Goal: Task Accomplishment & Management: Manage account settings

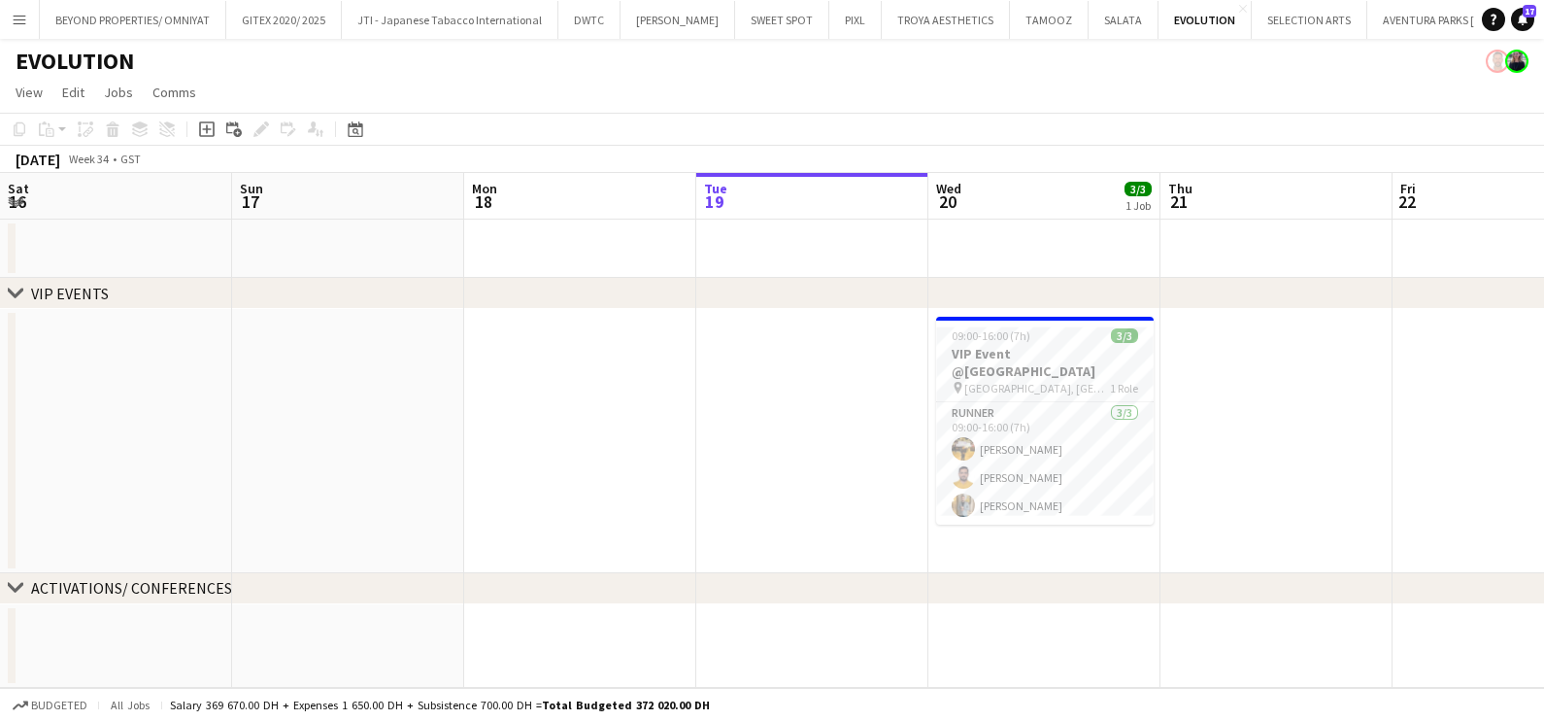
scroll to position [0, 464]
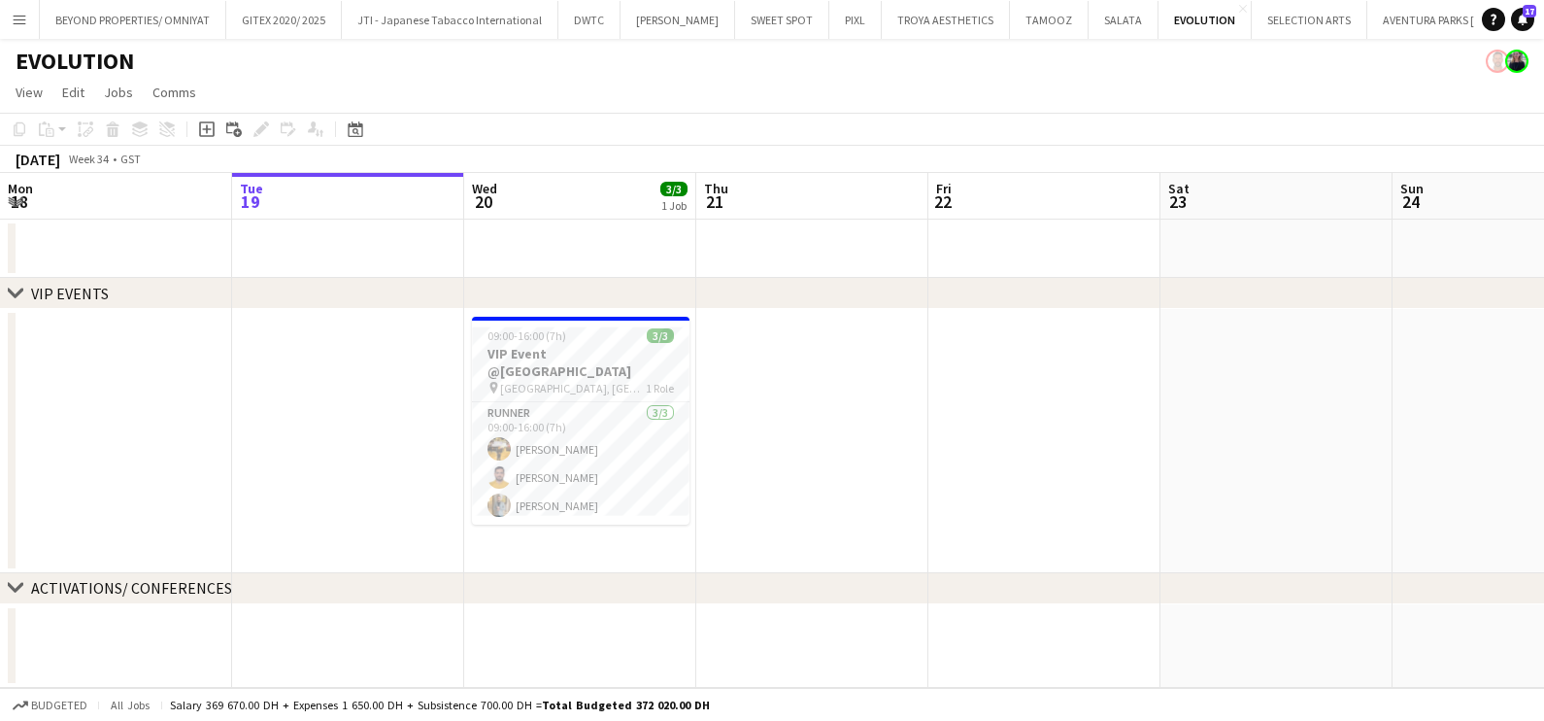
drag, startPoint x: 276, startPoint y: 393, endPoint x: 42, endPoint y: 393, distance: 234.1
click at [223, 393] on app-calendar-viewport "Sat 16 Sun 17 Mon 18 Tue 19 Wed 20 3/3 1 Job Thu 21 Fri 22 Sat 23 Sun 24 Mon 25…" at bounding box center [772, 430] width 1544 height 515
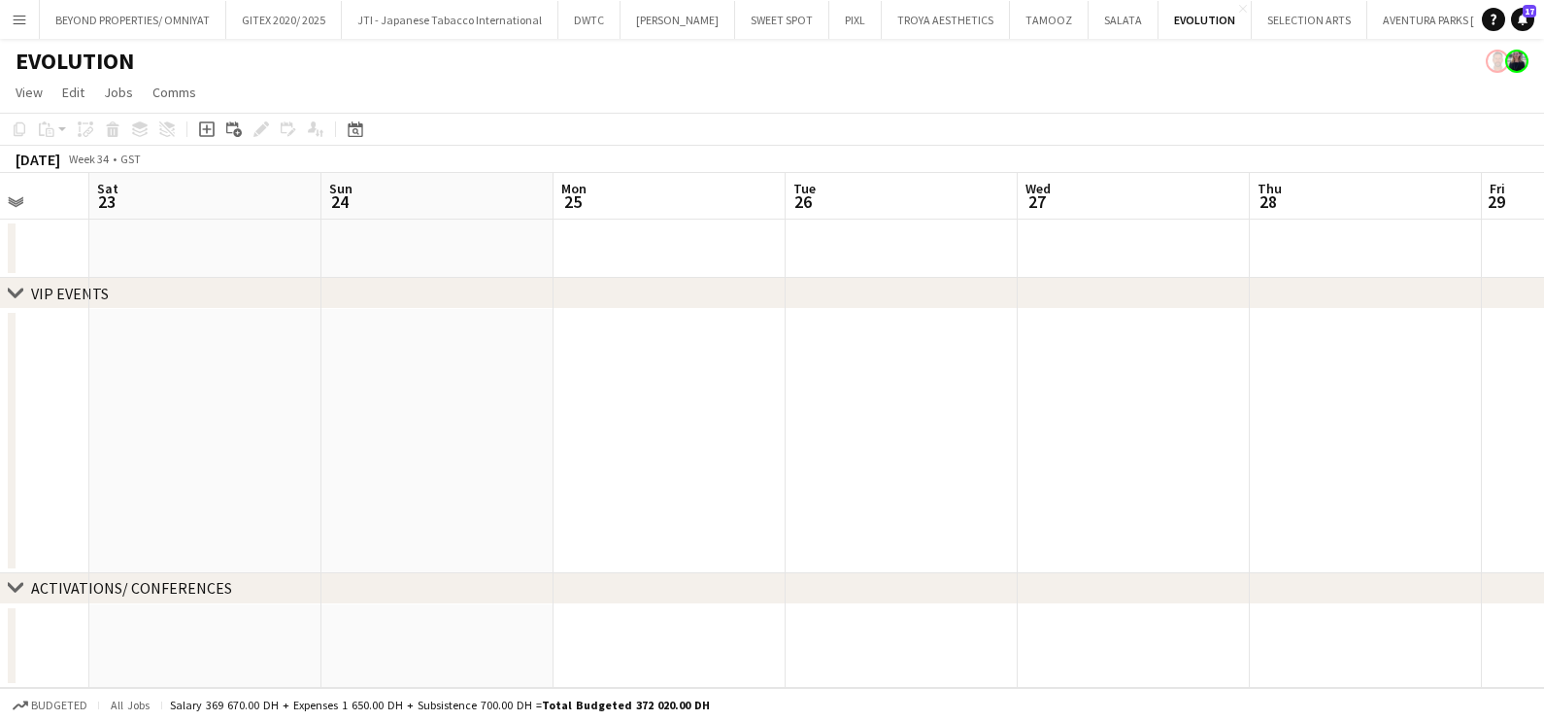
drag, startPoint x: 197, startPoint y: 404, endPoint x: -5, endPoint y: 404, distance: 202.0
click at [0, 404] on html "Menu Boards Boards Boards All jobs Status Workforce Workforce My Workforce Recr…" at bounding box center [772, 360] width 1544 height 721
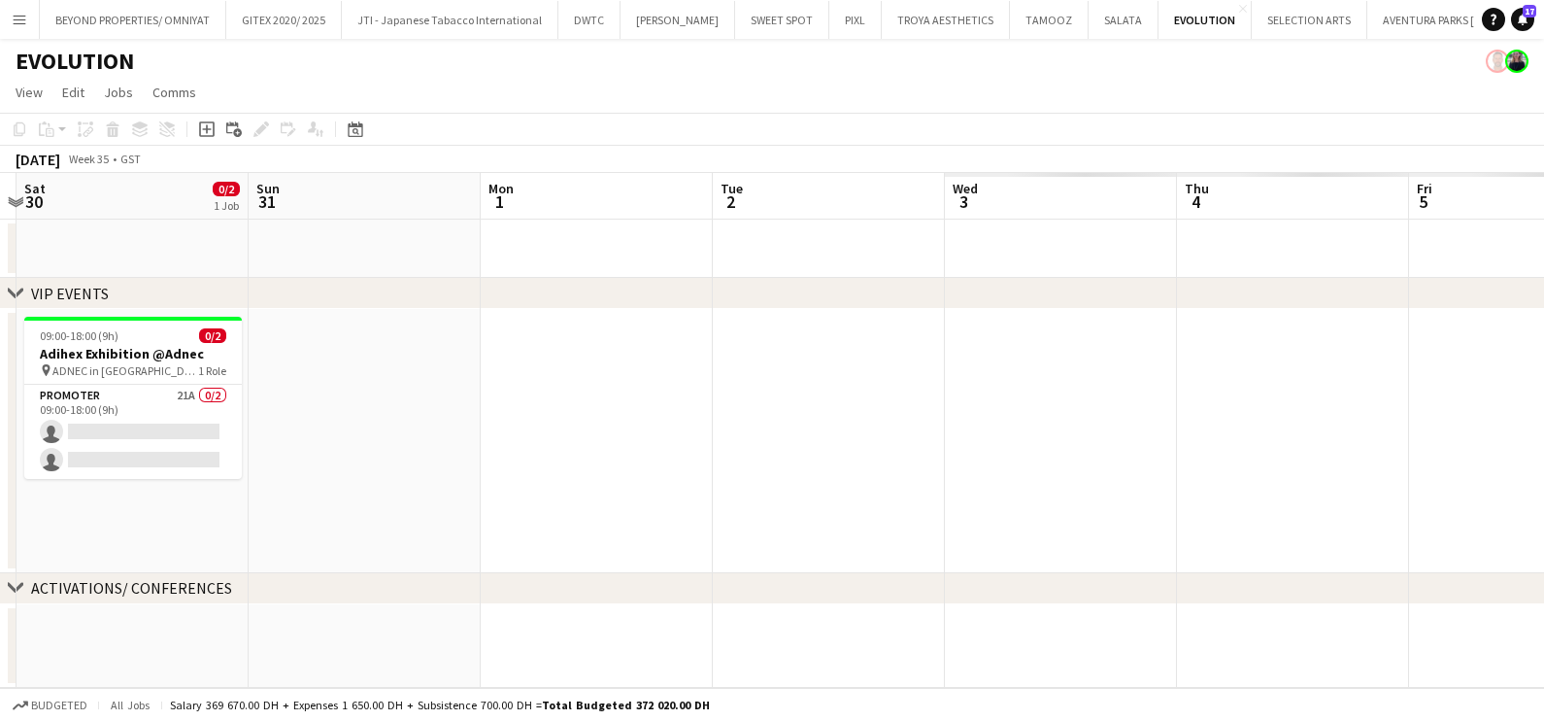
drag, startPoint x: 1064, startPoint y: 412, endPoint x: -5, endPoint y: 412, distance: 1068.4
click at [0, 412] on html "Menu Boards Boards Boards All jobs Status Workforce Workforce My Workforce Recr…" at bounding box center [772, 360] width 1544 height 721
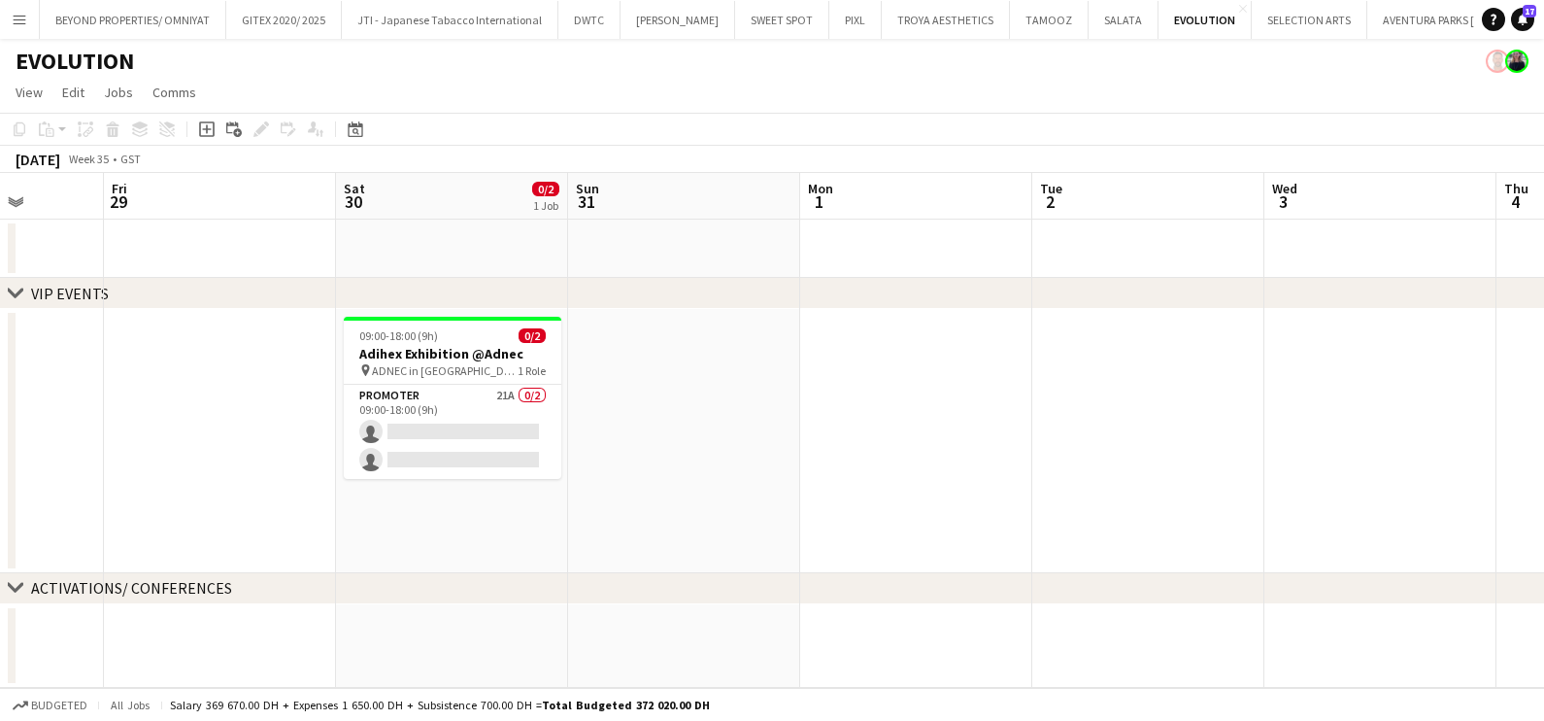
drag, startPoint x: 502, startPoint y: 418, endPoint x: 1084, endPoint y: 431, distance: 582.0
click at [1052, 431] on app-calendar-viewport "Tue 26 Wed 27 Thu 28 Fri 29 Sat 30 0/2 1 Job Sun 31 Mon 1 Tue 2 Wed 3 Thu 4 Fri…" at bounding box center [772, 430] width 1544 height 515
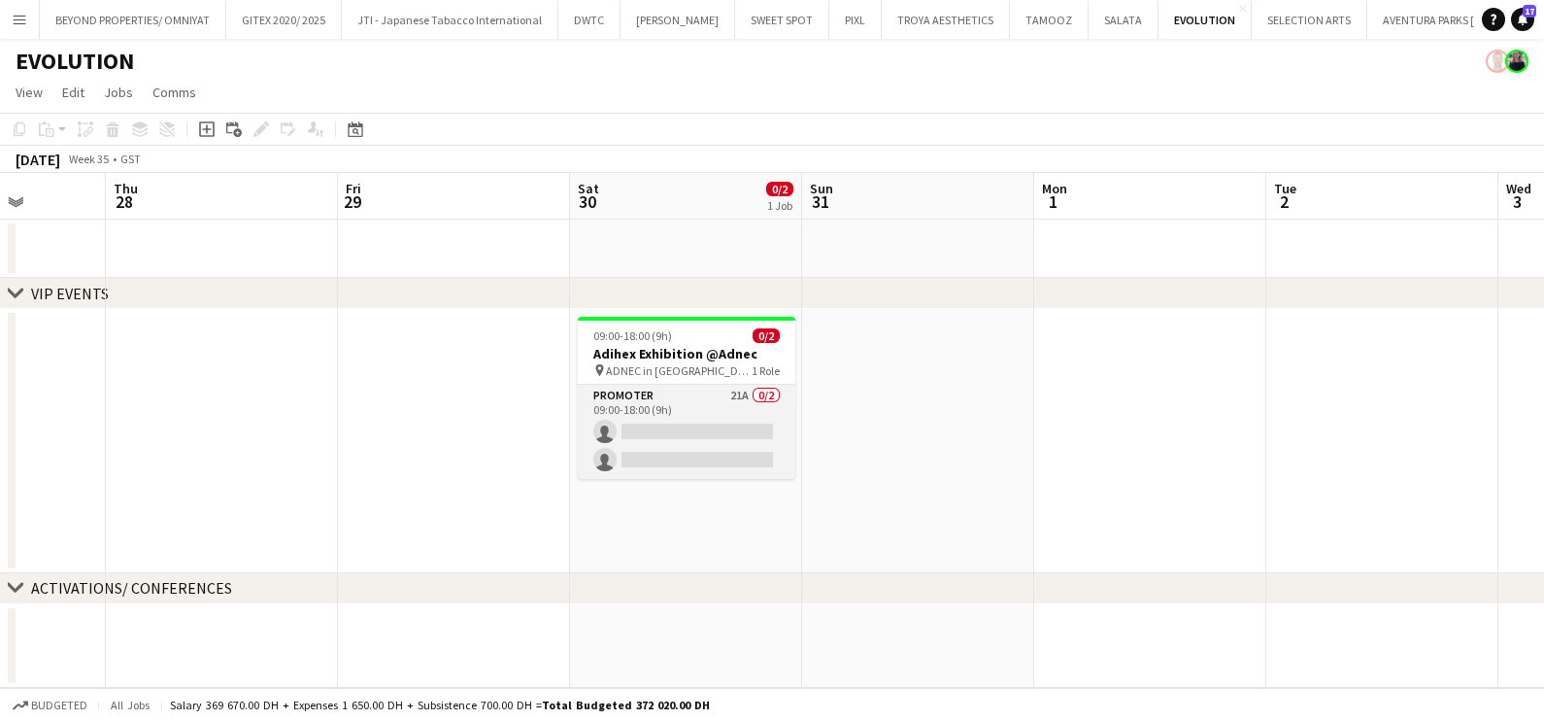
click at [705, 413] on app-card-role "Promoter 21A 0/2 09:00-18:00 (9h) single-neutral-actions single-neutral-actions" at bounding box center [687, 432] width 218 height 94
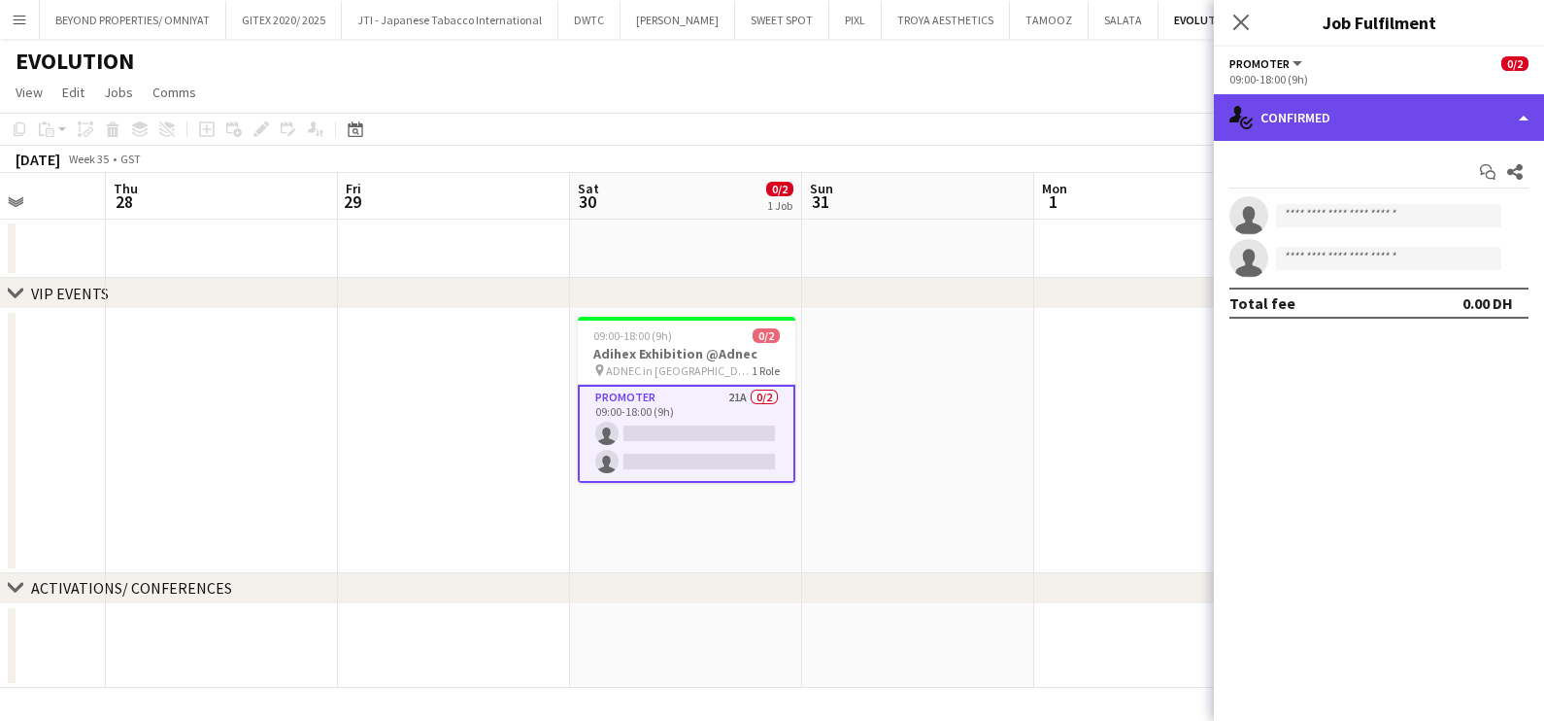
click at [1358, 114] on div "single-neutral-actions-check-2 Confirmed" at bounding box center [1379, 117] width 330 height 47
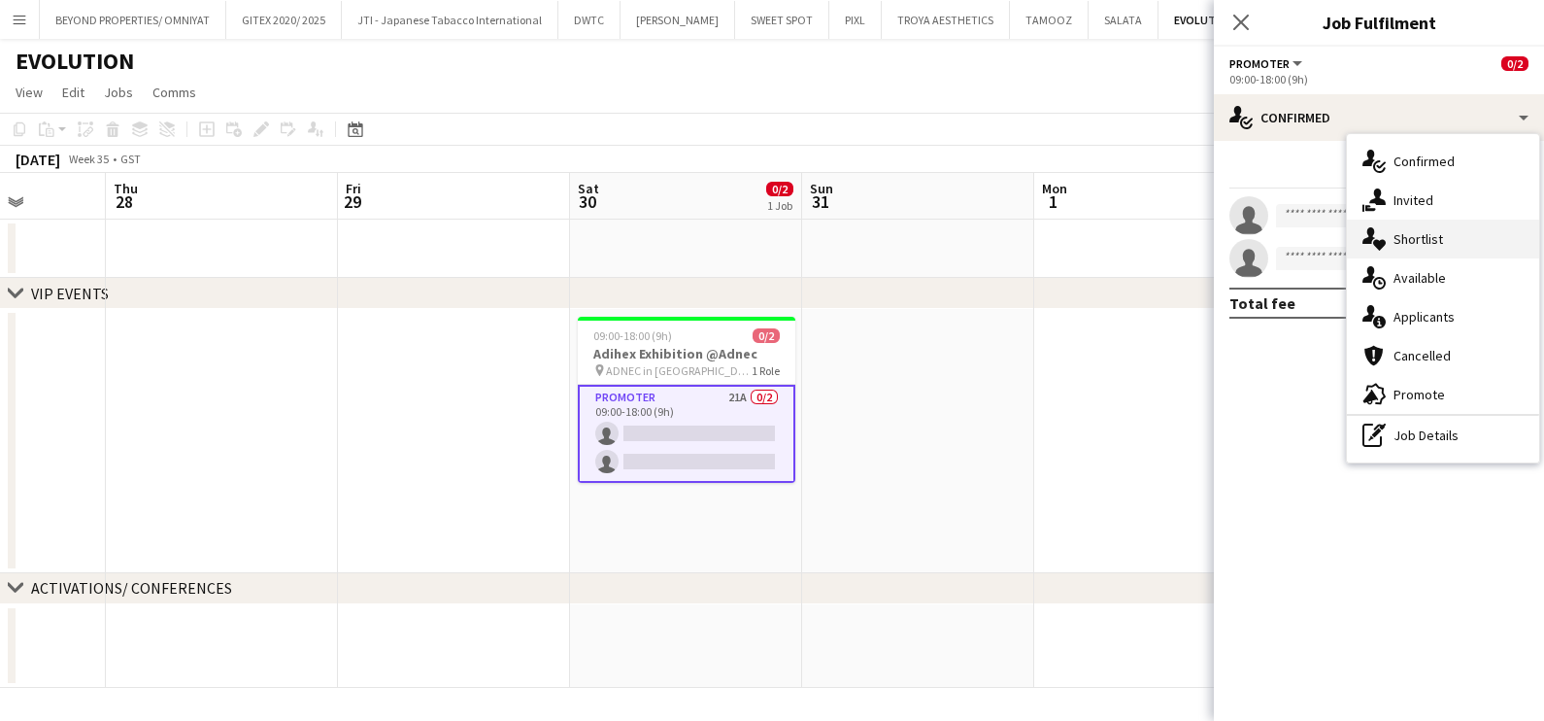
click at [1389, 233] on div "single-neutral-actions-heart Shortlist" at bounding box center [1443, 239] width 192 height 39
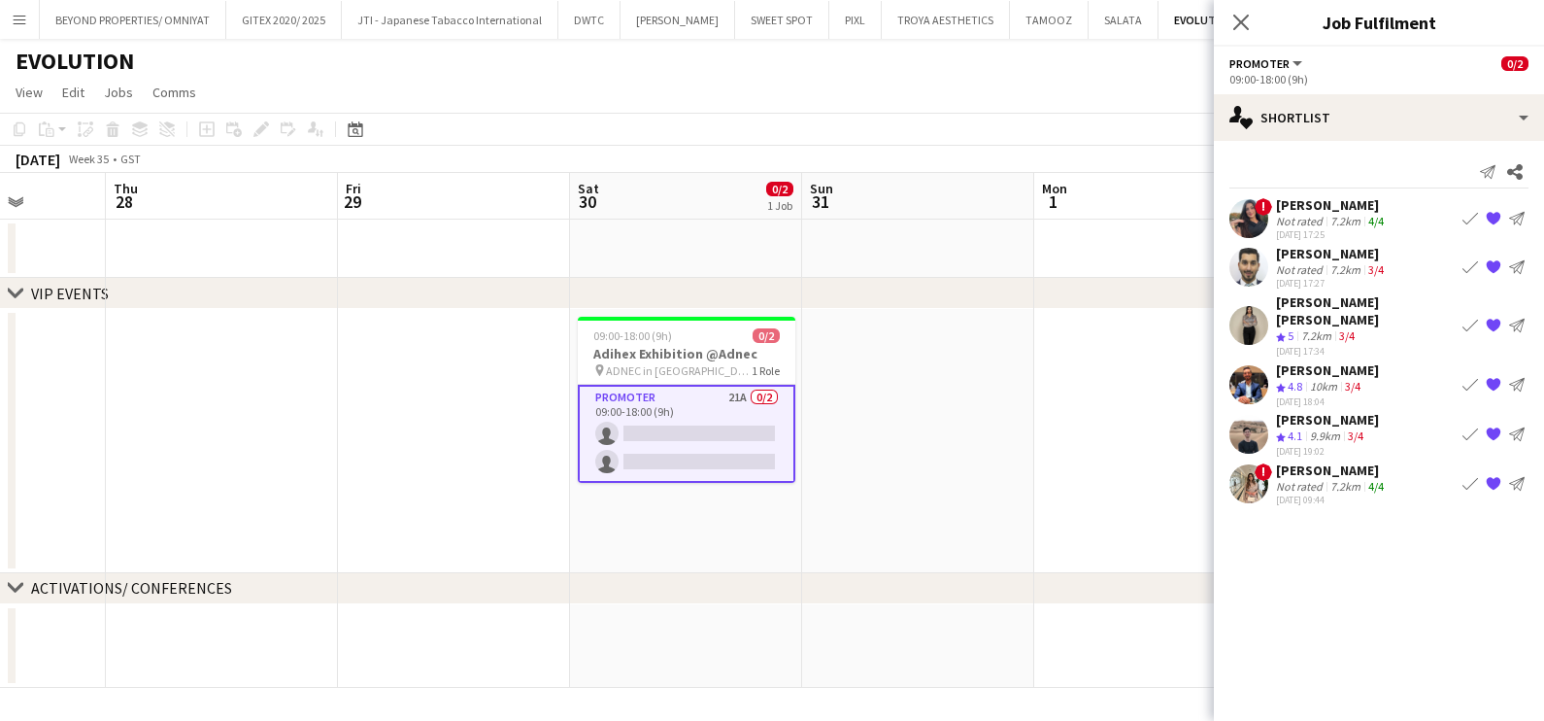
click at [1280, 216] on div "Not rated" at bounding box center [1301, 221] width 51 height 15
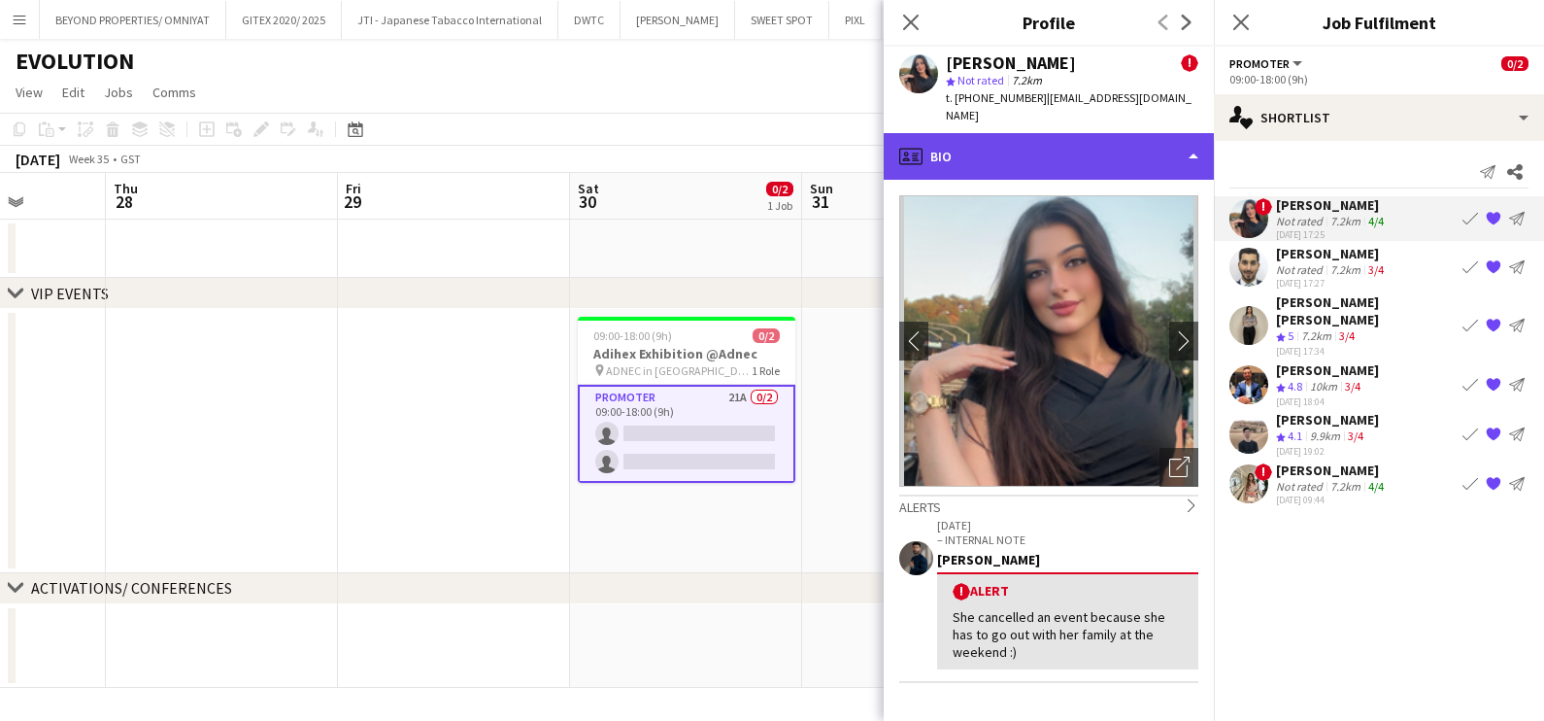
click at [1035, 144] on div "profile Bio" at bounding box center [1049, 156] width 330 height 47
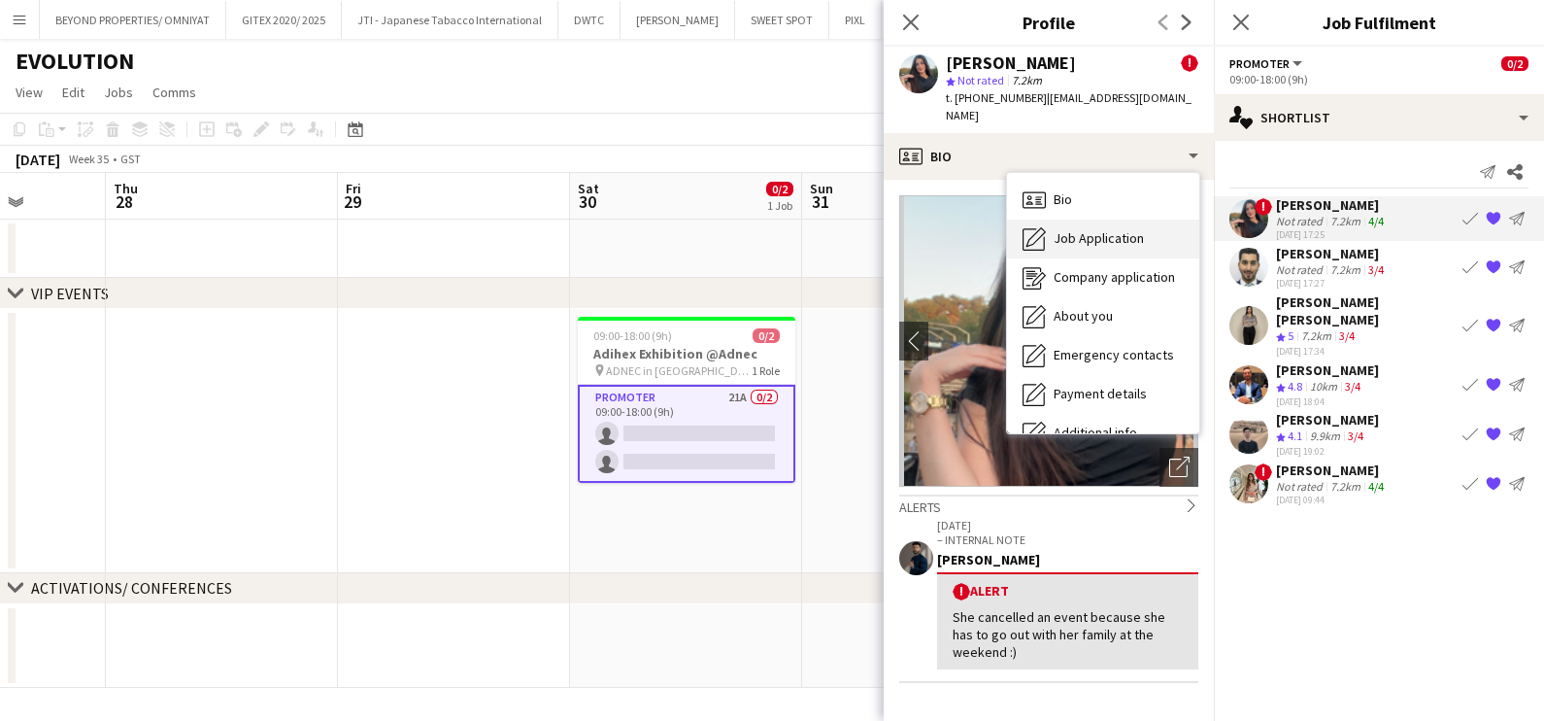
click at [1076, 229] on span "Job Application" at bounding box center [1099, 237] width 90 height 17
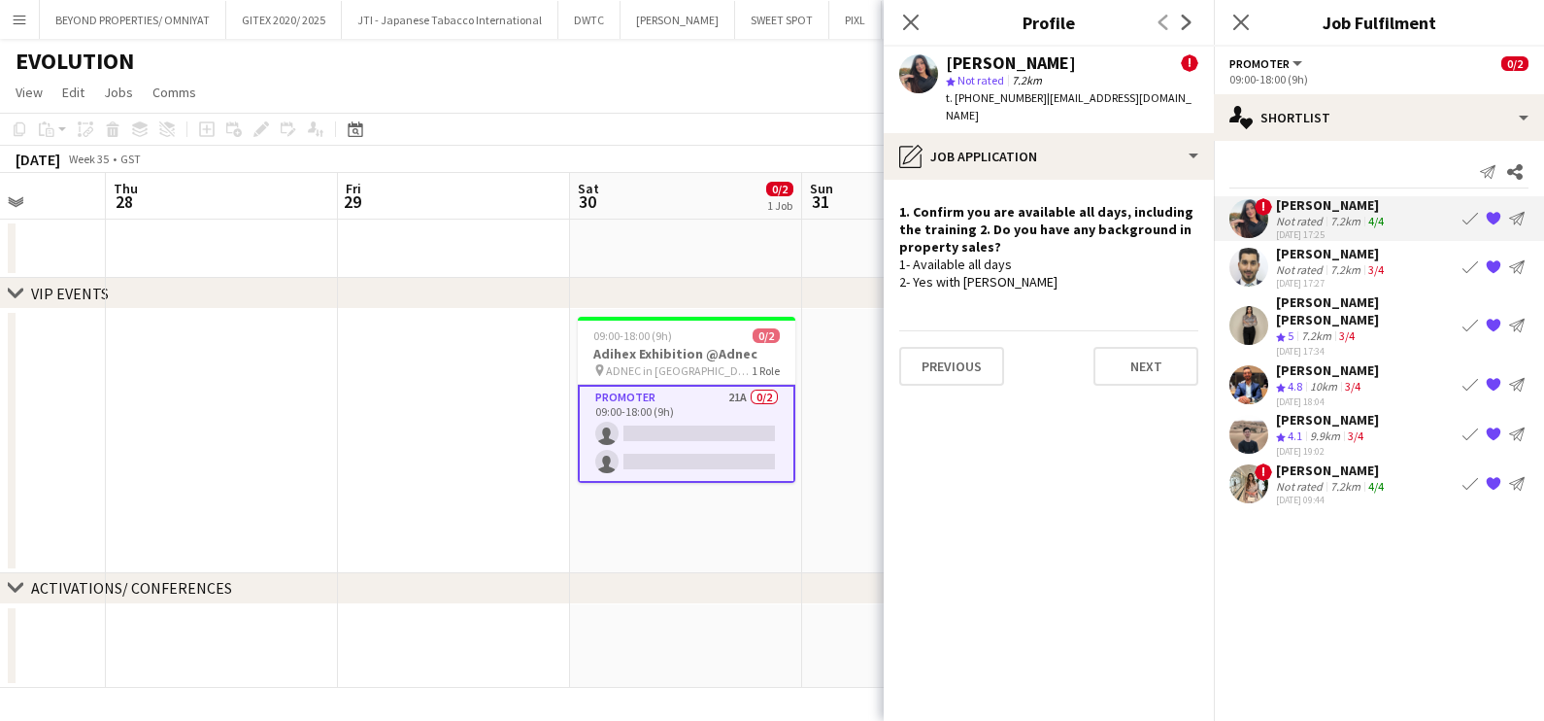
click at [1332, 267] on div "7.2km" at bounding box center [1346, 269] width 38 height 15
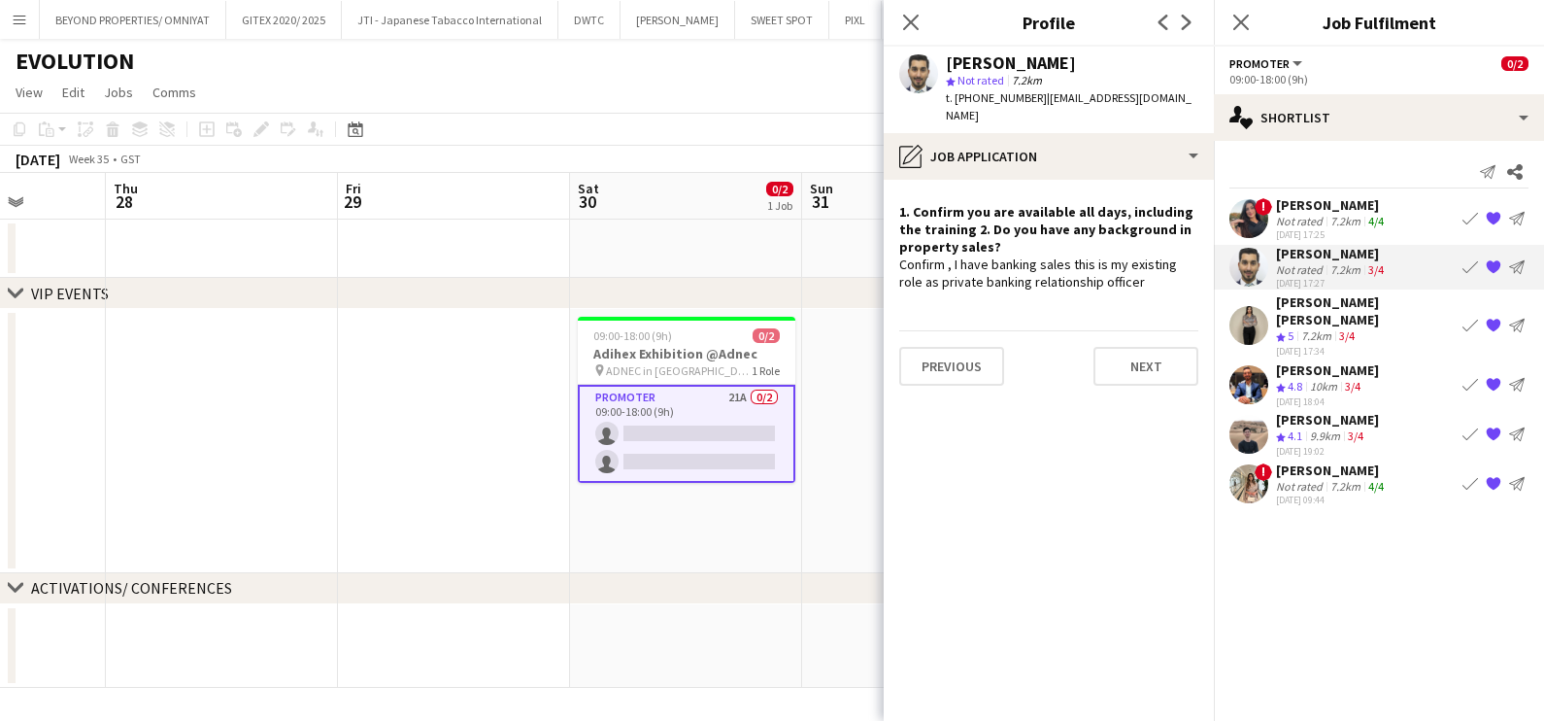
click at [1299, 300] on div "Khadija Khadija" at bounding box center [1365, 310] width 179 height 35
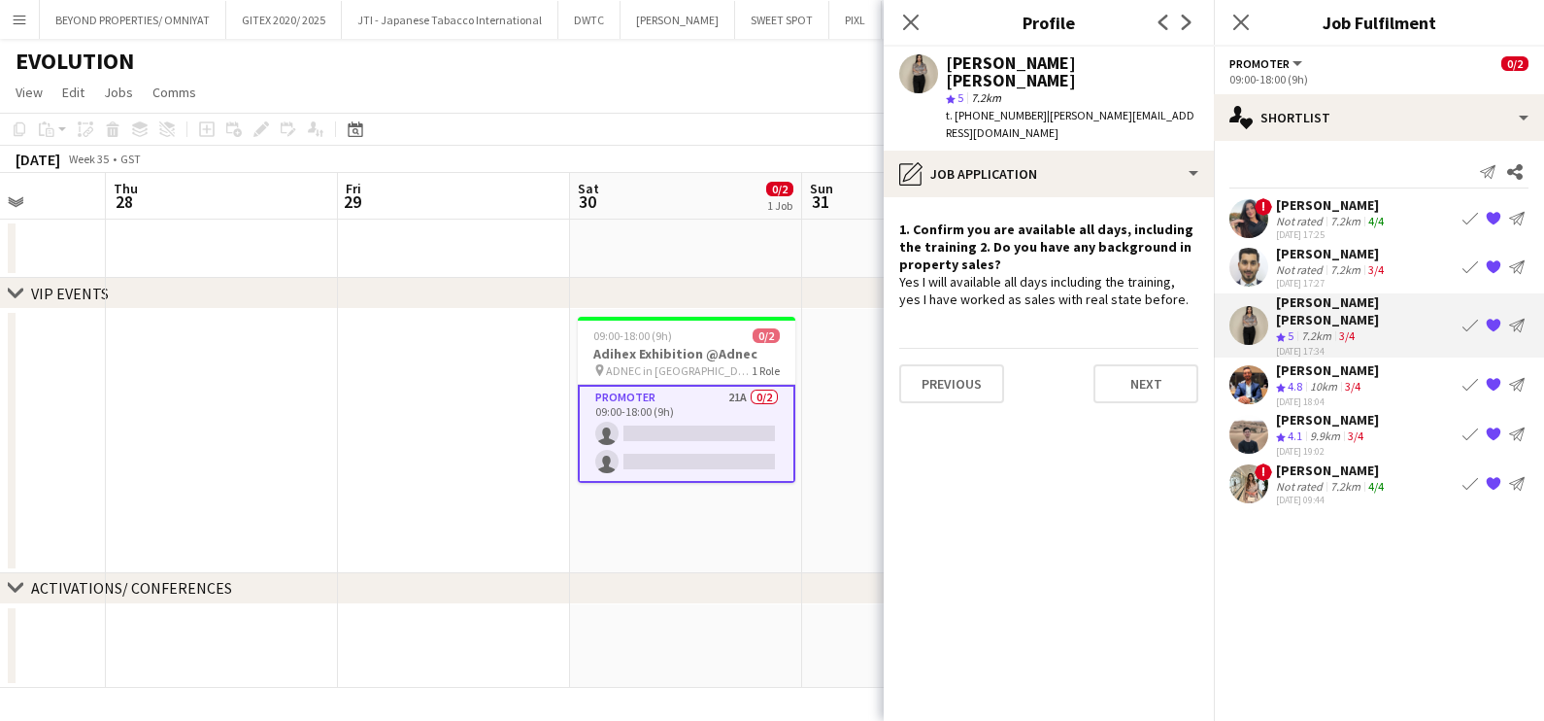
click at [1311, 361] on div "Mohamed Nemer Ali Abuzarqa" at bounding box center [1327, 369] width 103 height 17
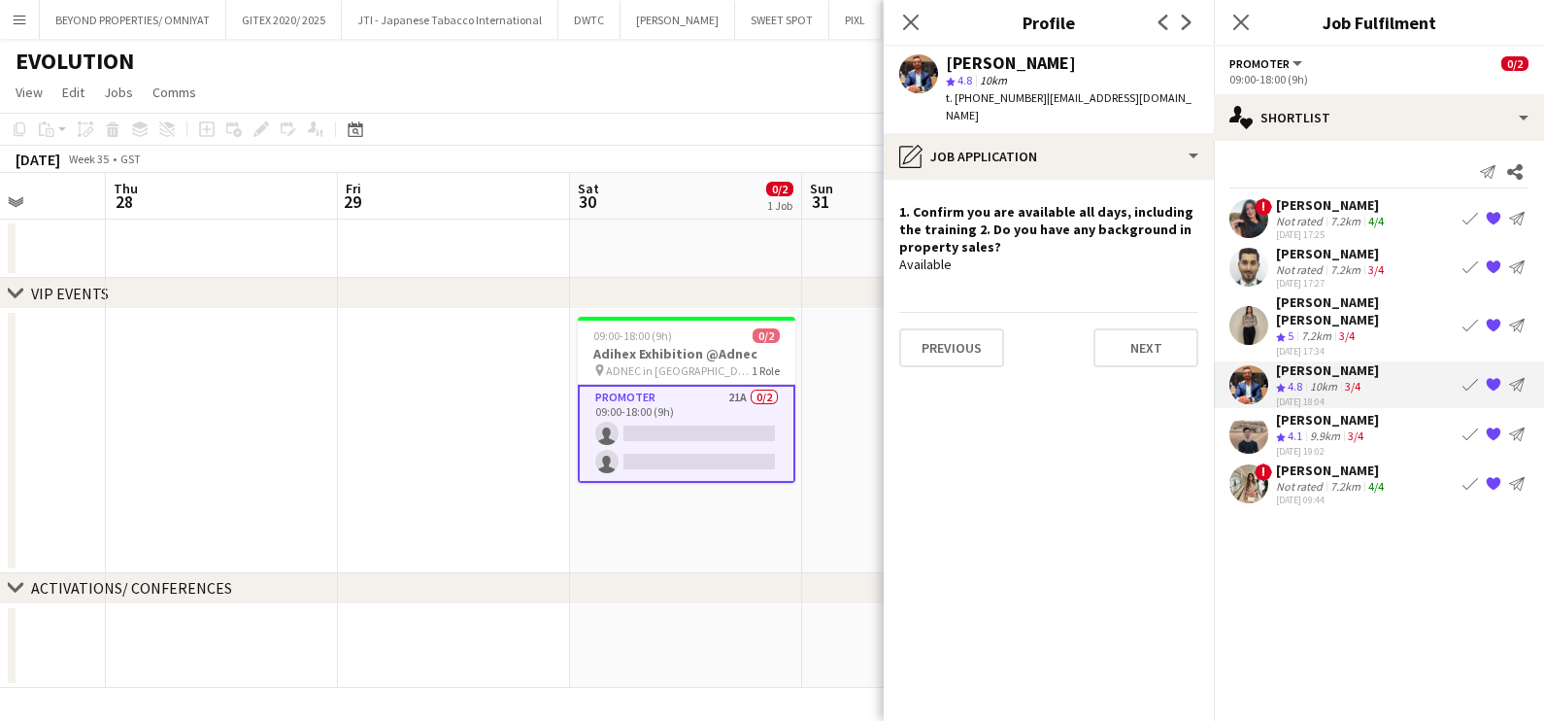
click at [1309, 431] on div "9.9km" at bounding box center [1325, 436] width 38 height 17
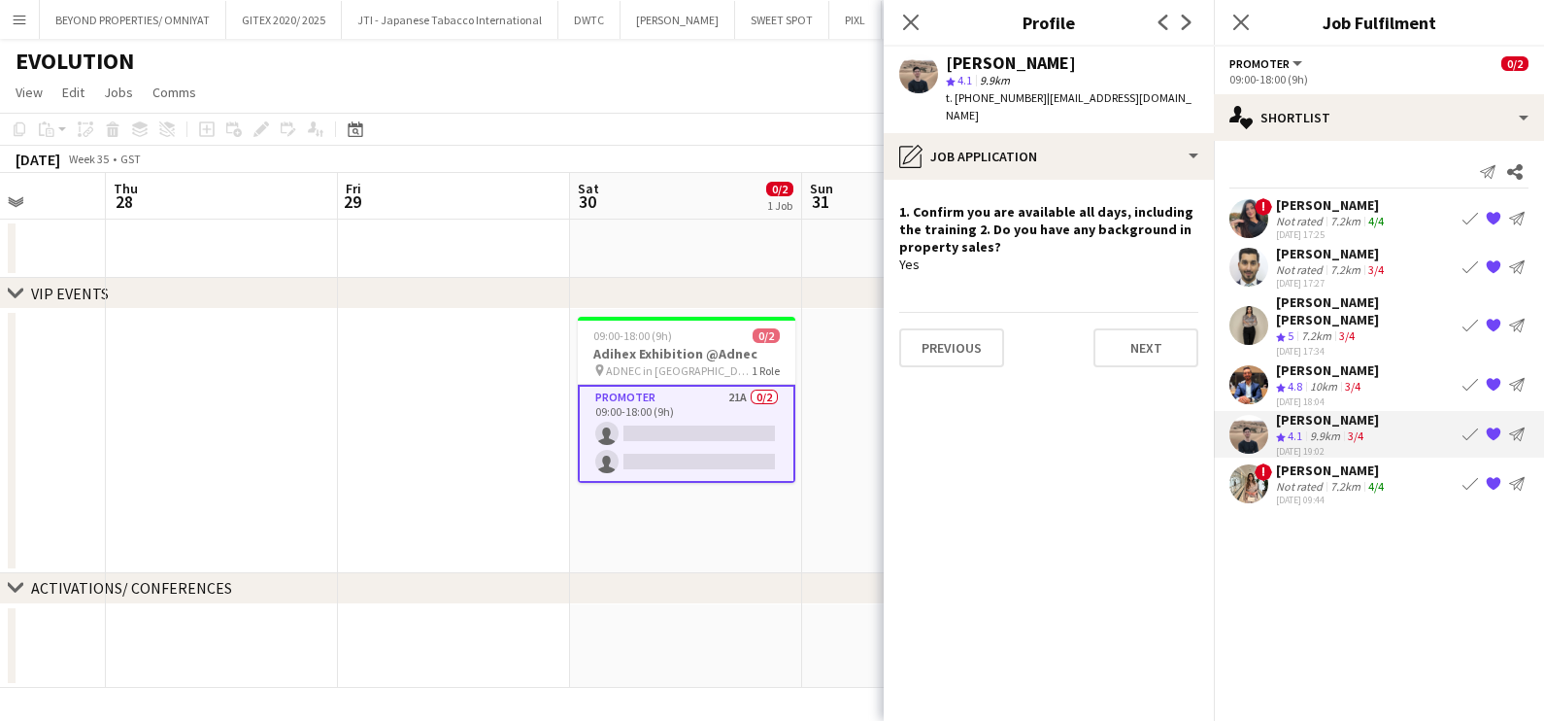
click at [1311, 479] on div "Not rated" at bounding box center [1301, 486] width 51 height 15
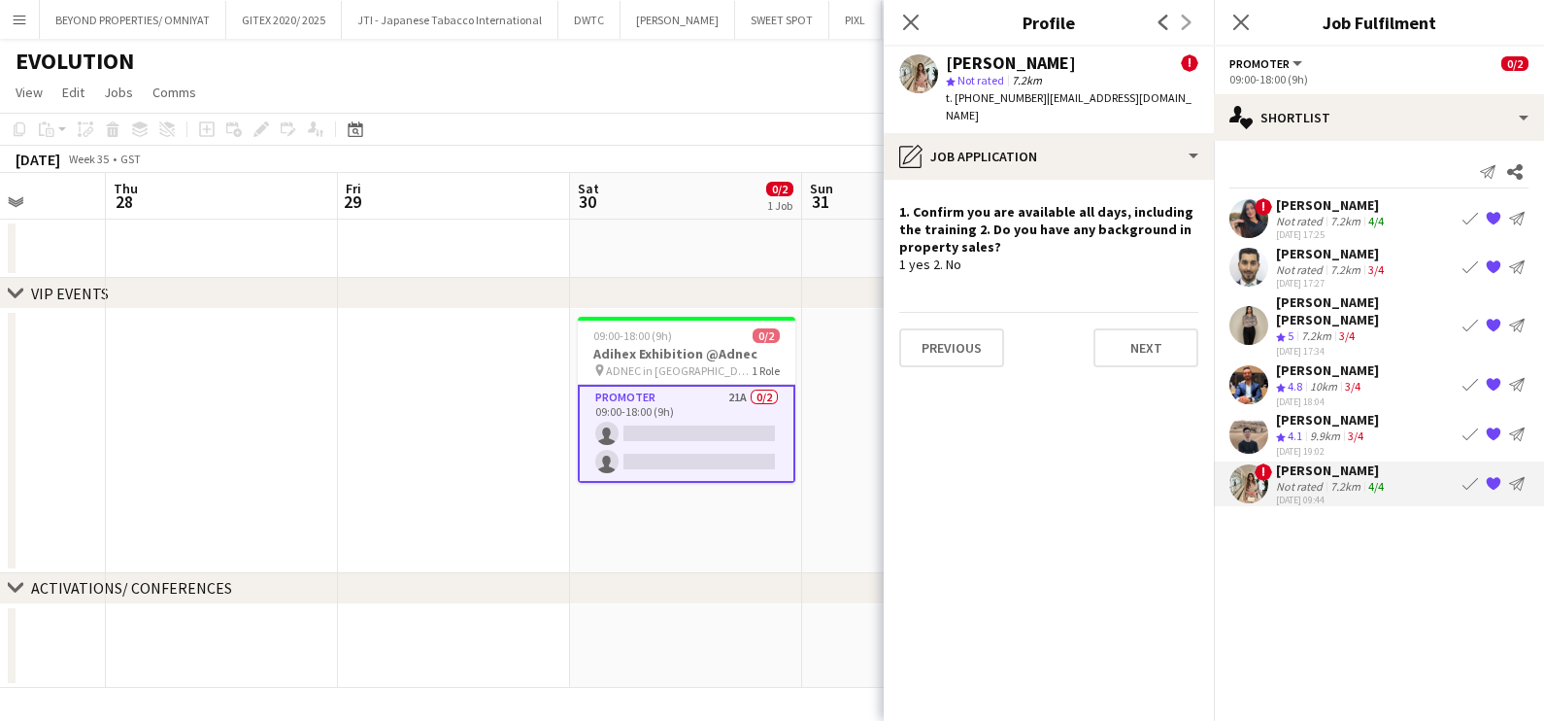
click at [828, 531] on app-date-cell at bounding box center [918, 441] width 232 height 264
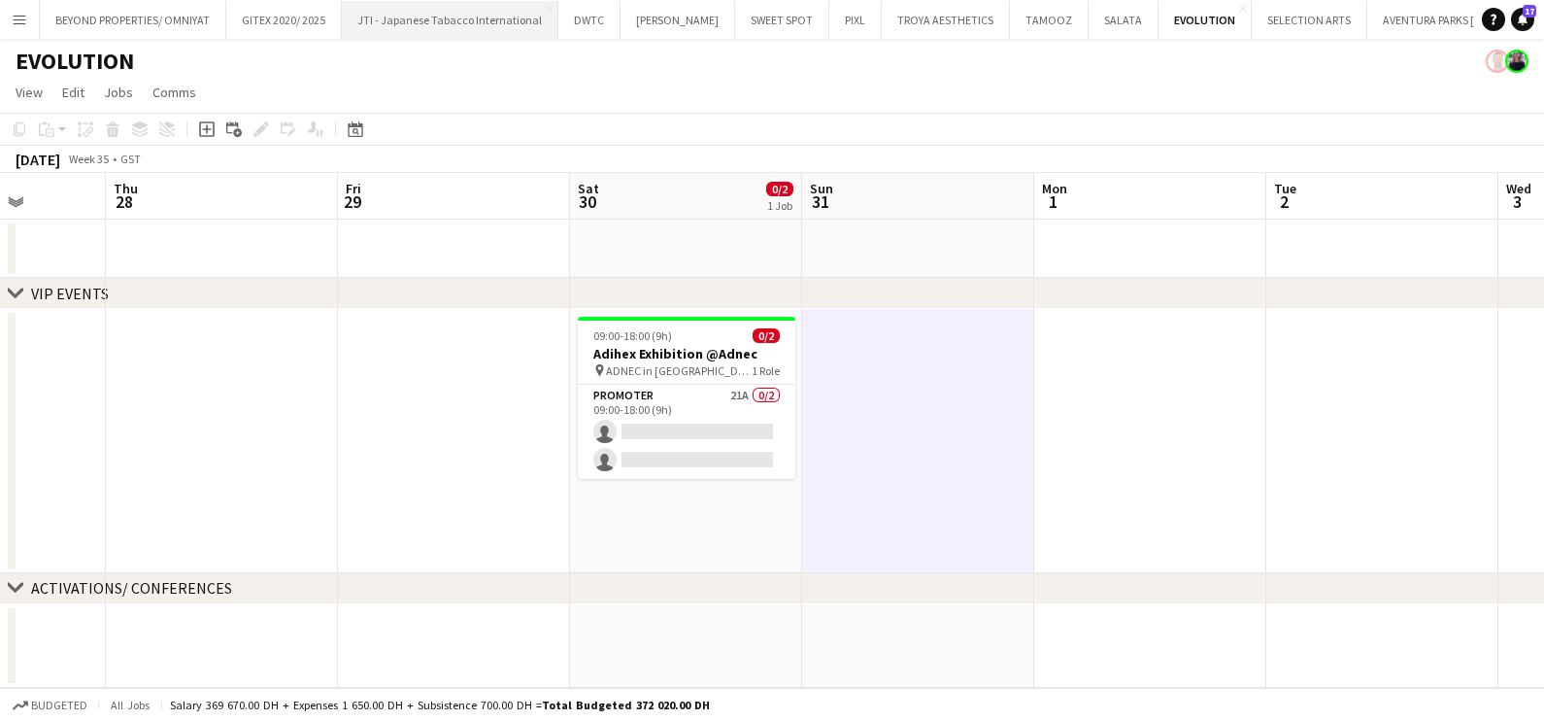
click at [381, 19] on button "JTI - Japanese Tabacco International Close" at bounding box center [450, 20] width 217 height 38
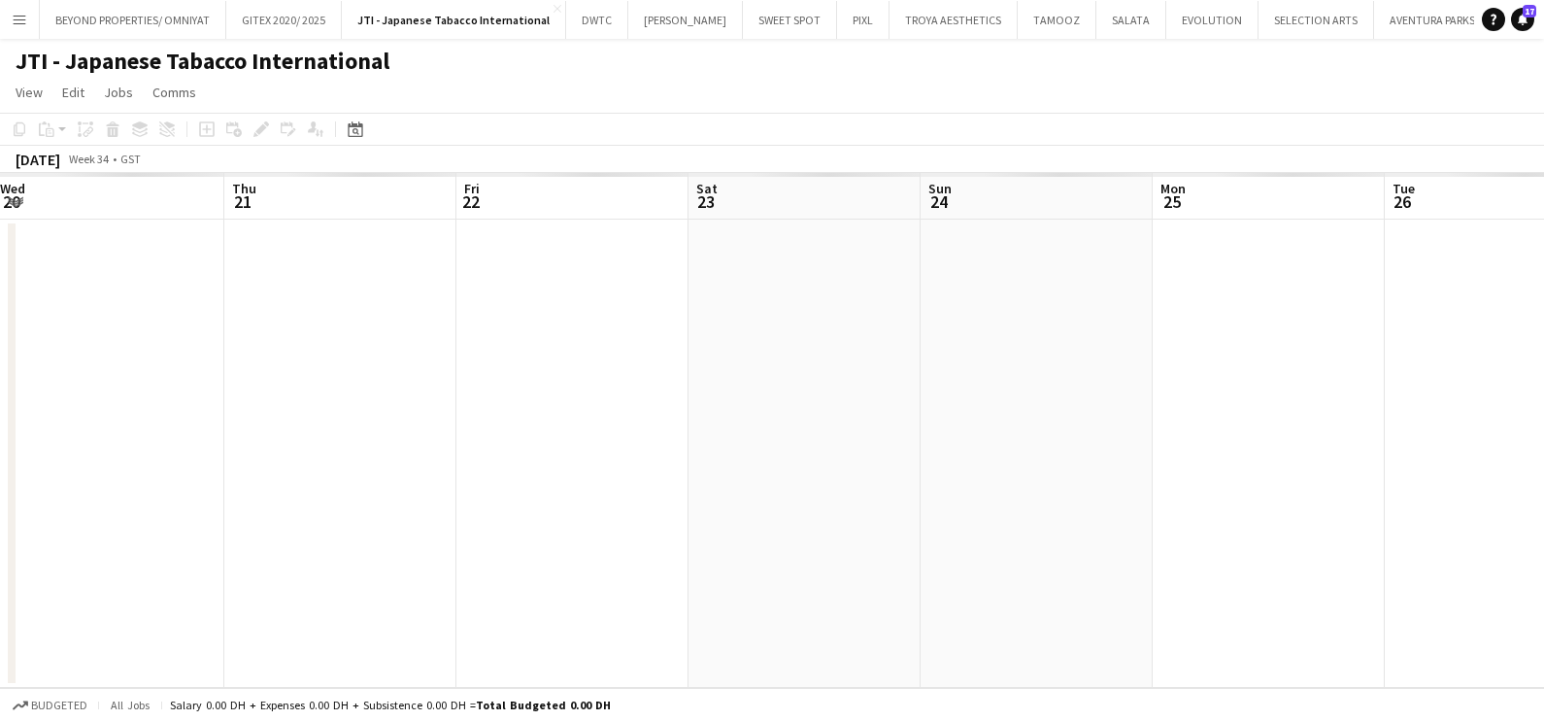
drag, startPoint x: 698, startPoint y: 294, endPoint x: 0, endPoint y: 308, distance: 698.5
click at [0, 304] on html "Menu Boards Boards Boards All jobs Status Workforce Workforce My Workforce Recr…" at bounding box center [772, 360] width 1544 height 721
drag, startPoint x: 952, startPoint y: 322, endPoint x: 27, endPoint y: 329, distance: 924.7
click at [0, 327] on html "Menu Boards Boards Boards All jobs Status Workforce Workforce My Workforce Recr…" at bounding box center [772, 360] width 1544 height 721
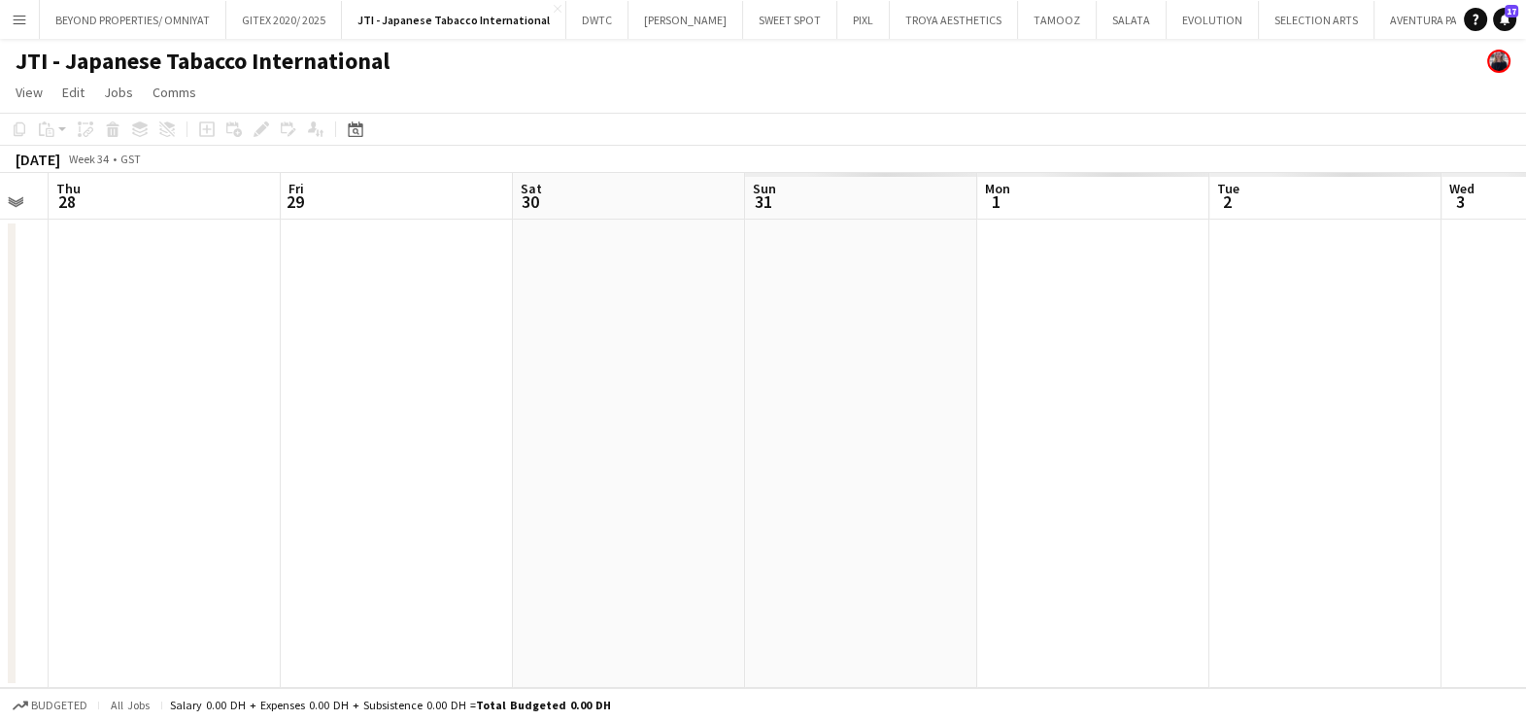
click at [0, 352] on html "Menu Boards Boards Boards All jobs Status Workforce Workforce My Workforce Recr…" at bounding box center [763, 360] width 1526 height 721
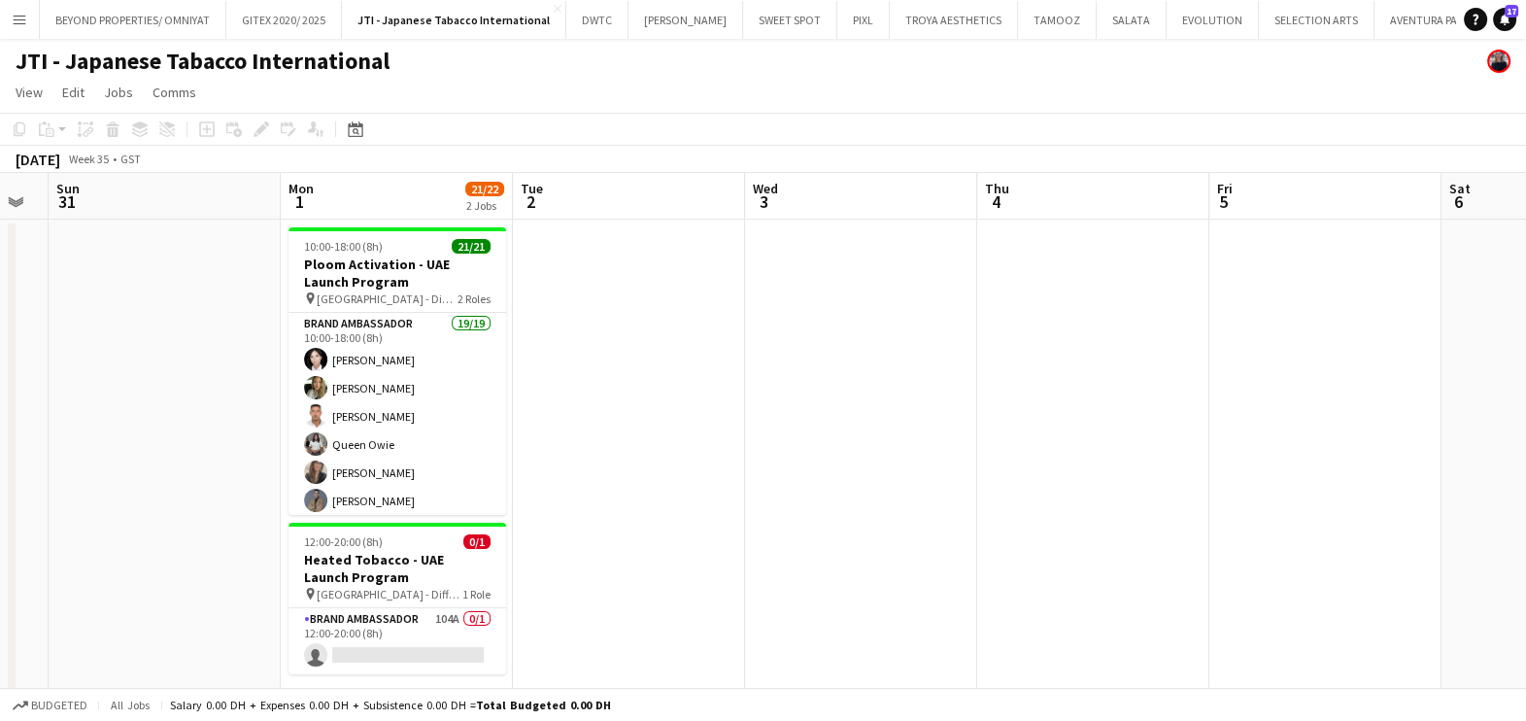
scroll to position [26, 0]
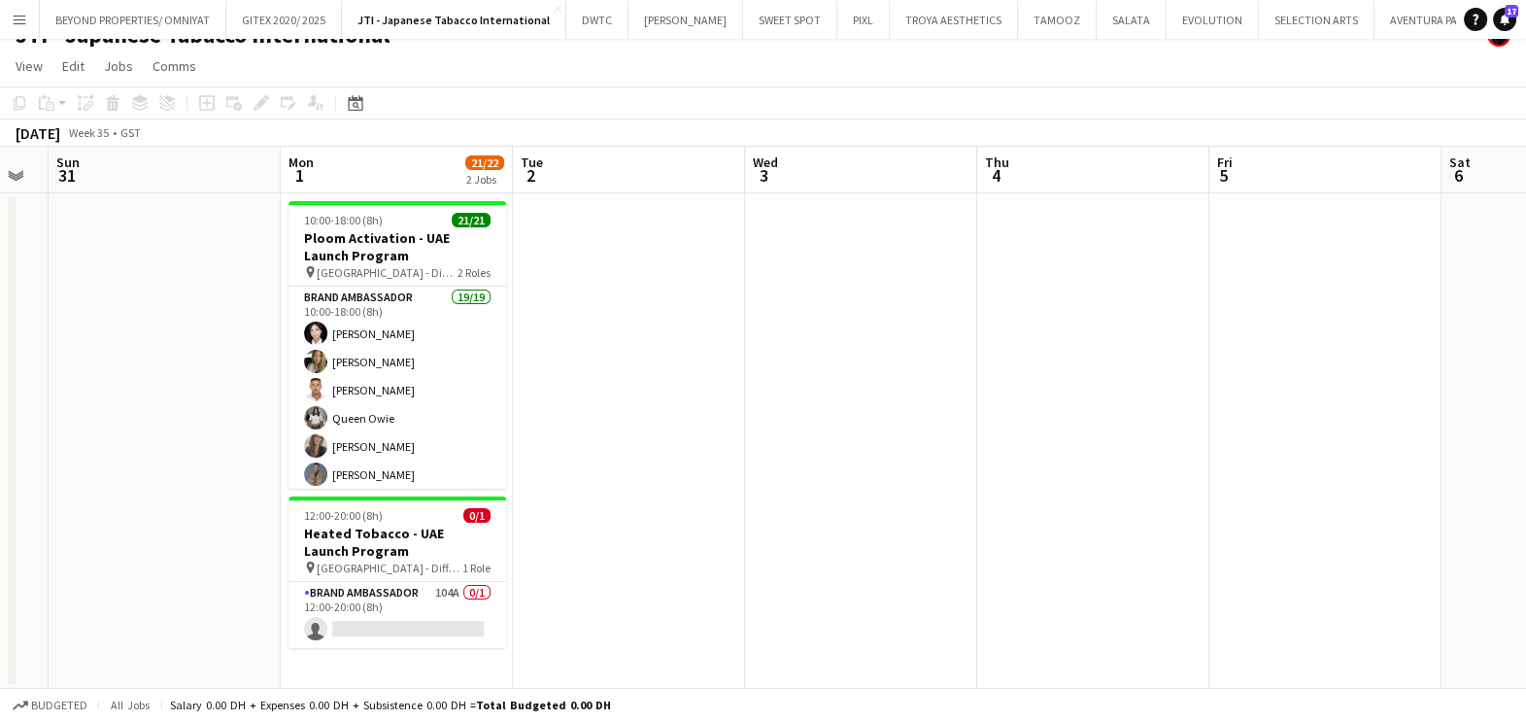
click at [758, 282] on app-date-cell at bounding box center [861, 440] width 232 height 495
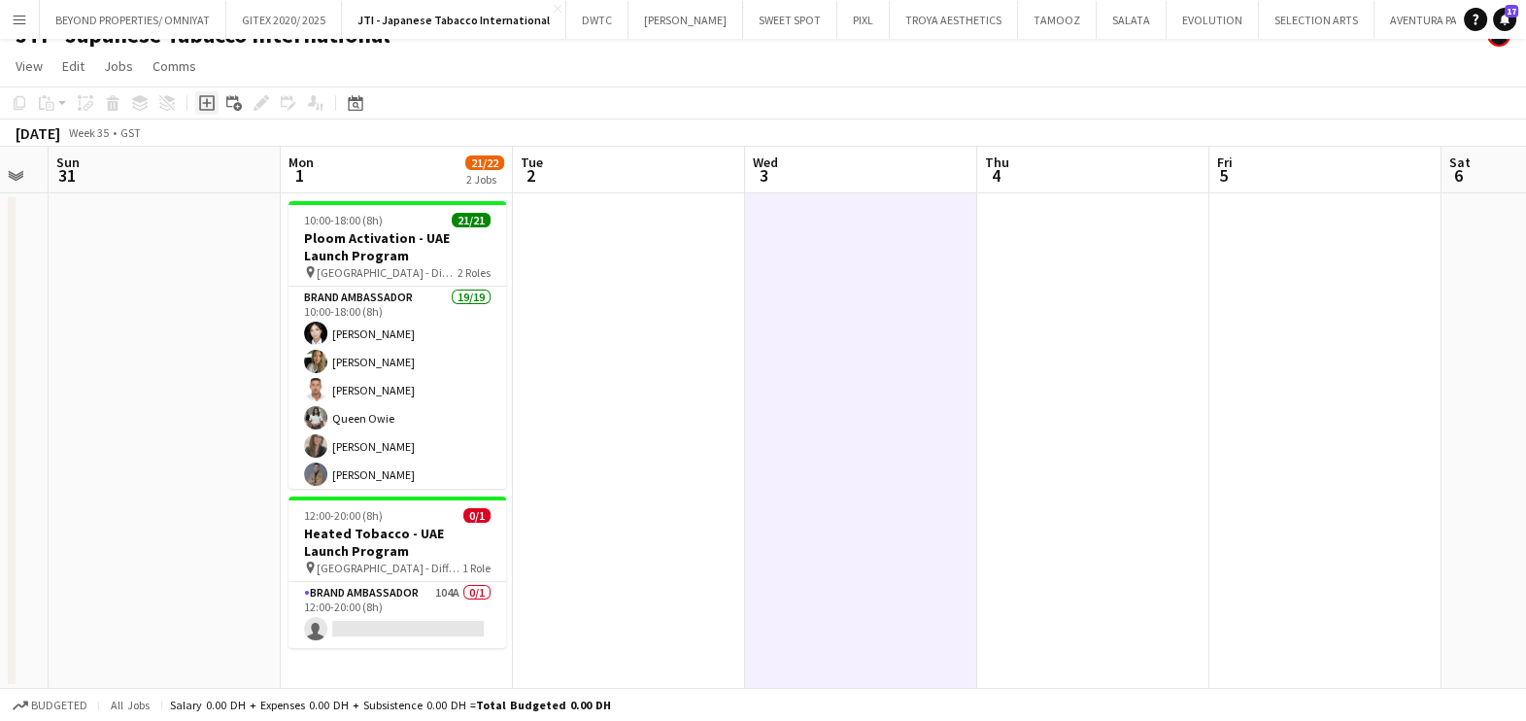
click at [209, 100] on icon "Add job" at bounding box center [207, 103] width 16 height 16
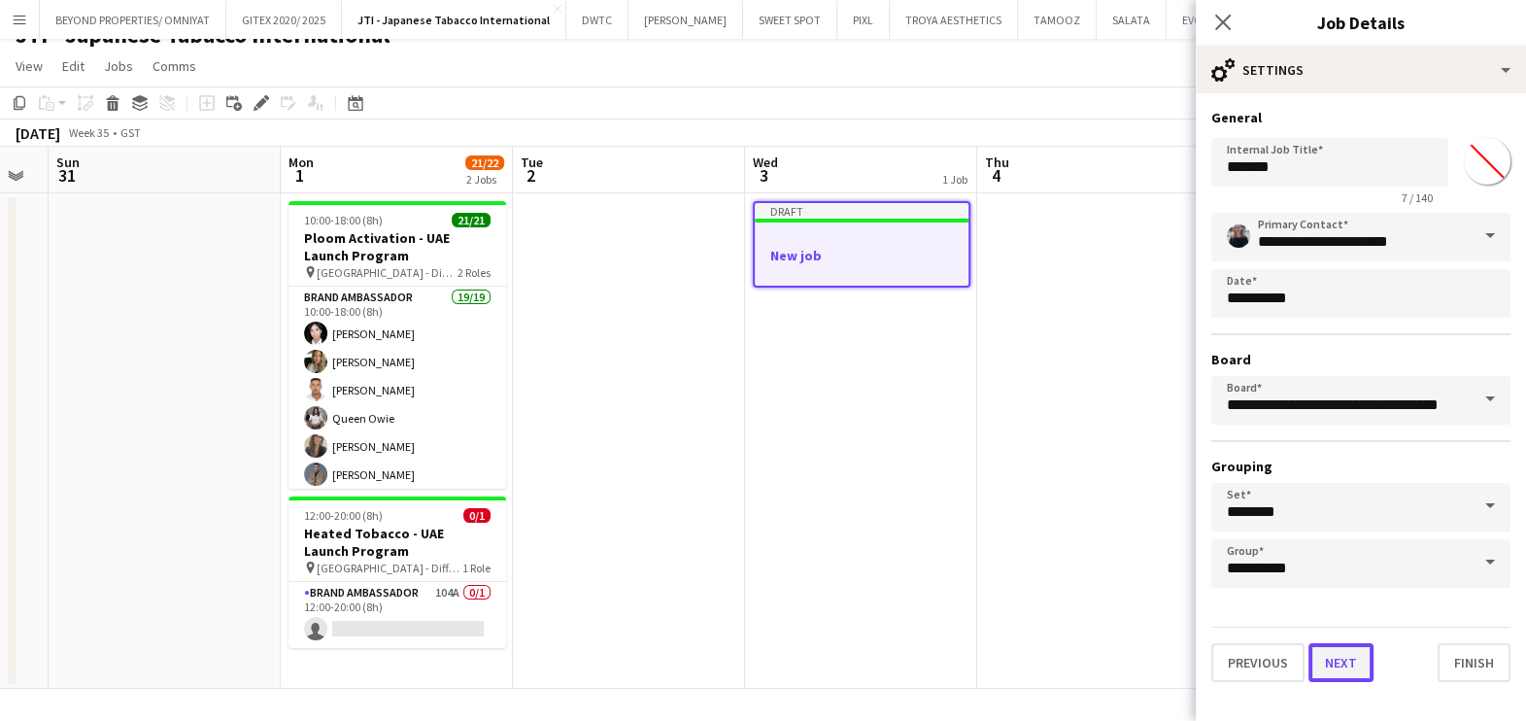
click at [1345, 651] on button "Next" at bounding box center [1340, 662] width 65 height 39
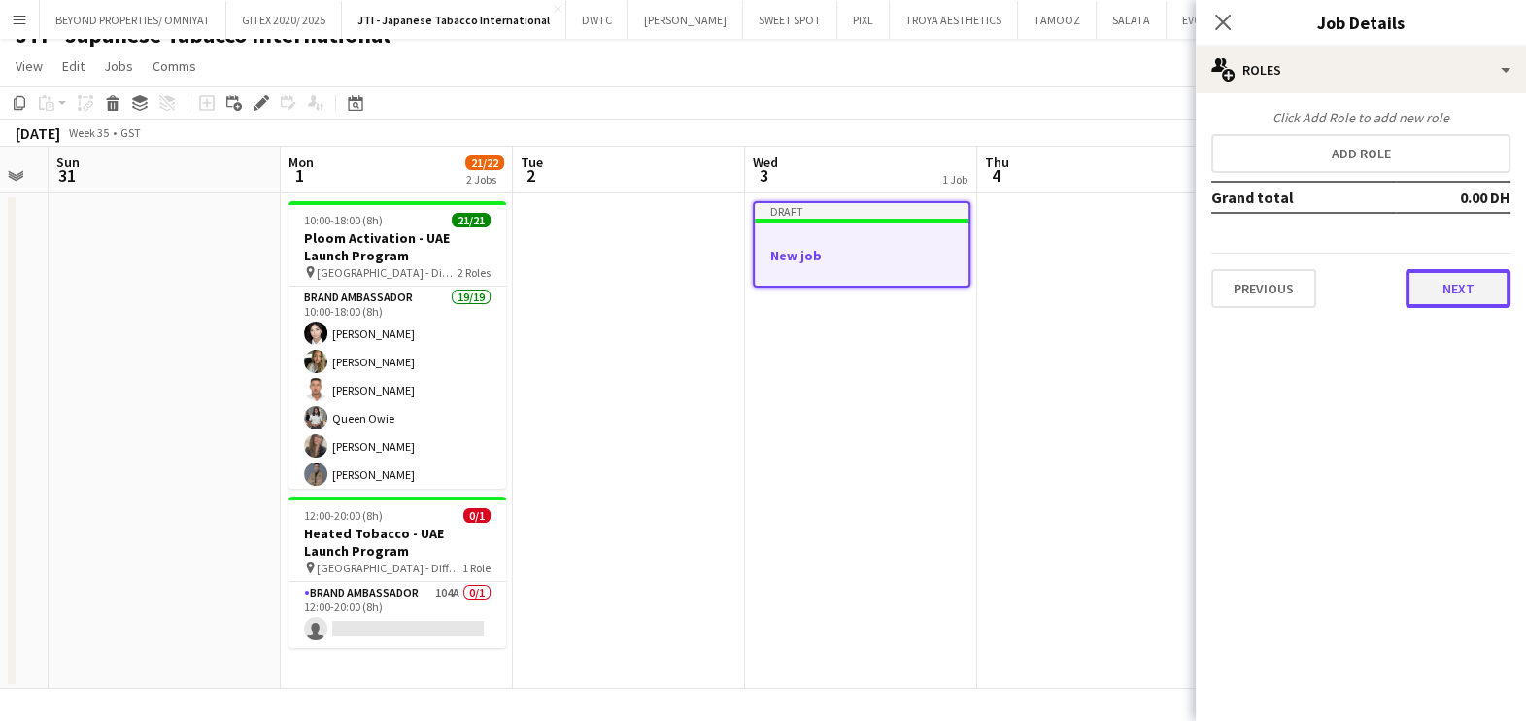
click at [1445, 269] on button "Next" at bounding box center [1457, 288] width 105 height 39
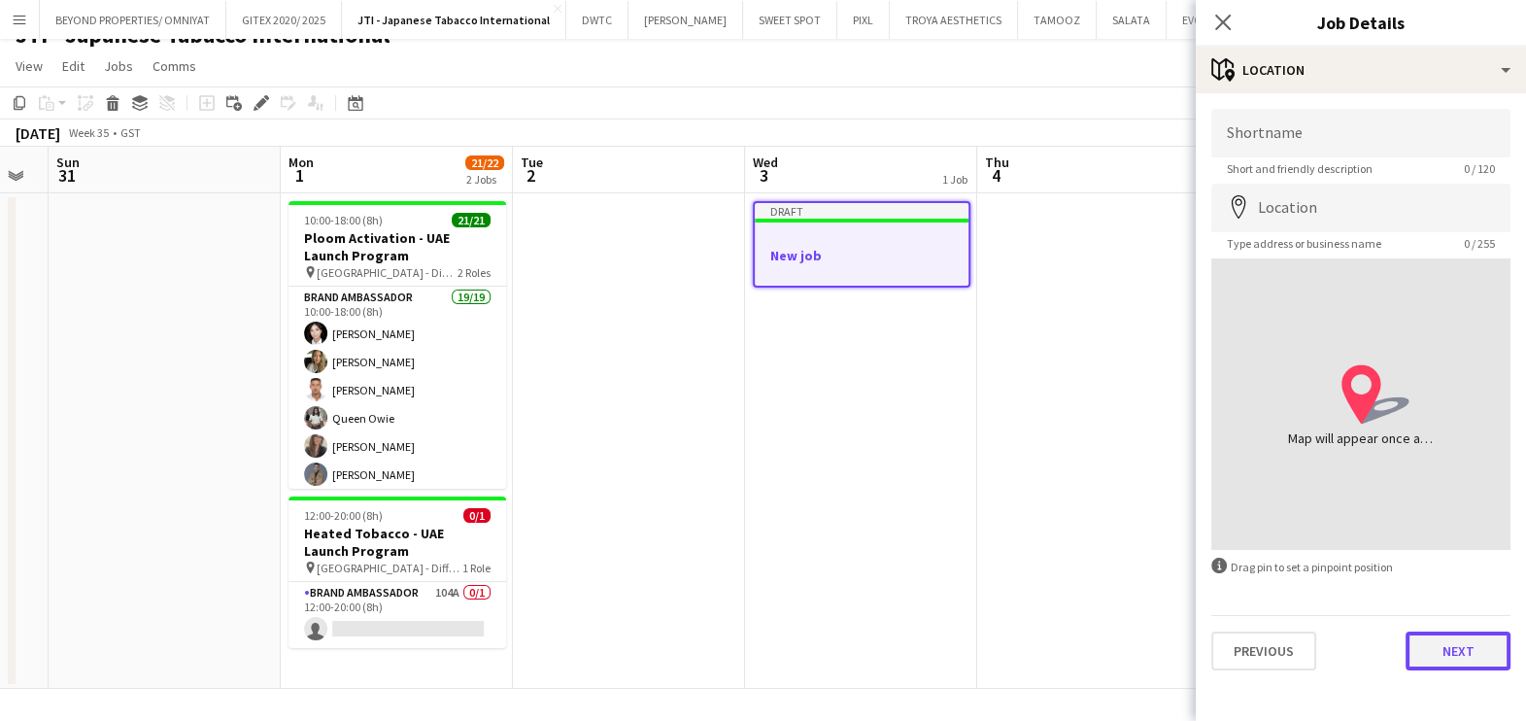
click at [1462, 651] on button "Next" at bounding box center [1457, 650] width 105 height 39
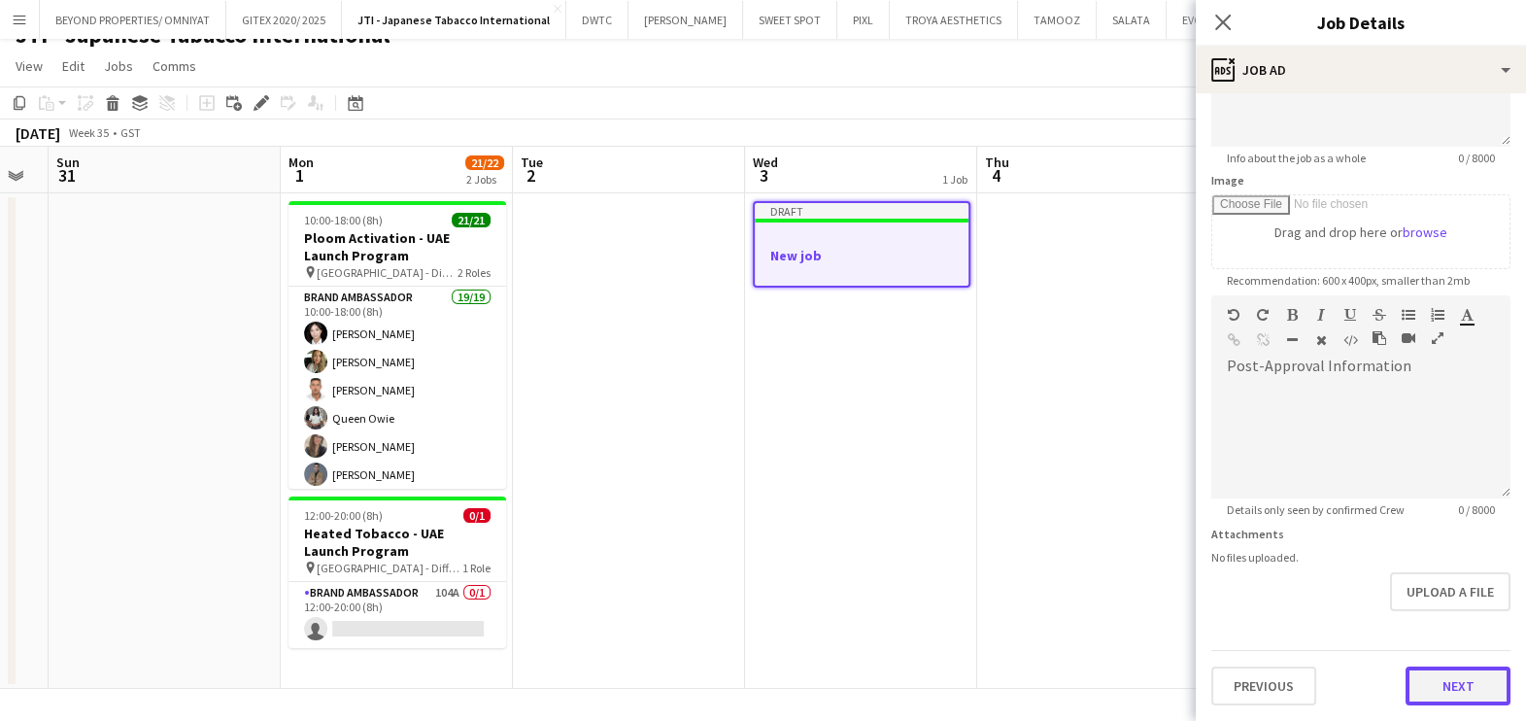
drag, startPoint x: 1433, startPoint y: 608, endPoint x: 1204, endPoint y: 534, distance: 239.9
click at [1432, 608] on form "Headline ******* 7 / 140 Job Description default Heading 1 Heading 2 Heading 3 …" at bounding box center [1361, 287] width 330 height 836
click at [1434, 683] on button "Next" at bounding box center [1457, 688] width 105 height 39
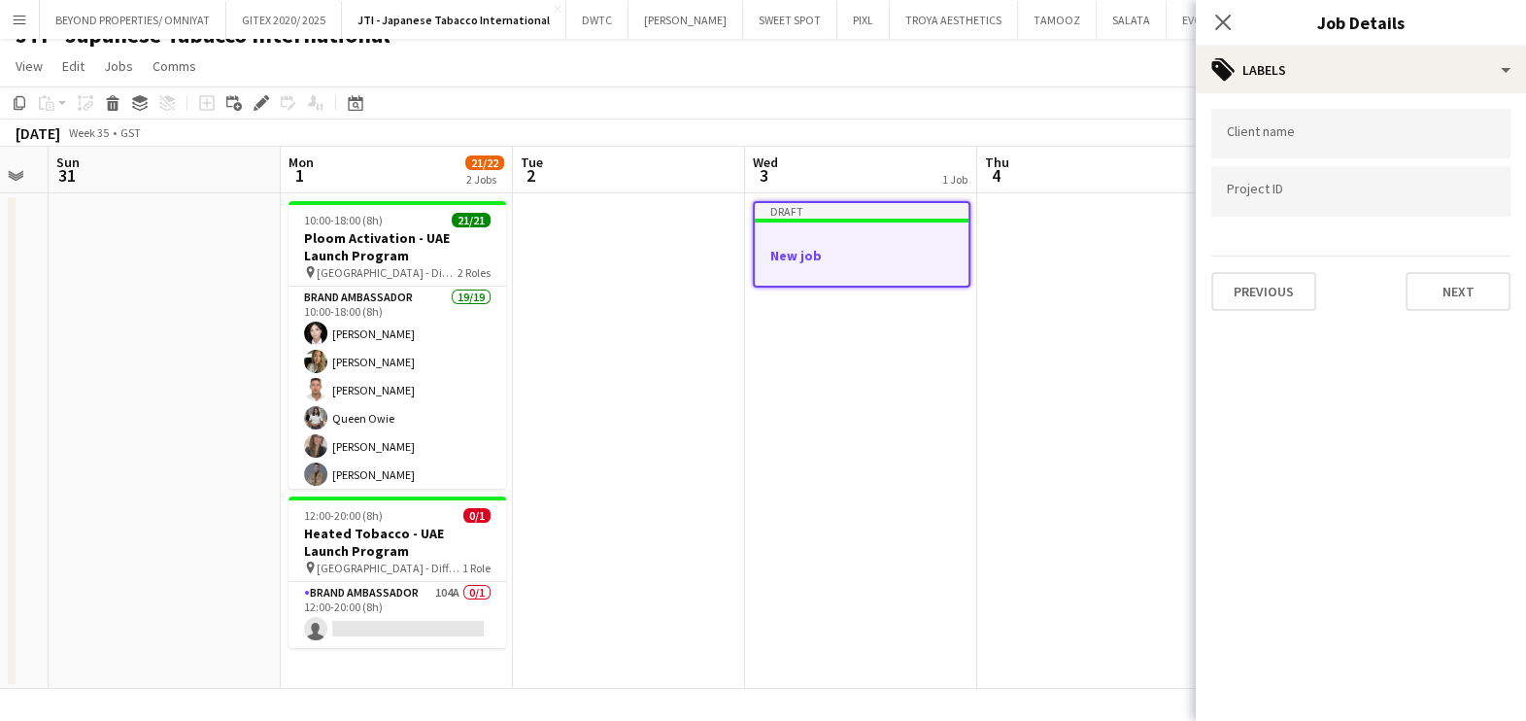
click at [1102, 365] on app-date-cell at bounding box center [1093, 440] width 232 height 495
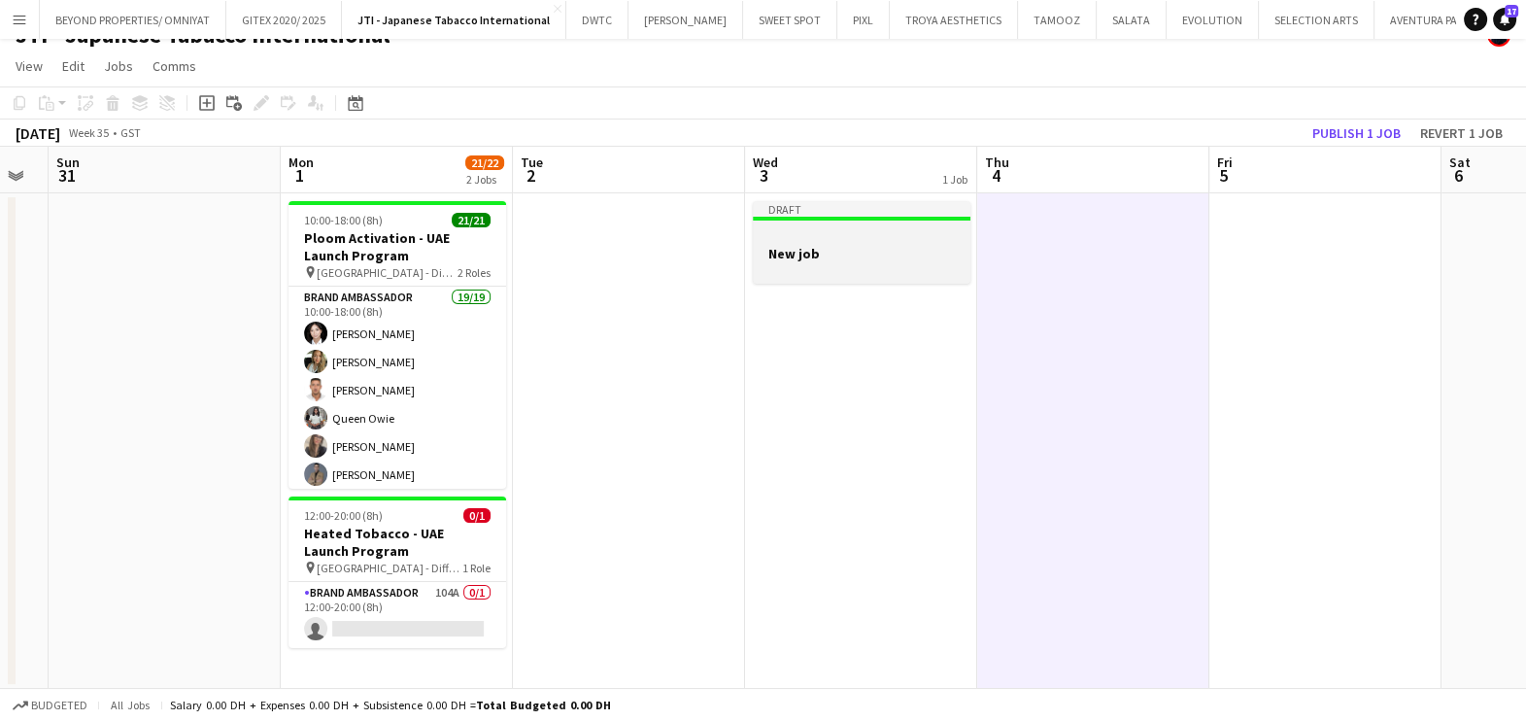
click at [864, 210] on div "Draft" at bounding box center [862, 209] width 218 height 16
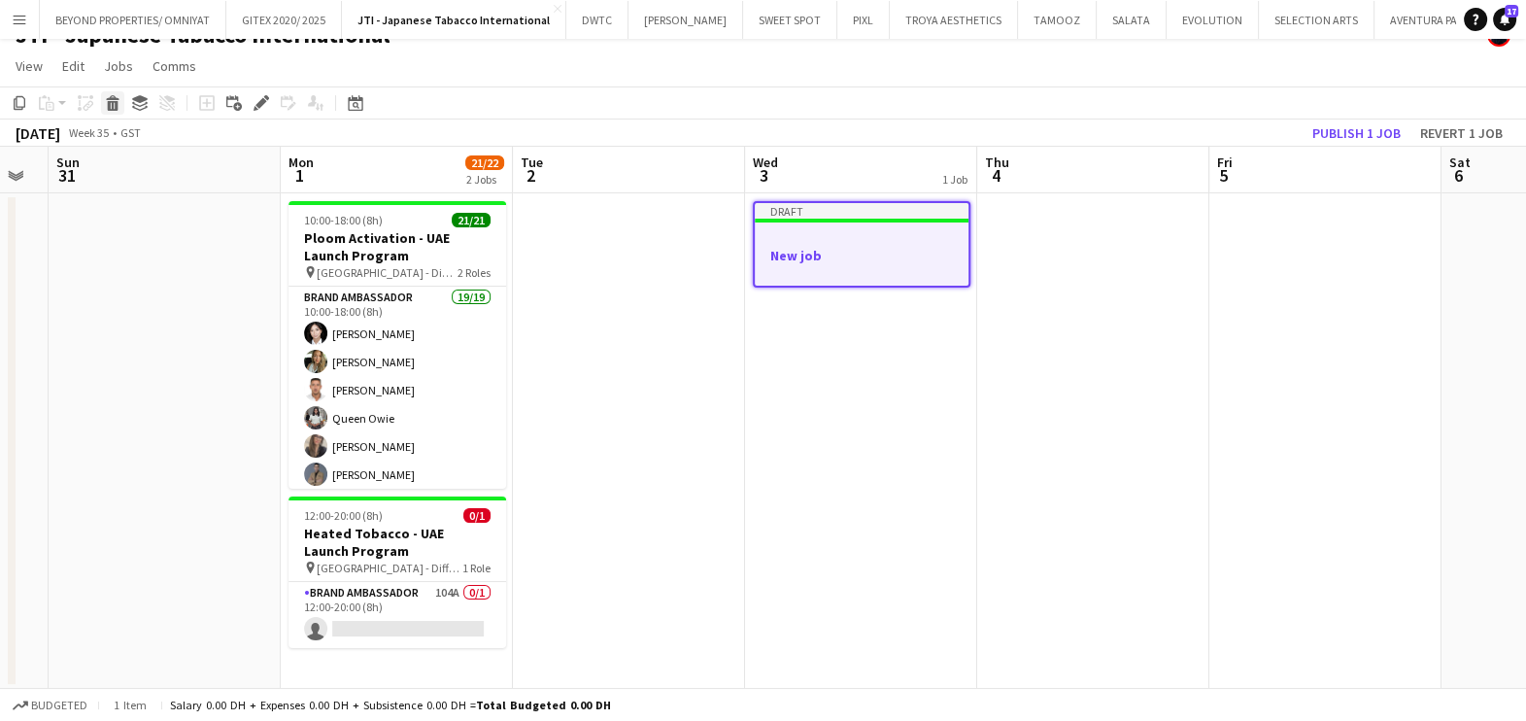
click at [109, 101] on icon at bounding box center [113, 106] width 11 height 10
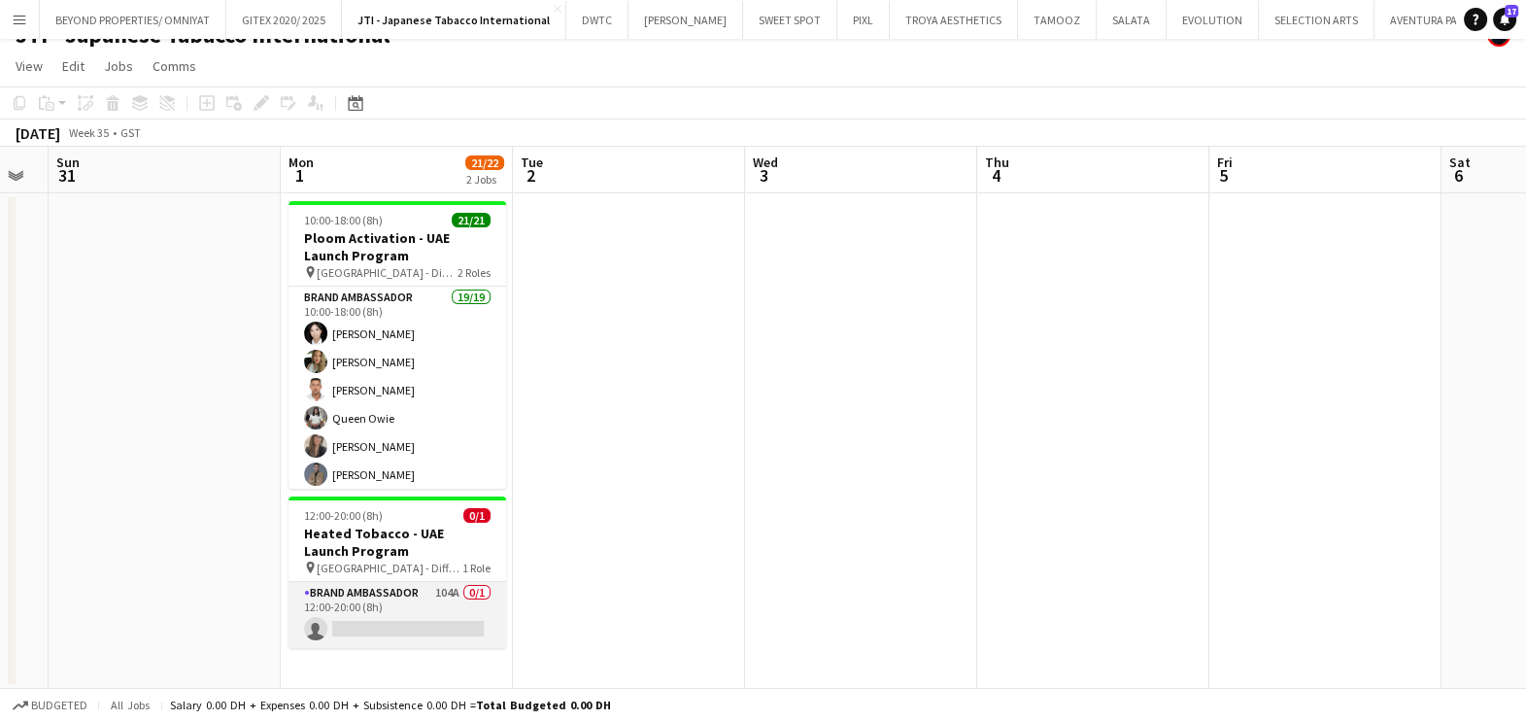
click at [413, 602] on app-card-role "Brand Ambassador 104A 0/1 12:00-20:00 (8h) single-neutral-actions" at bounding box center [397, 615] width 218 height 66
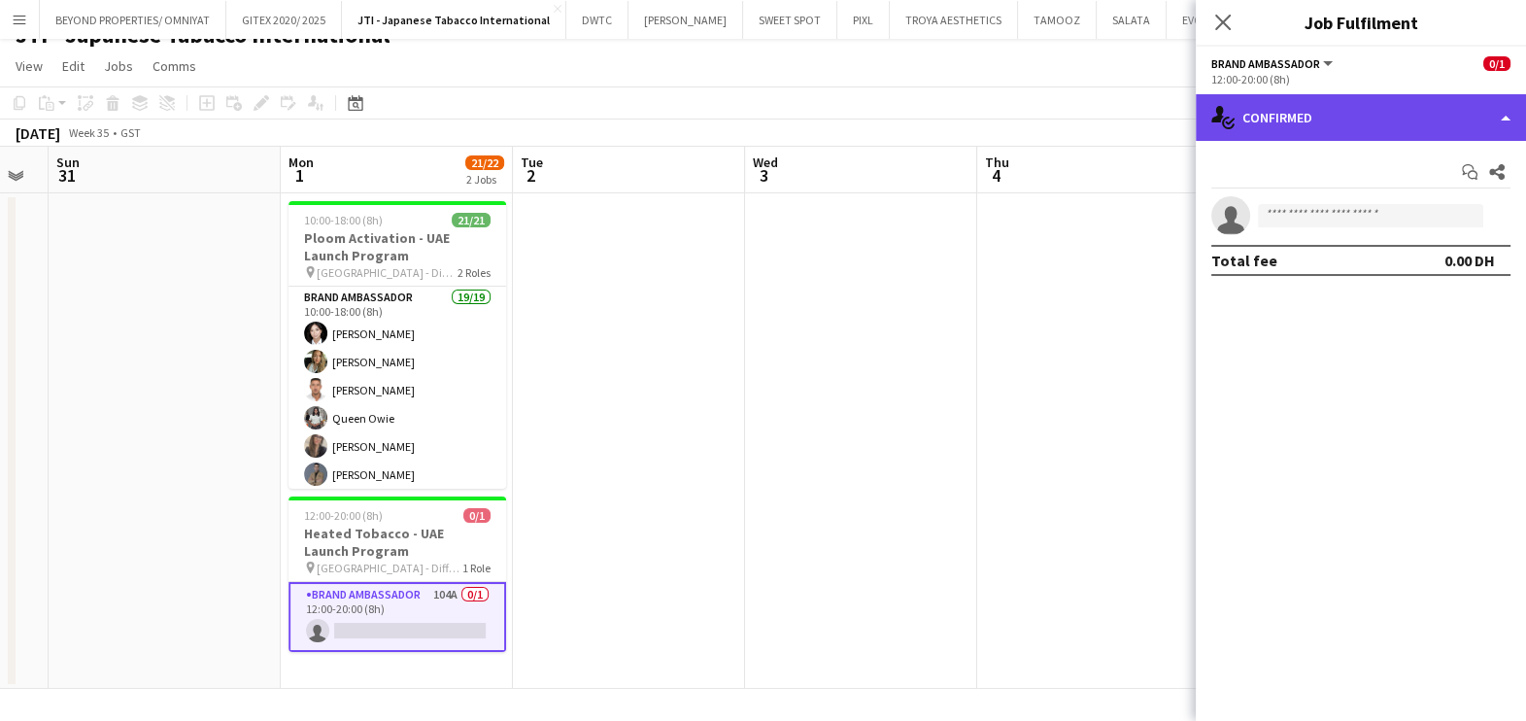
click at [1340, 101] on div "single-neutral-actions-check-2 Confirmed" at bounding box center [1361, 117] width 330 height 47
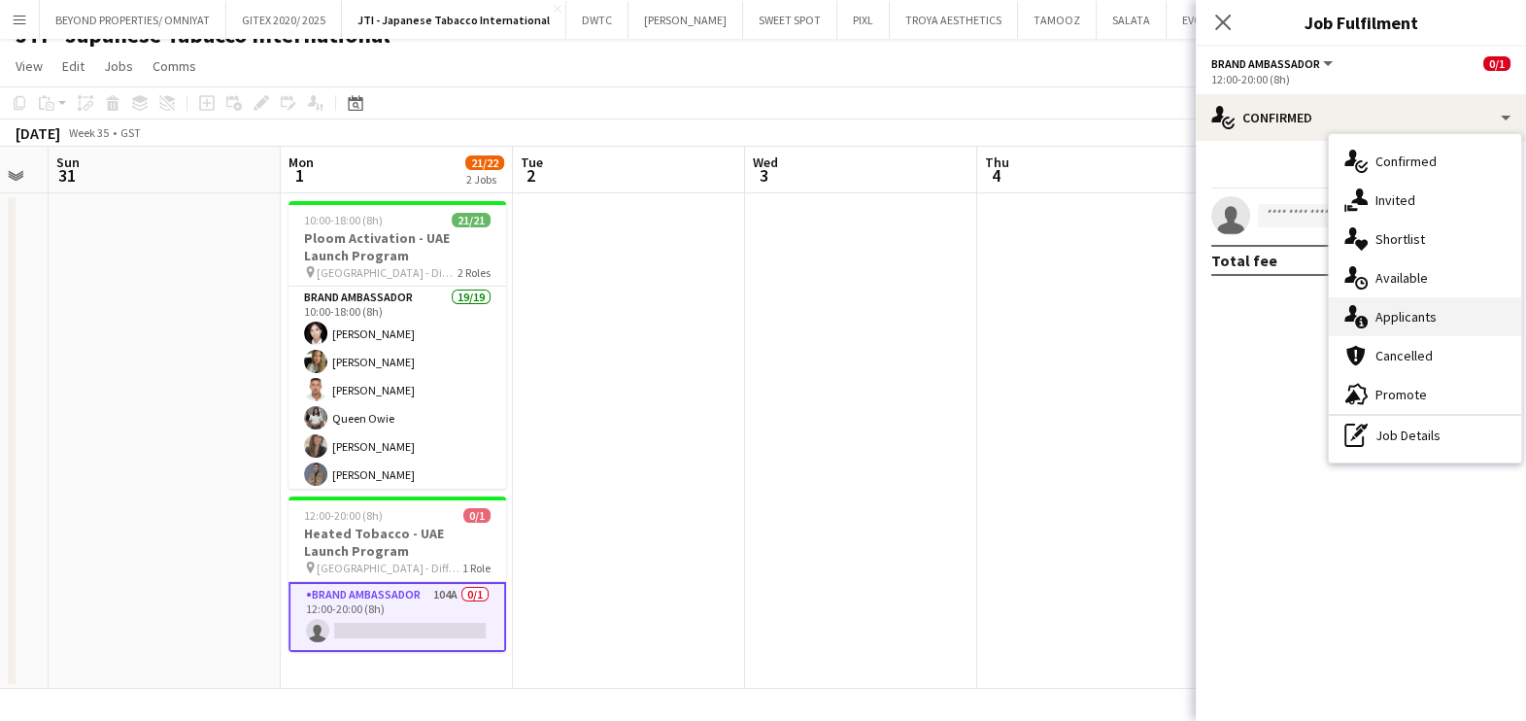
click at [1404, 305] on div "single-neutral-actions-information Applicants" at bounding box center [1425, 316] width 192 height 39
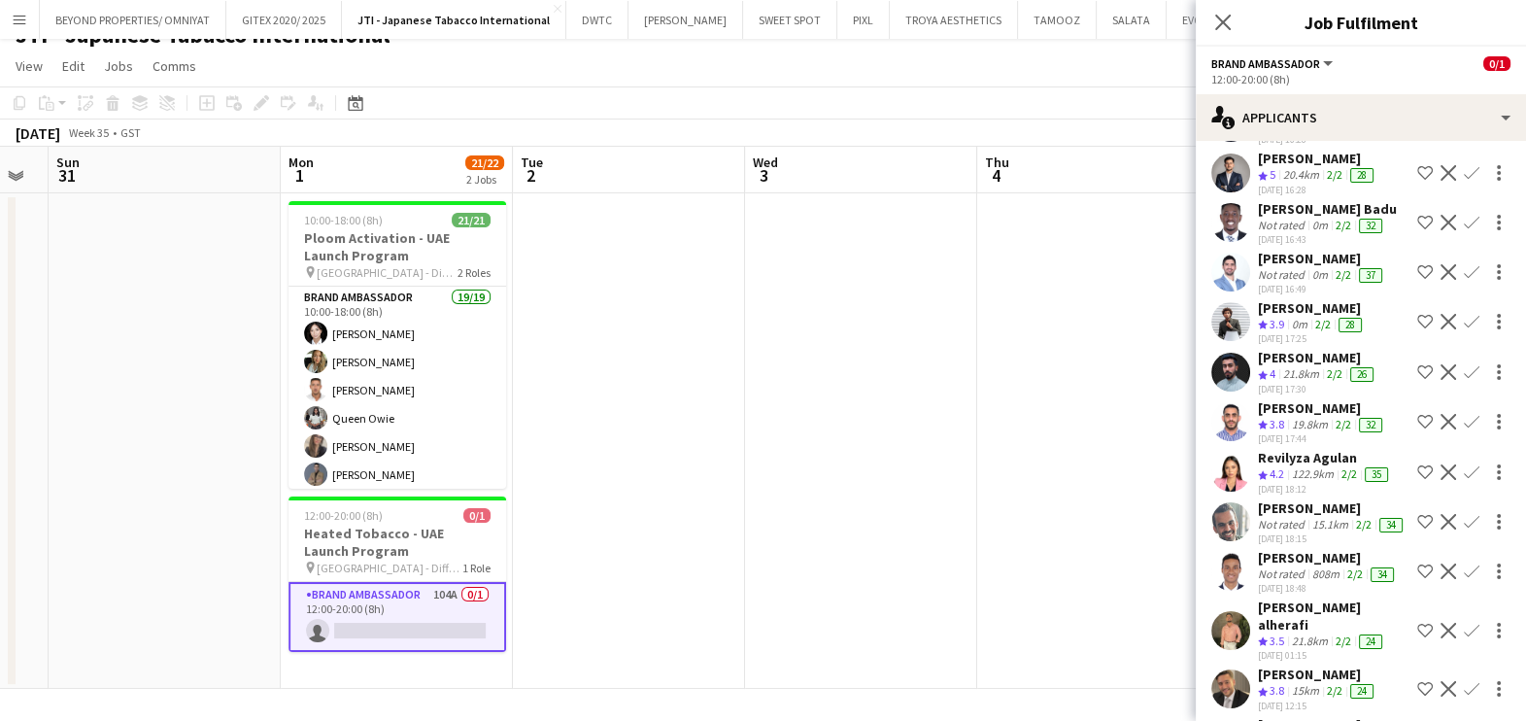
scroll to position [120, 0]
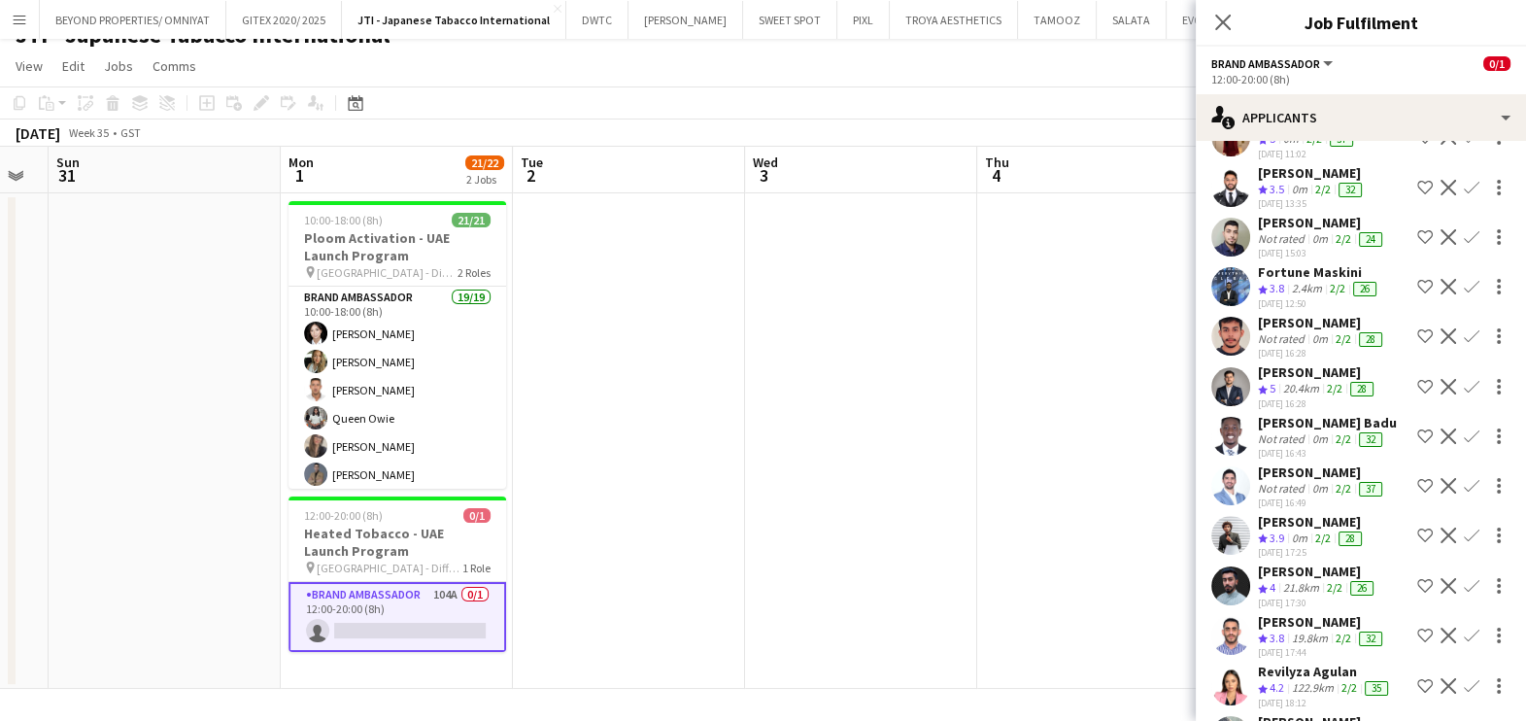
click at [780, 501] on app-date-cell at bounding box center [861, 440] width 232 height 495
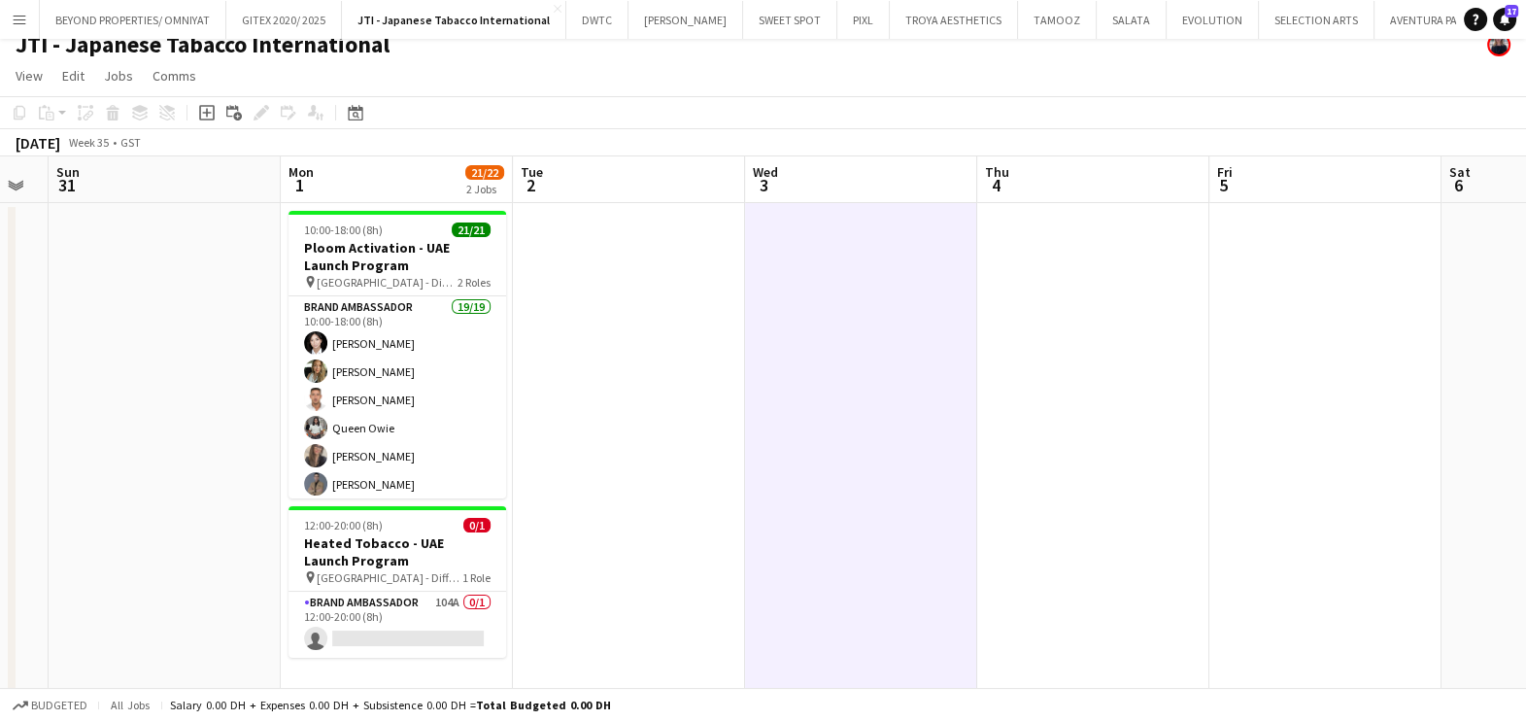
scroll to position [0, 0]
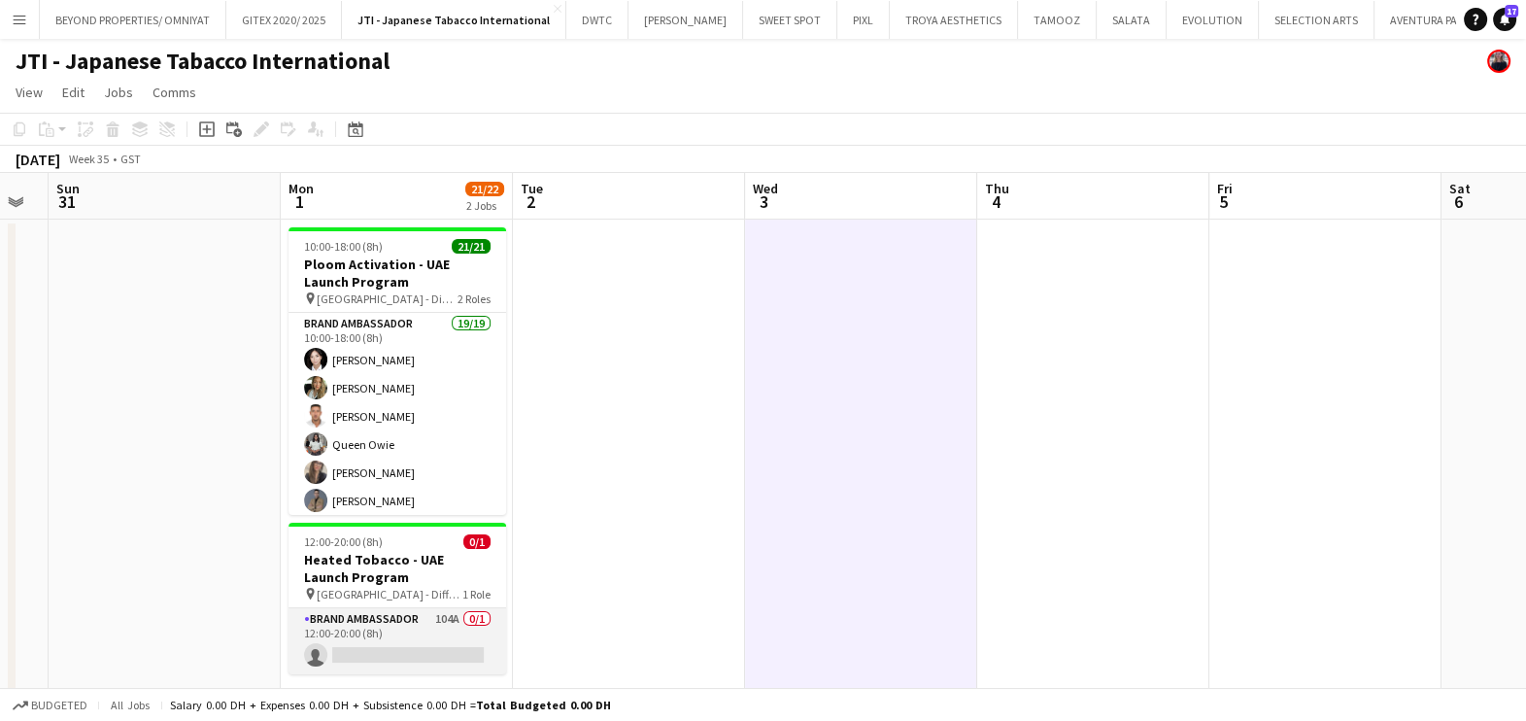
click at [353, 622] on app-card-role "Brand Ambassador 104A 0/1 12:00-20:00 (8h) single-neutral-actions" at bounding box center [397, 641] width 218 height 66
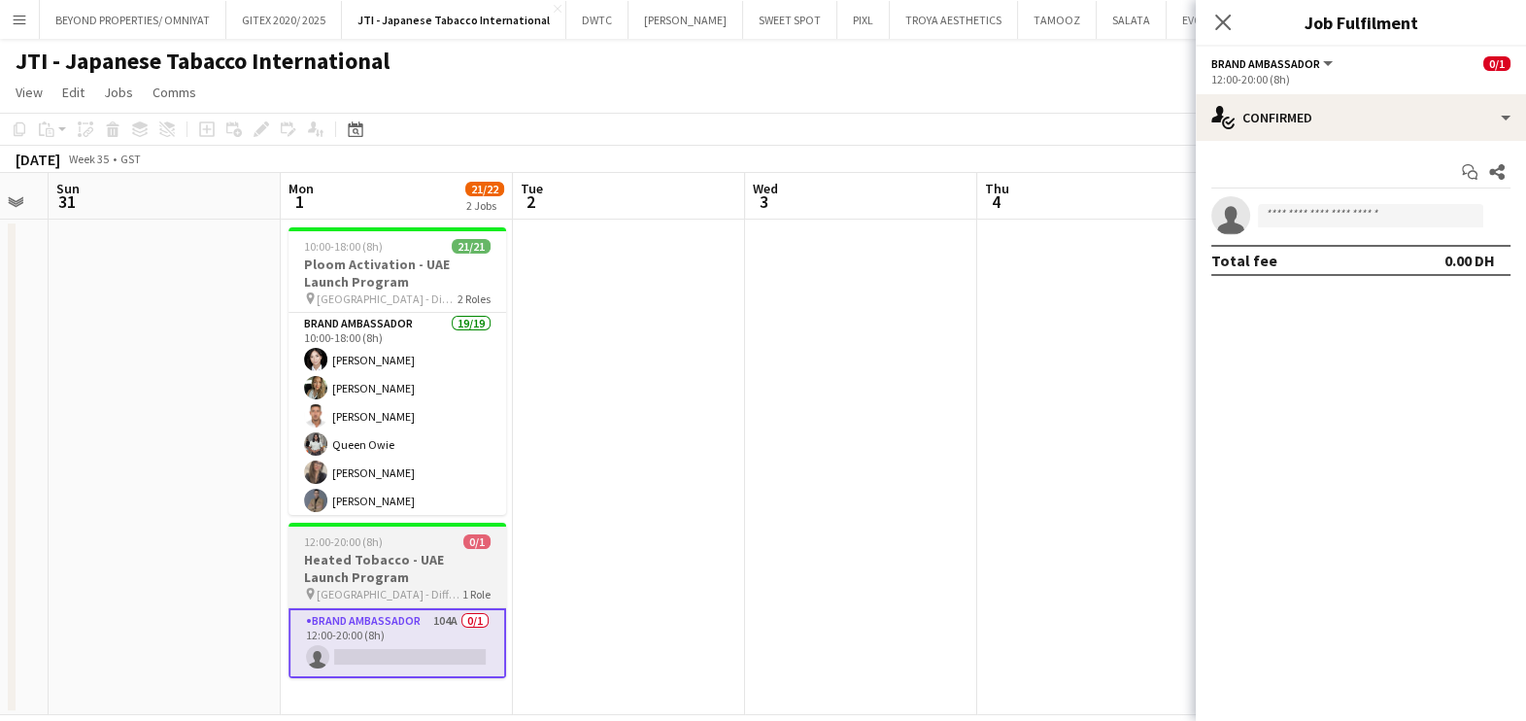
click at [387, 559] on h3 "Heated Tobacco - UAE Launch Program" at bounding box center [397, 568] width 218 height 35
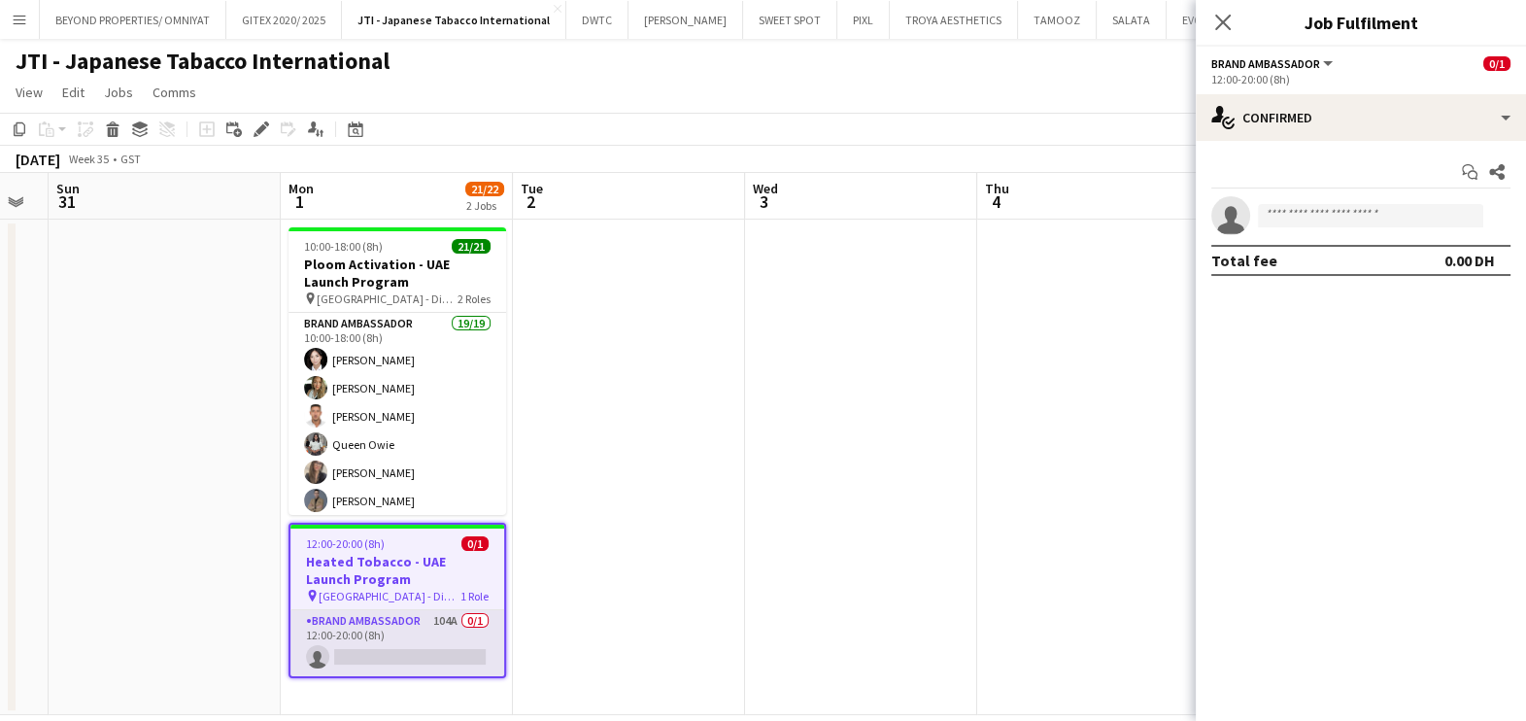
click at [355, 646] on app-card-role "Brand Ambassador 104A 0/1 12:00-20:00 (8h) single-neutral-actions" at bounding box center [397, 643] width 214 height 66
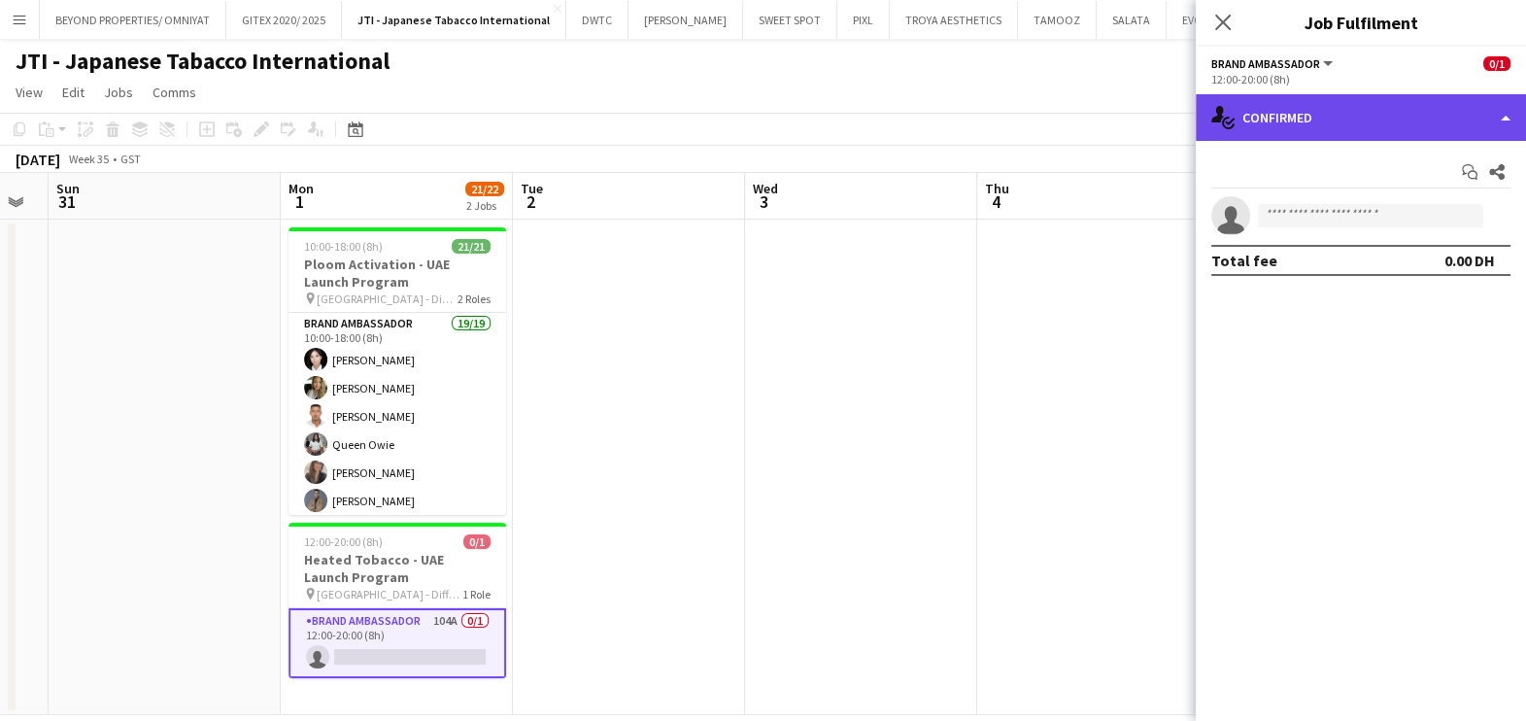
click at [1306, 99] on div "single-neutral-actions-check-2 Confirmed" at bounding box center [1361, 117] width 330 height 47
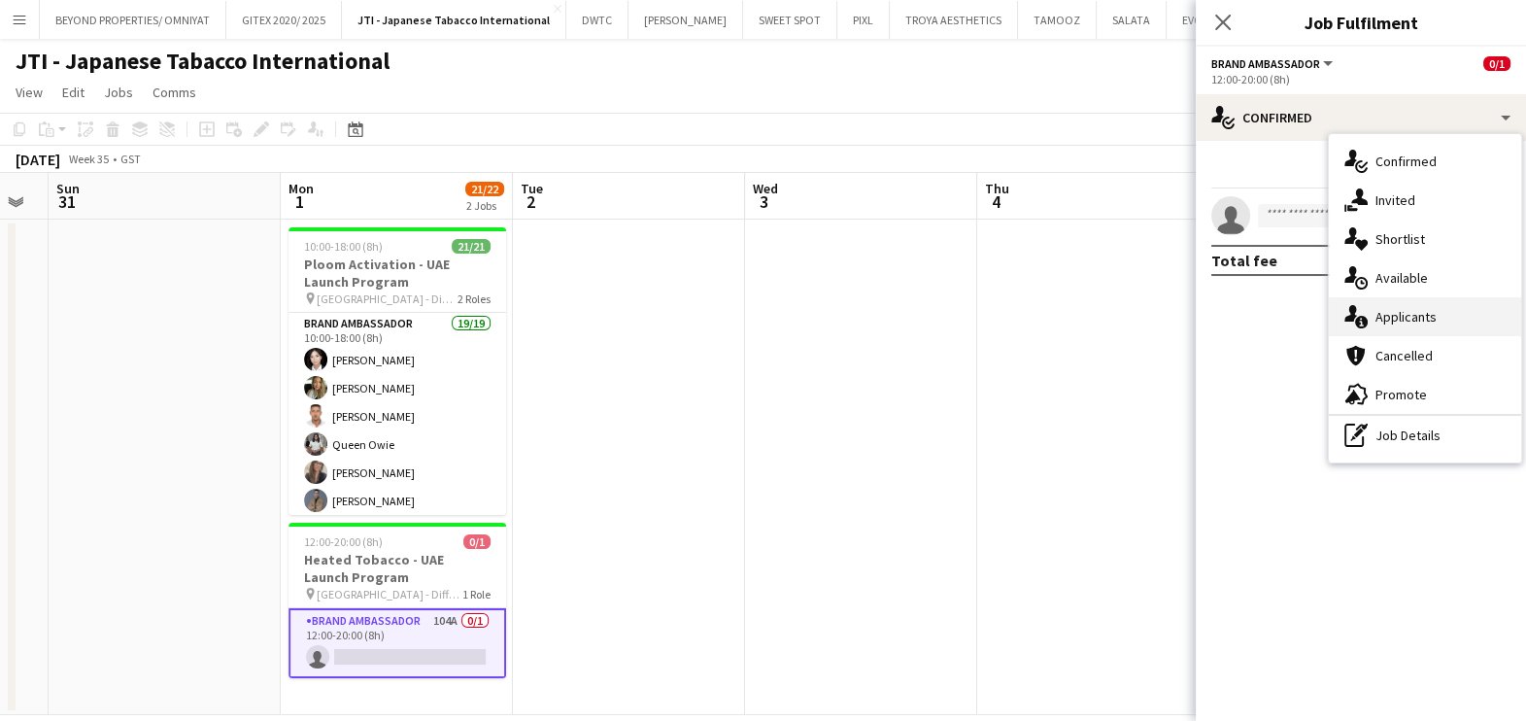
click at [1371, 311] on div "single-neutral-actions-information Applicants" at bounding box center [1425, 316] width 192 height 39
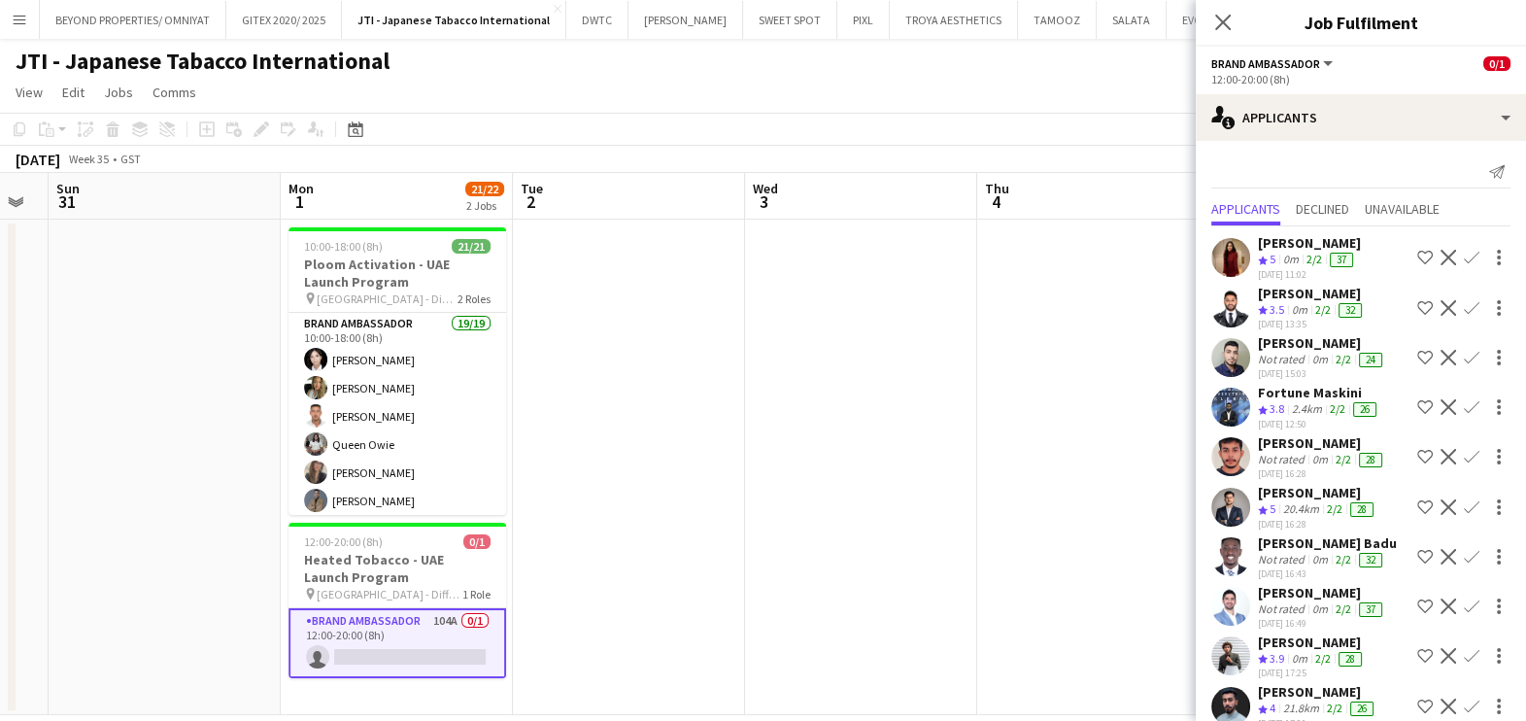
click at [1273, 250] on div "Rose Velasquez" at bounding box center [1309, 242] width 103 height 17
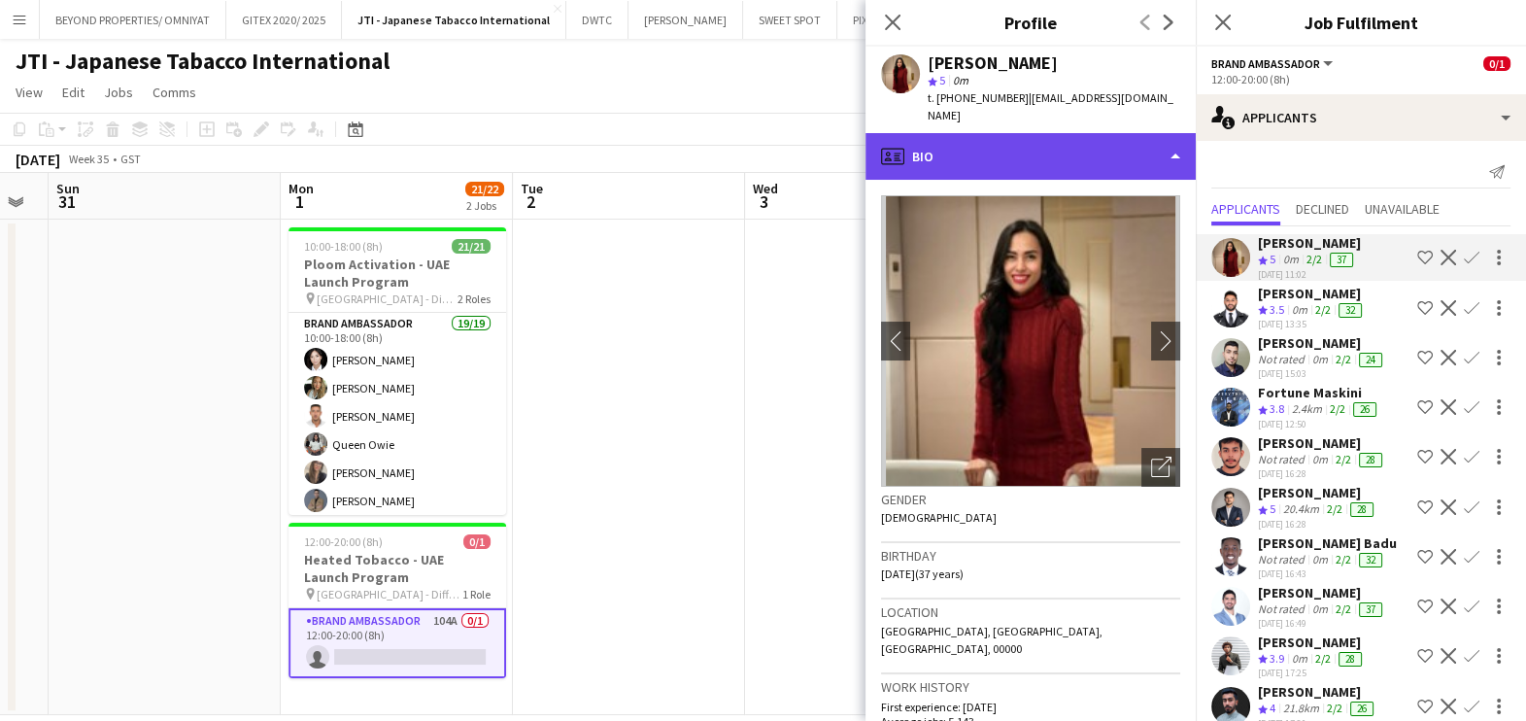
click at [976, 147] on div "profile Bio" at bounding box center [1030, 156] width 330 height 47
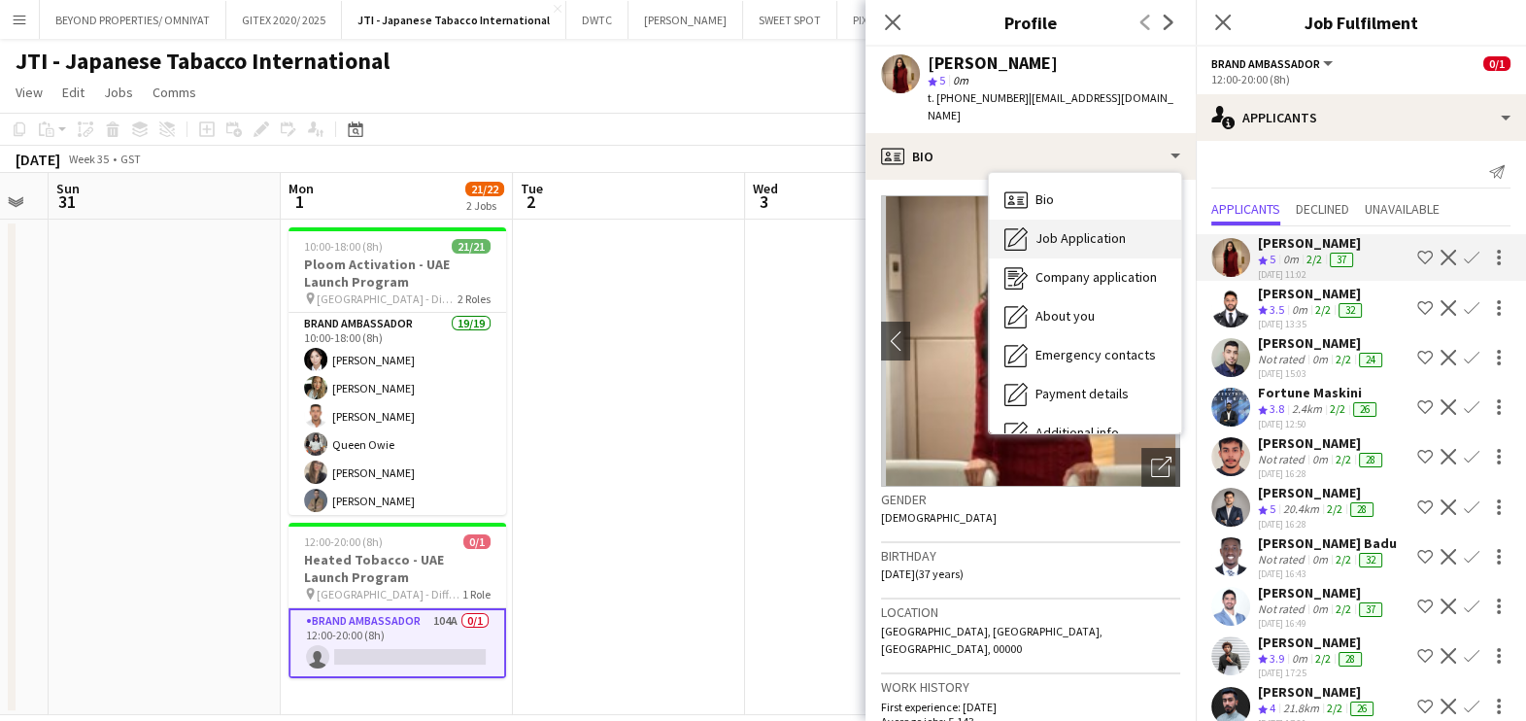
click at [1030, 233] on div "Job Application Job Application" at bounding box center [1085, 239] width 192 height 39
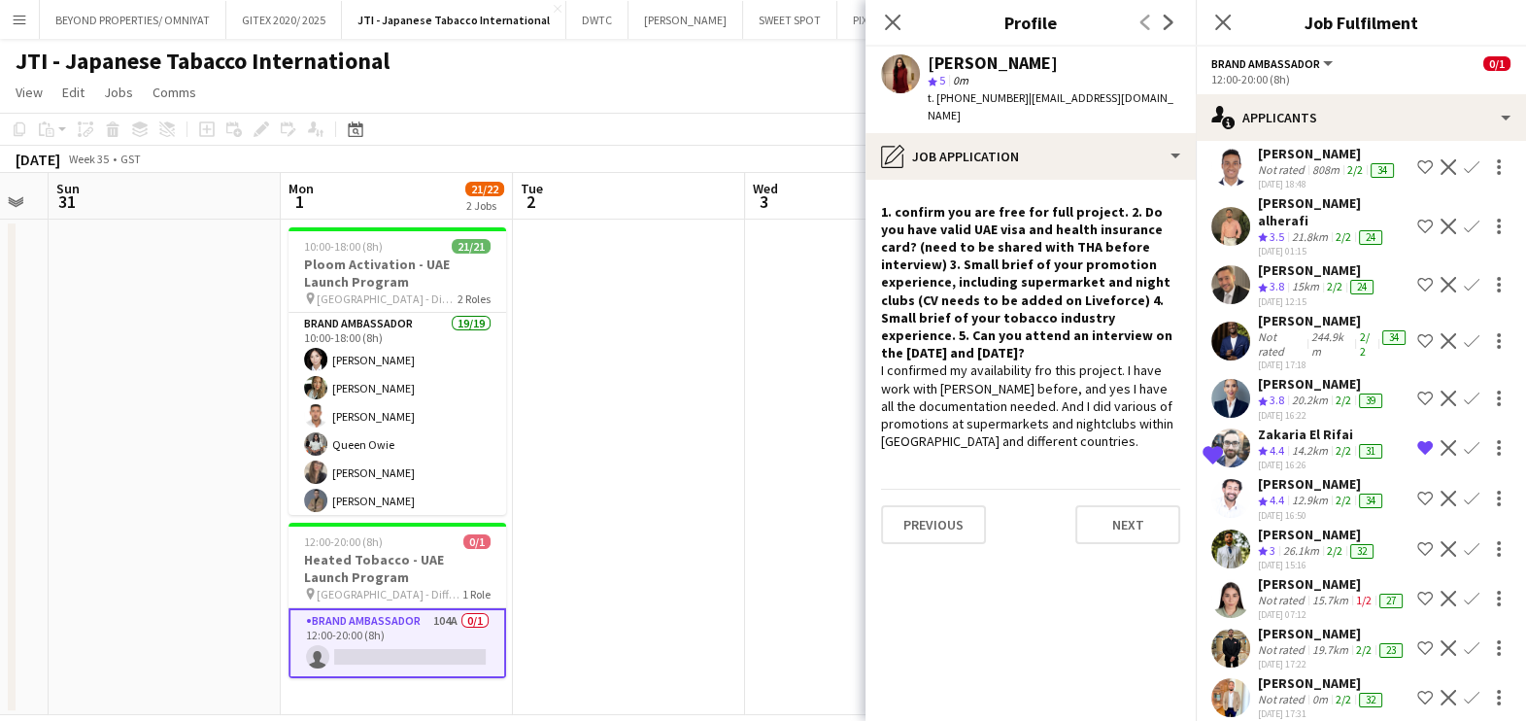
scroll to position [970, 0]
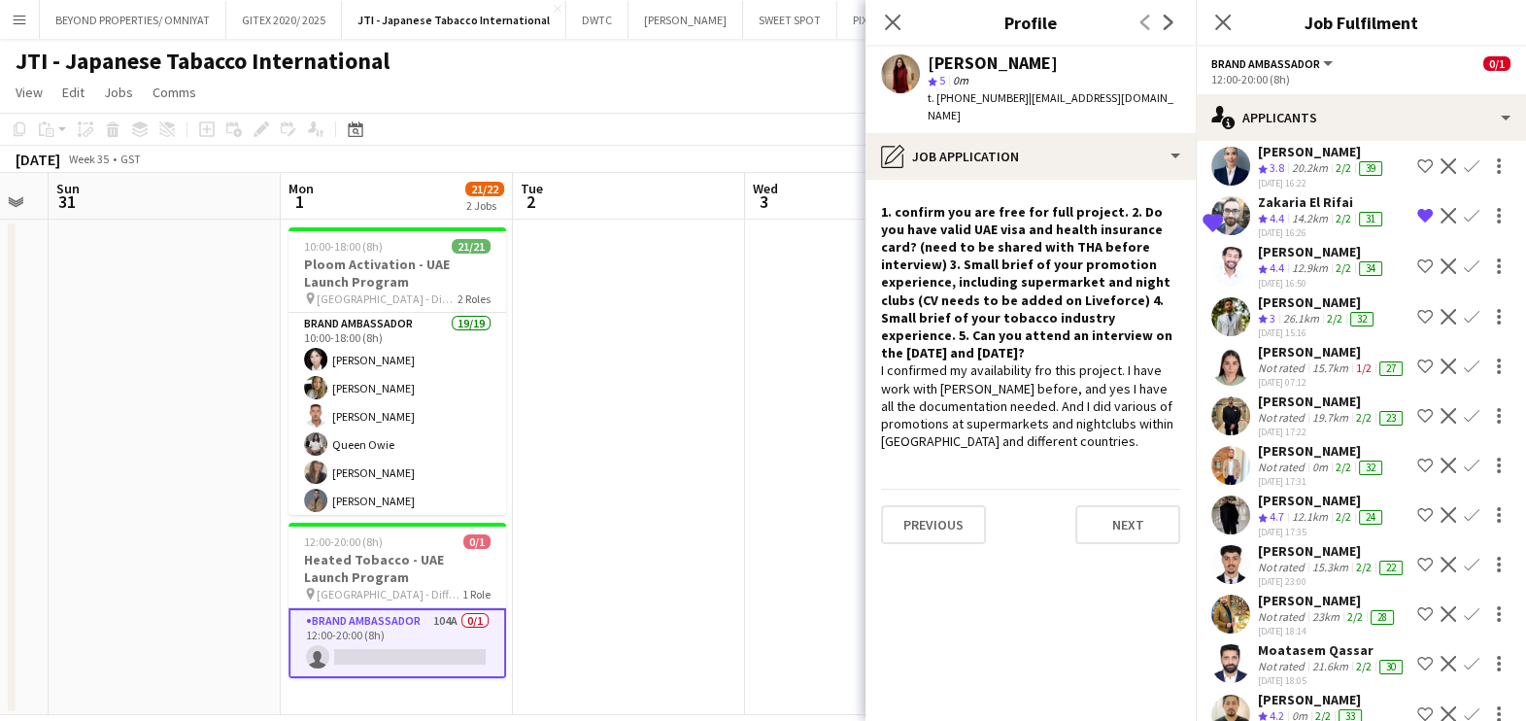
click at [669, 598] on app-date-cell at bounding box center [629, 467] width 232 height 495
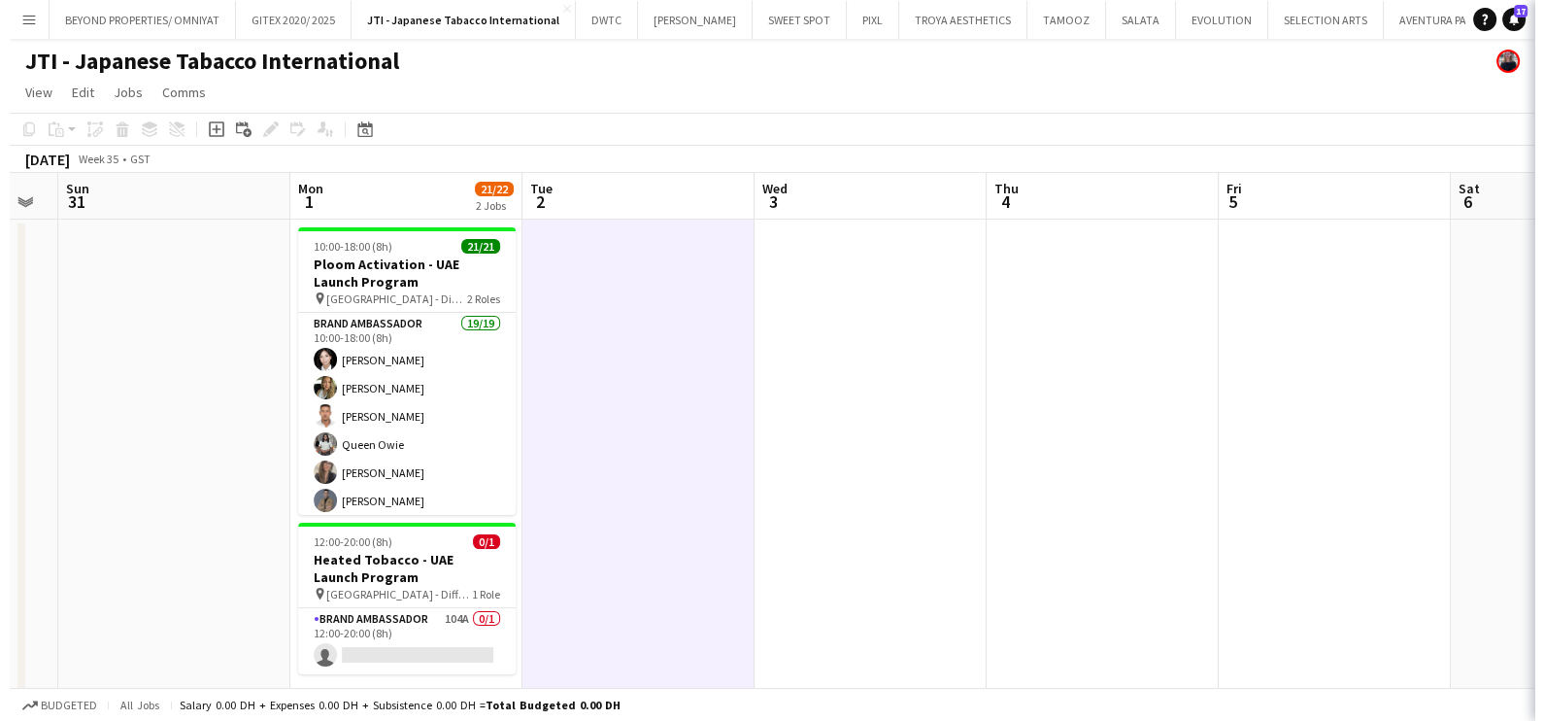
scroll to position [0, 0]
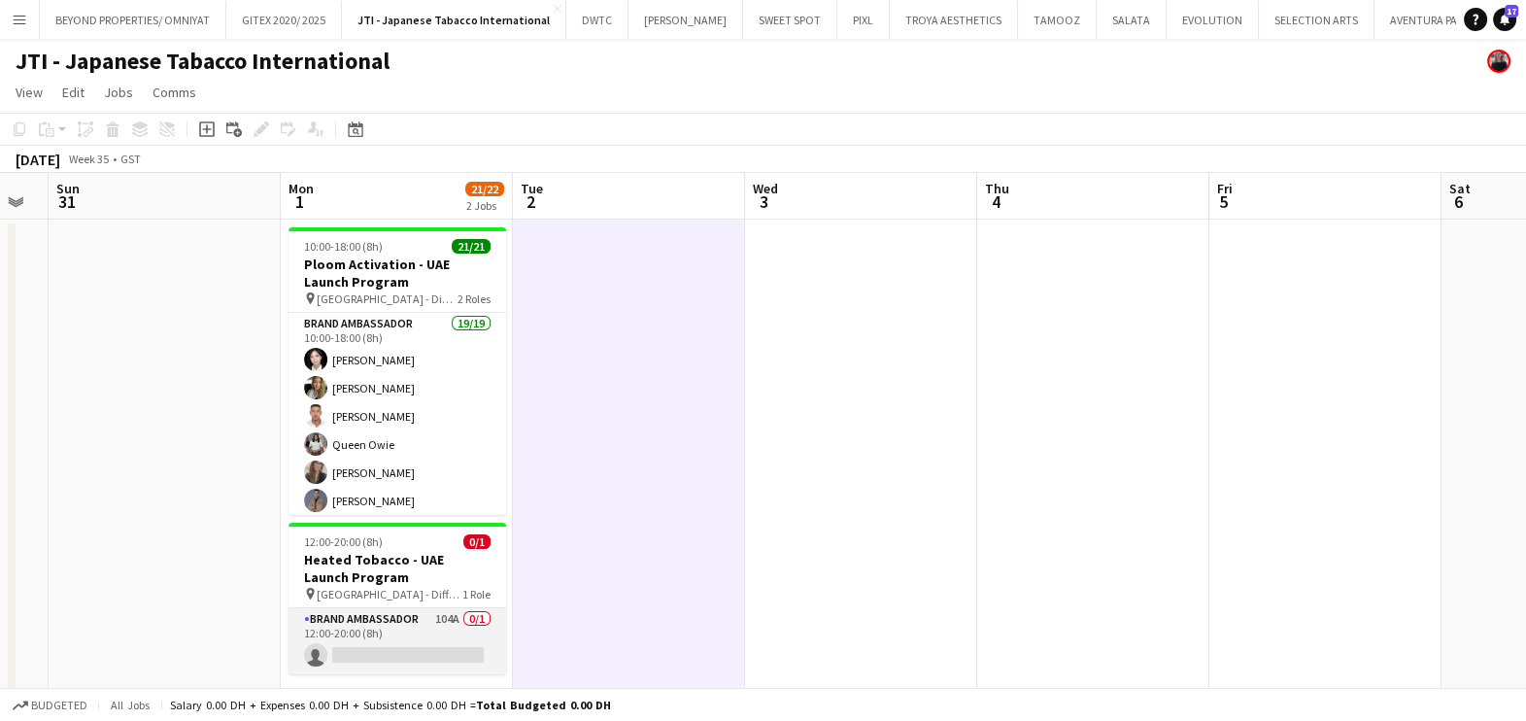
click at [401, 636] on app-card-role "Brand Ambassador 104A 0/1 12:00-20:00 (8h) single-neutral-actions" at bounding box center [397, 641] width 218 height 66
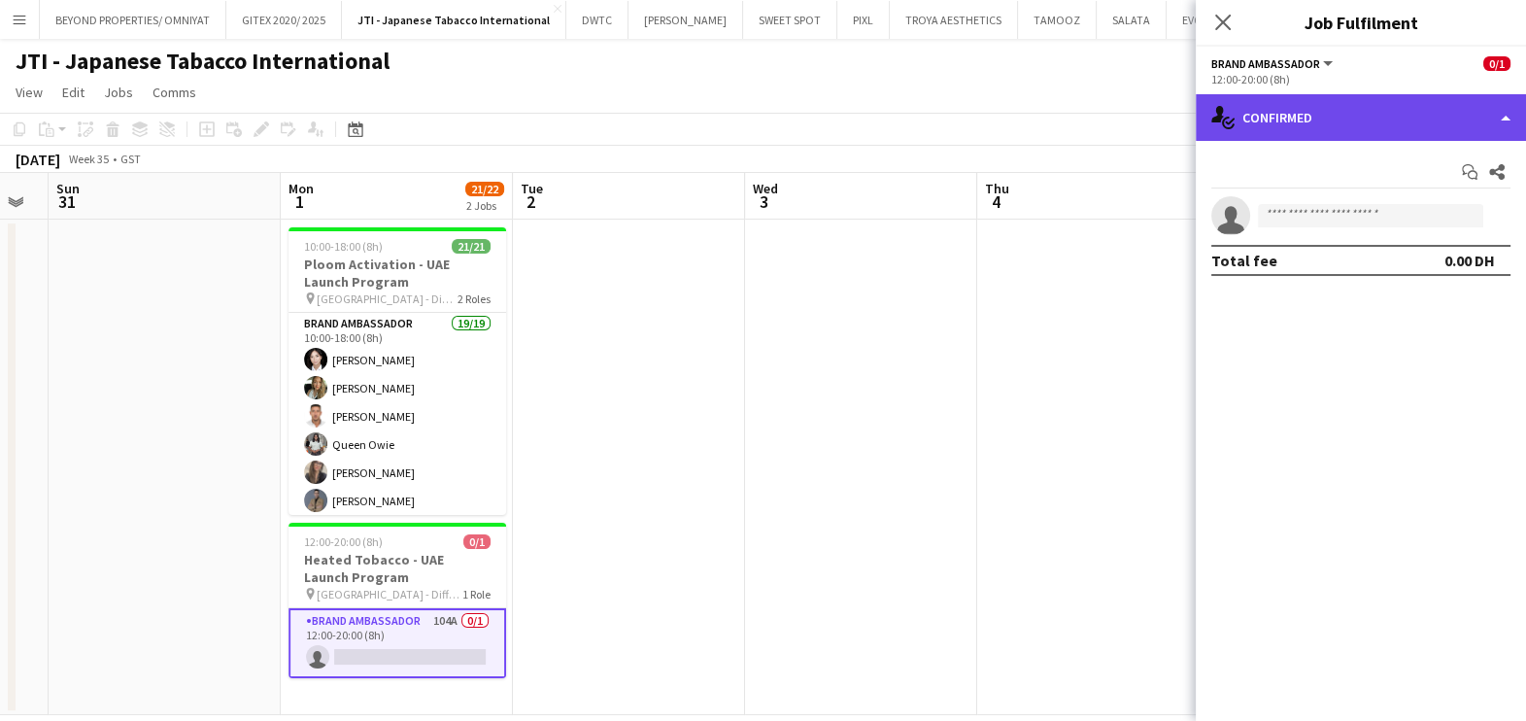
click at [1329, 121] on div "single-neutral-actions-check-2 Confirmed" at bounding box center [1361, 117] width 330 height 47
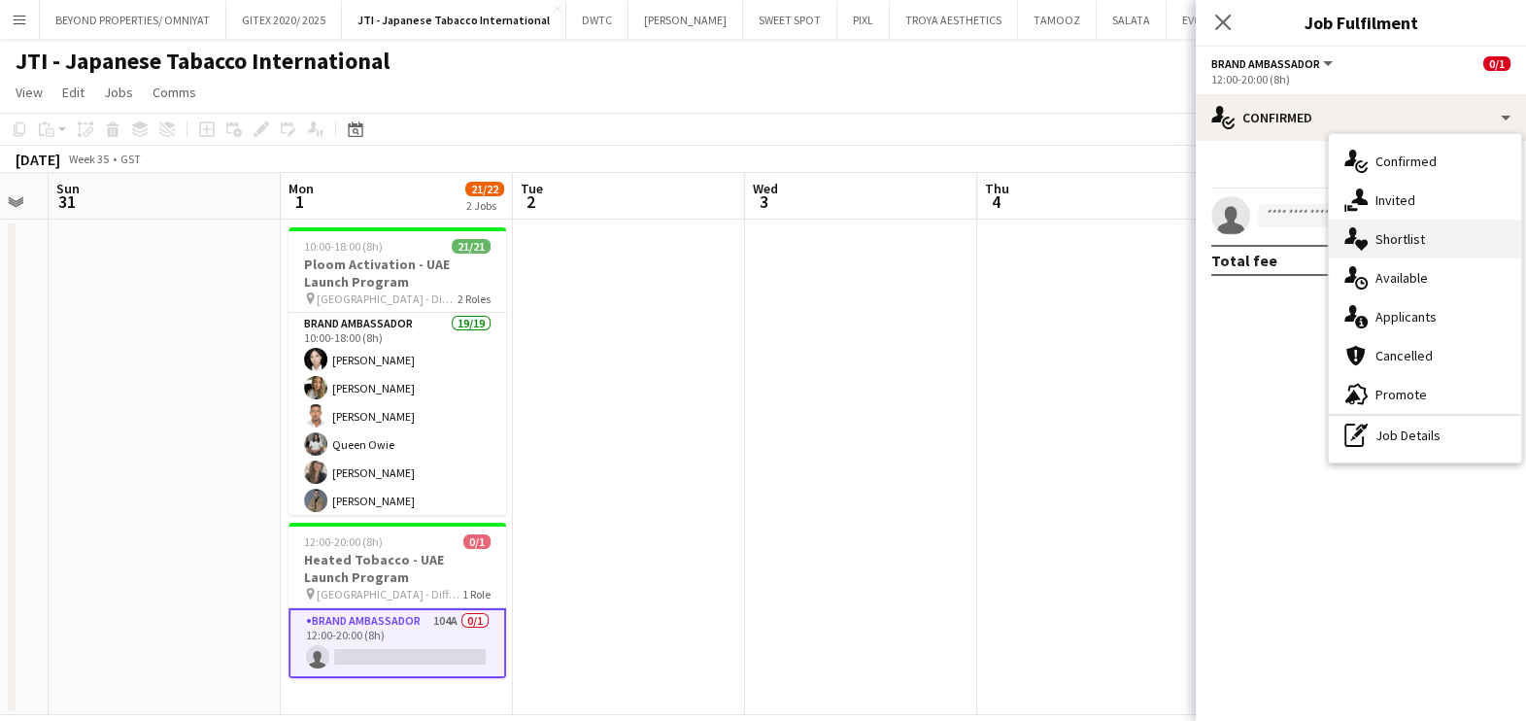
click at [1400, 240] on div "single-neutral-actions-heart Shortlist" at bounding box center [1425, 239] width 192 height 39
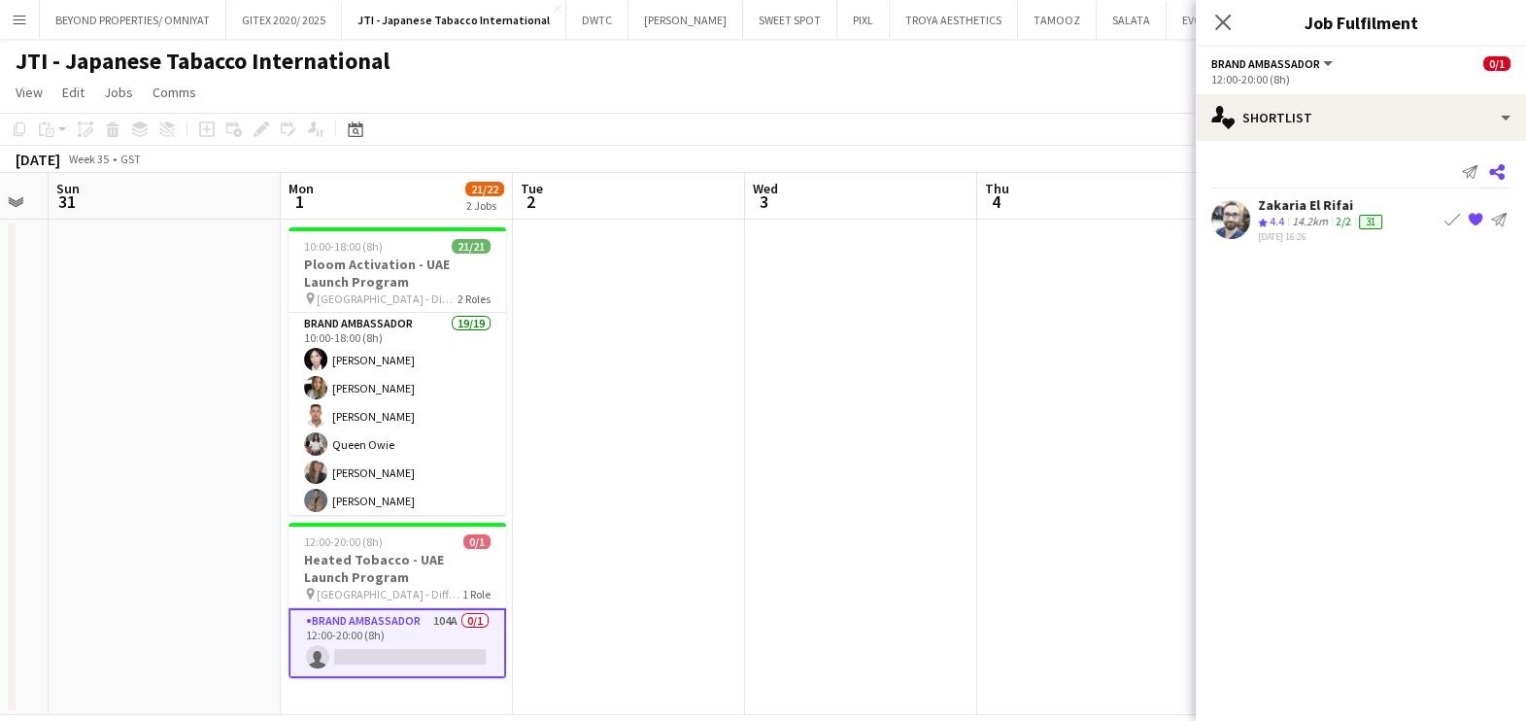
click at [1483, 166] on app-icon "Share" at bounding box center [1496, 171] width 27 height 27
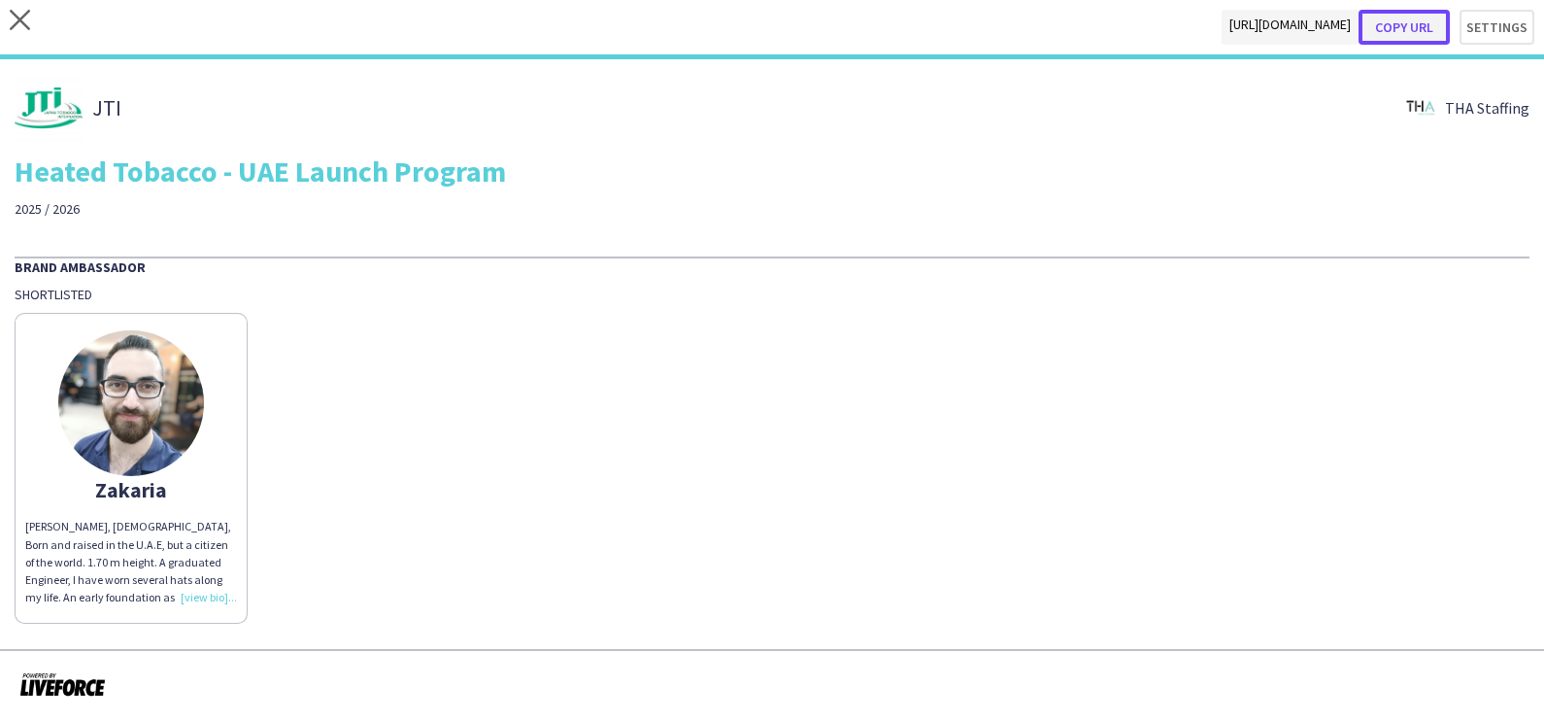
click at [1416, 32] on button "Copy url" at bounding box center [1404, 27] width 91 height 35
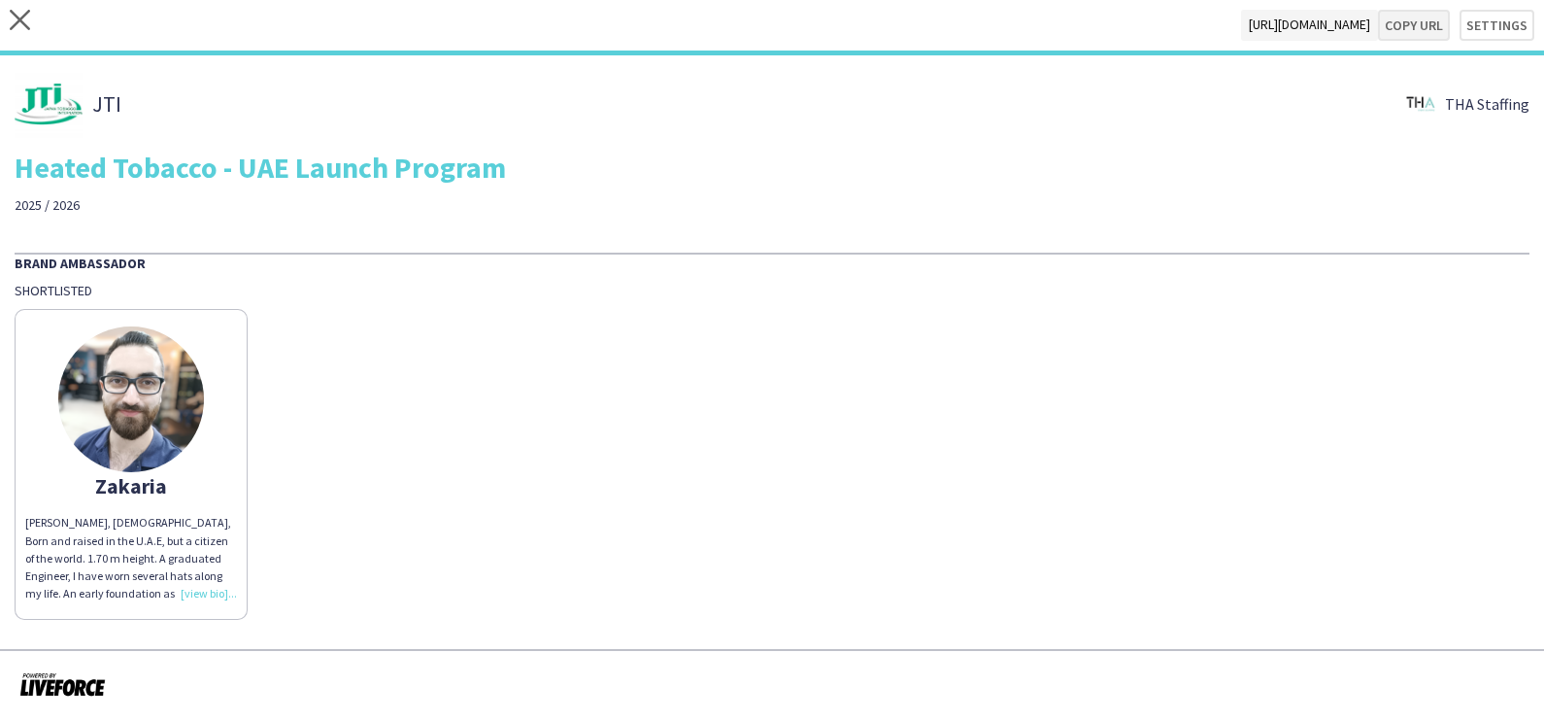
type textarea "**********"
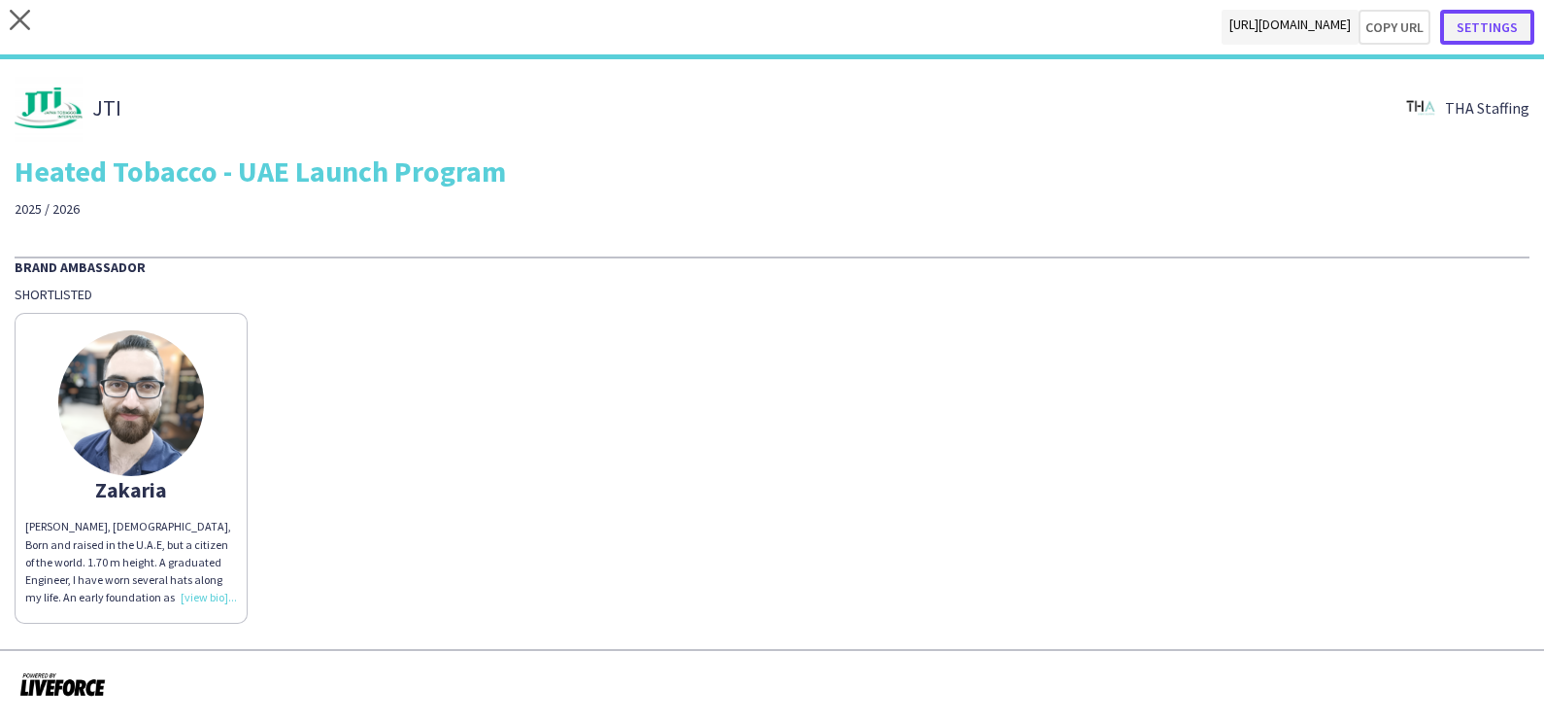
click at [1507, 21] on button "Settings" at bounding box center [1487, 27] width 94 height 35
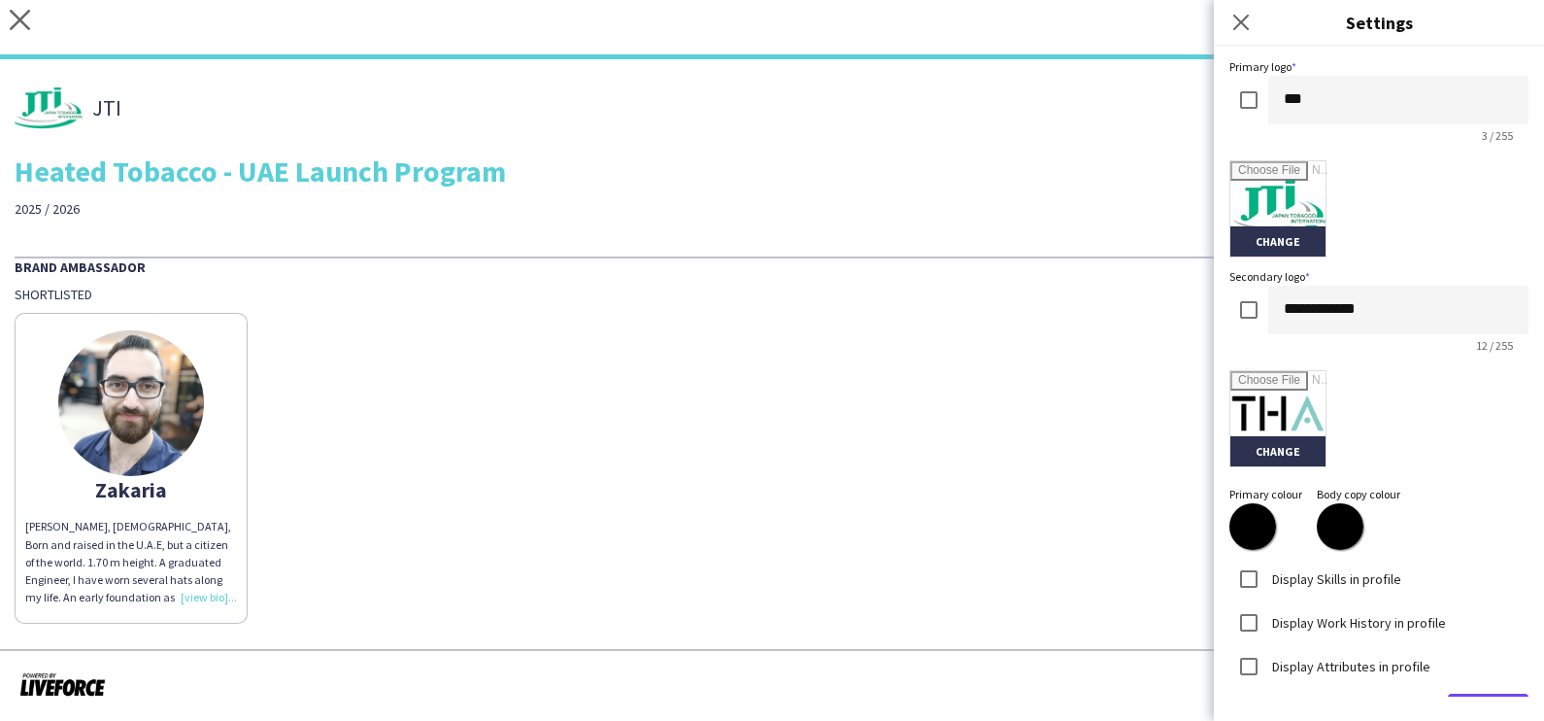
scroll to position [414, 0]
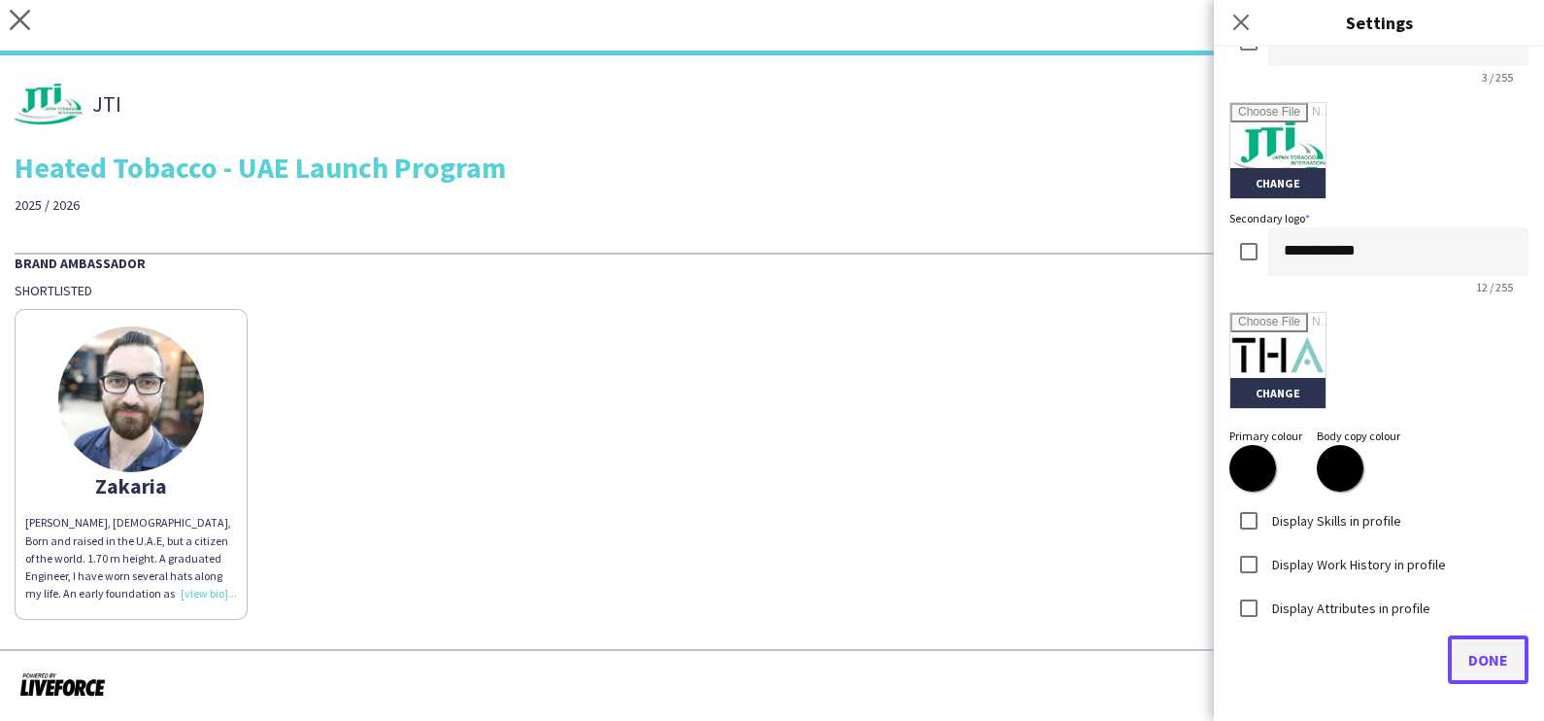
click at [1469, 660] on span "Done" at bounding box center [1489, 659] width 40 height 19
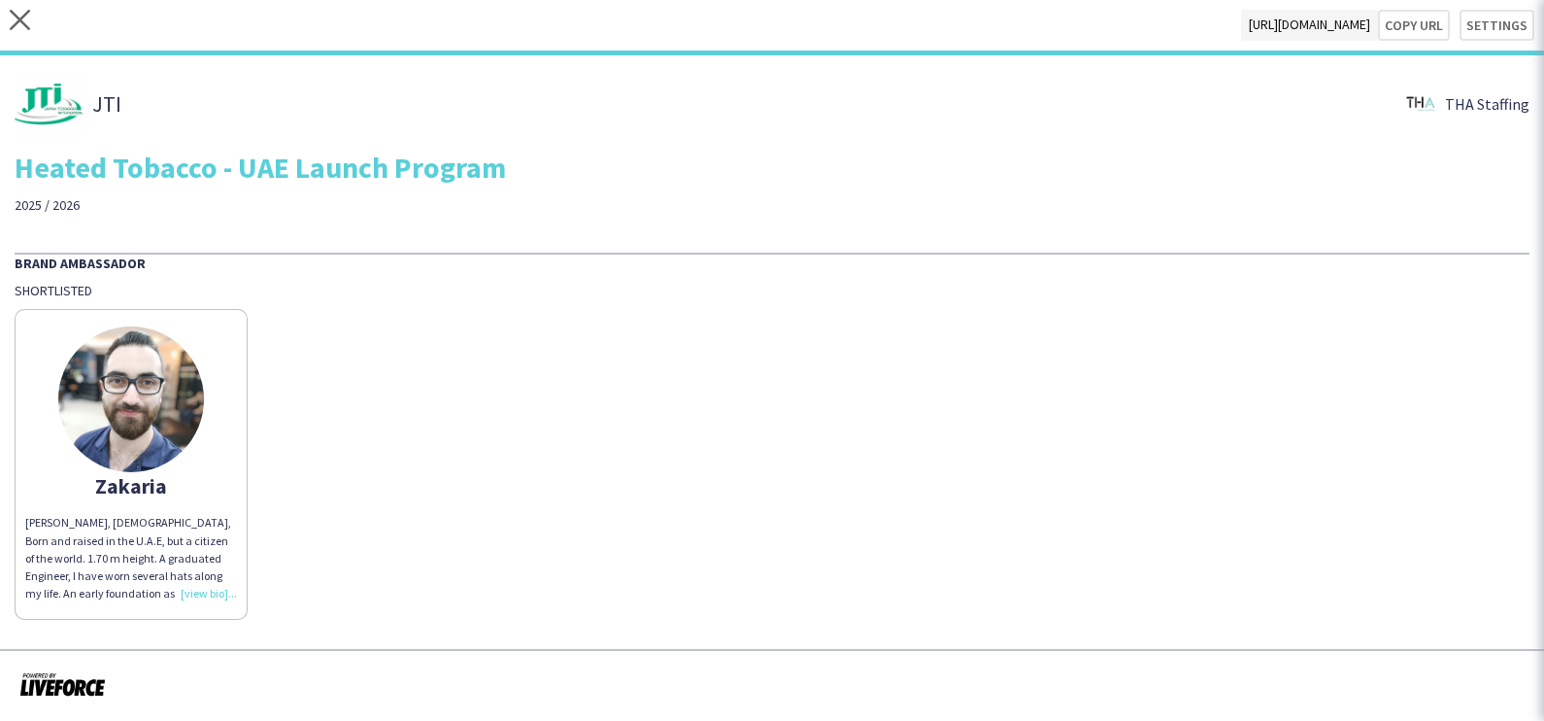
click at [751, 434] on div "Zakaria Zakaria Rifai, Lebanese, Born and raised in the U.A.E, but a citizen of…" at bounding box center [772, 459] width 1515 height 321
click at [95, 452] on img at bounding box center [131, 399] width 146 height 146
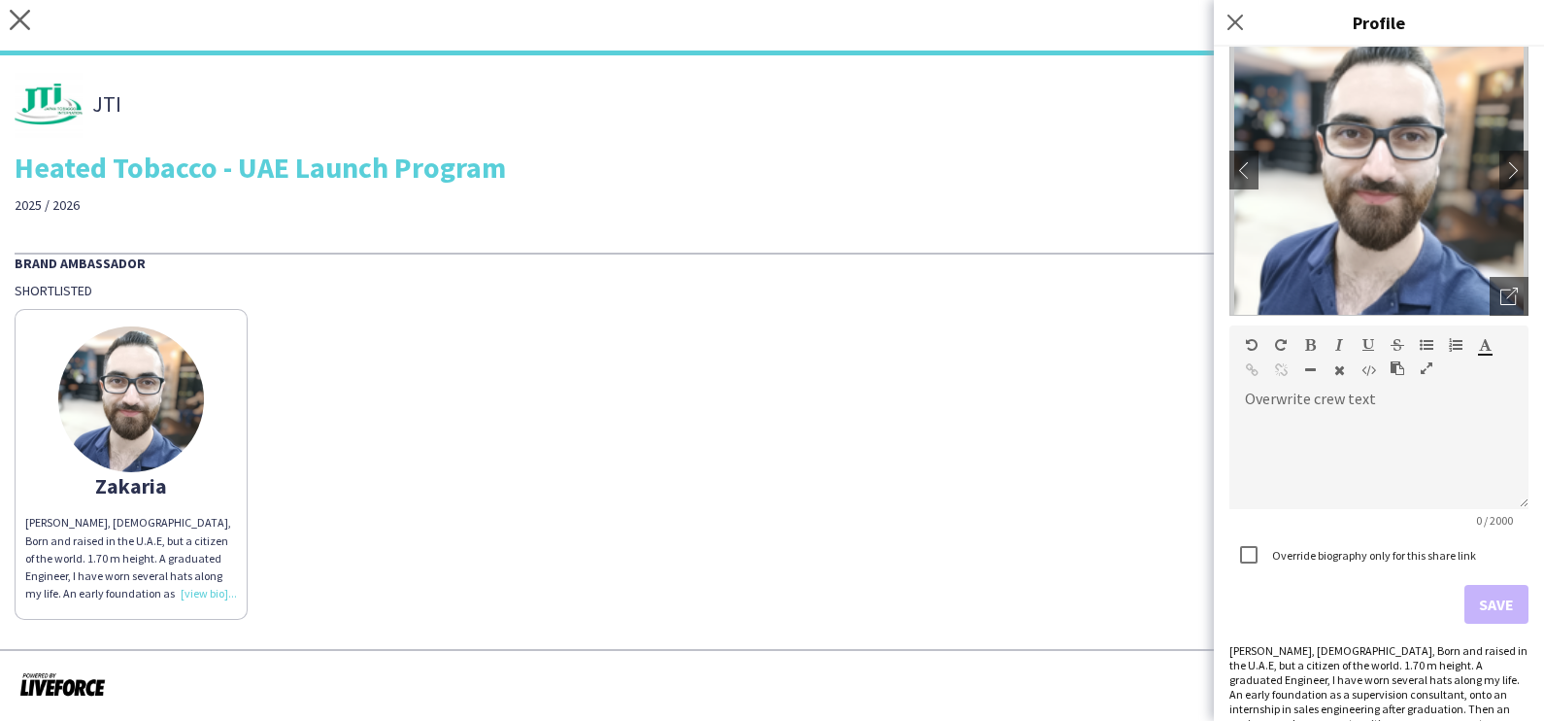
scroll to position [0, 0]
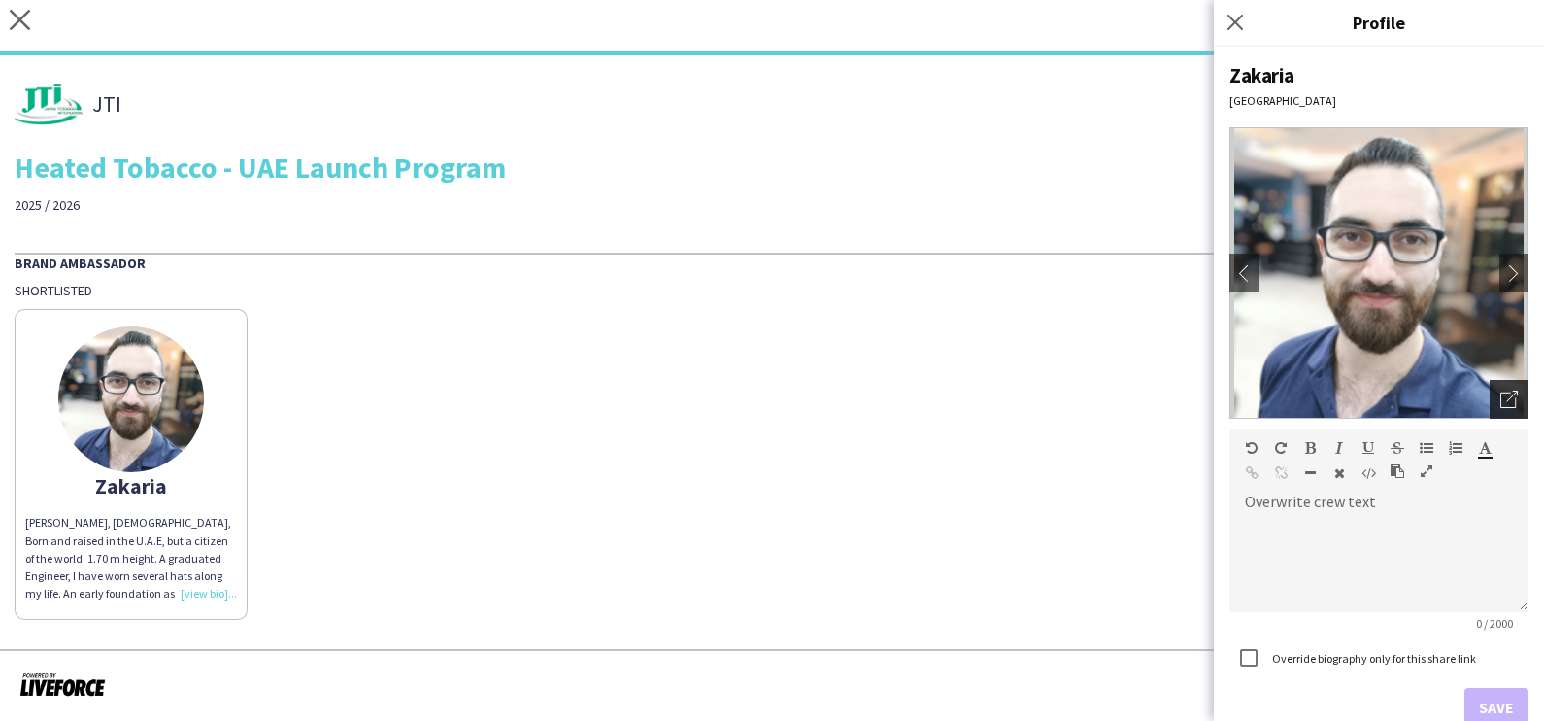
click at [1505, 386] on div "Open photos pop-in" at bounding box center [1509, 399] width 39 height 39
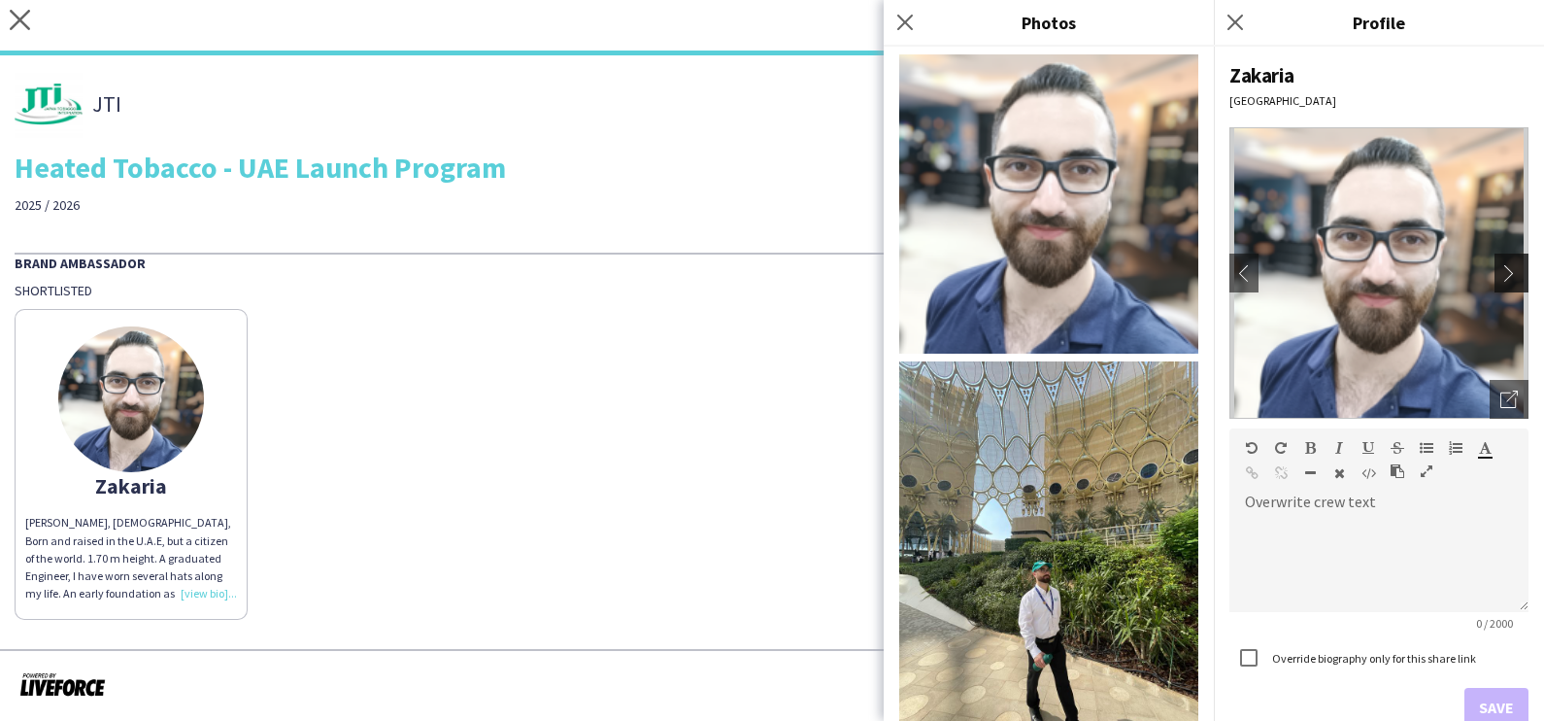
click at [1501, 270] on app-icon "chevron-right" at bounding box center [1514, 272] width 27 height 17
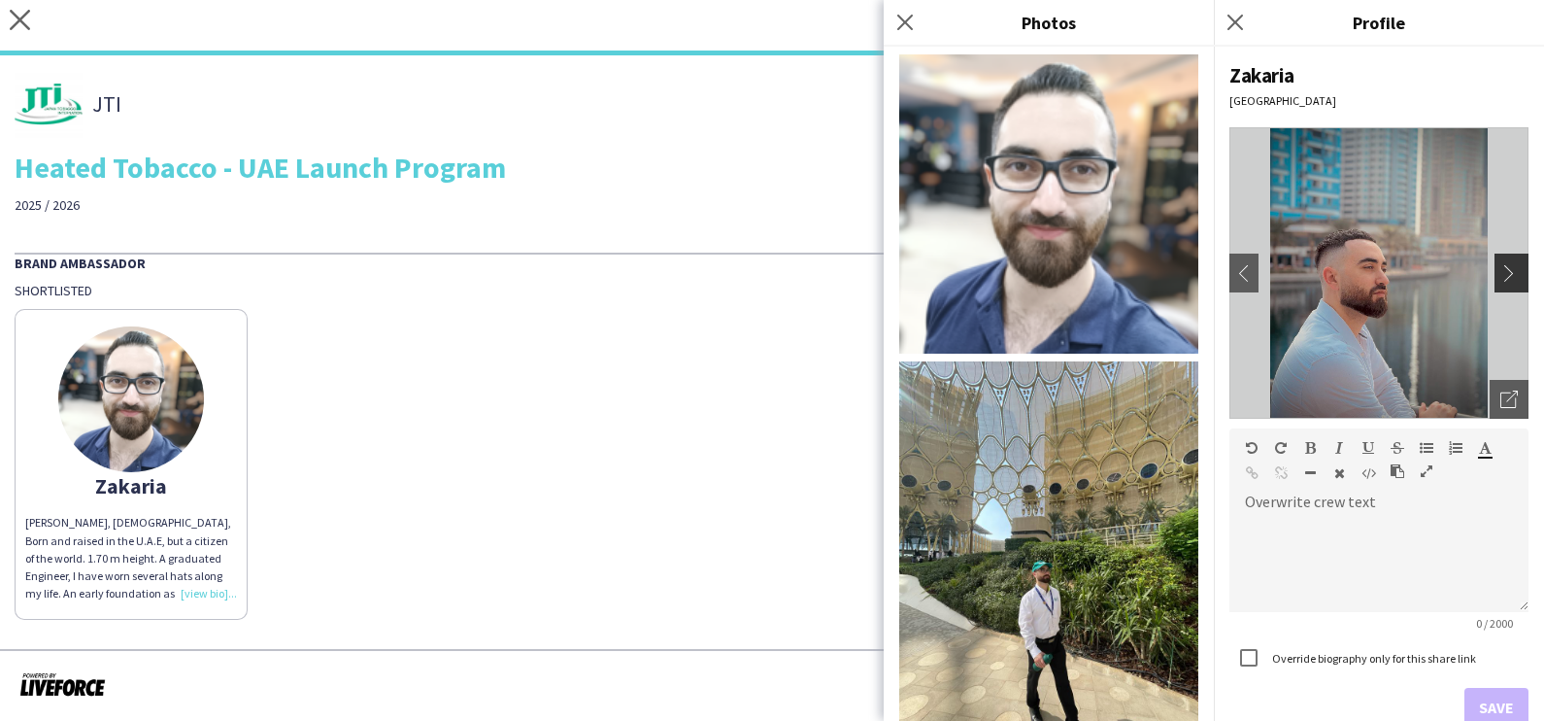
click at [1501, 270] on app-icon "chevron-right" at bounding box center [1514, 272] width 27 height 17
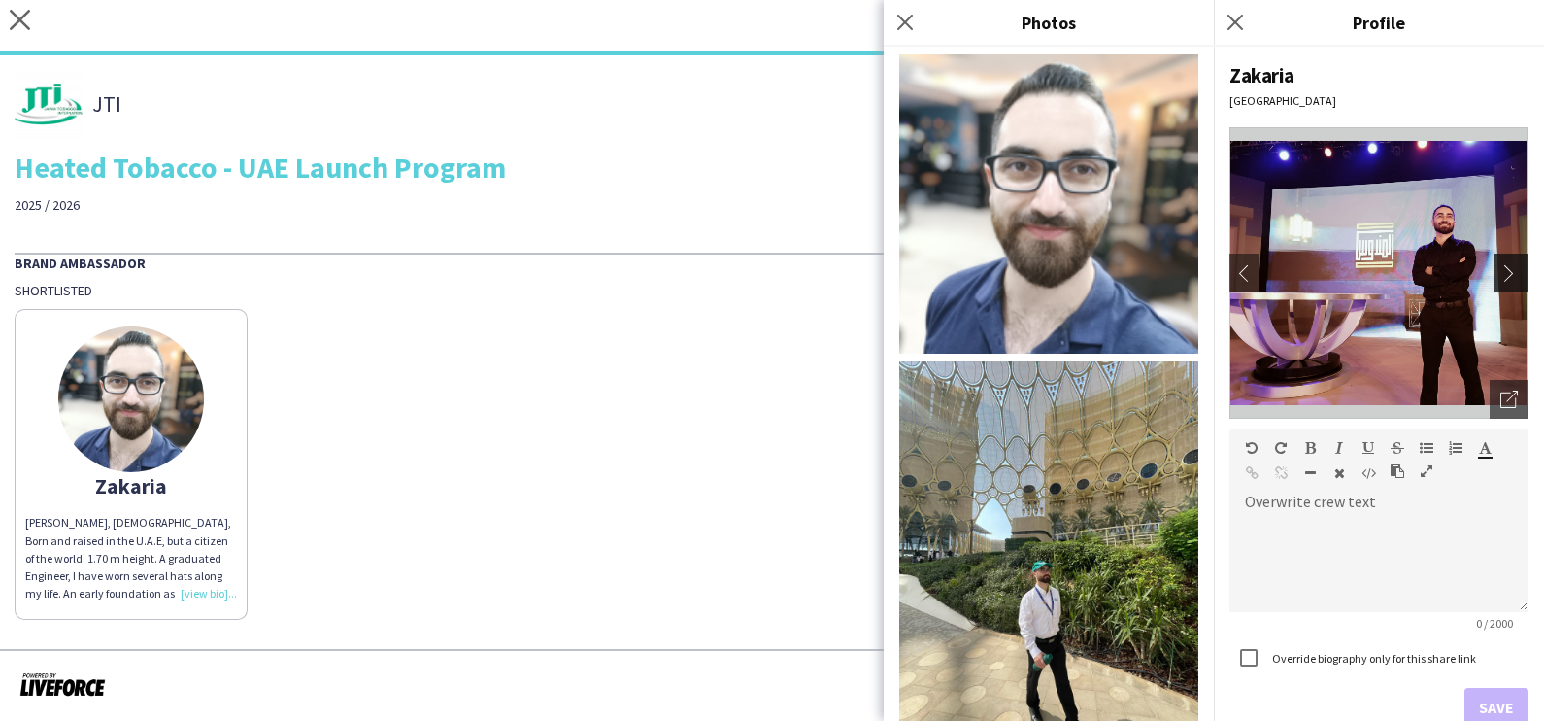
click at [1501, 270] on app-icon "chevron-right" at bounding box center [1514, 272] width 27 height 17
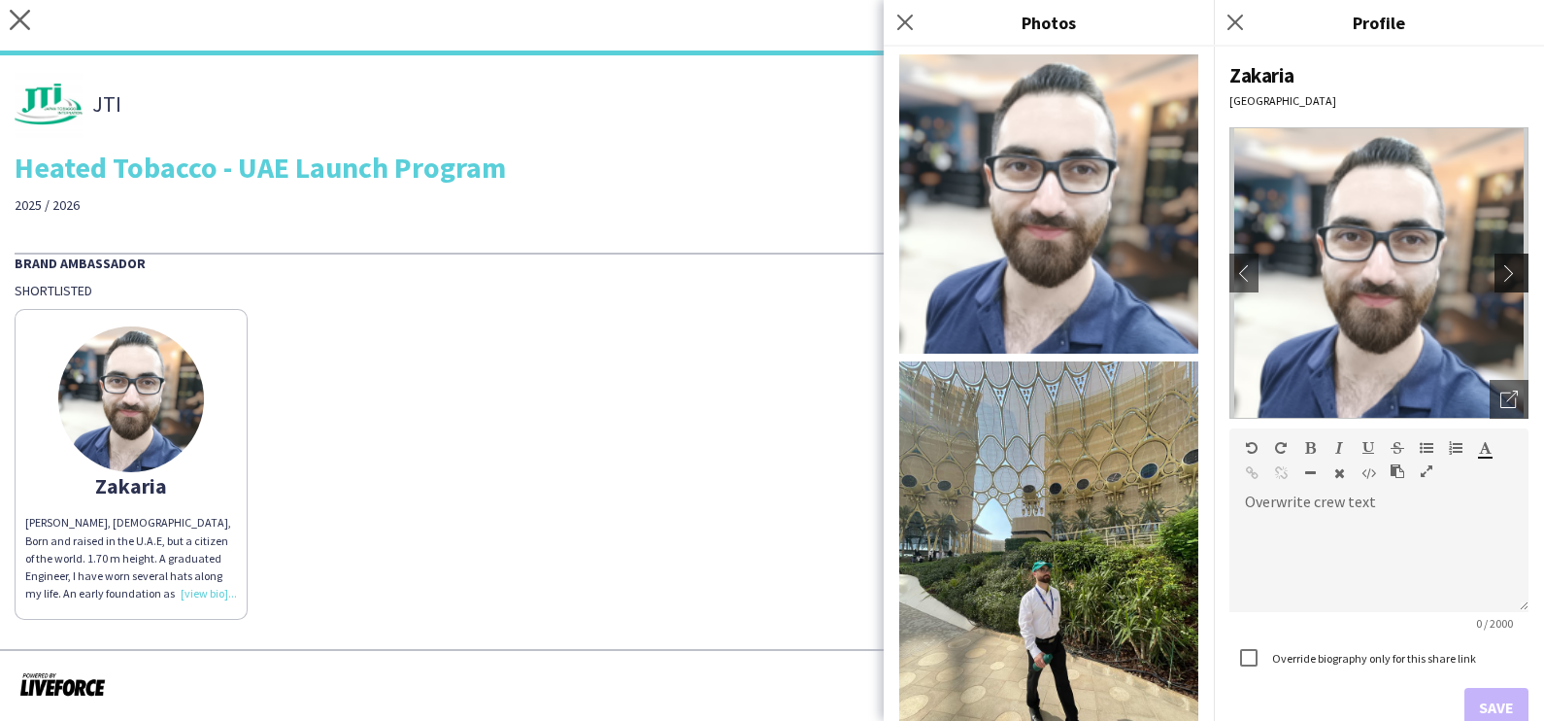
click at [1501, 270] on app-icon "chevron-right" at bounding box center [1514, 272] width 27 height 17
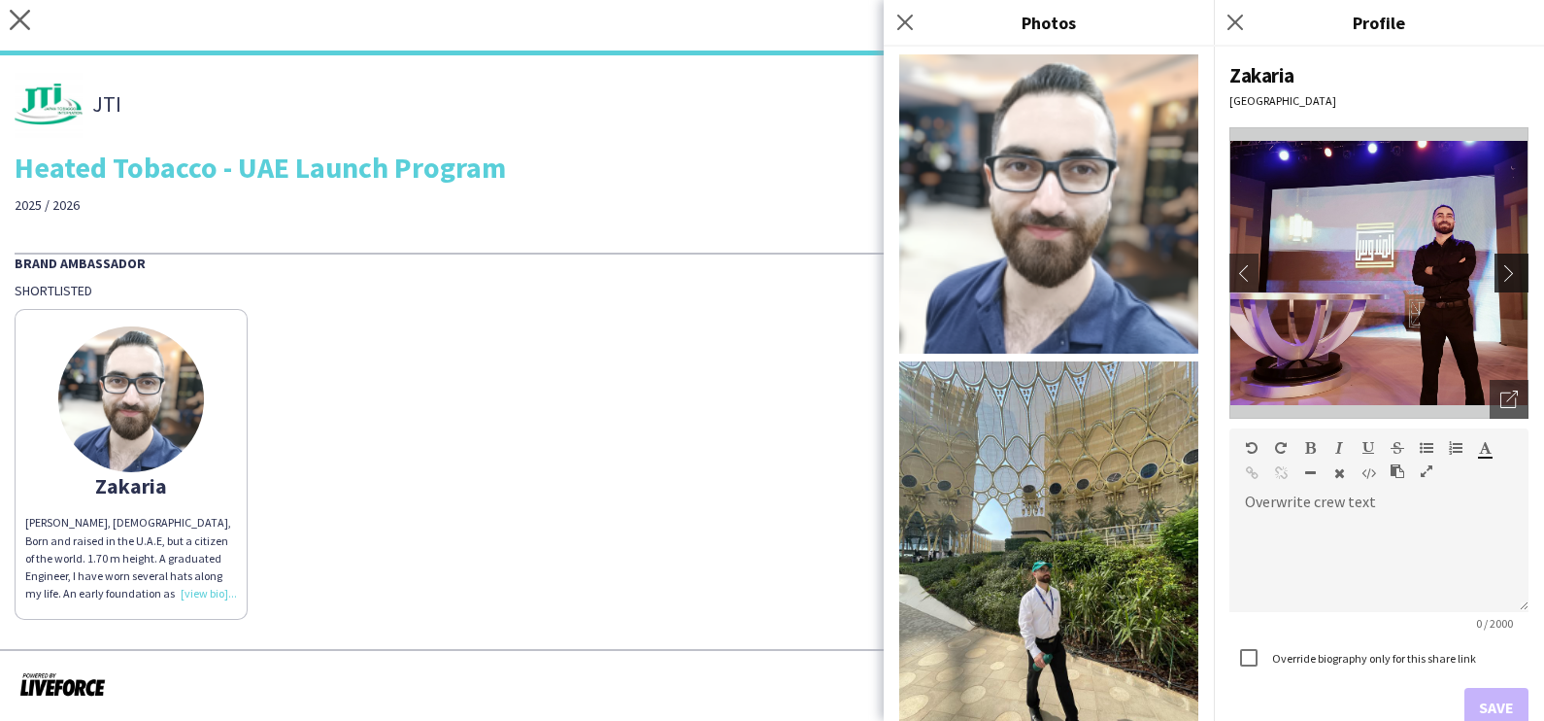
click at [1501, 270] on app-icon "chevron-right" at bounding box center [1514, 272] width 27 height 17
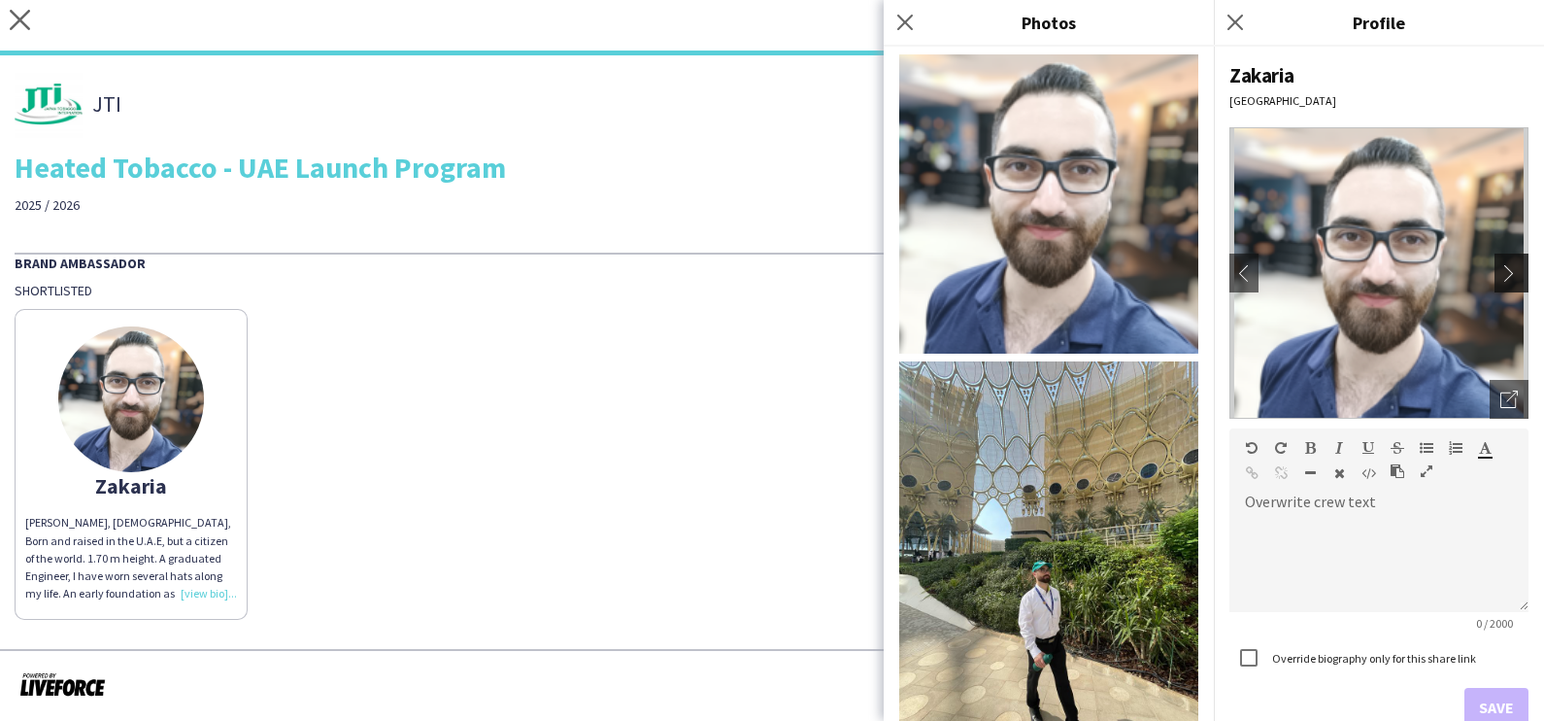
click at [1501, 270] on app-icon "chevron-right" at bounding box center [1514, 272] width 27 height 17
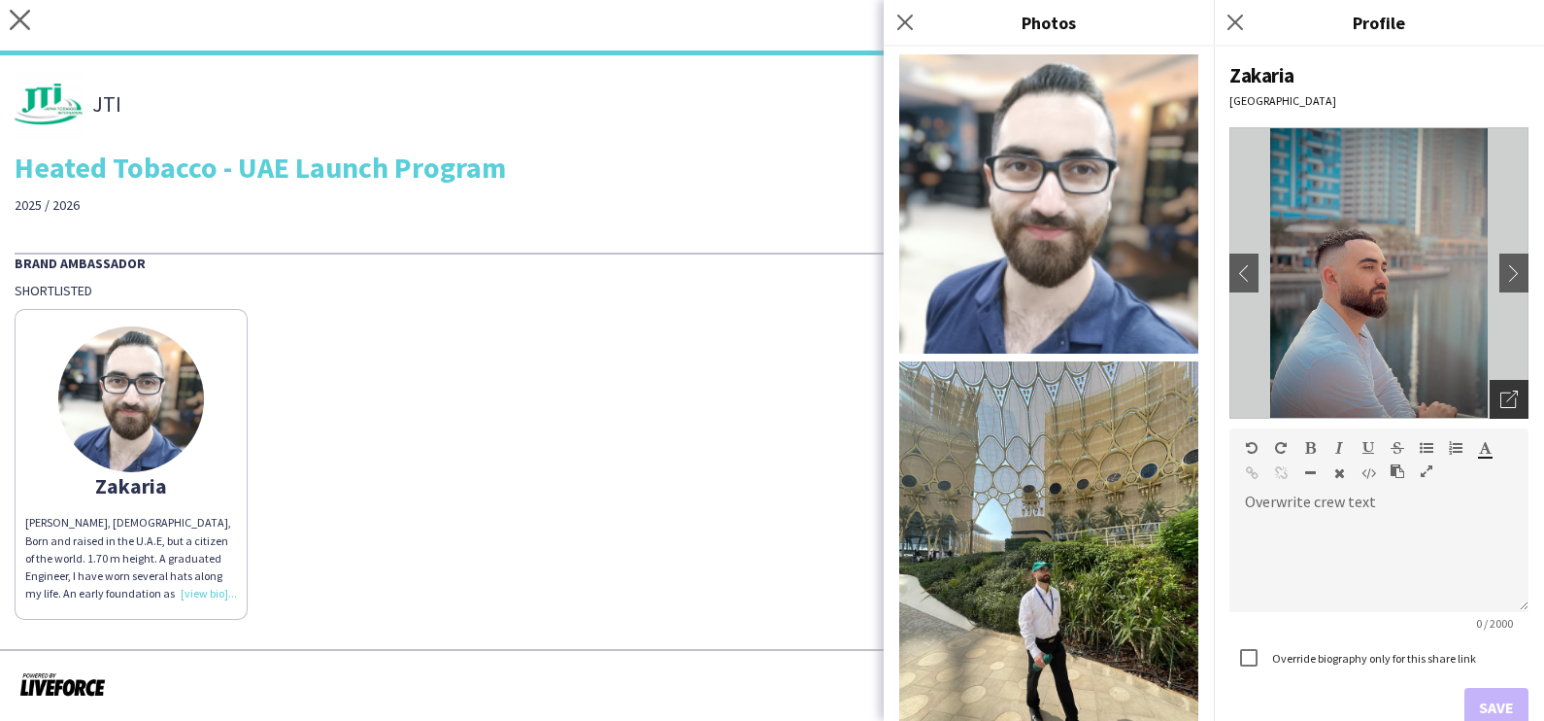
click at [1501, 397] on icon "Open photos pop-in" at bounding box center [1509, 398] width 17 height 17
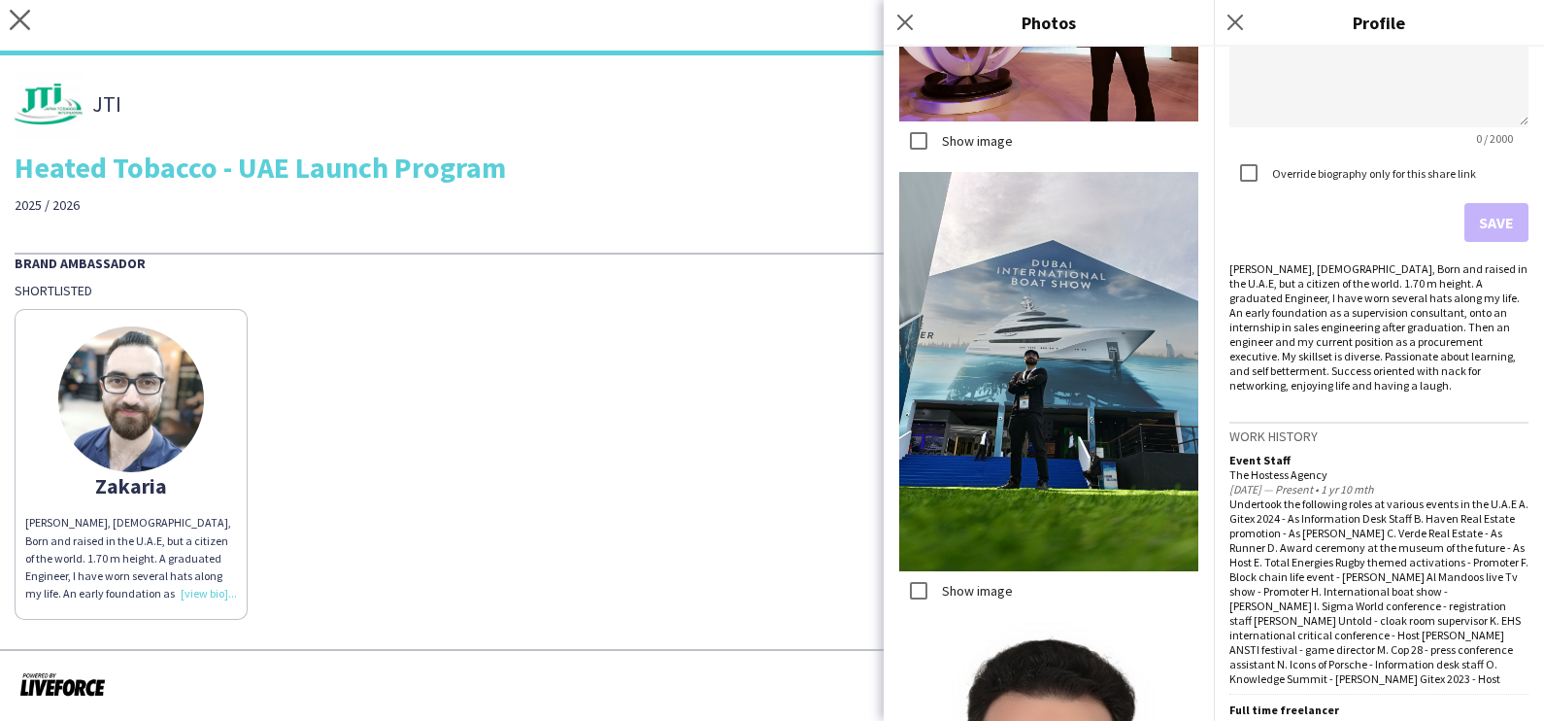
scroll to position [3763, 0]
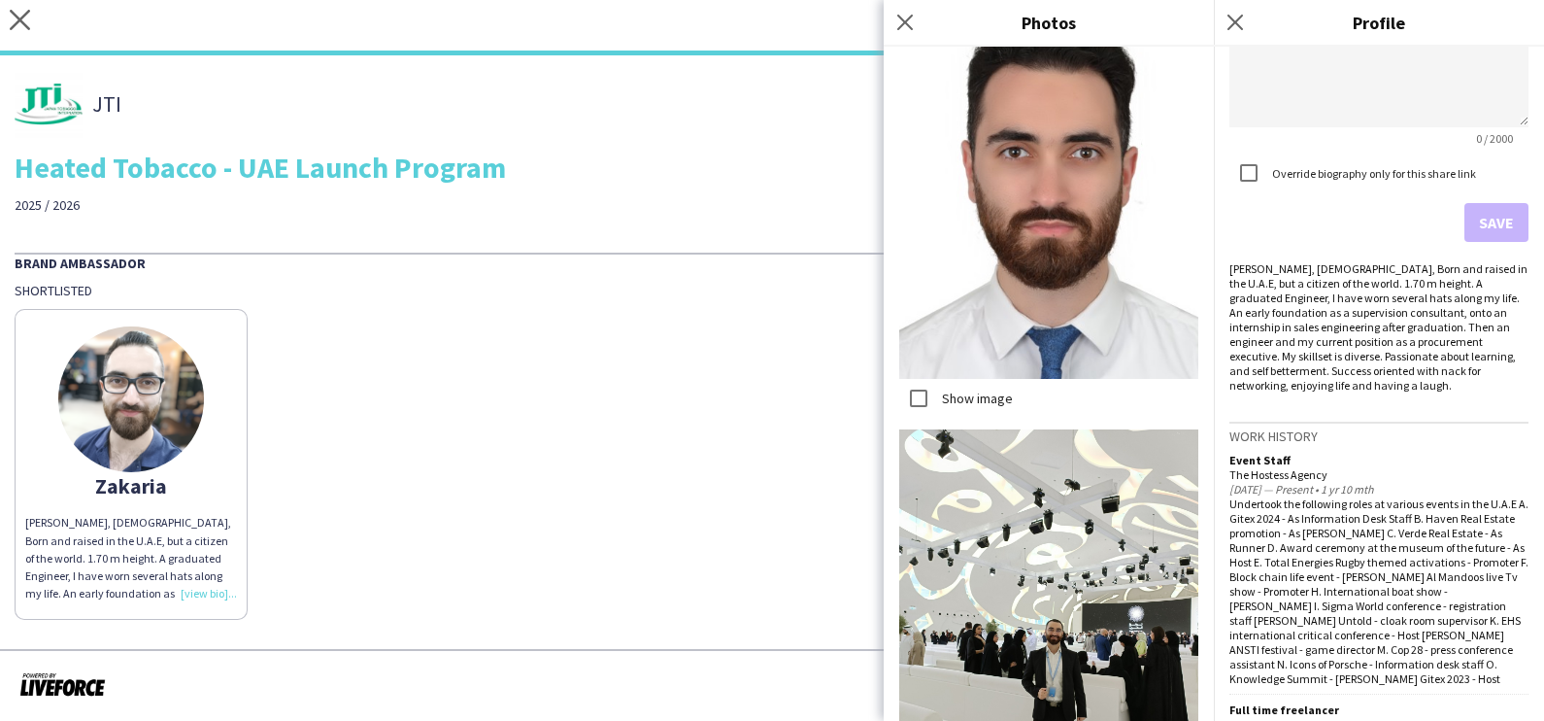
click at [605, 488] on div "Zakaria Zakaria Rifai, Lebanese, Born and raised in the U.A.E, but a citizen of…" at bounding box center [772, 459] width 1515 height 321
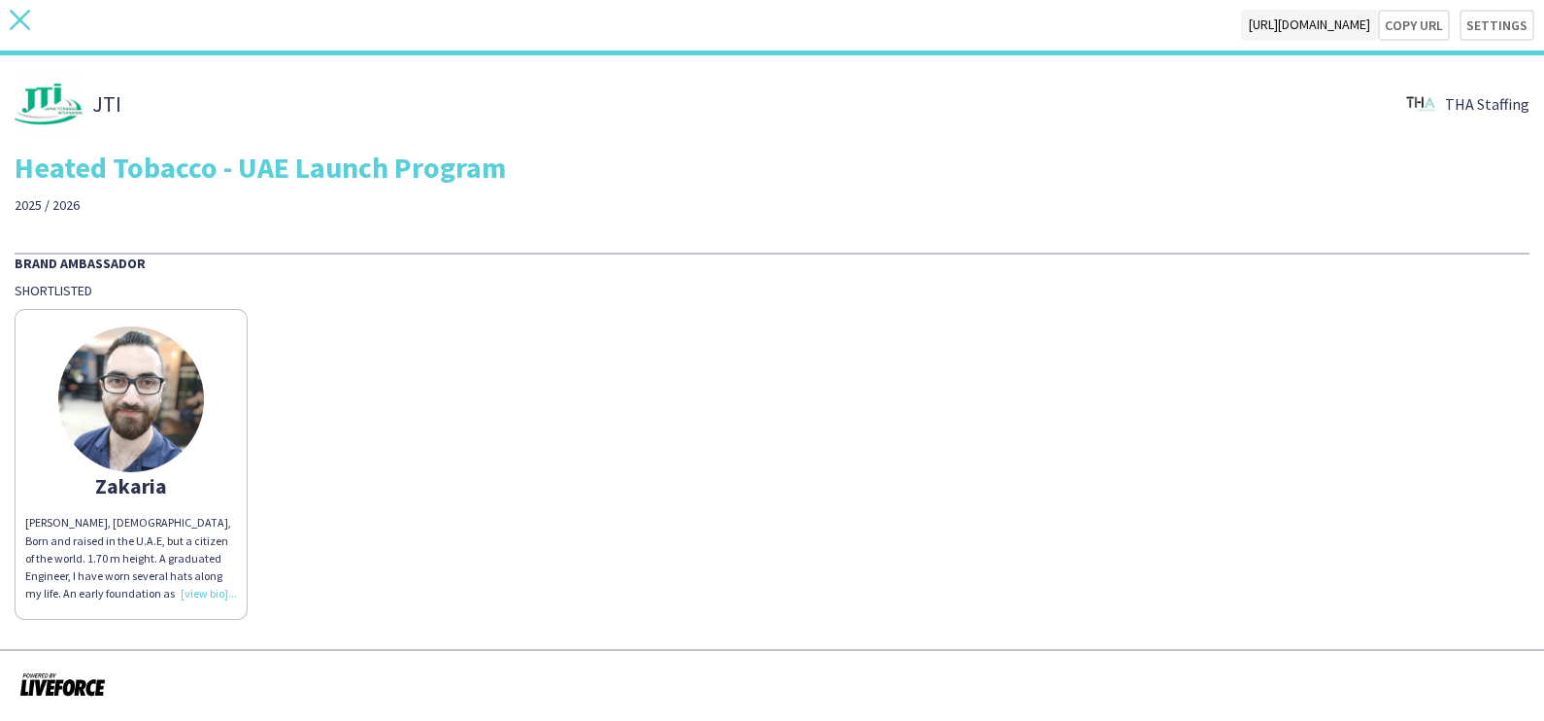
click at [15, 15] on icon at bounding box center [20, 20] width 20 height 20
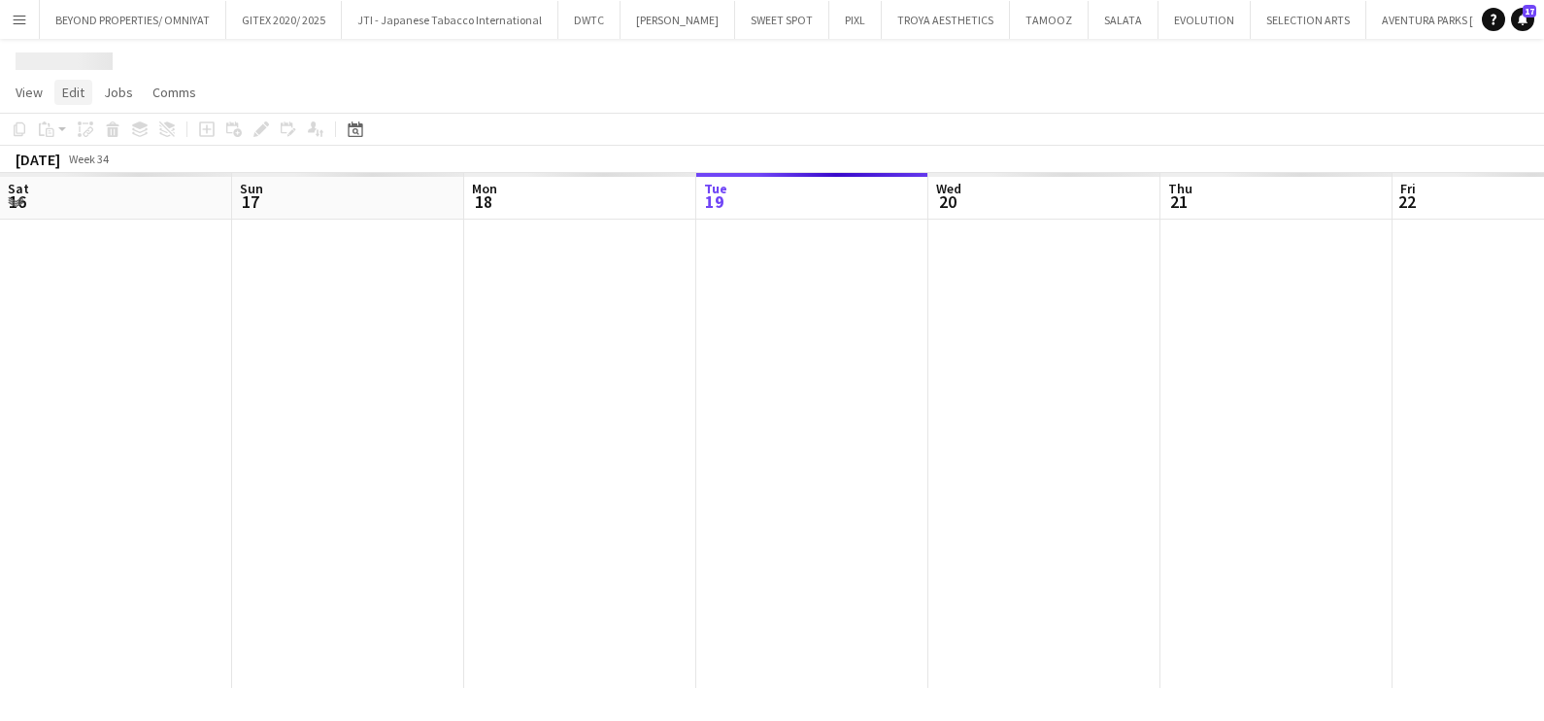
scroll to position [0, 464]
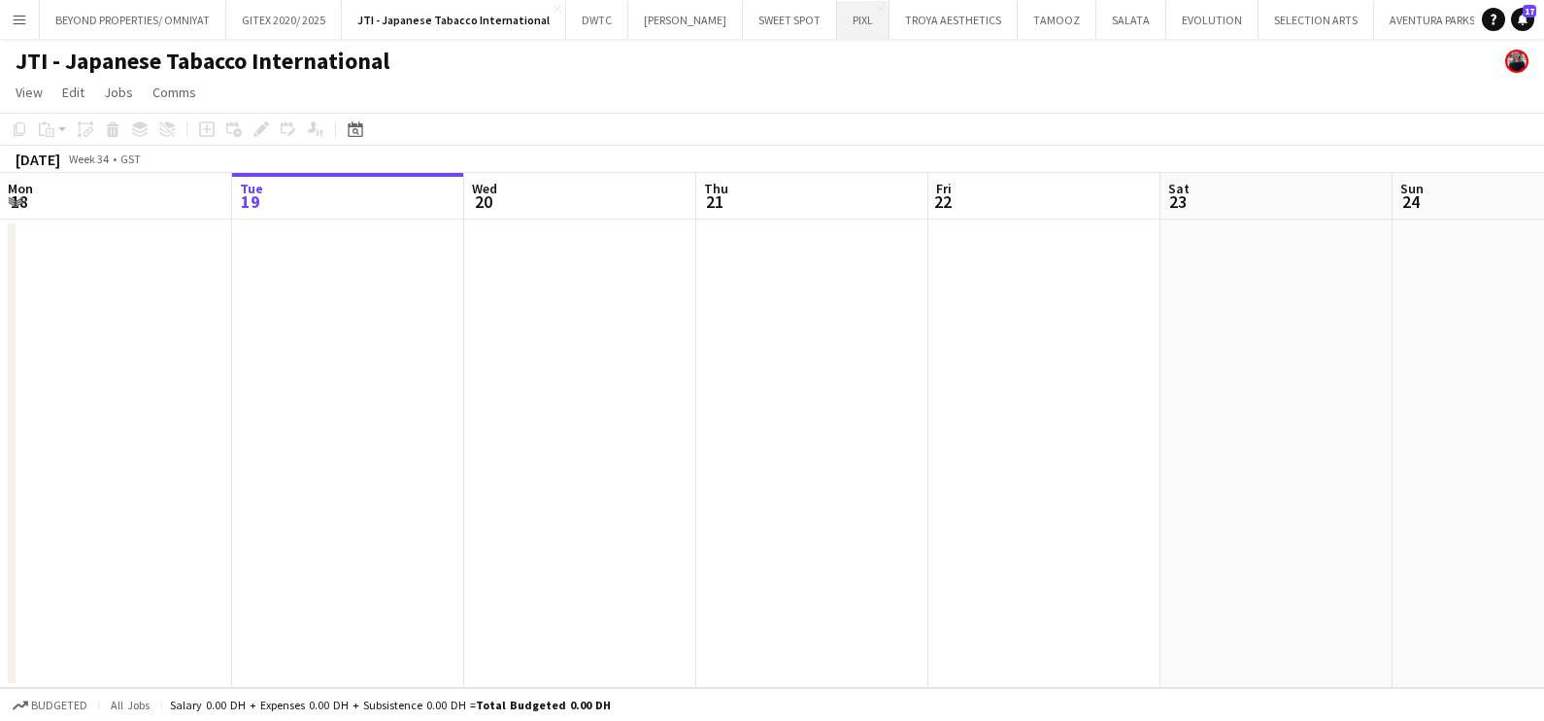
click at [837, 22] on button "PIXL Close" at bounding box center [863, 20] width 52 height 38
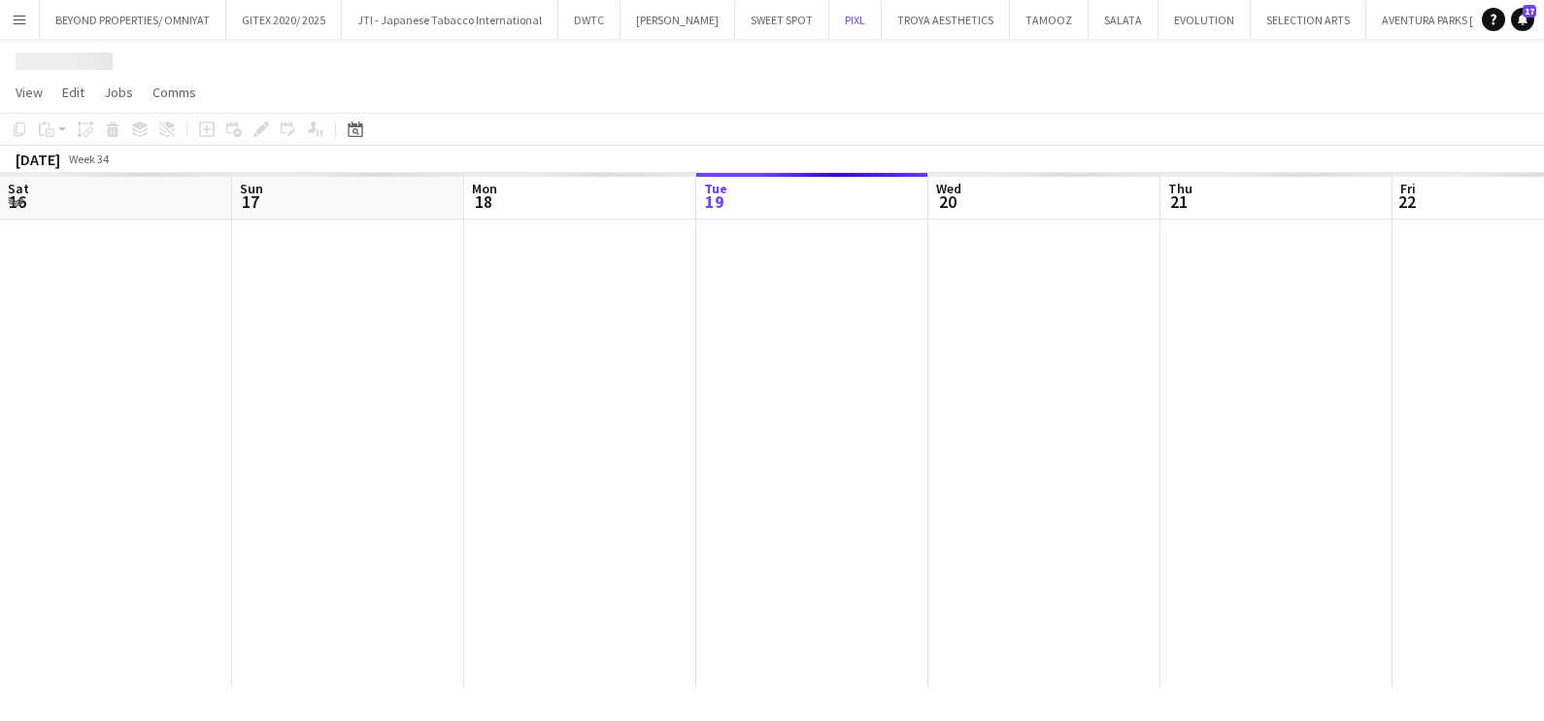
scroll to position [0, 464]
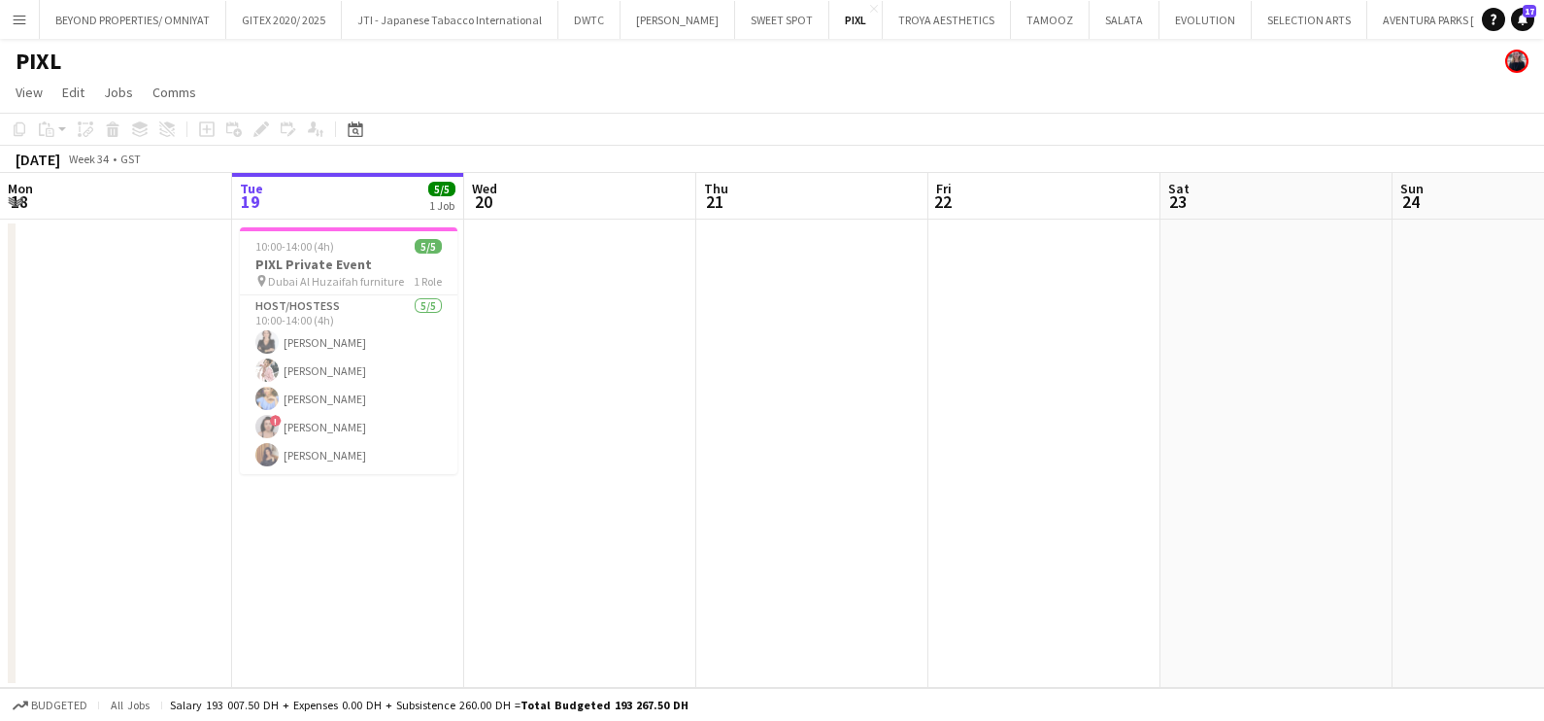
click at [803, 250] on app-date-cell at bounding box center [812, 454] width 232 height 468
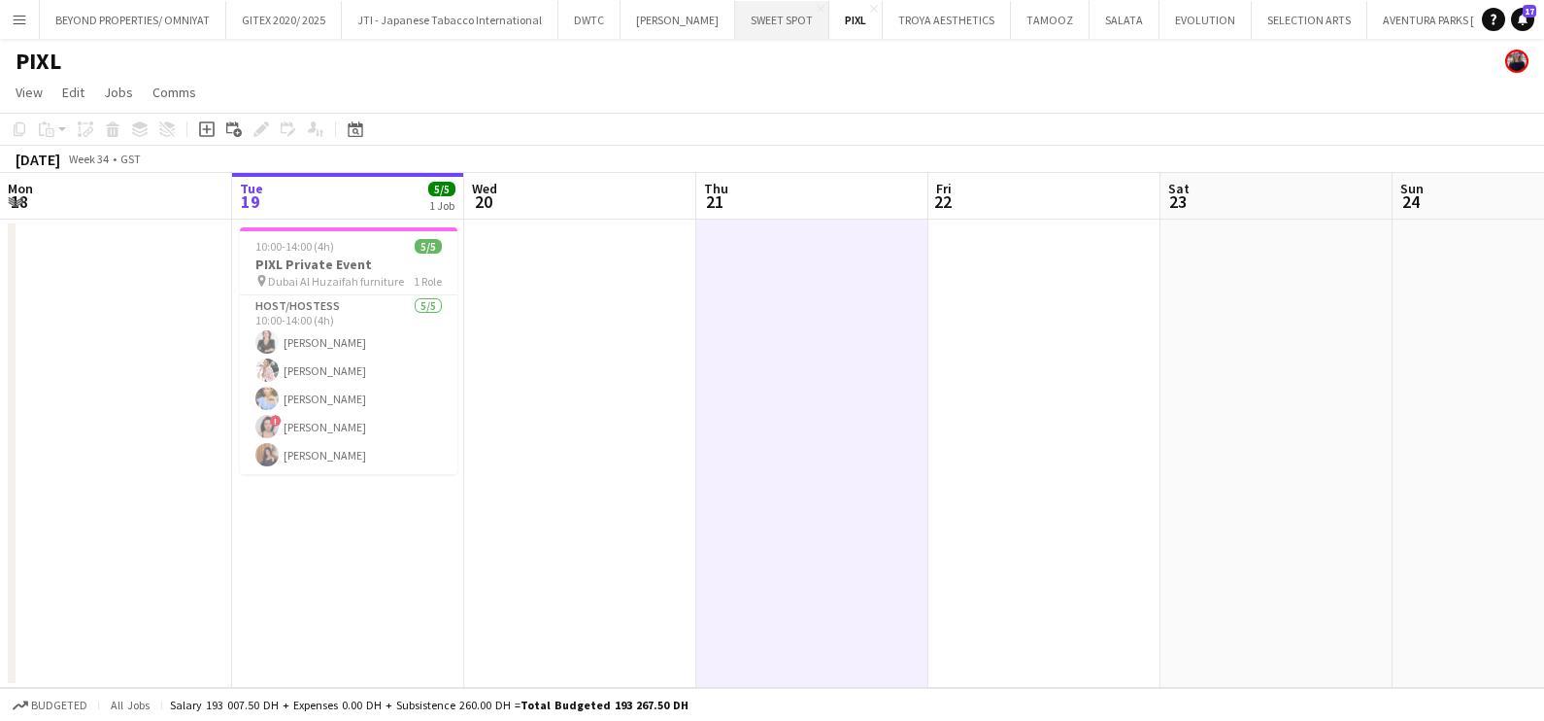
click at [735, 8] on button "SWEET SPOT Close" at bounding box center [782, 20] width 94 height 38
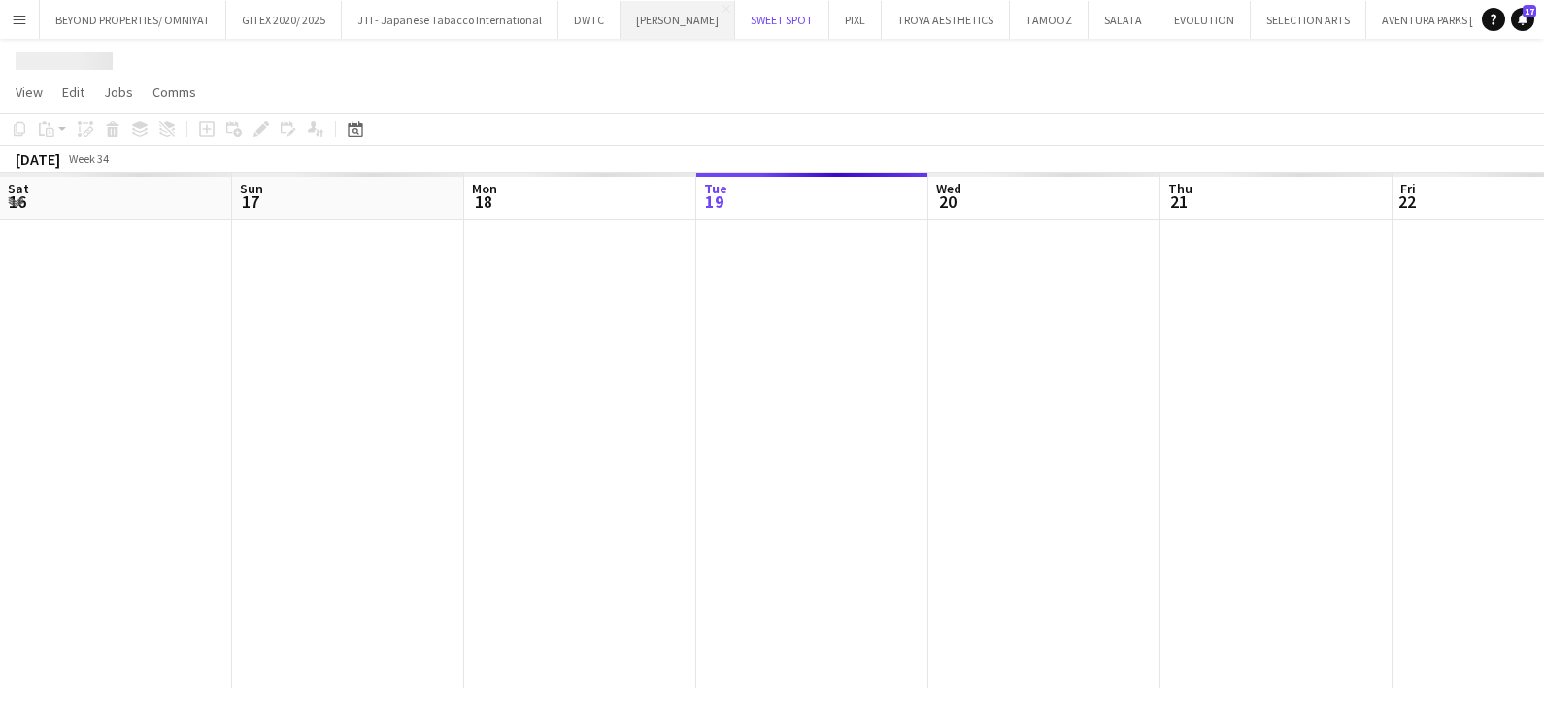
scroll to position [0, 464]
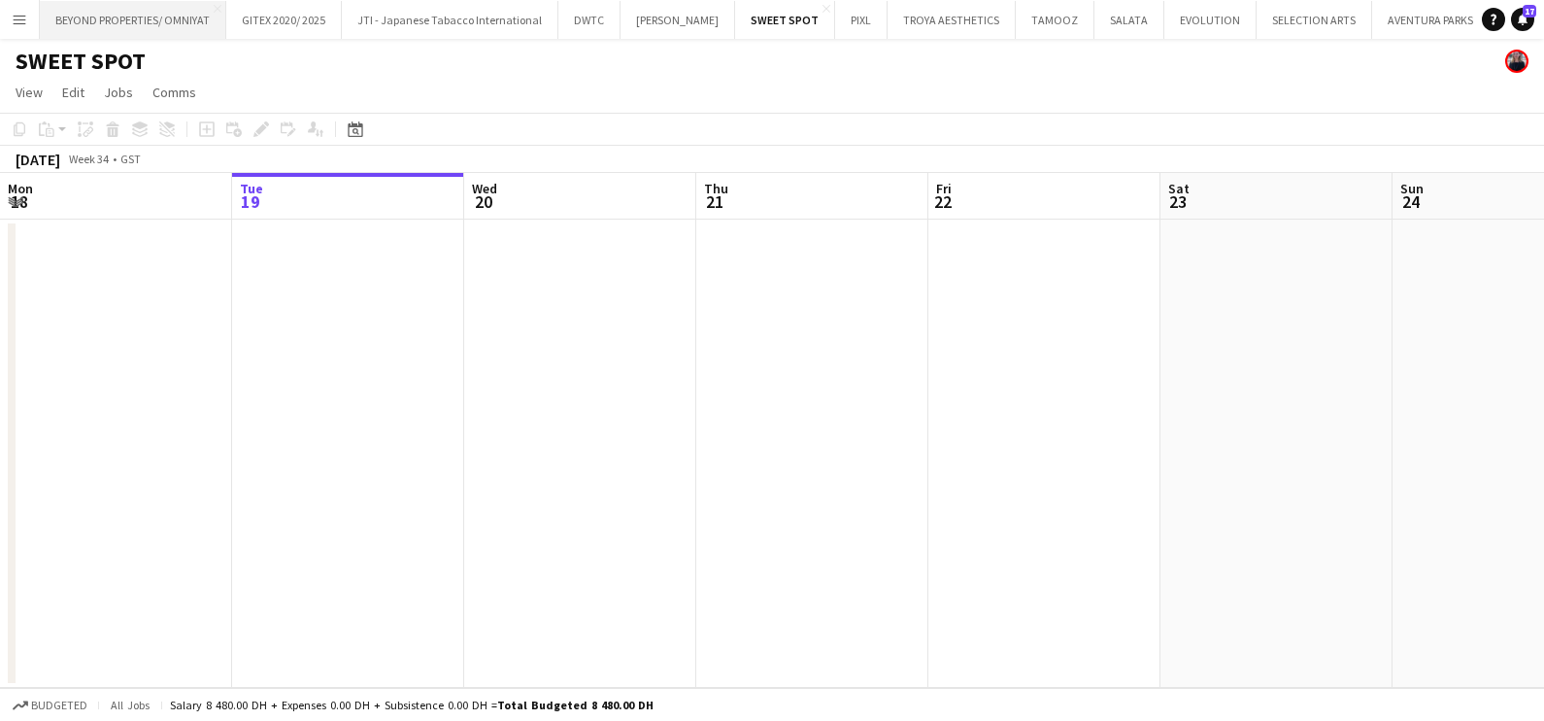
click at [73, 15] on button "BEYOND PROPERTIES/ OMNIYAT Close" at bounding box center [133, 20] width 186 height 38
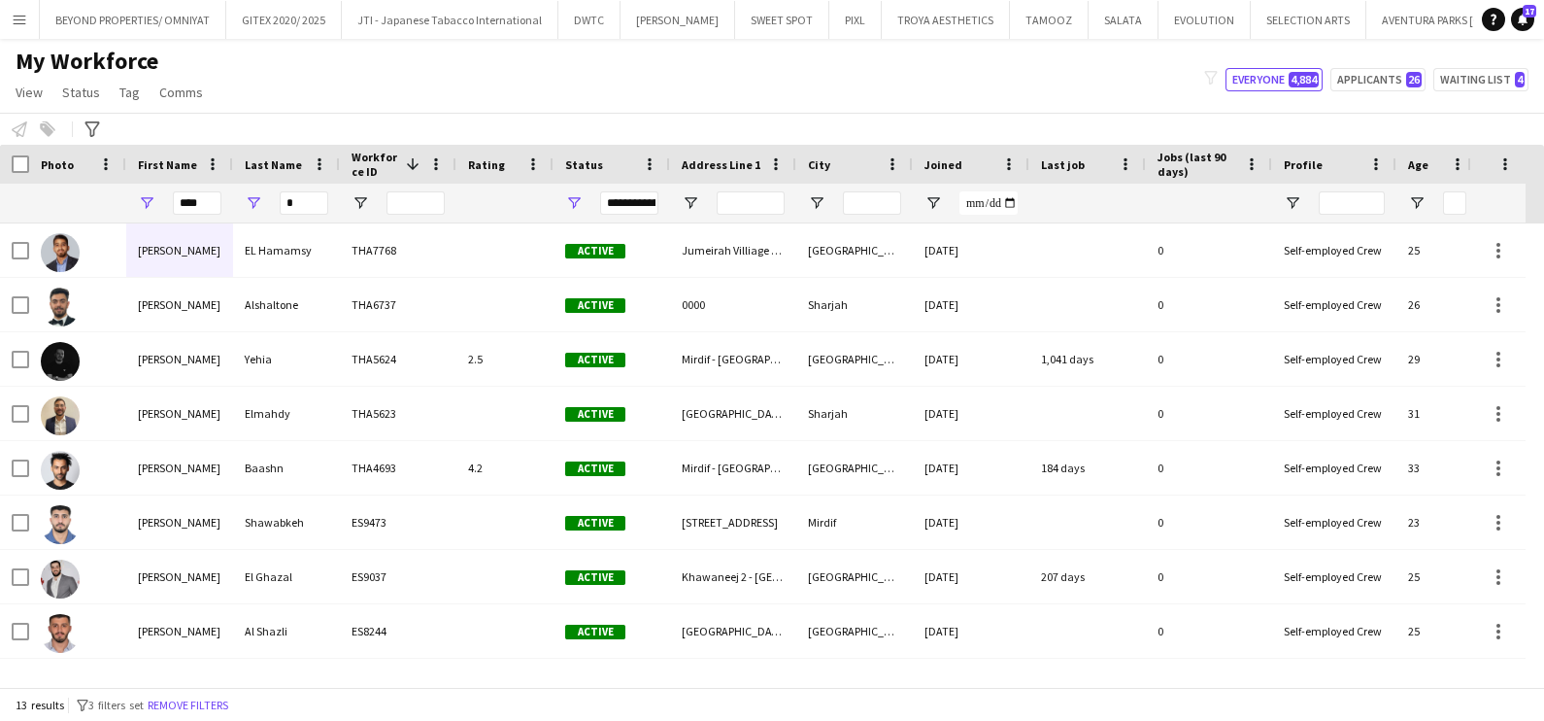
scroll to position [262, 0]
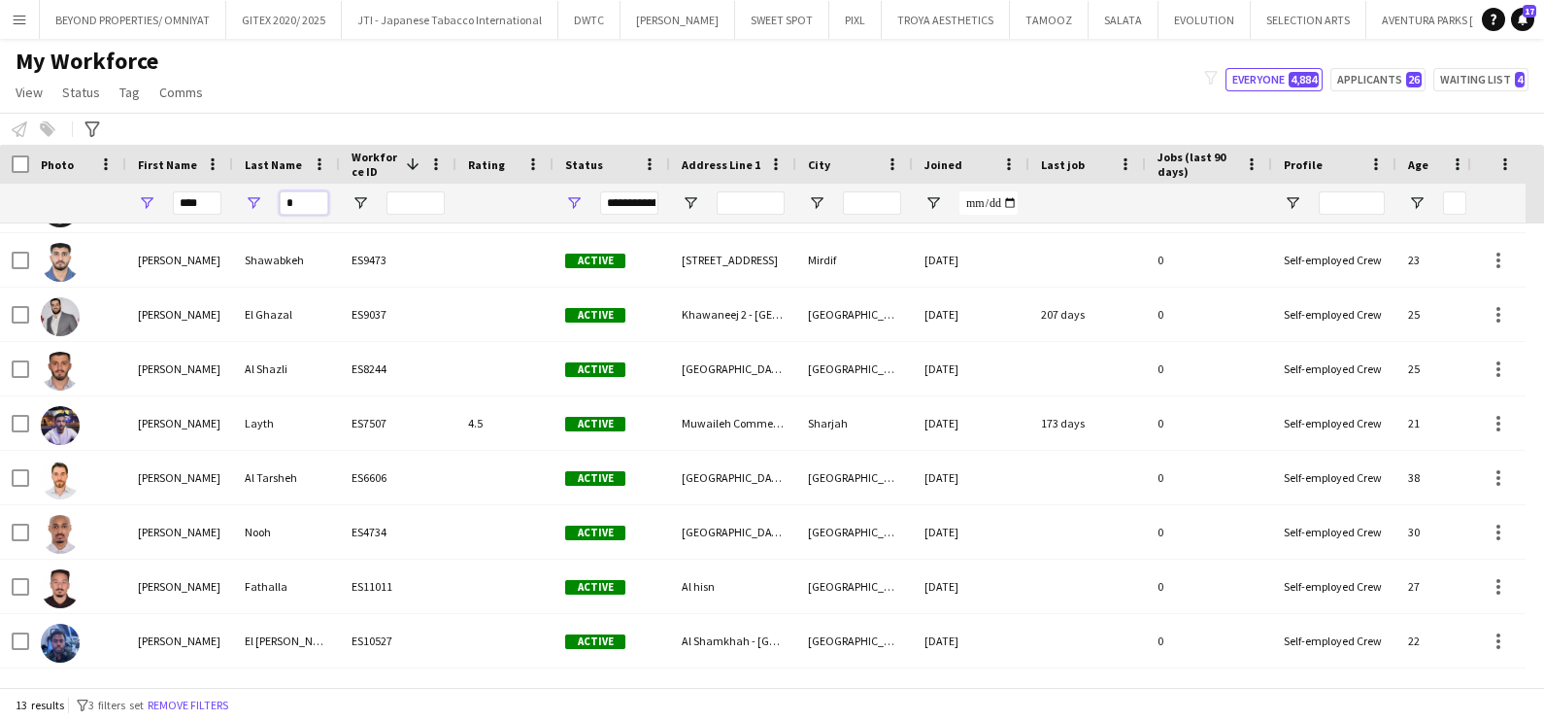
click at [323, 199] on input "*" at bounding box center [304, 202] width 49 height 23
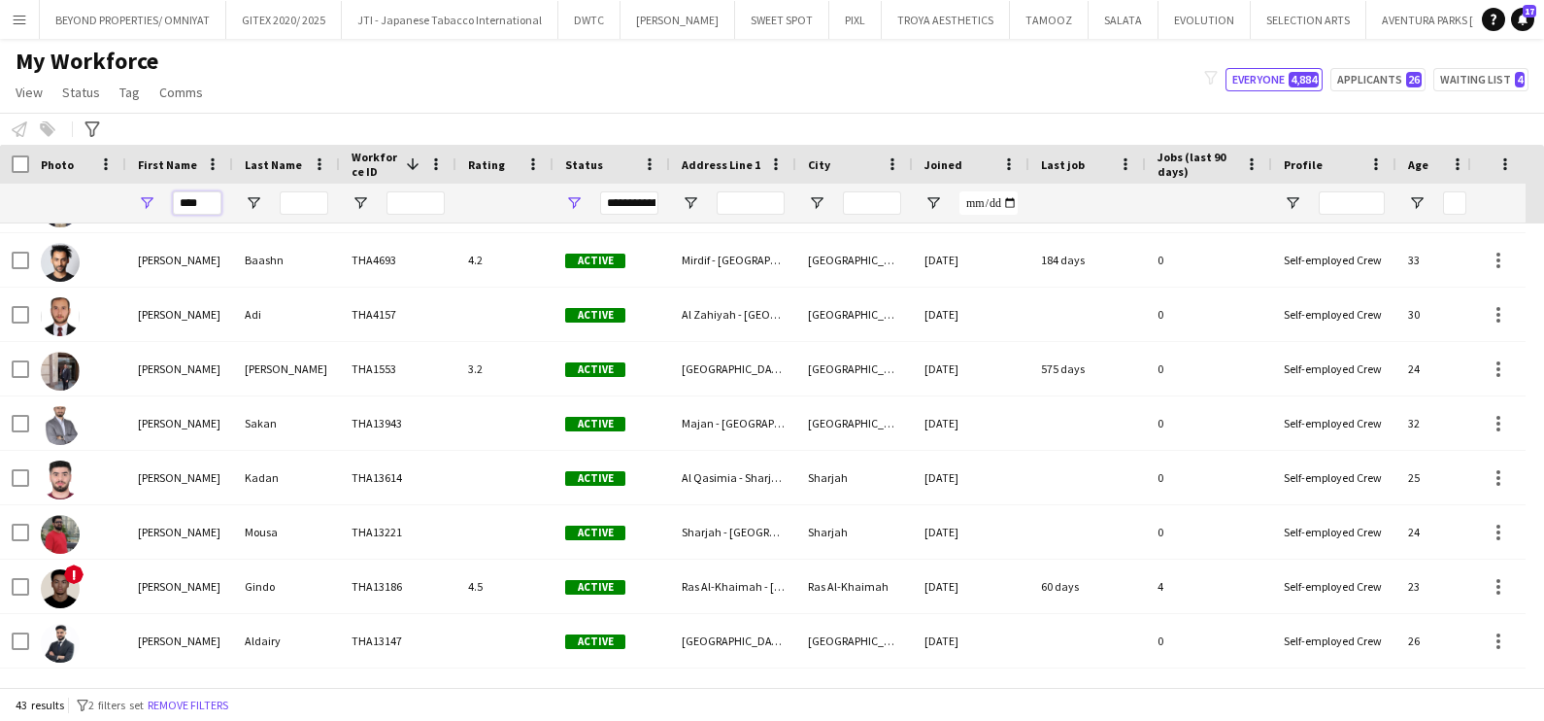
click at [189, 195] on input "****" at bounding box center [197, 202] width 49 height 23
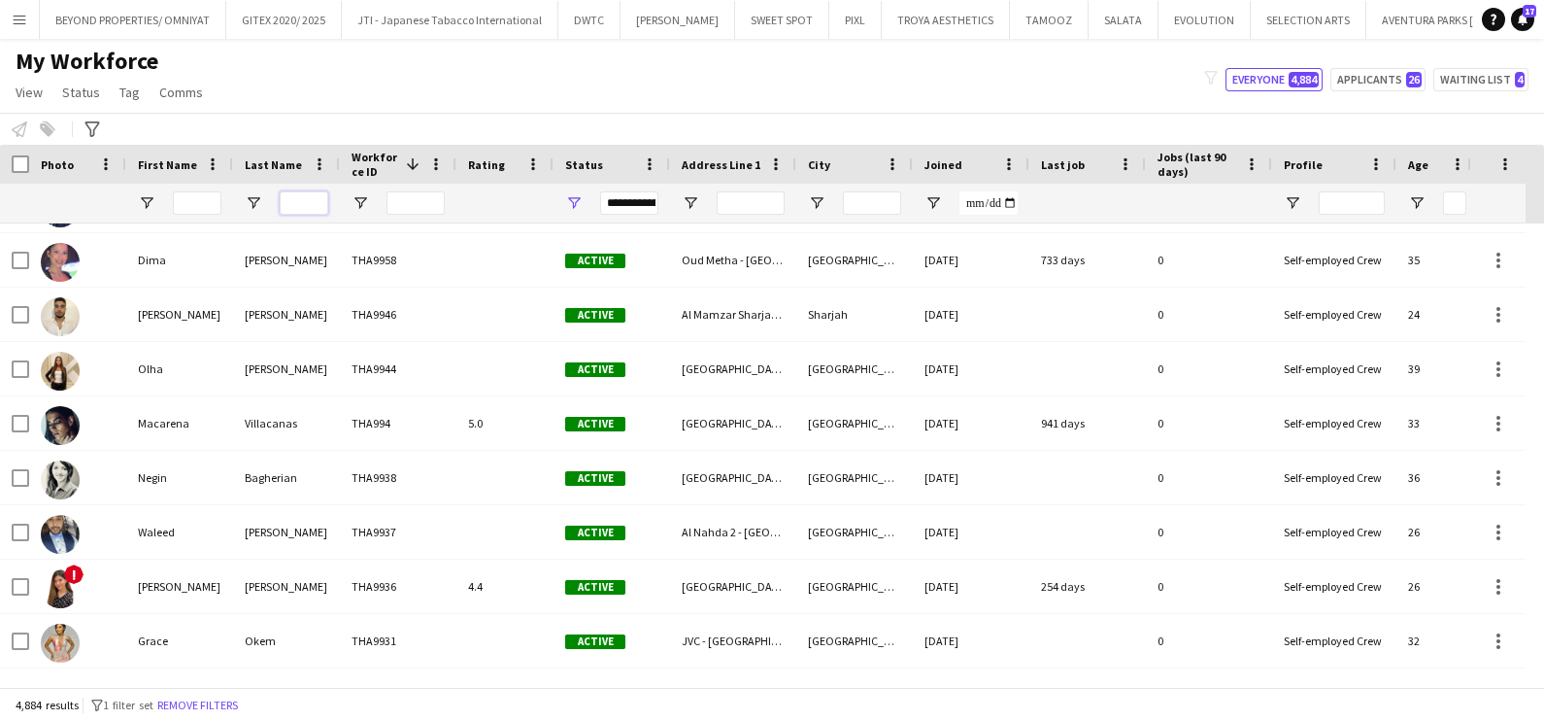
click at [311, 204] on input "Last Name Filter Input" at bounding box center [304, 202] width 49 height 23
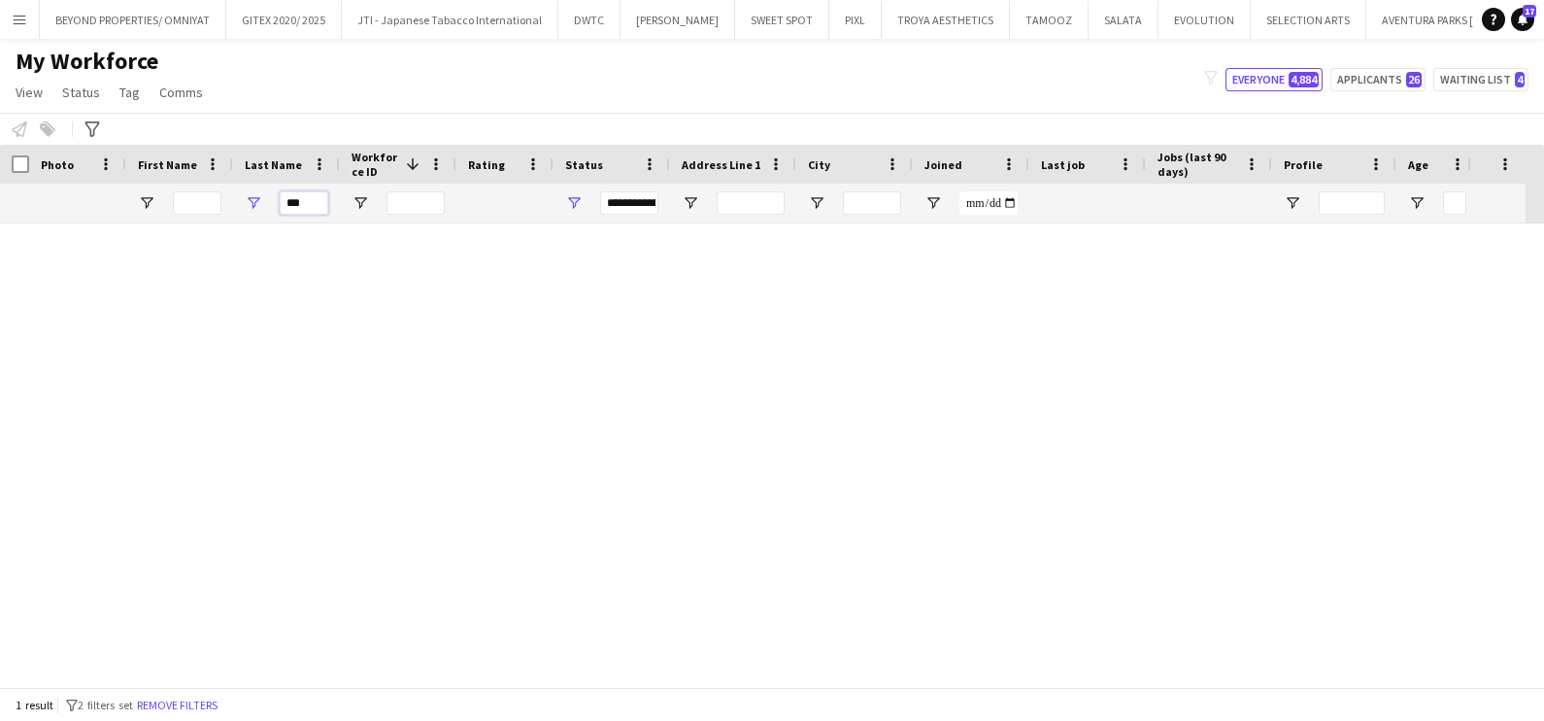
scroll to position [0, 0]
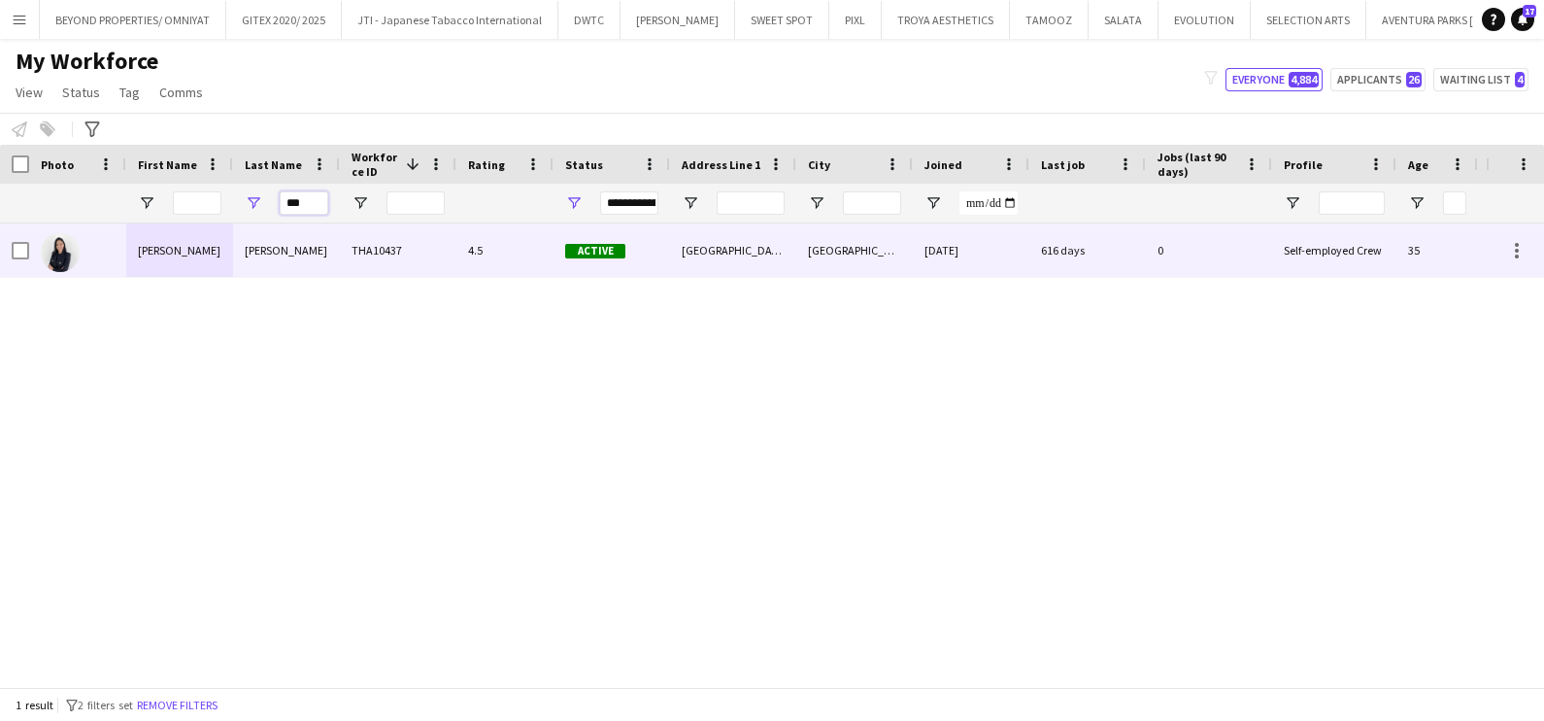
type input "***"
click at [300, 260] on div "Tylka" at bounding box center [286, 249] width 107 height 53
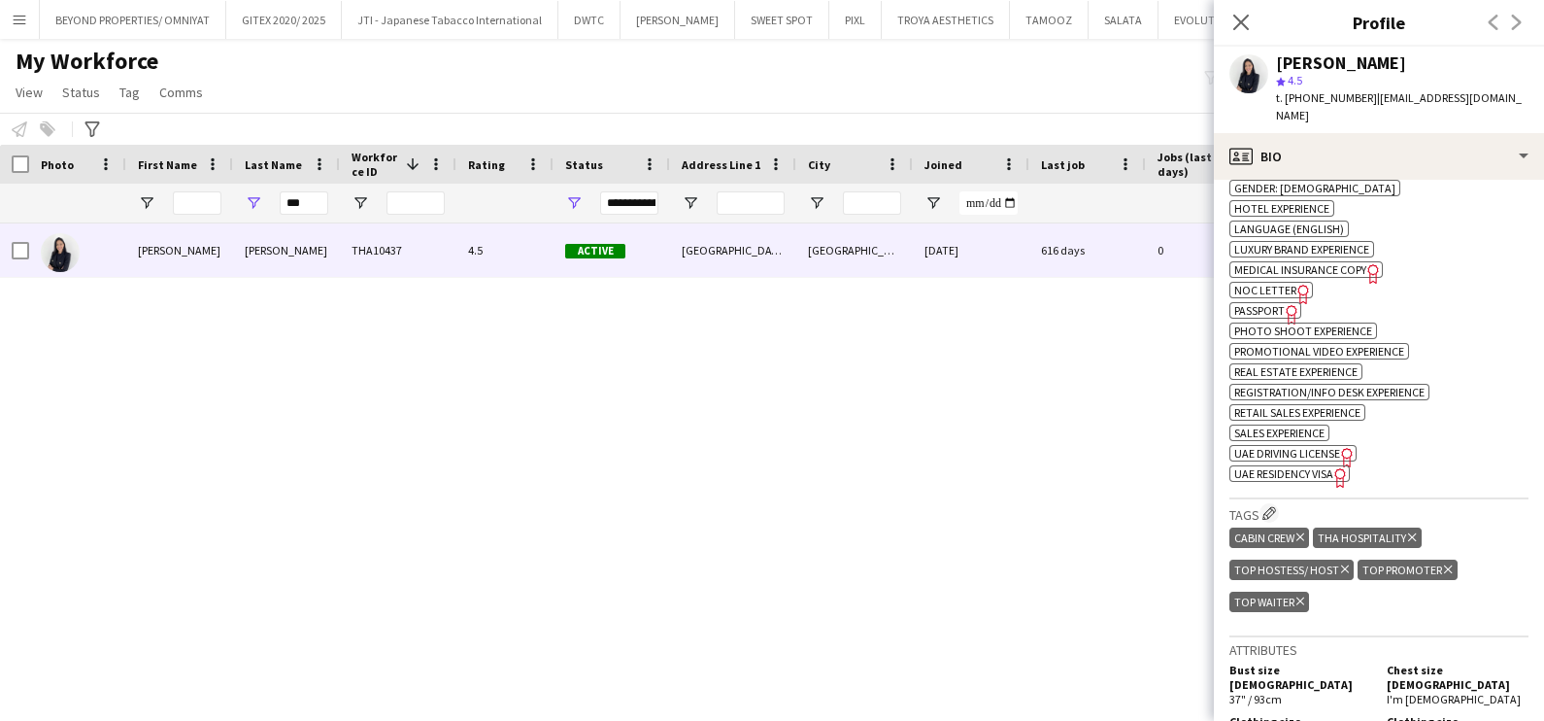
scroll to position [1336, 0]
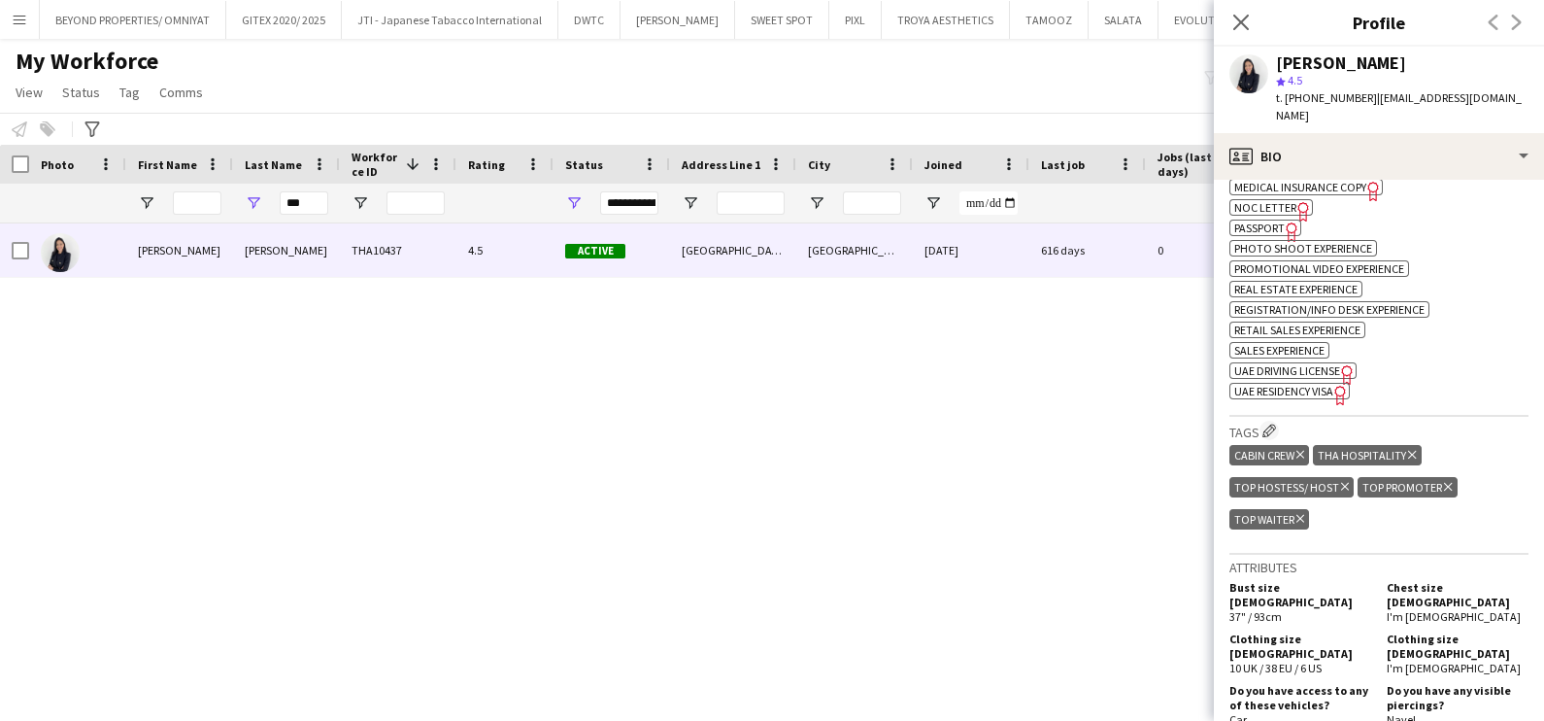
click at [1302, 515] on icon at bounding box center [1301, 519] width 8 height 8
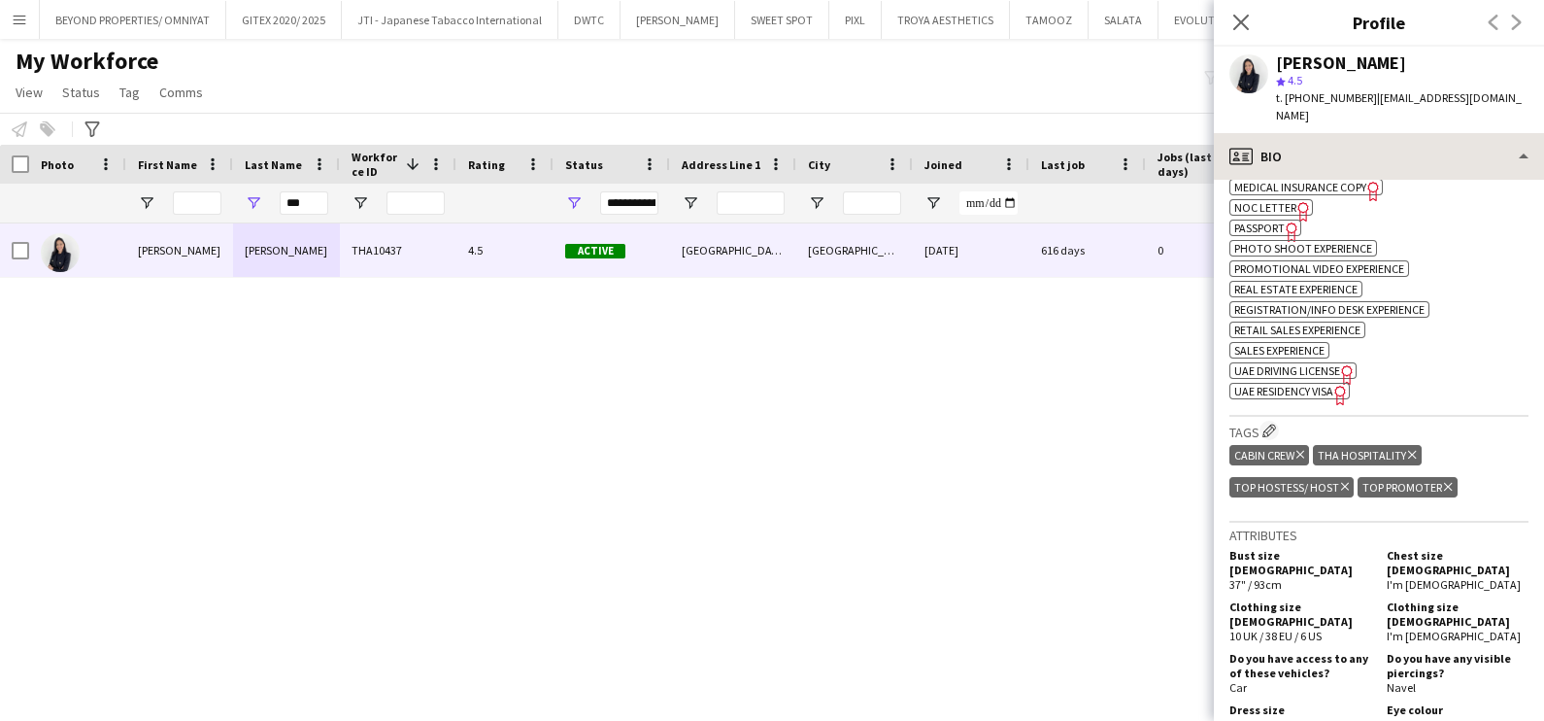
click at [1355, 114] on div "Helena Tylka star 4.5 t. +971528788040 | helena.tylk@gmail.com" at bounding box center [1379, 90] width 330 height 86
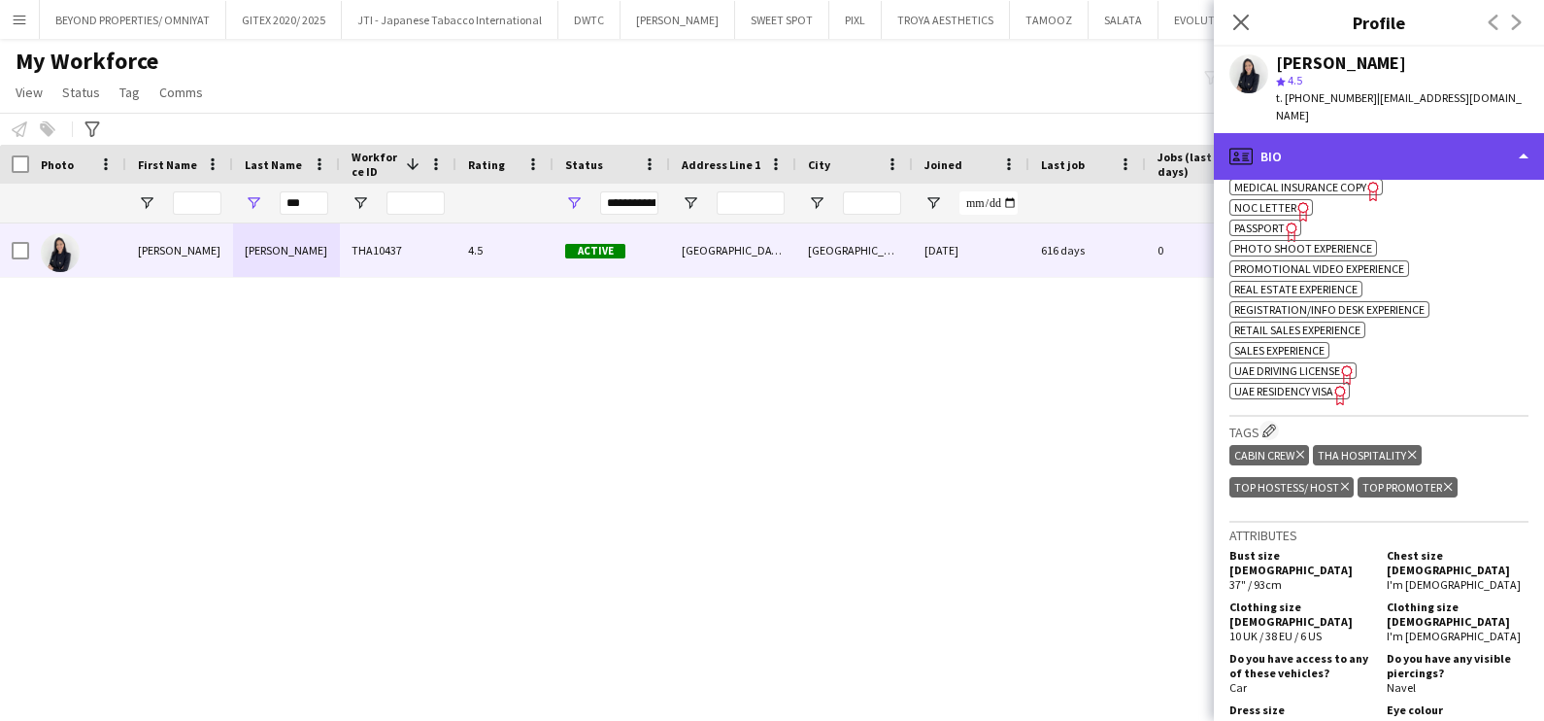
click at [1355, 133] on div "profile Bio" at bounding box center [1379, 156] width 330 height 47
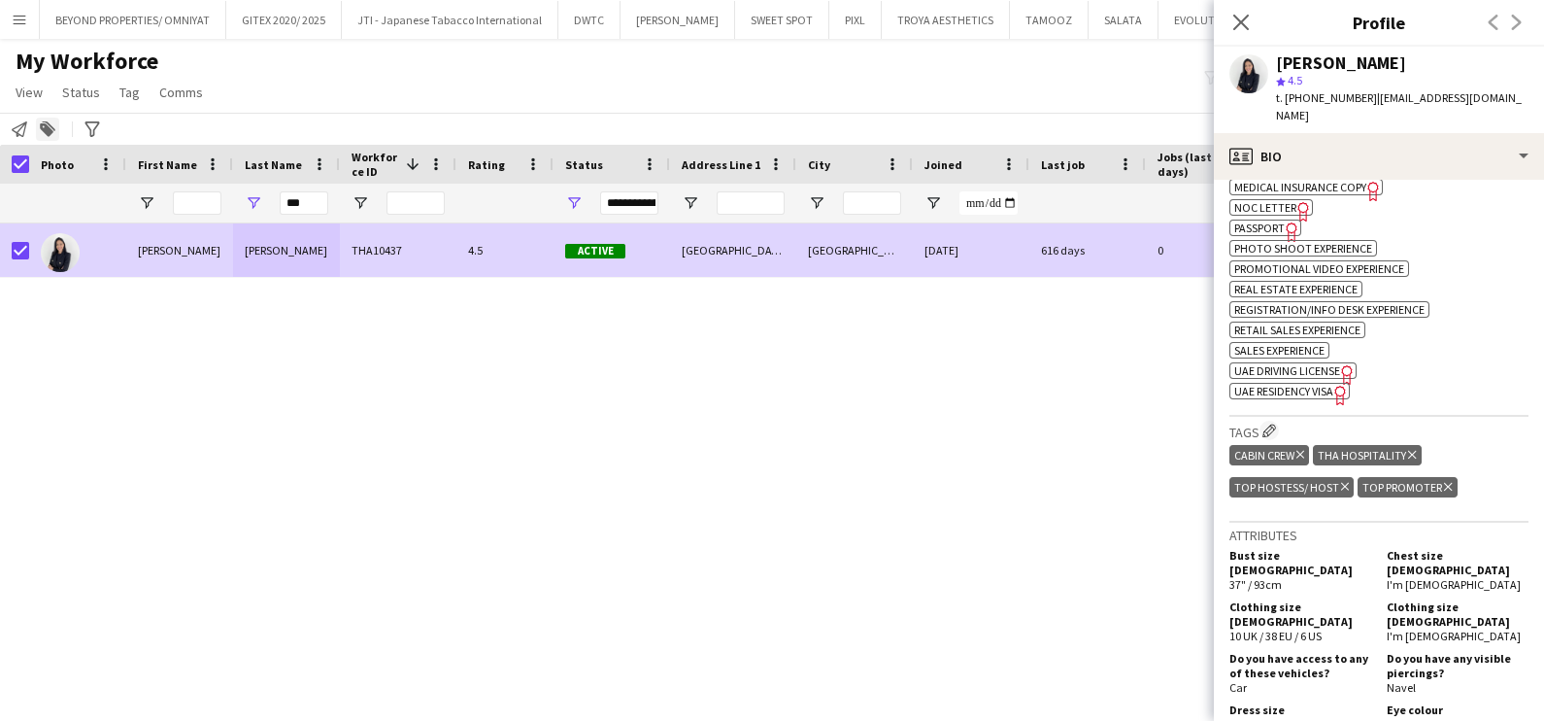
click at [53, 126] on icon "Add to tag" at bounding box center [48, 129] width 16 height 16
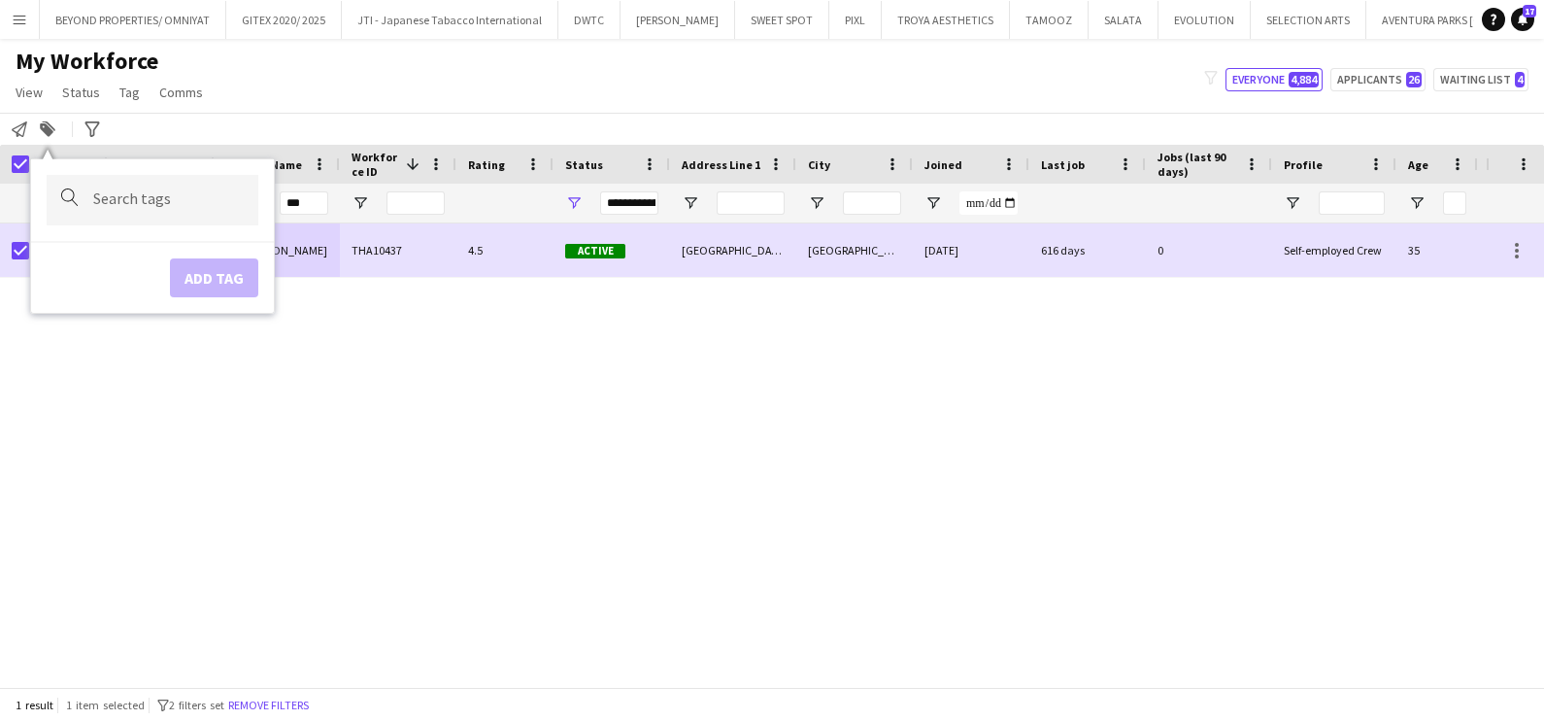
click at [95, 196] on input "Type to search..." at bounding box center [168, 199] width 150 height 17
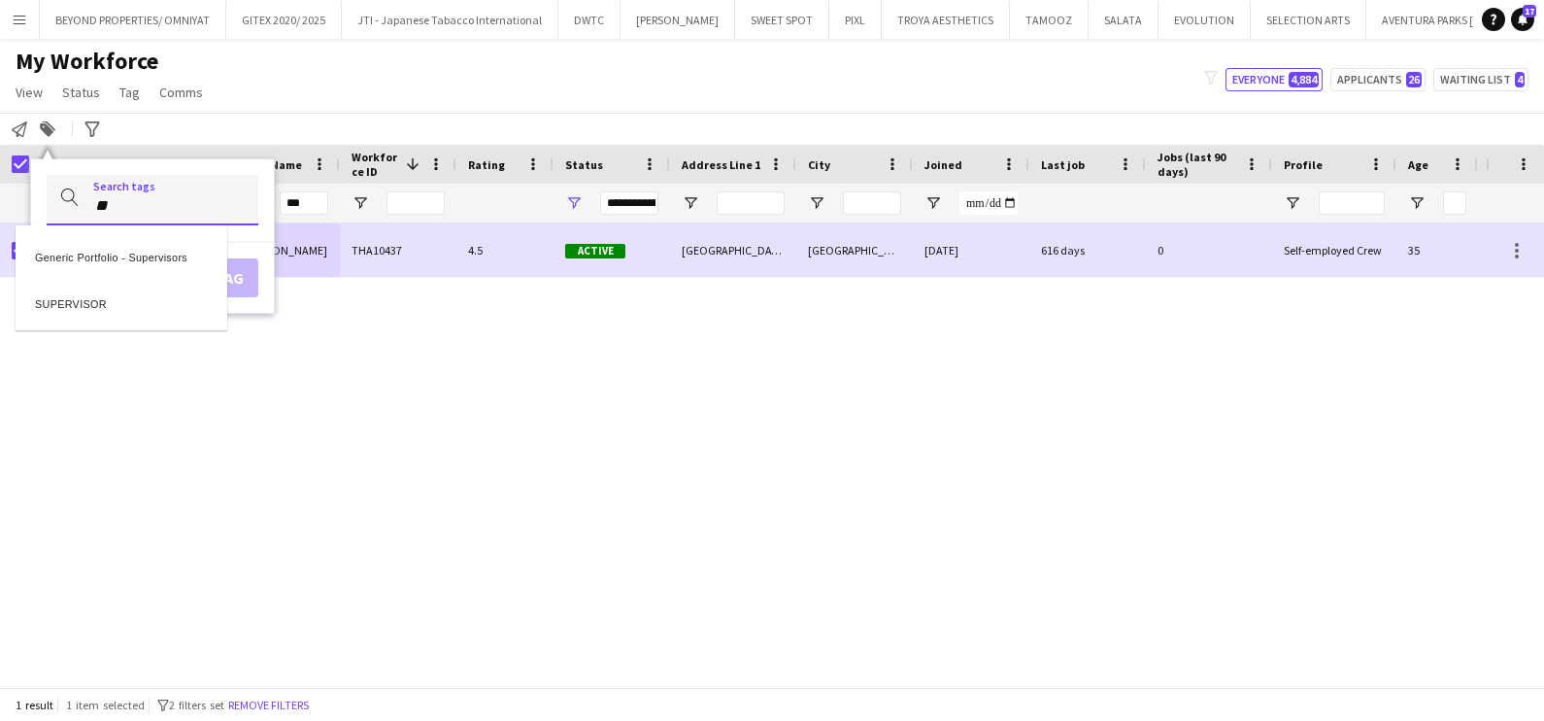
type input "**"
click at [126, 291] on div "SUPERVISOR" at bounding box center [122, 301] width 212 height 47
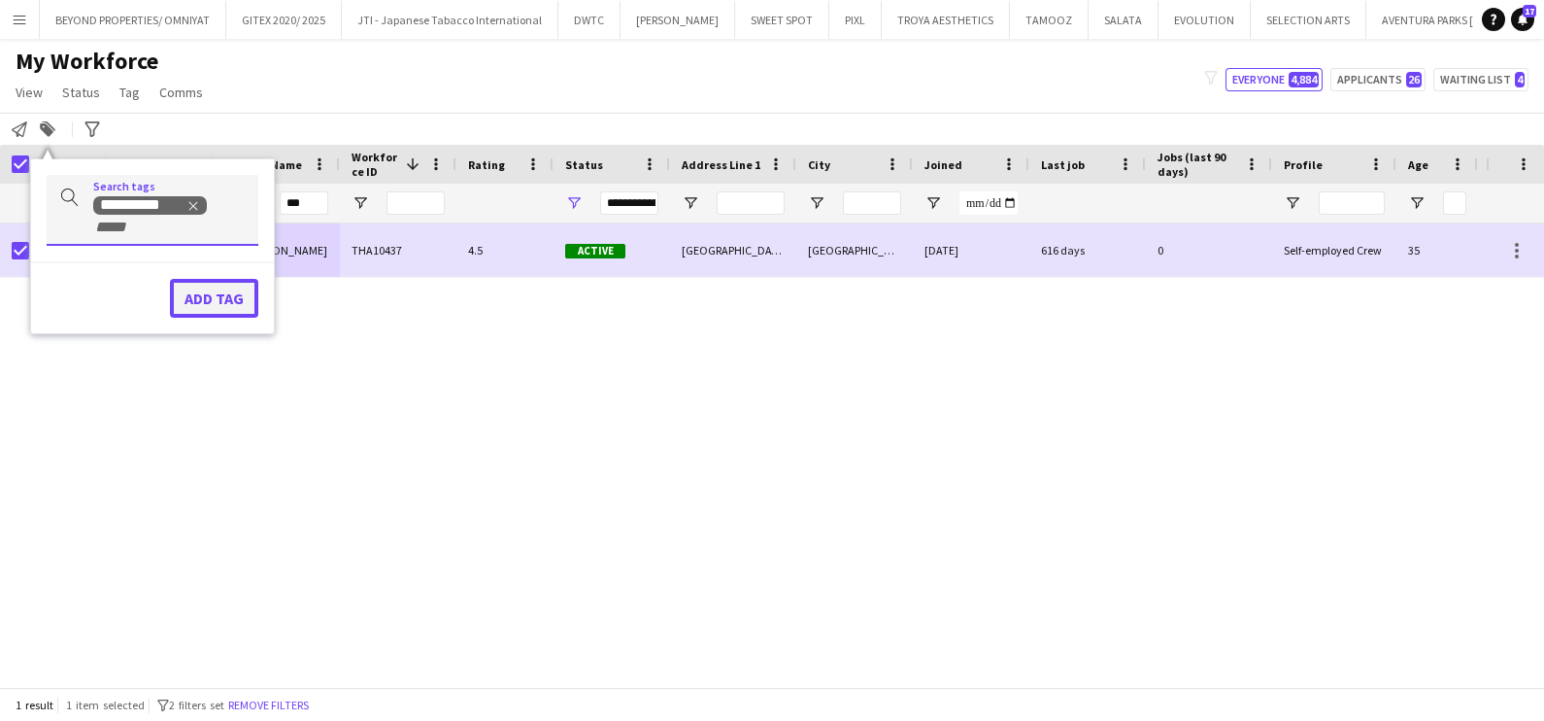
click at [222, 292] on button "Add tag" at bounding box center [214, 298] width 88 height 39
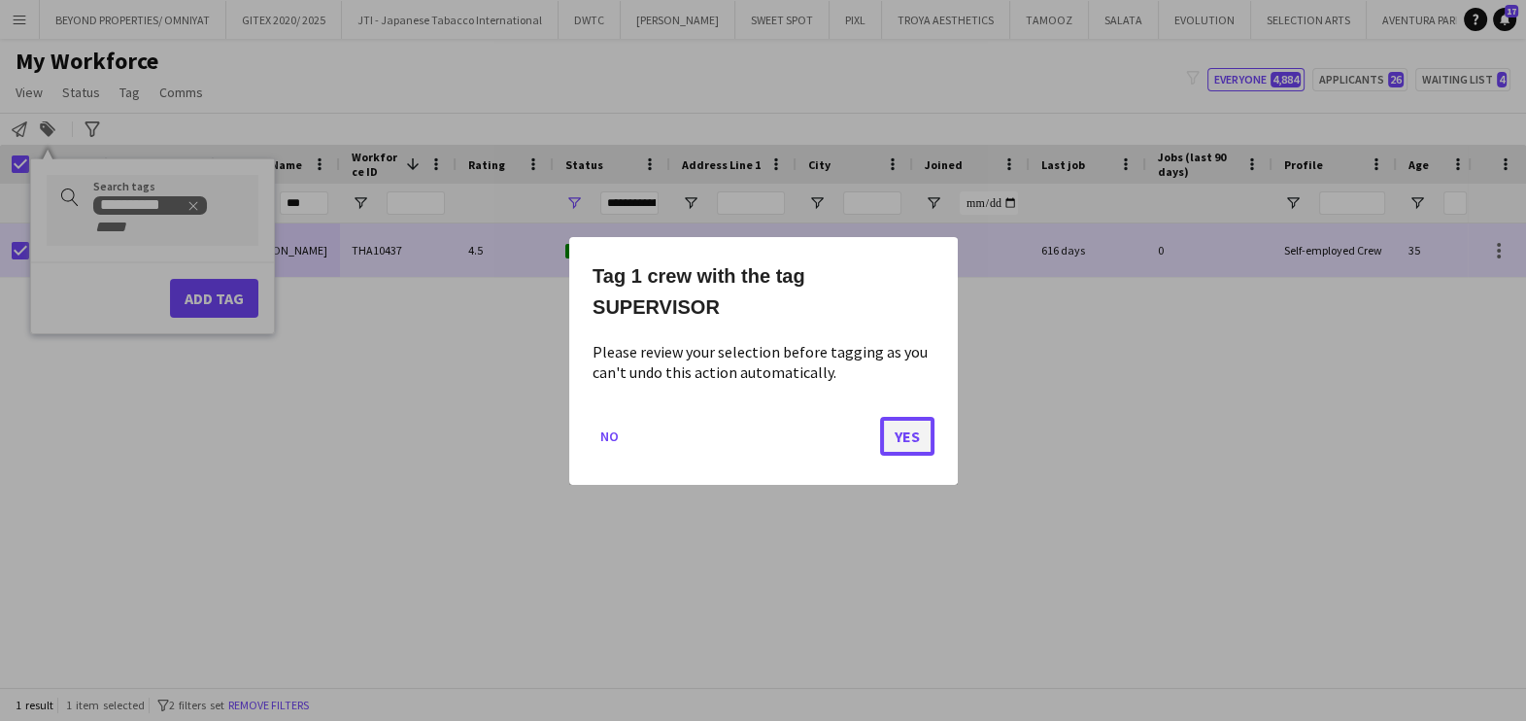
click at [916, 417] on button "Yes" at bounding box center [907, 435] width 54 height 39
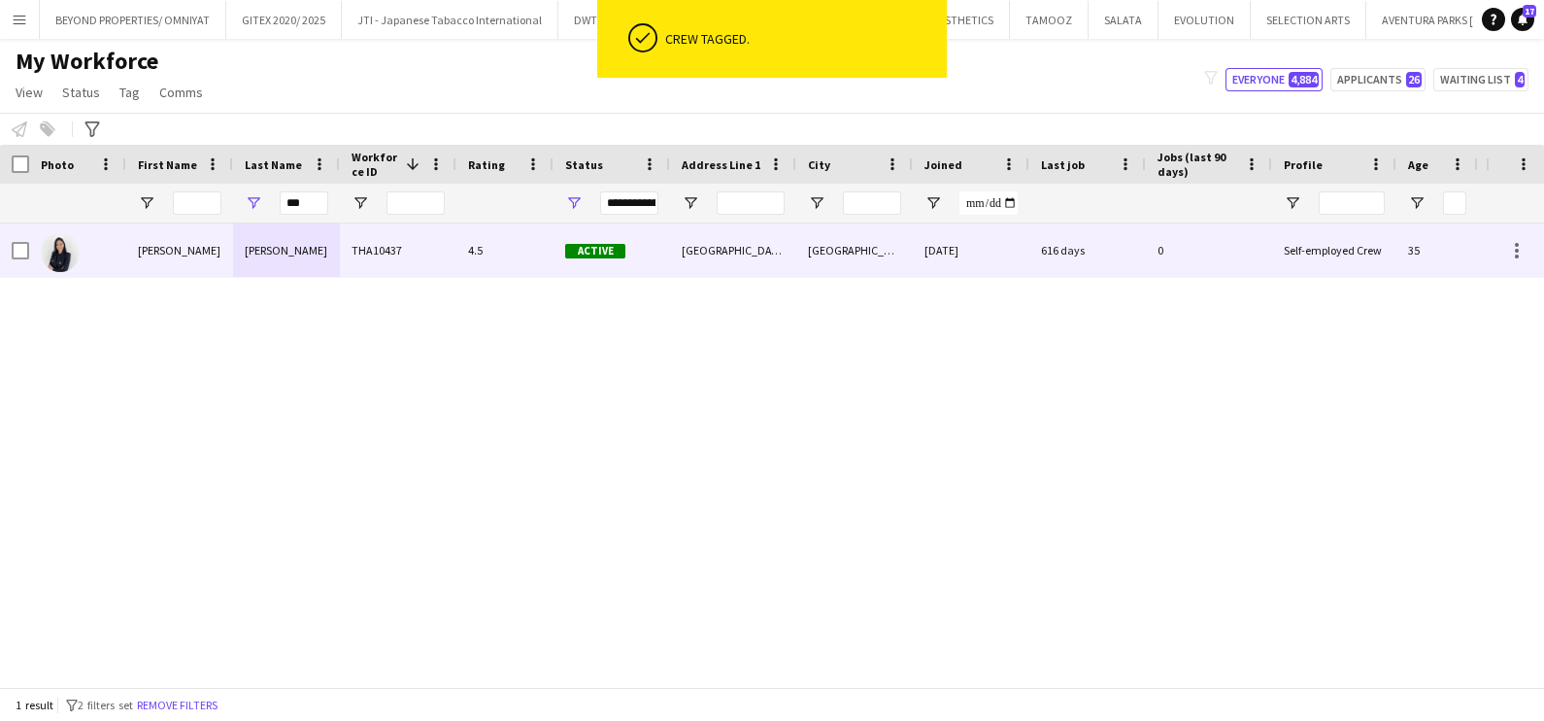
click at [1012, 255] on div "30-01-2023" at bounding box center [971, 249] width 117 height 53
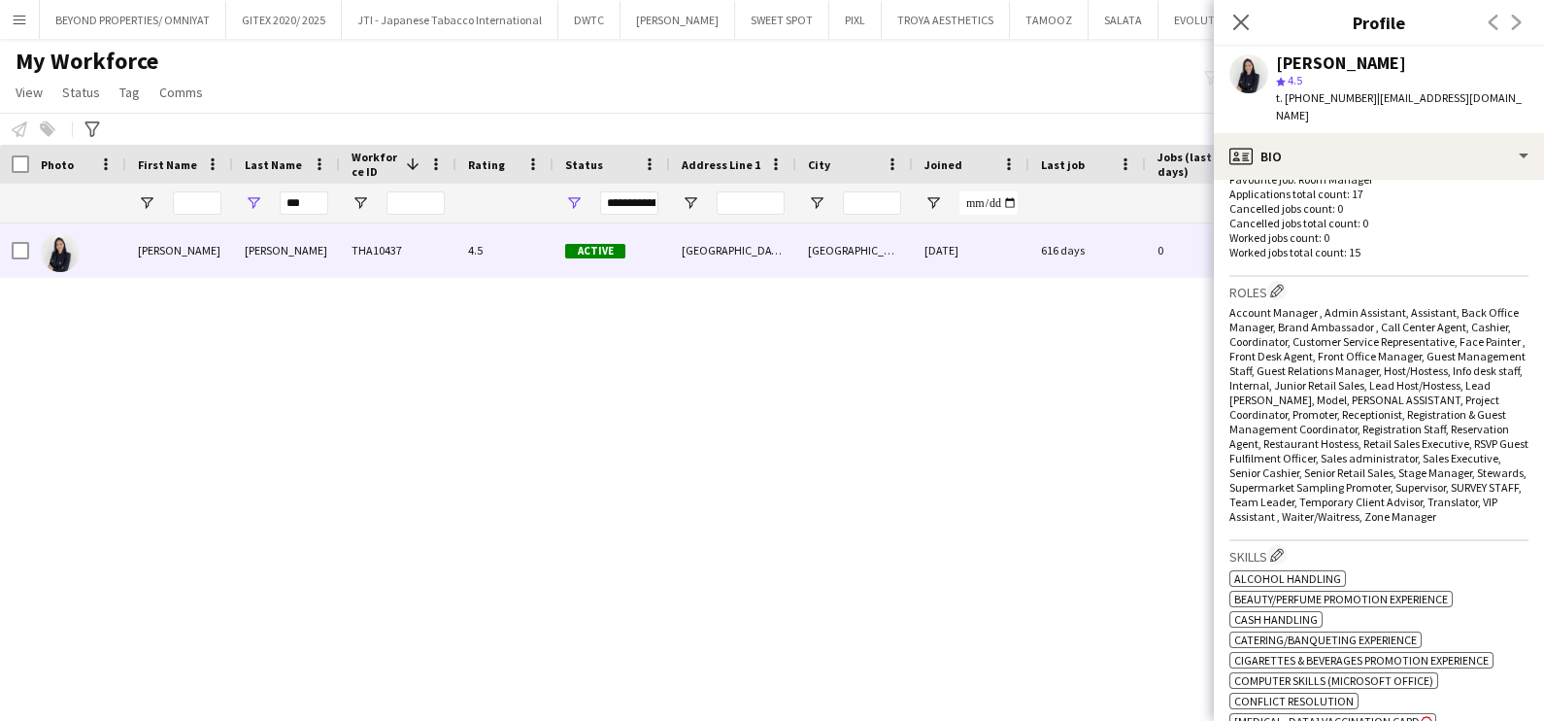
scroll to position [970, 0]
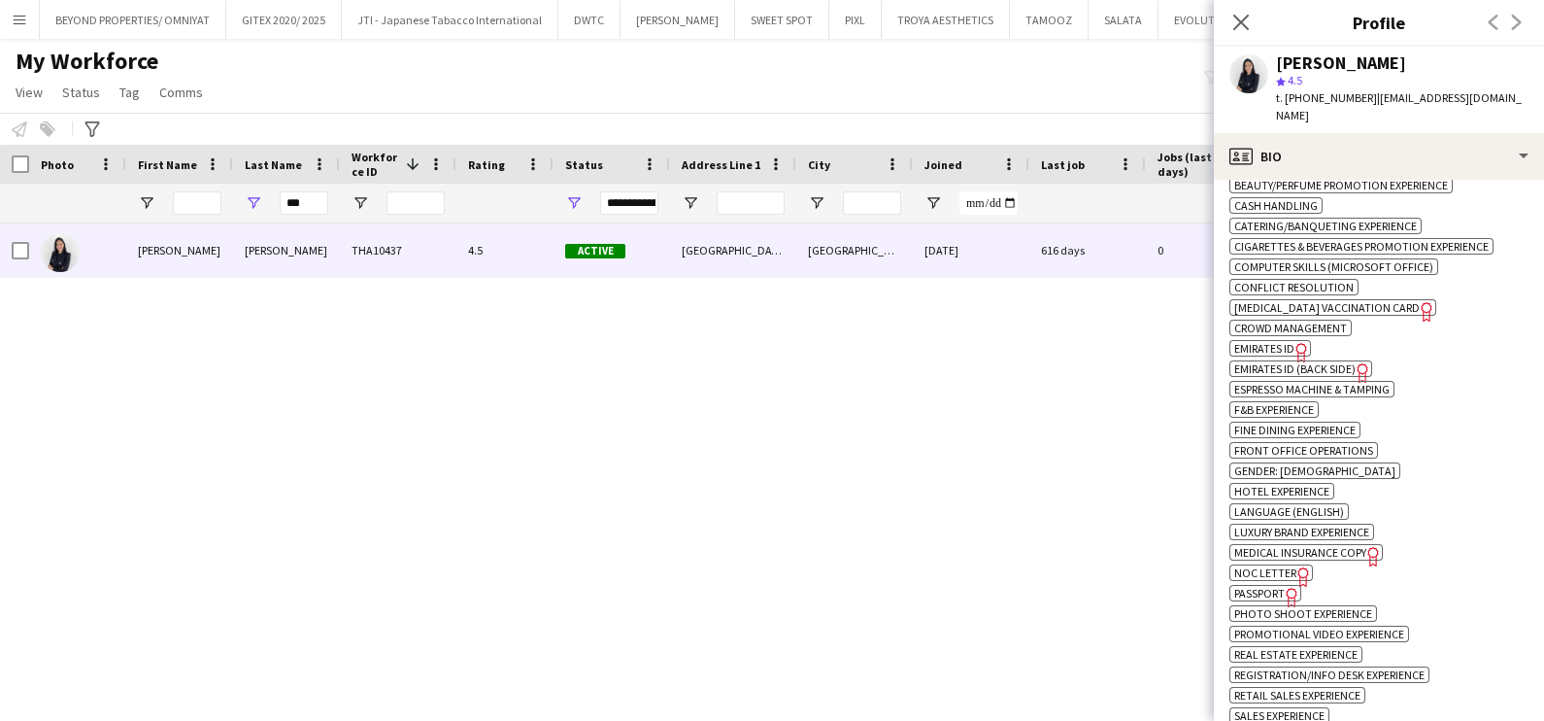
click at [423, 351] on div "Helena Tylka THA10437 4.5 Active Dubai - United Arab Emirates Dubai 30-01-2023 …" at bounding box center [743, 445] width 1486 height 445
click at [526, 477] on div "Helena Tylka THA10437 4.5 Active Dubai - United Arab Emirates Dubai 30-01-2023 …" at bounding box center [743, 445] width 1486 height 445
click at [467, 427] on div "Helena Tylka THA10437 4.5 Active Dubai - United Arab Emirates Dubai 30-01-2023 …" at bounding box center [743, 445] width 1486 height 445
click at [484, 27] on button "JTI - Japanese Tabacco International Close" at bounding box center [450, 20] width 217 height 38
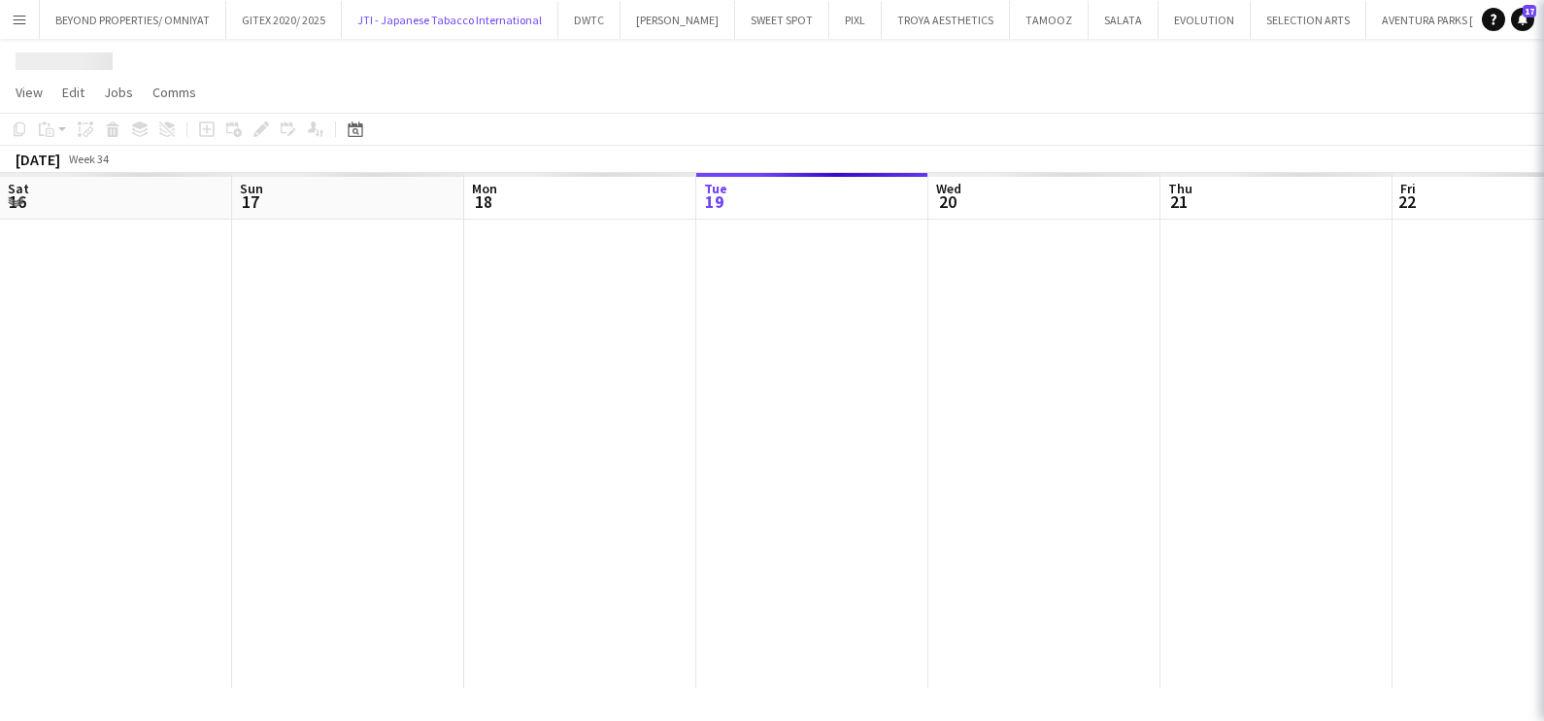
scroll to position [0, 464]
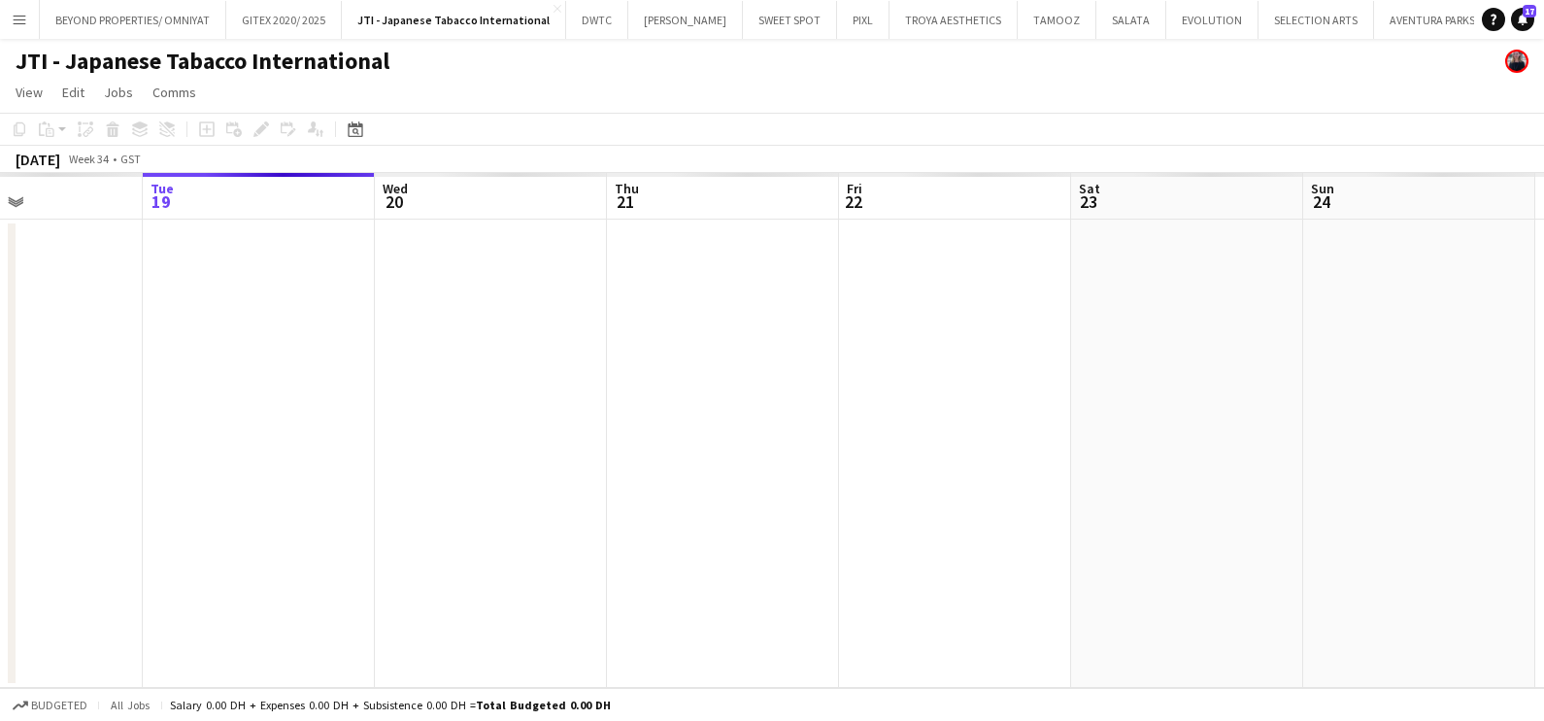
drag, startPoint x: 481, startPoint y: 449, endPoint x: 357, endPoint y: 456, distance: 123.5
click at [359, 456] on app-calendar-viewport "Sat 16 Sun 17 Mon 18 Tue 19 Wed 20 Thu 21 Fri 22 Sat 23 Sun 24 Mon 25 Tue 26 We…" at bounding box center [772, 430] width 1544 height 515
drag, startPoint x: 1101, startPoint y: 456, endPoint x: 328, endPoint y: 465, distance: 773.2
click at [355, 461] on app-calendar-viewport "Mon 18 Tue 19 Wed 20 Thu 21 Fri 22 Sat 23 Sun 24 Mon 25 Tue 26 Wed 27 Thu 28 Fr…" at bounding box center [772, 430] width 1544 height 515
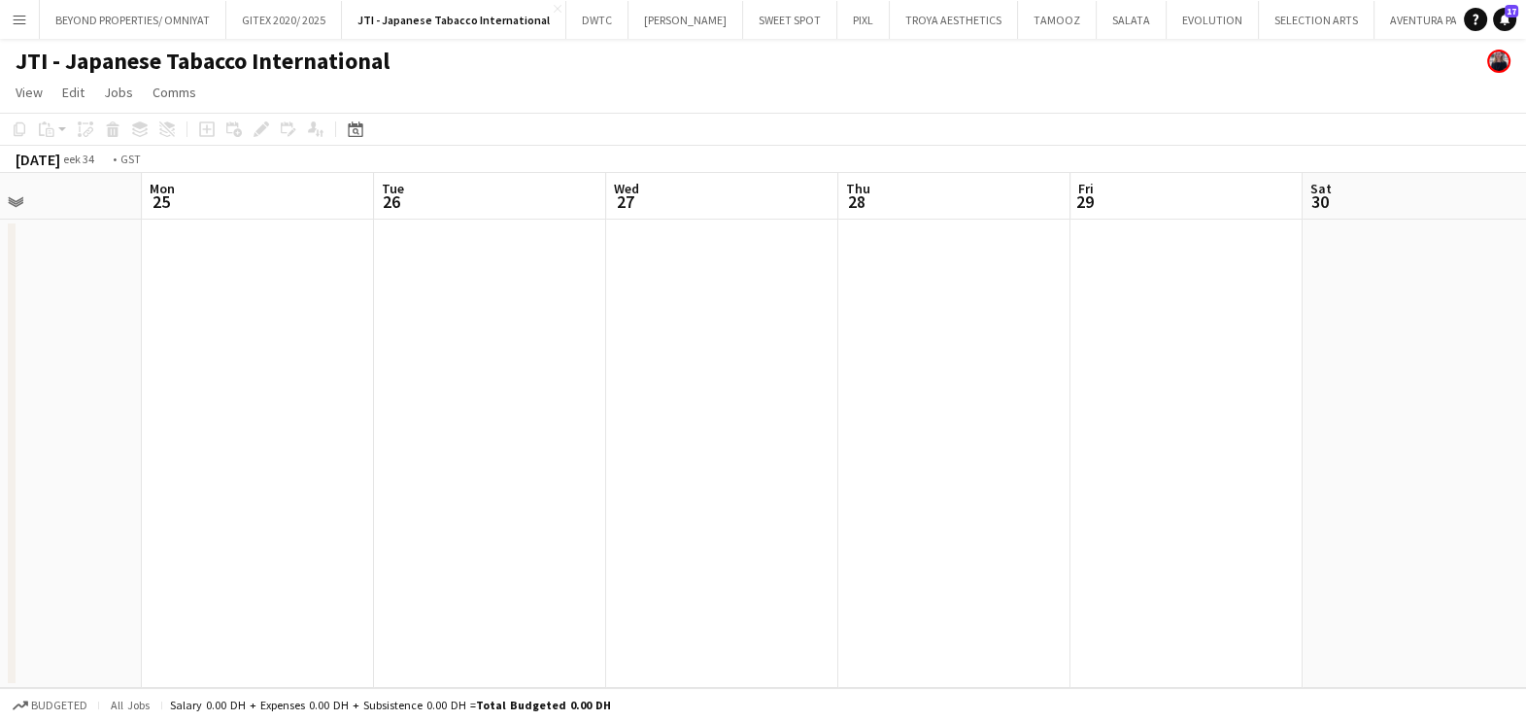
drag, startPoint x: 845, startPoint y: 455, endPoint x: 404, endPoint y: 462, distance: 441.0
click at [324, 457] on app-calendar-viewport "Fri 22 Sat 23 Sun 24 Mon 25 Tue 26 Wed 27 Thu 28 Fri 29 Sat 30 Sun 31 Mon 1 Tue…" at bounding box center [763, 430] width 1526 height 515
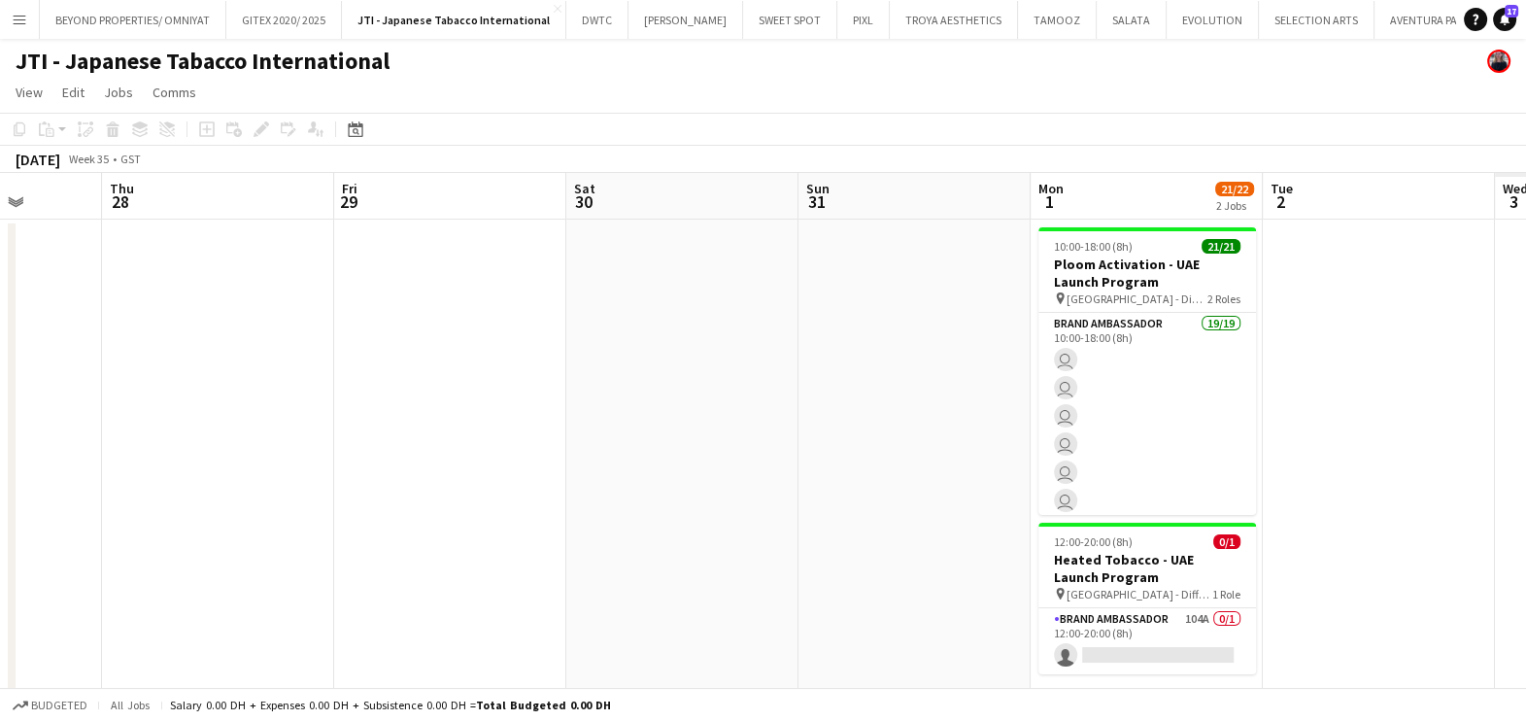
scroll to position [0, 614]
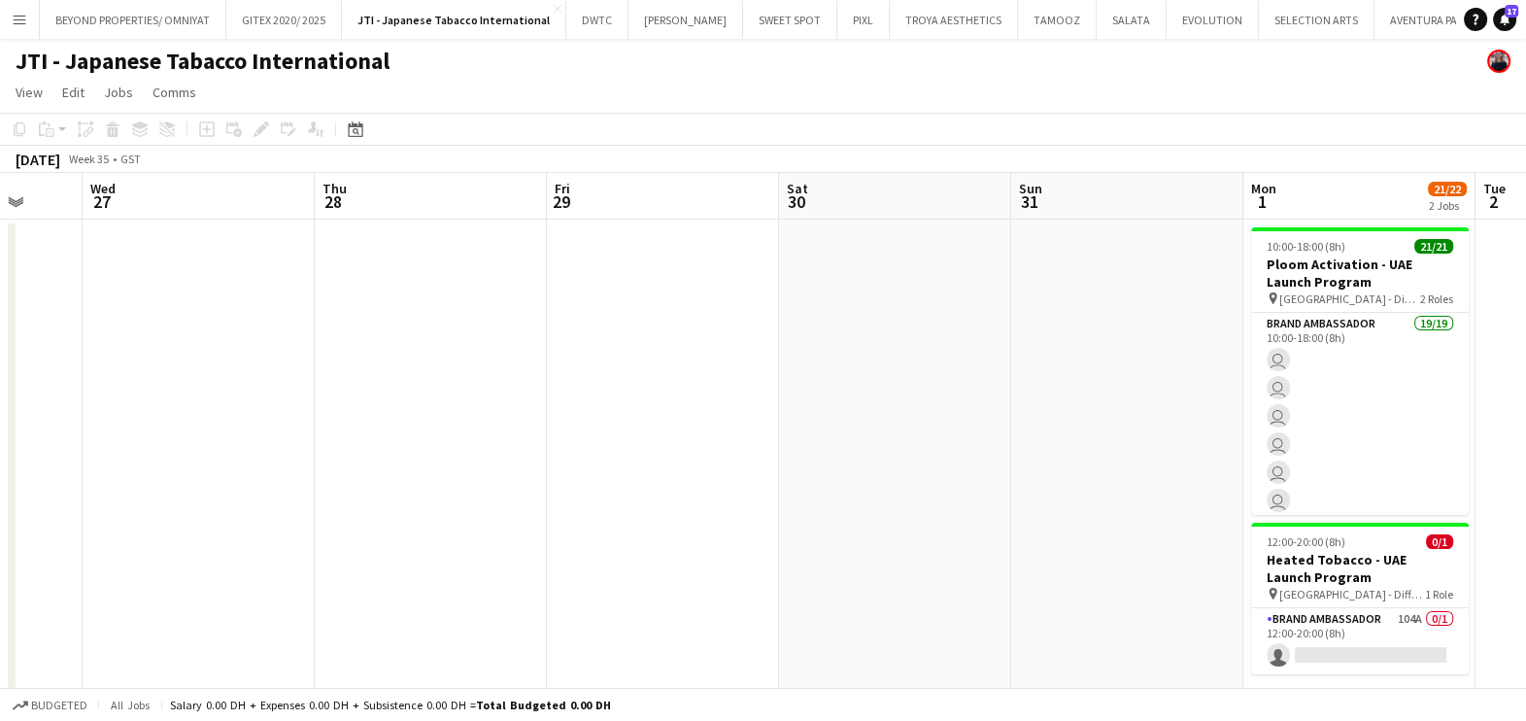
drag, startPoint x: 904, startPoint y: 461, endPoint x: 496, endPoint y: 464, distance: 408.0
click at [491, 463] on app-calendar-viewport "Sun 24 Mon 25 Tue 26 Wed 27 Thu 28 Fri 29 Sat 30 Sun 31 Mon 1 21/22 2 Jobs Tue …" at bounding box center [763, 444] width 1526 height 542
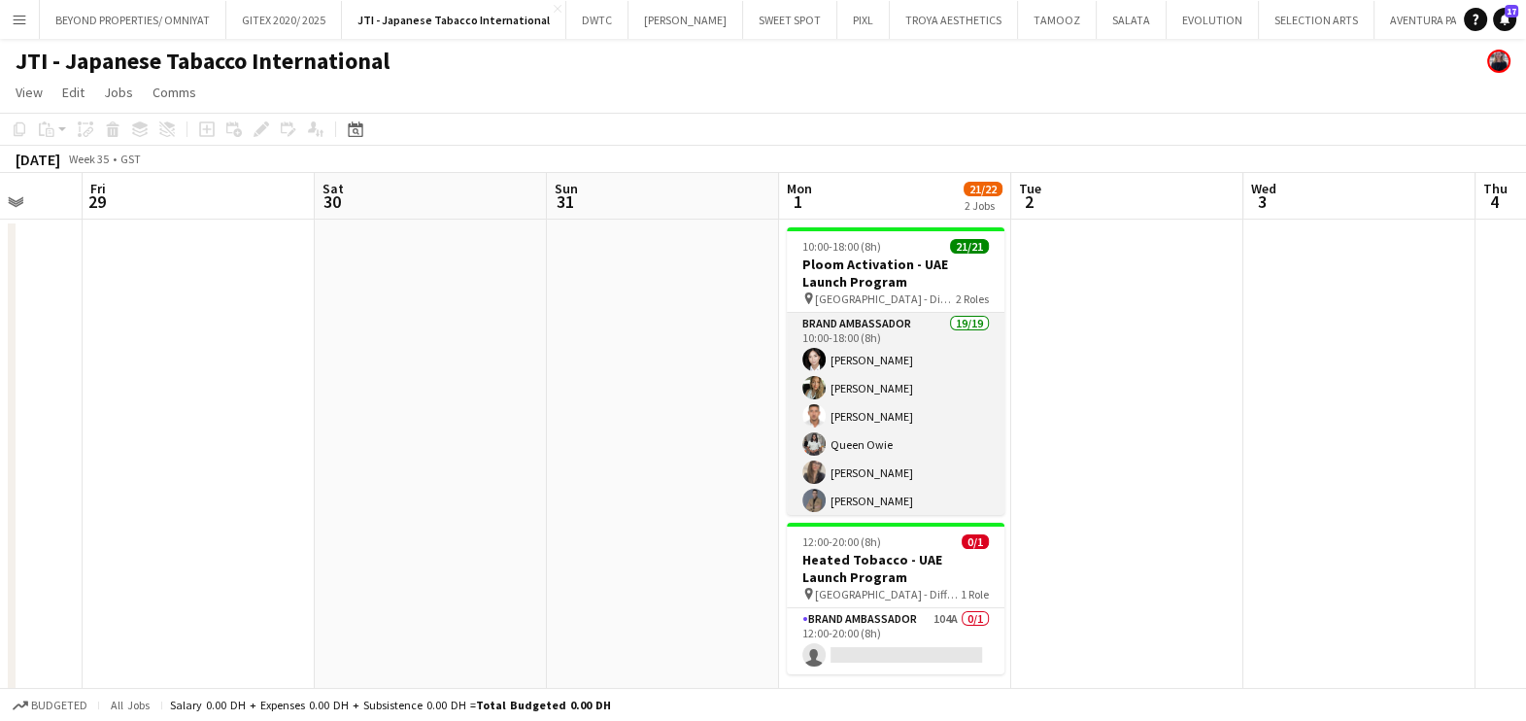
click at [897, 416] on app-card-role "Brand Ambassador 19/19 10:00-18:00 (8h) Aubrey Ellaine Rabino Tanja Vukas Jaafa…" at bounding box center [896, 602] width 218 height 579
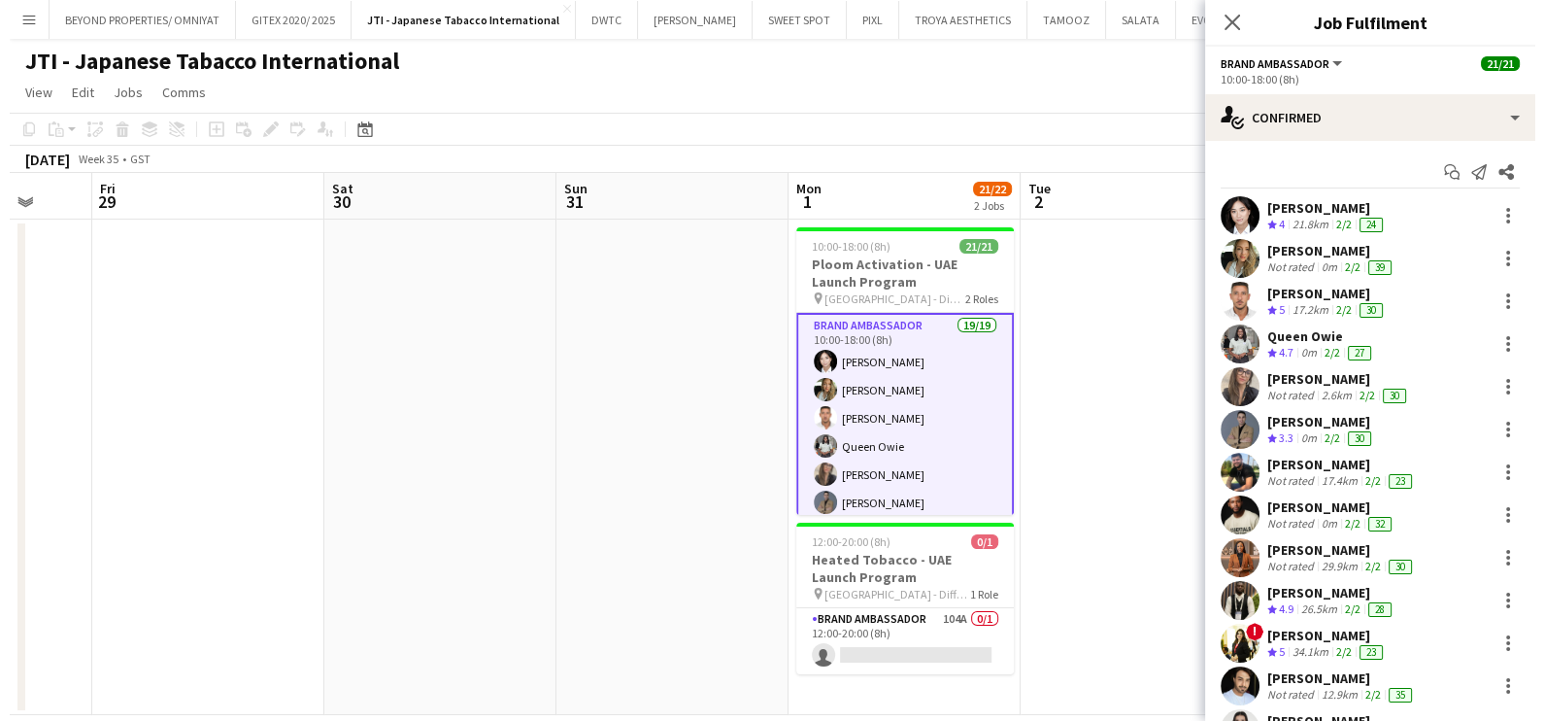
scroll to position [120, 0]
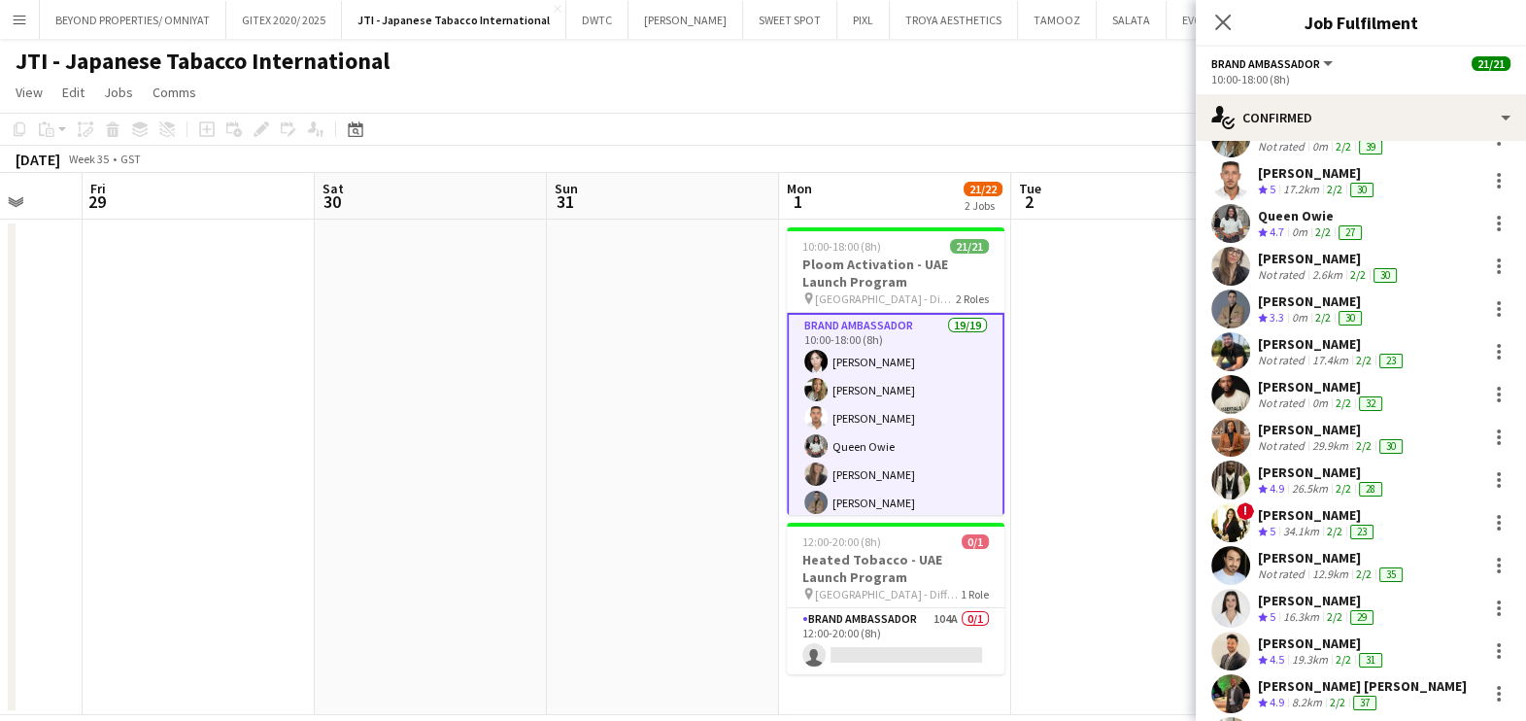
click at [1094, 398] on app-date-cell at bounding box center [1127, 467] width 232 height 495
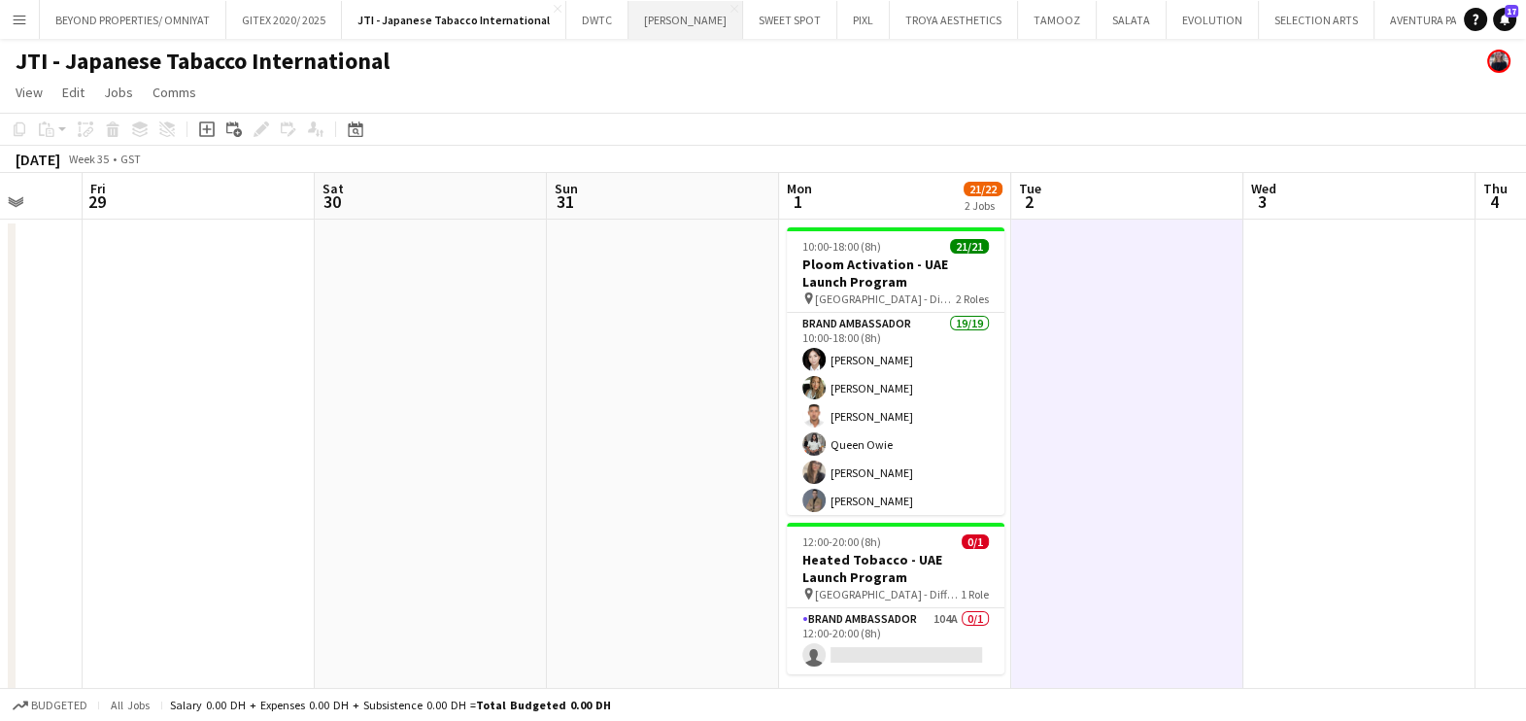
click at [667, 19] on button "JACK MORTON Close" at bounding box center [685, 20] width 115 height 38
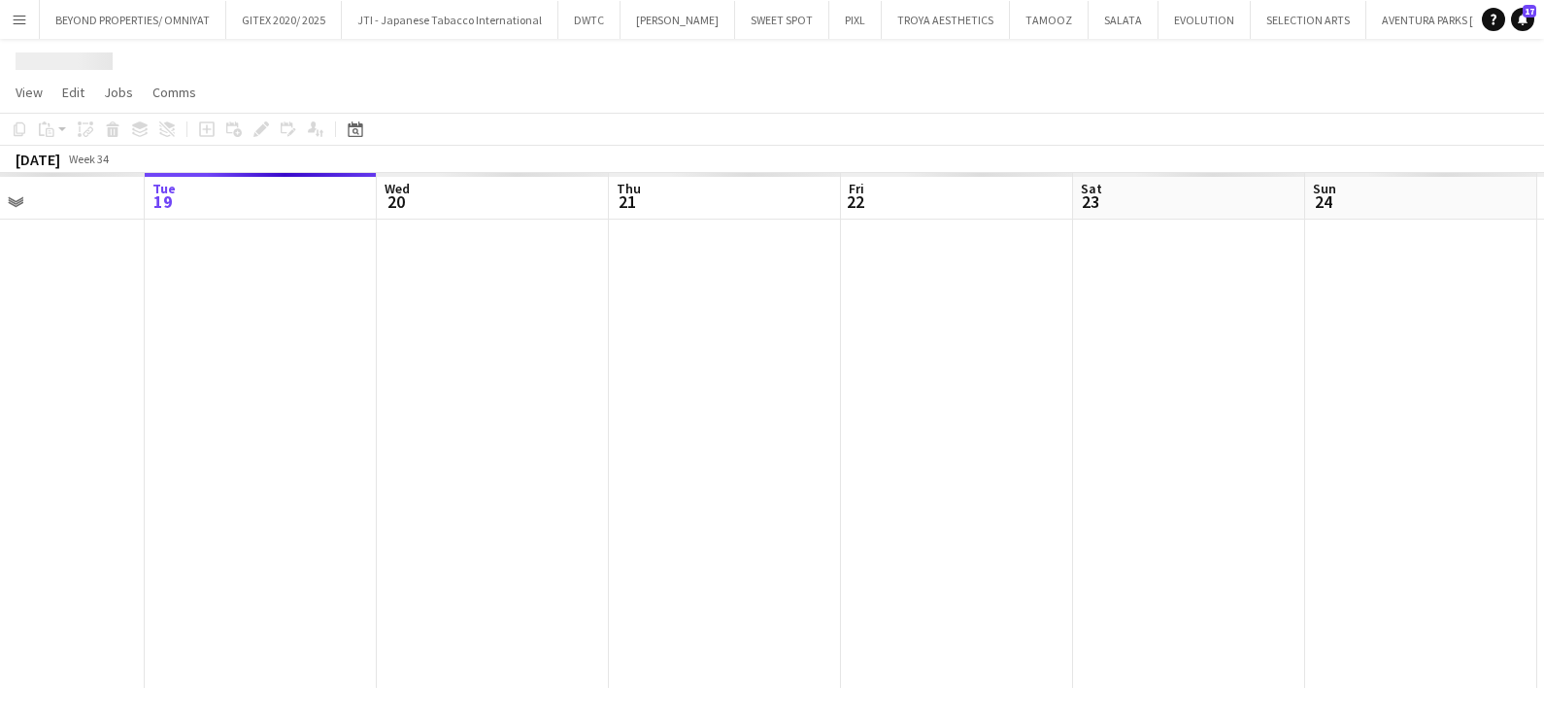
click at [966, 361] on app-calendar-viewport "Sat 16 Sun 17 Mon 18 Tue 19 Wed 20 Thu 21 Fri 22 Sat 23 Sun 24 Mon 25 Tue 26 We…" at bounding box center [772, 430] width 1544 height 515
drag, startPoint x: 388, startPoint y: 366, endPoint x: 186, endPoint y: 366, distance: 202.0
click at [186, 366] on app-calendar-viewport "Sat 16 Sun 17 Mon 18 Tue 19 Wed 20 Thu 21 Fri 22 Sat 23 Sun 24 Mon 25 Tue 26 We…" at bounding box center [772, 430] width 1544 height 515
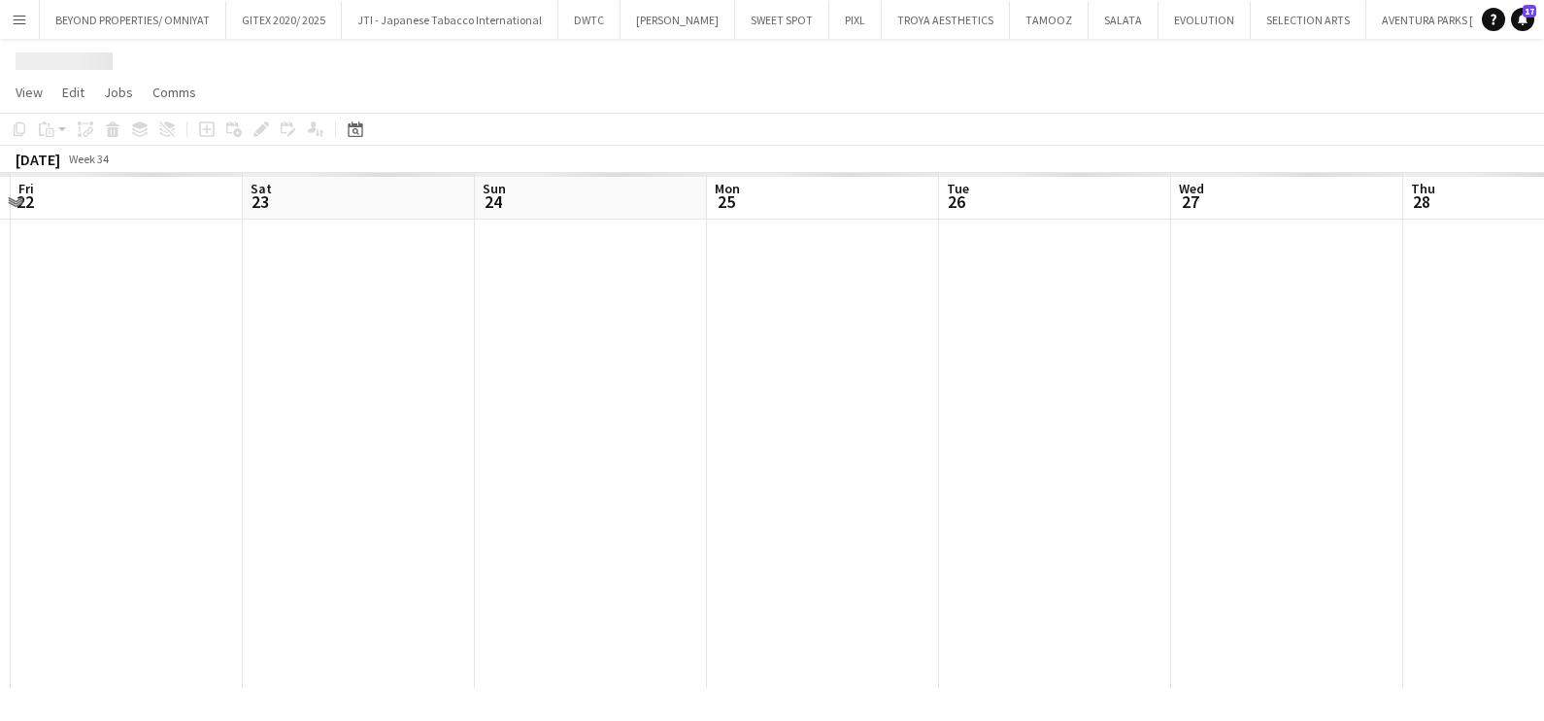
drag, startPoint x: 857, startPoint y: 383, endPoint x: 592, endPoint y: 384, distance: 264.2
click at [592, 384] on app-calendar-viewport "Mon 18 Tue 19 Wed 20 Thu 21 Fri 22 Sat 23 Sun 24 Mon 25 Tue 26 Wed 27 Thu 28 Fr…" at bounding box center [772, 430] width 1544 height 515
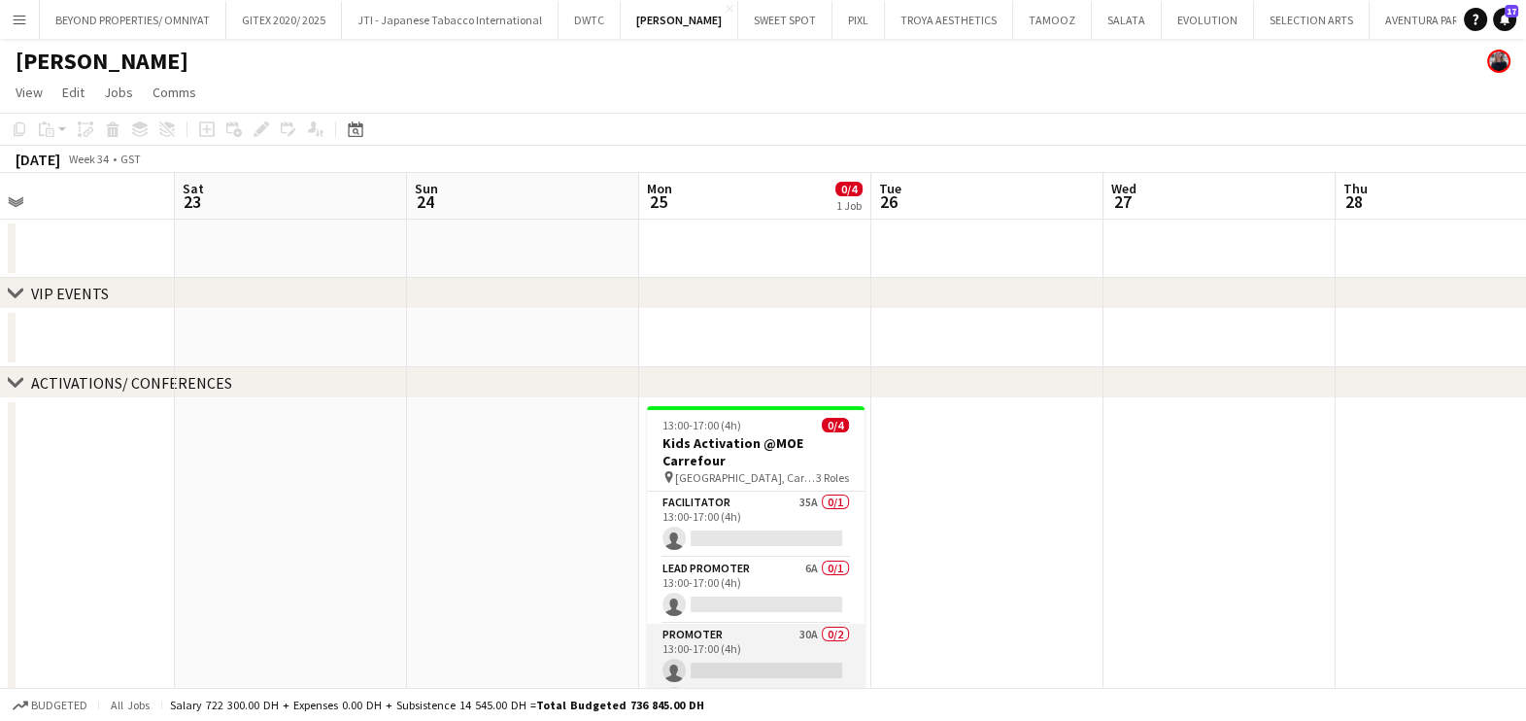
scroll to position [23, 0]
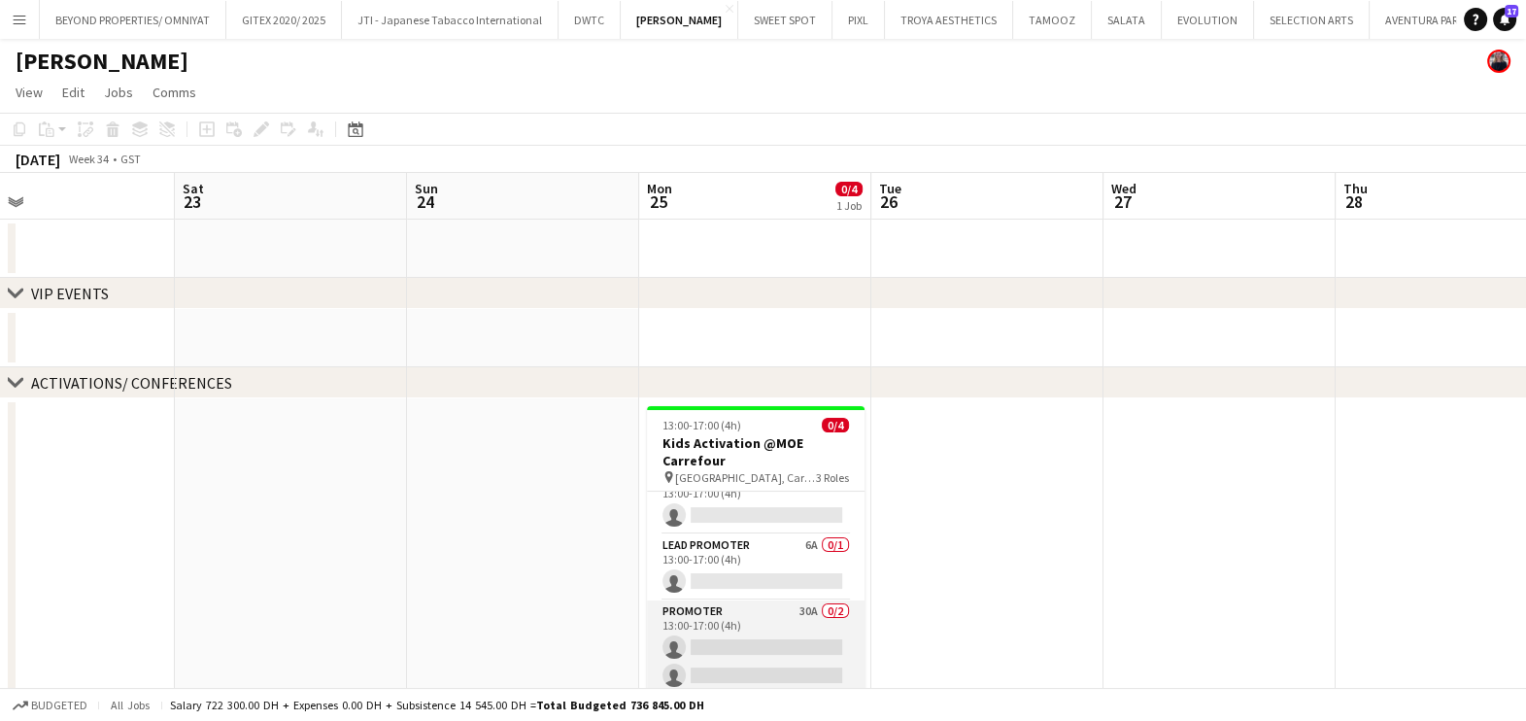
click at [767, 615] on app-card-role "Promoter 30A 0/2 13:00-17:00 (4h) single-neutral-actions single-neutral-actions" at bounding box center [756, 647] width 218 height 94
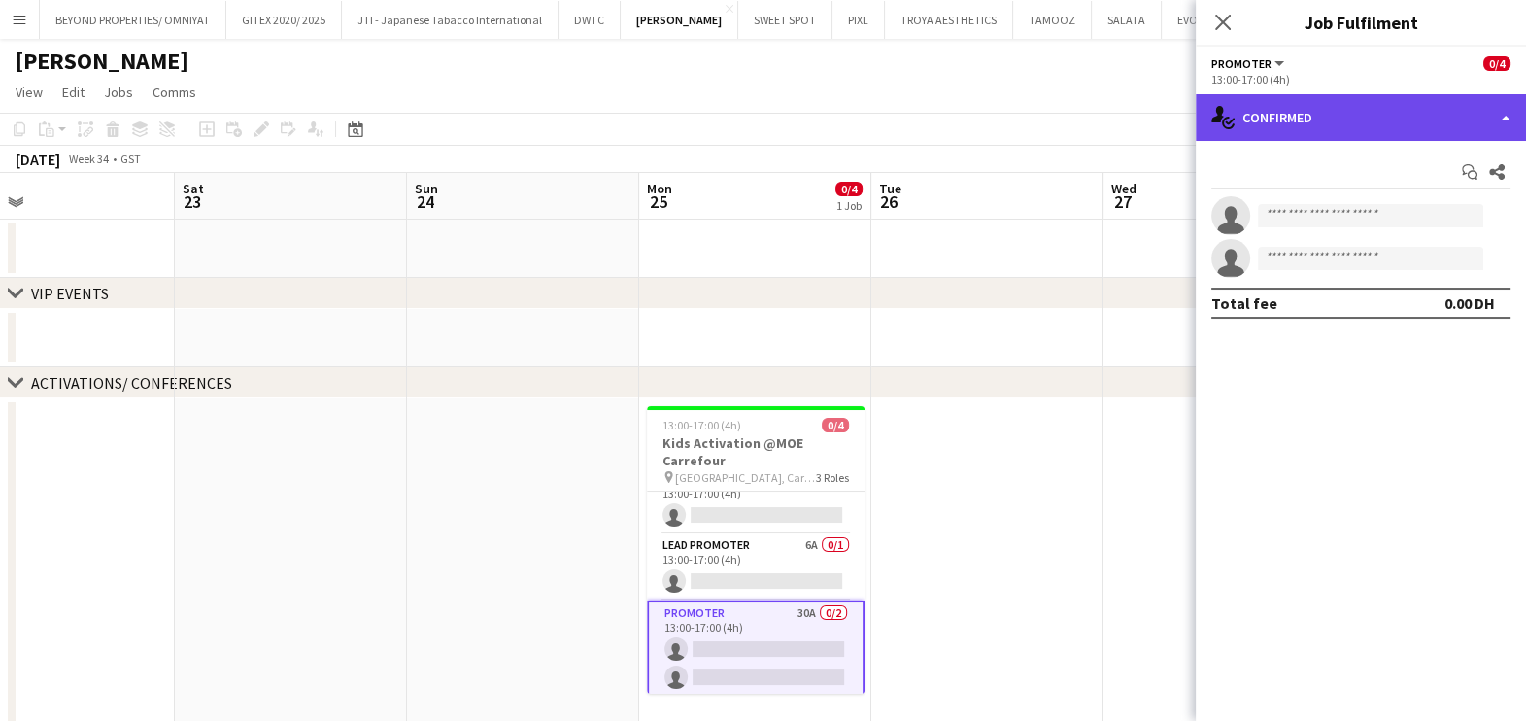
click at [1287, 118] on div "single-neutral-actions-check-2 Confirmed" at bounding box center [1361, 117] width 330 height 47
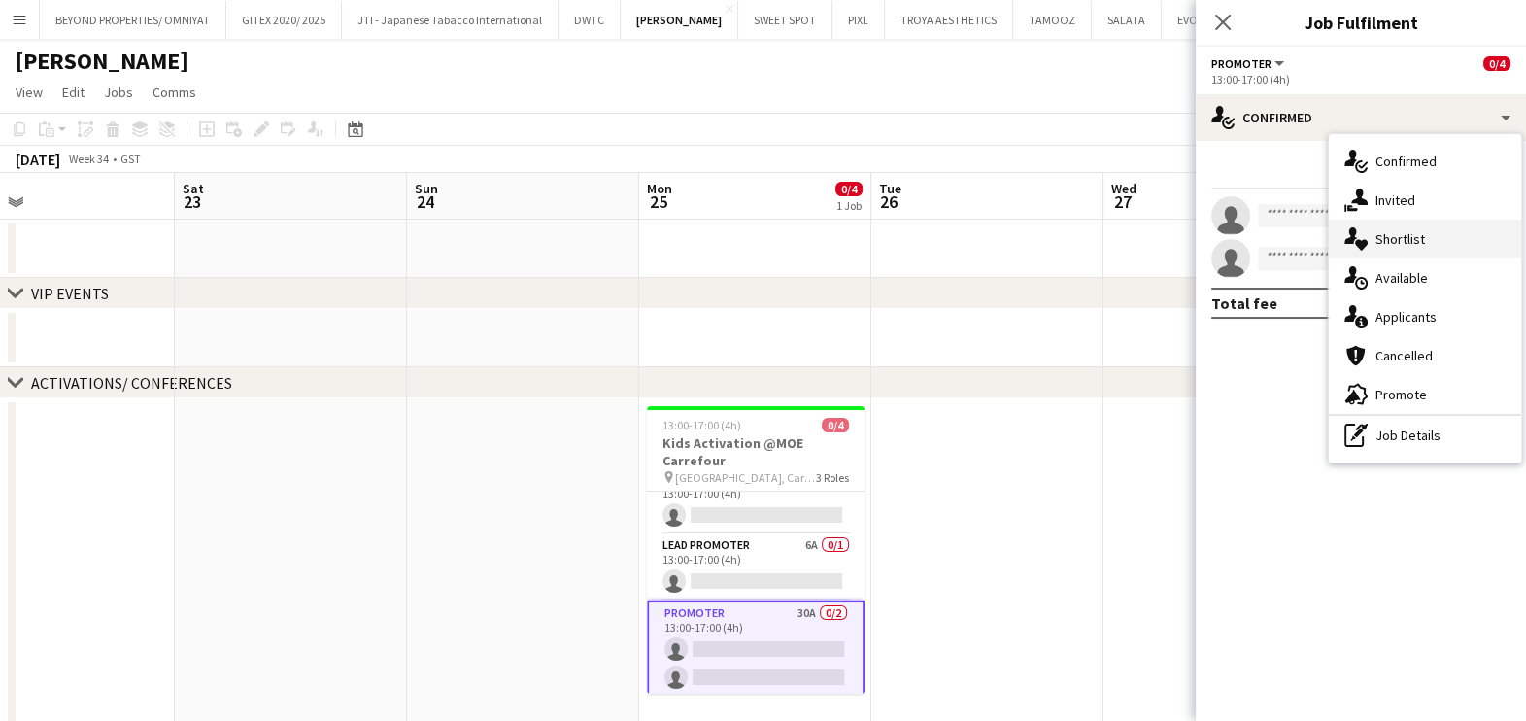
click at [1381, 243] on div "single-neutral-actions-heart Shortlist" at bounding box center [1425, 239] width 192 height 39
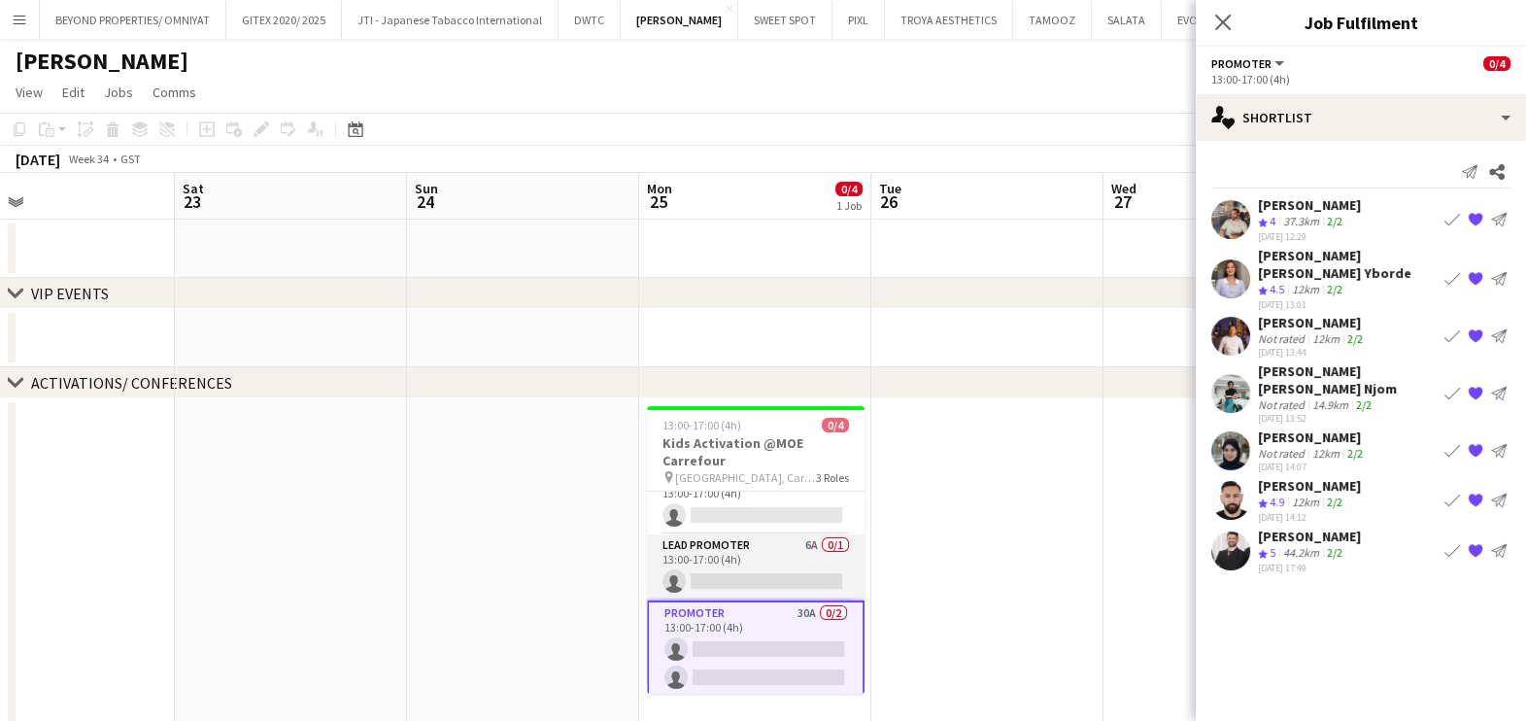
scroll to position [0, 521]
click at [733, 572] on app-card-role "Lead Promoter 6A 0/1 13:00-17:00 (4h) single-neutral-actions" at bounding box center [757, 567] width 218 height 66
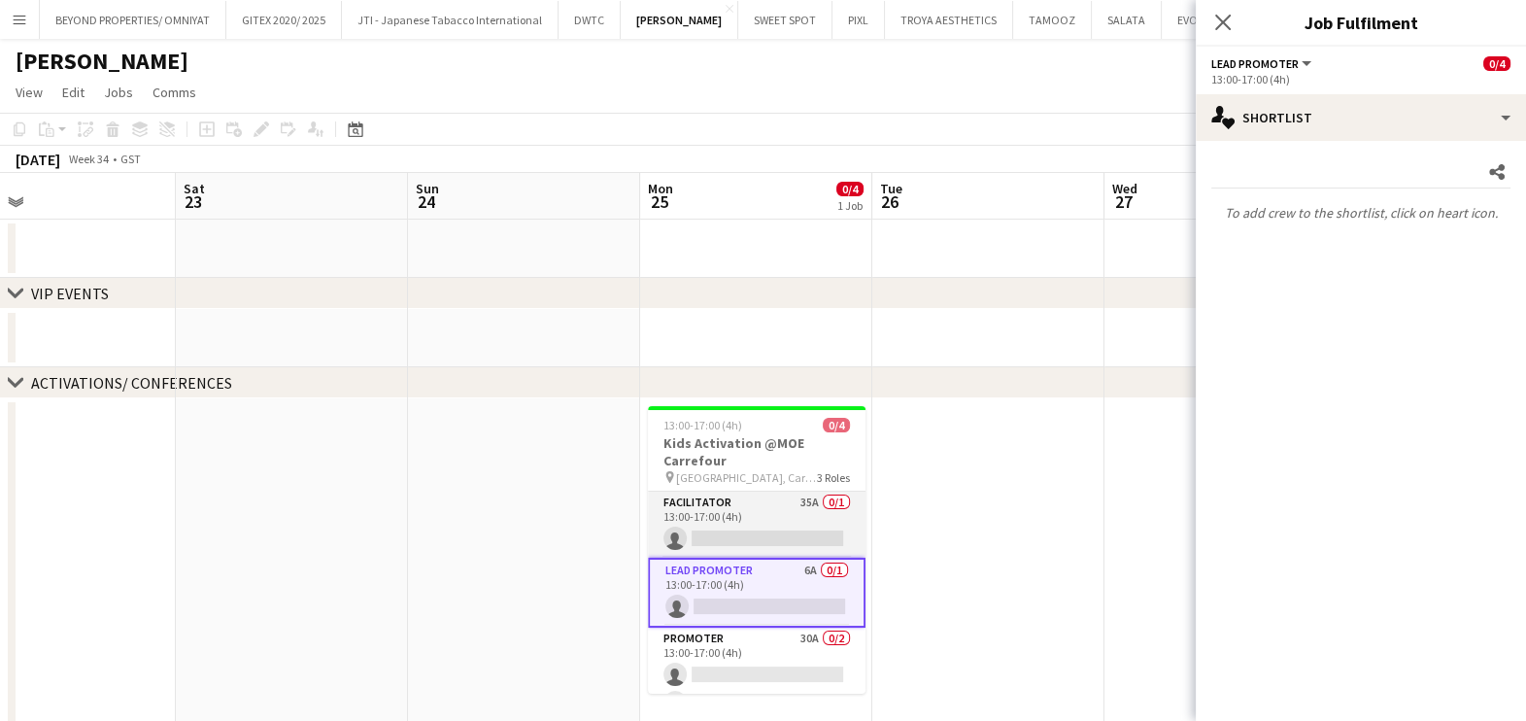
scroll to position [0, 520]
click at [758, 522] on app-card-role "Facilitator 35A 0/1 13:00-17:00 (4h) single-neutral-actions" at bounding box center [758, 524] width 218 height 66
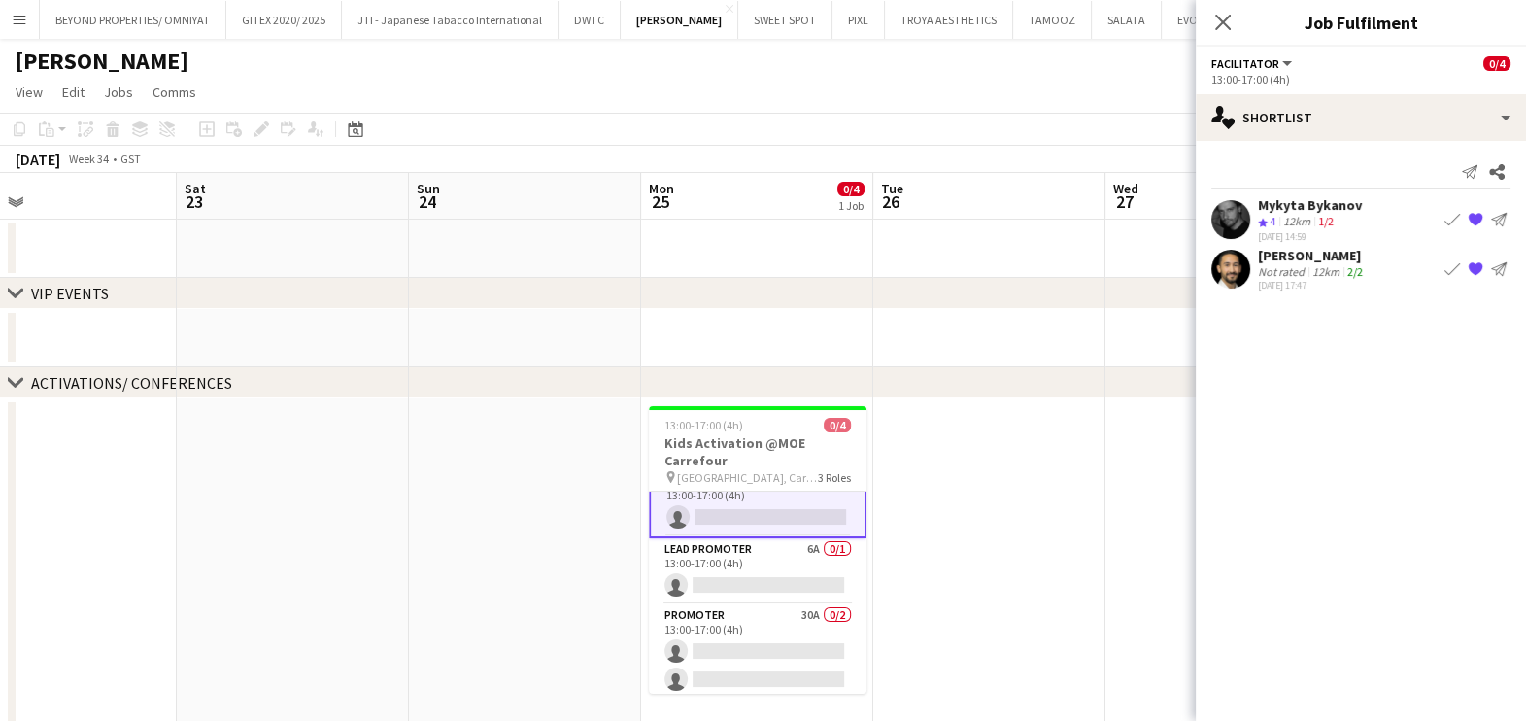
scroll to position [27, 0]
click at [1299, 197] on div "Mykyta Bykanov" at bounding box center [1310, 204] width 104 height 17
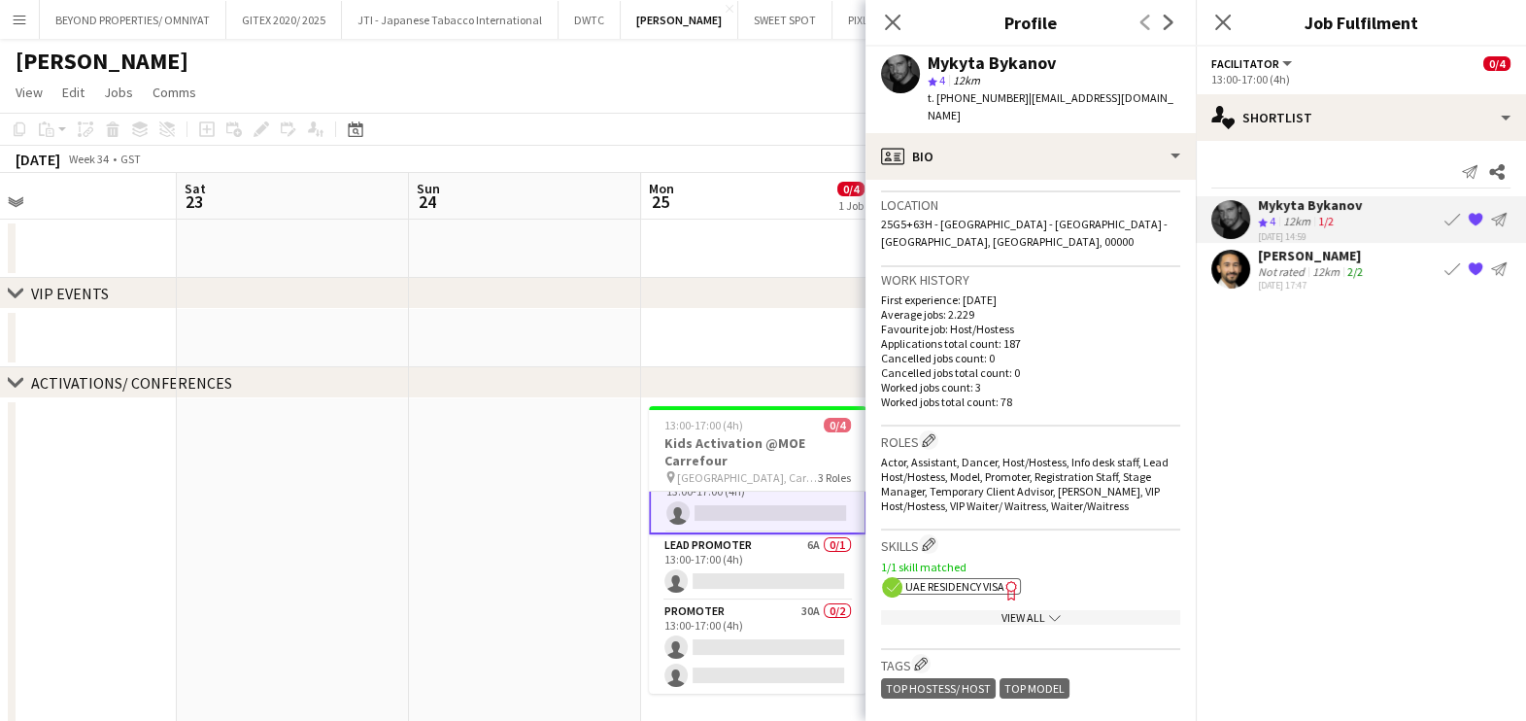
scroll to position [607, 0]
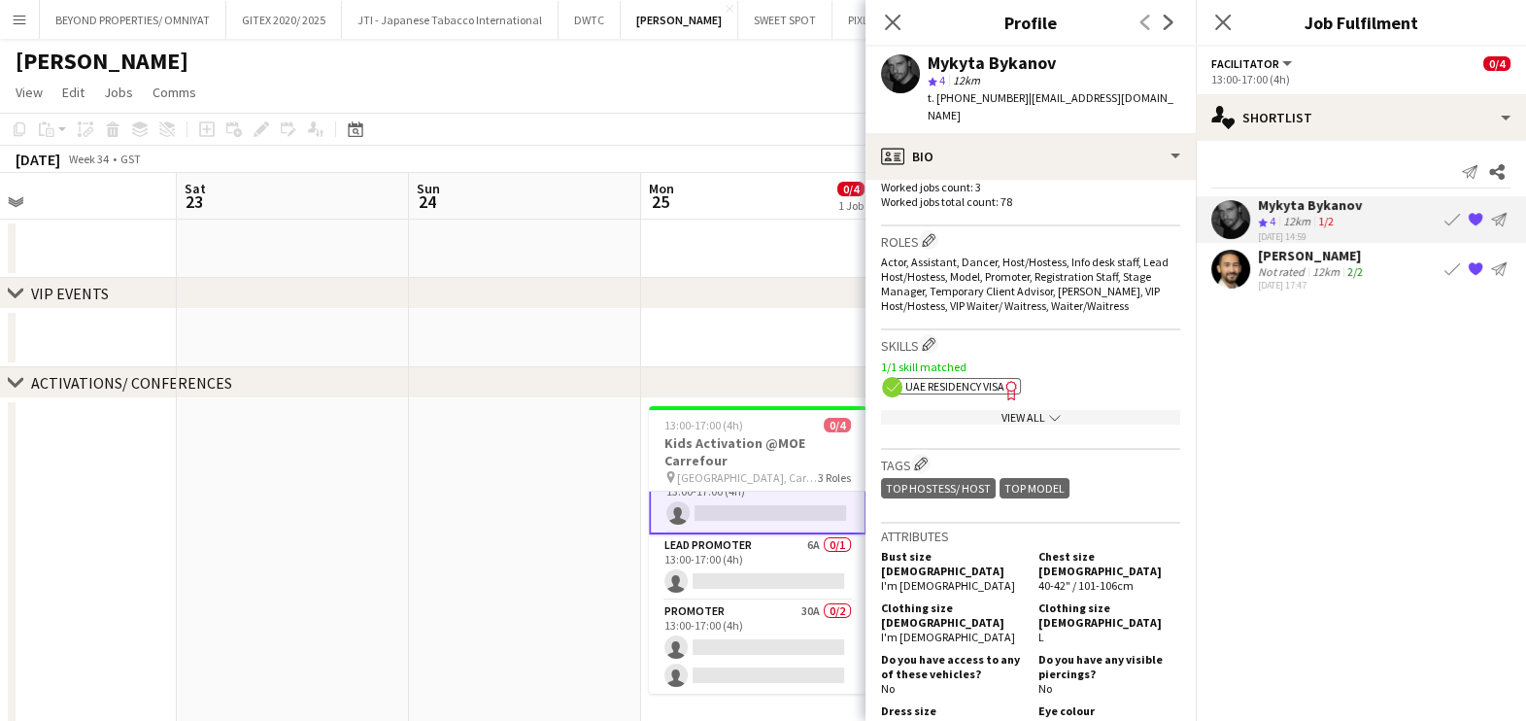
click at [982, 379] on span "UAE Residency Visa" at bounding box center [954, 386] width 99 height 15
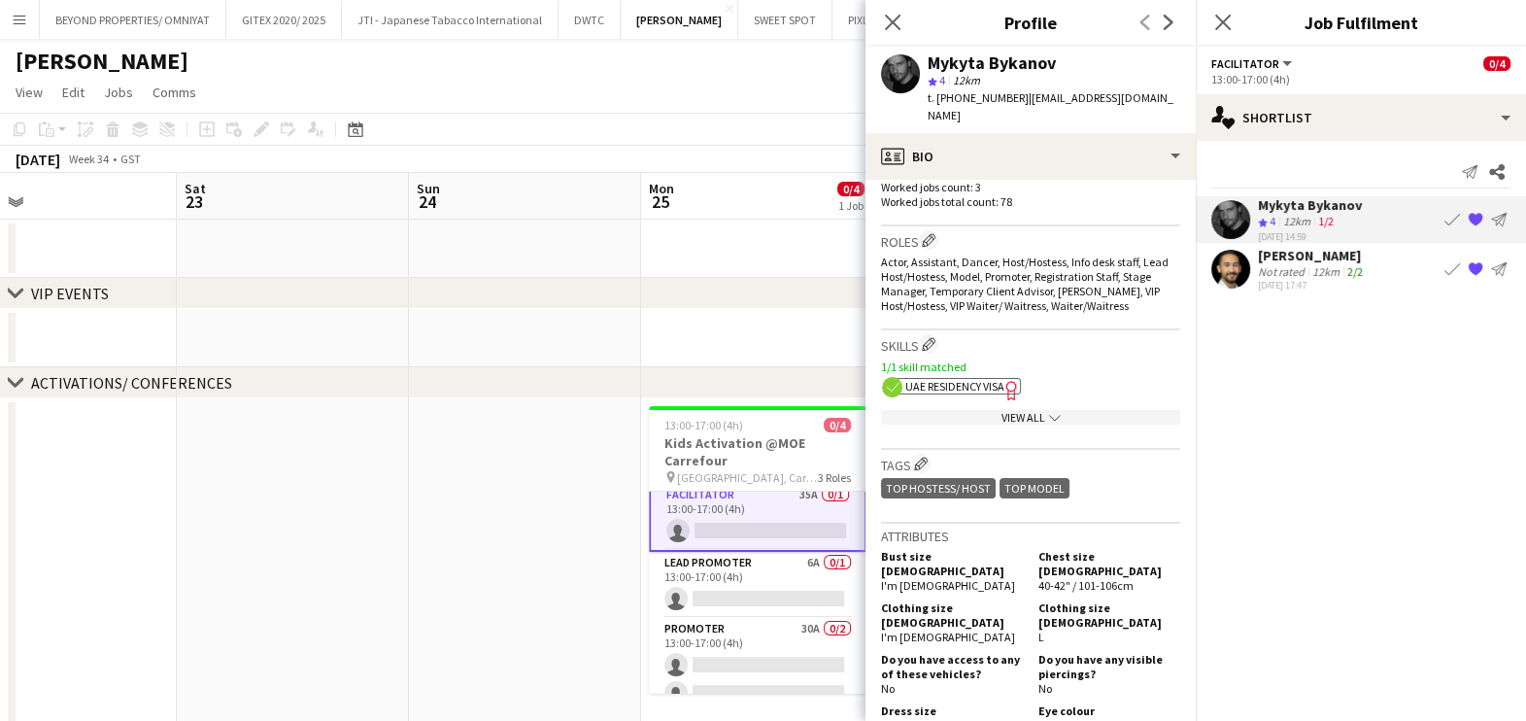
scroll to position [0, 0]
click at [1282, 261] on div "Rafiq Youssif" at bounding box center [1312, 255] width 109 height 17
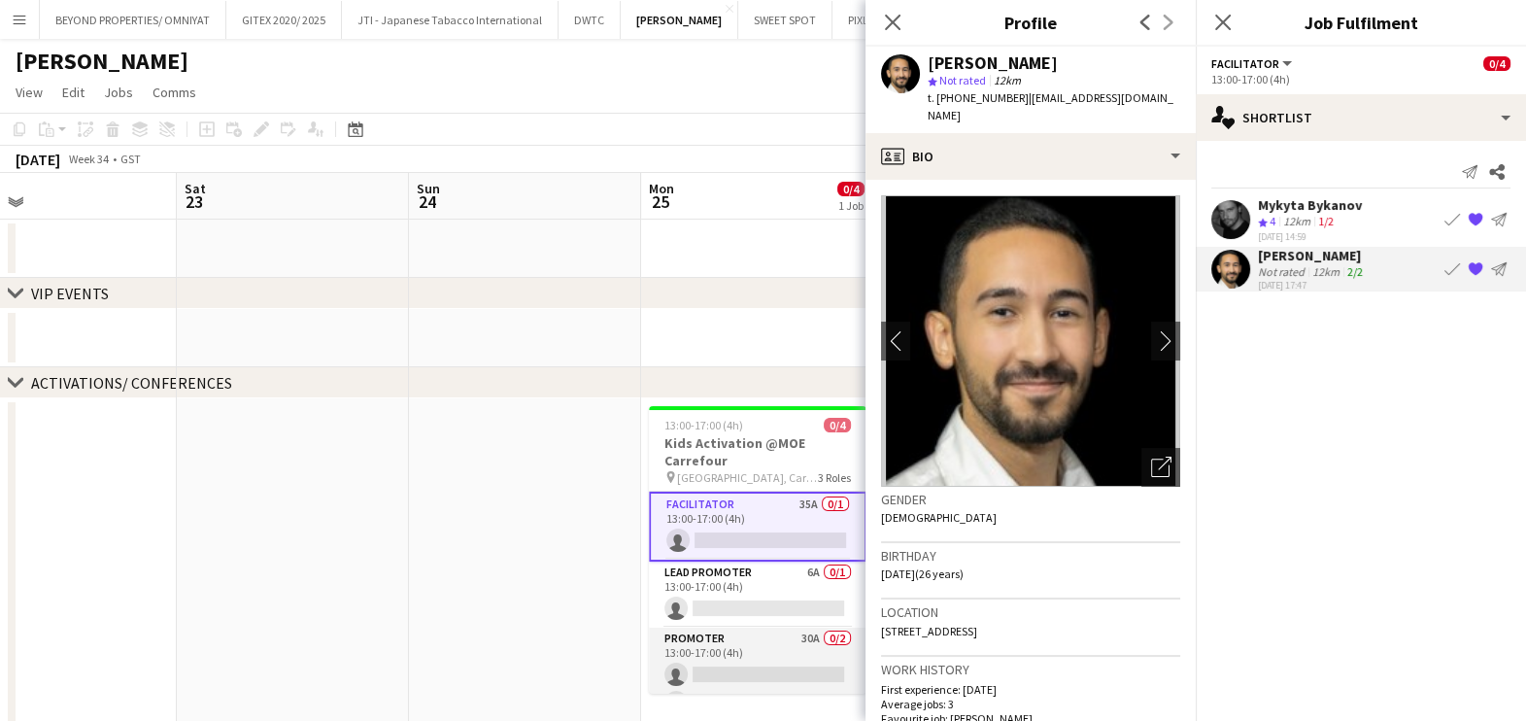
scroll to position [0, 519]
click at [757, 654] on app-card-role "Promoter 30A 0/2 13:00-17:00 (4h) single-neutral-actions single-neutral-actions" at bounding box center [759, 674] width 218 height 94
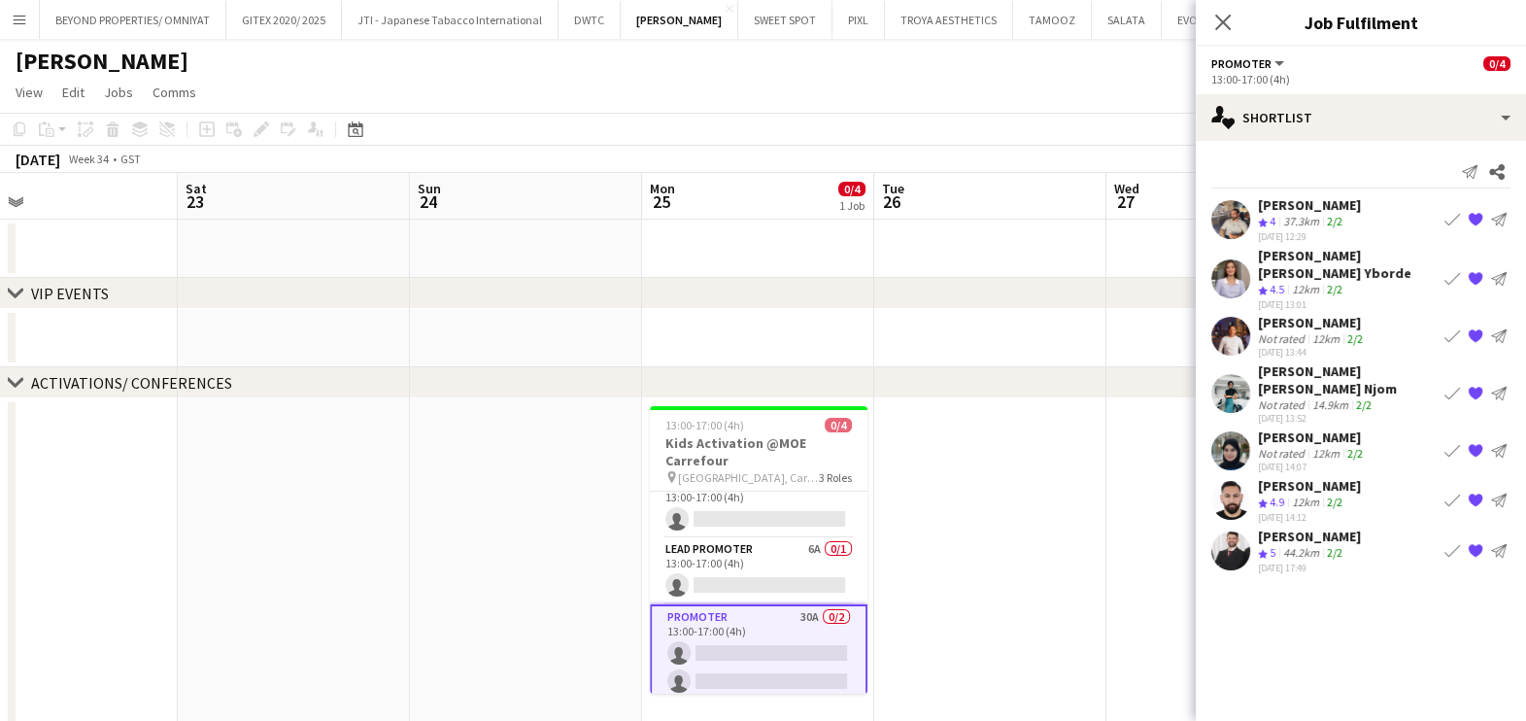
scroll to position [27, 0]
click at [1290, 477] on div "Moustafa Hamada" at bounding box center [1309, 485] width 103 height 17
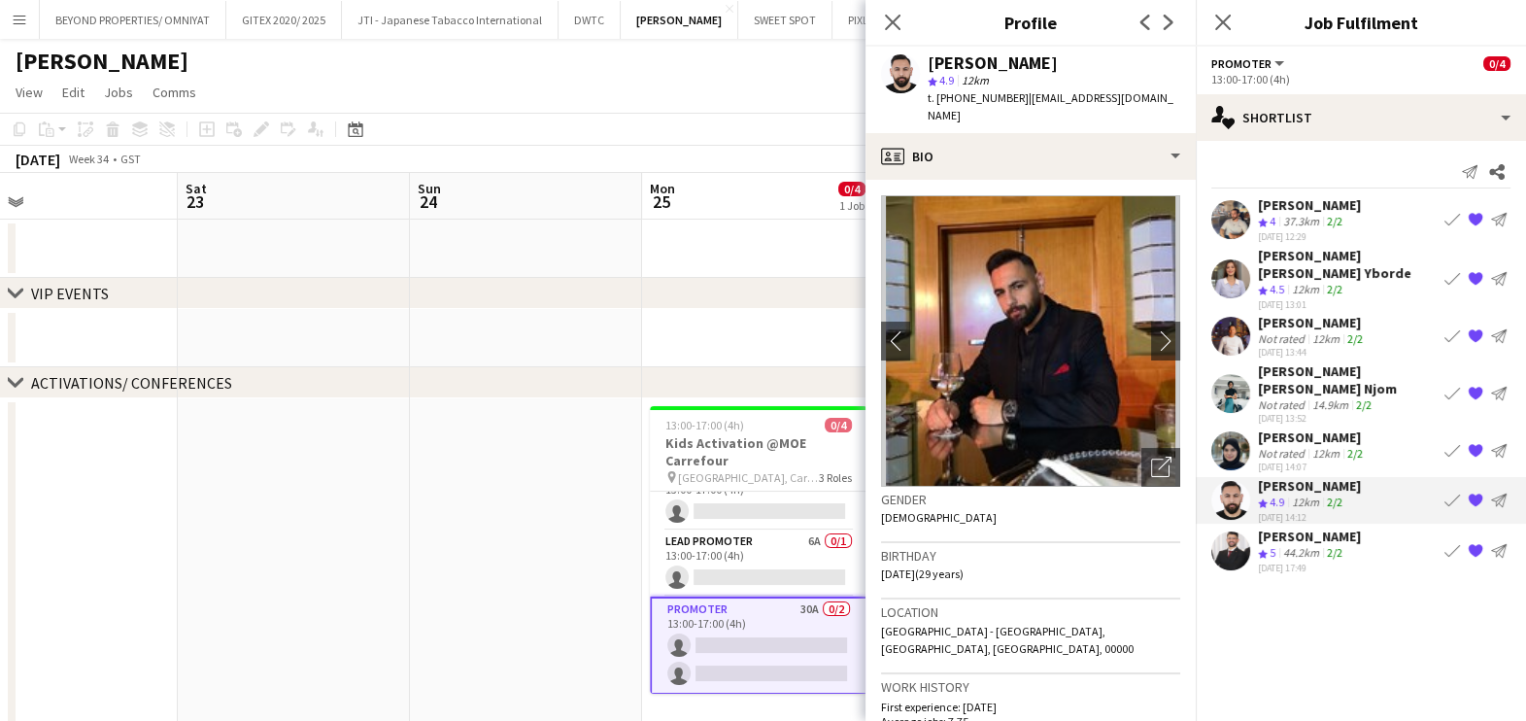
click at [1302, 214] on div "37.3km" at bounding box center [1301, 222] width 44 height 17
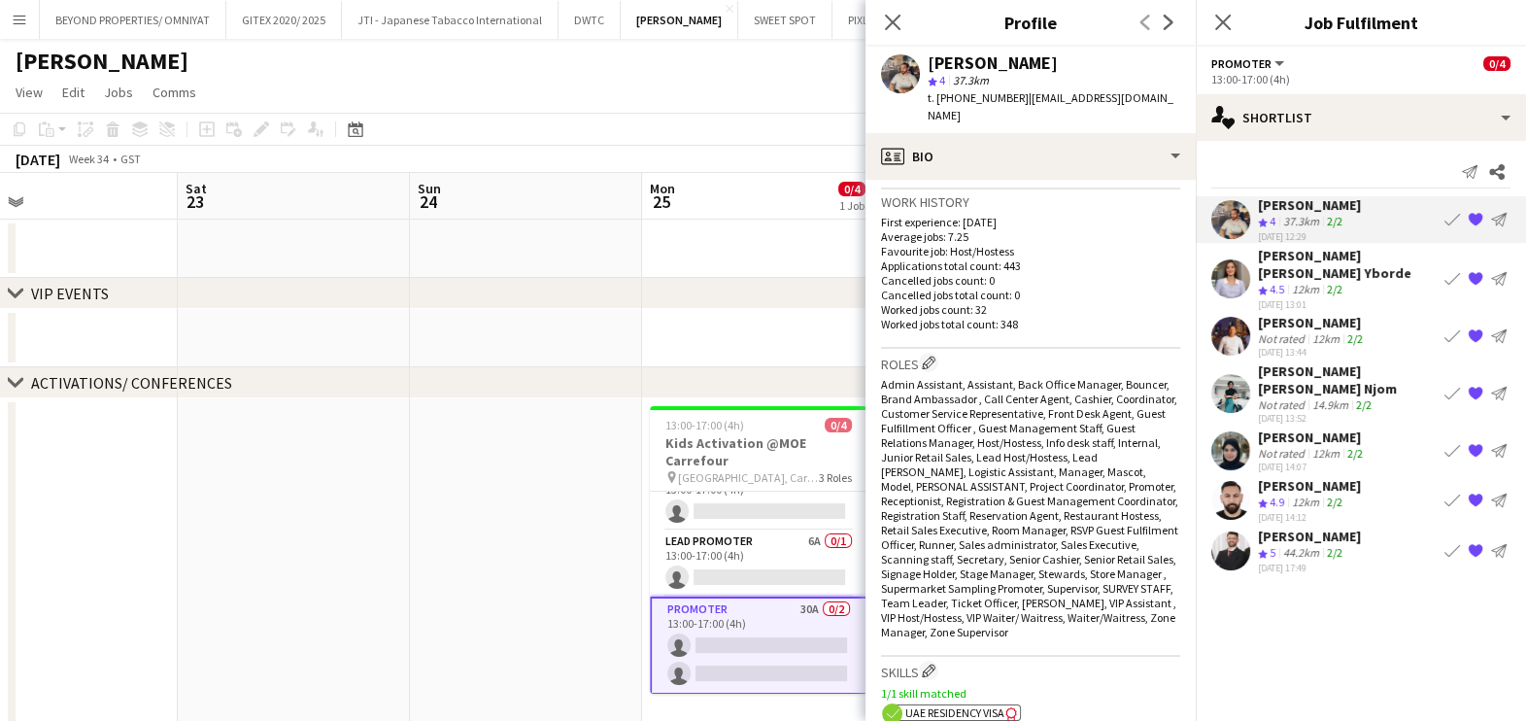
scroll to position [728, 0]
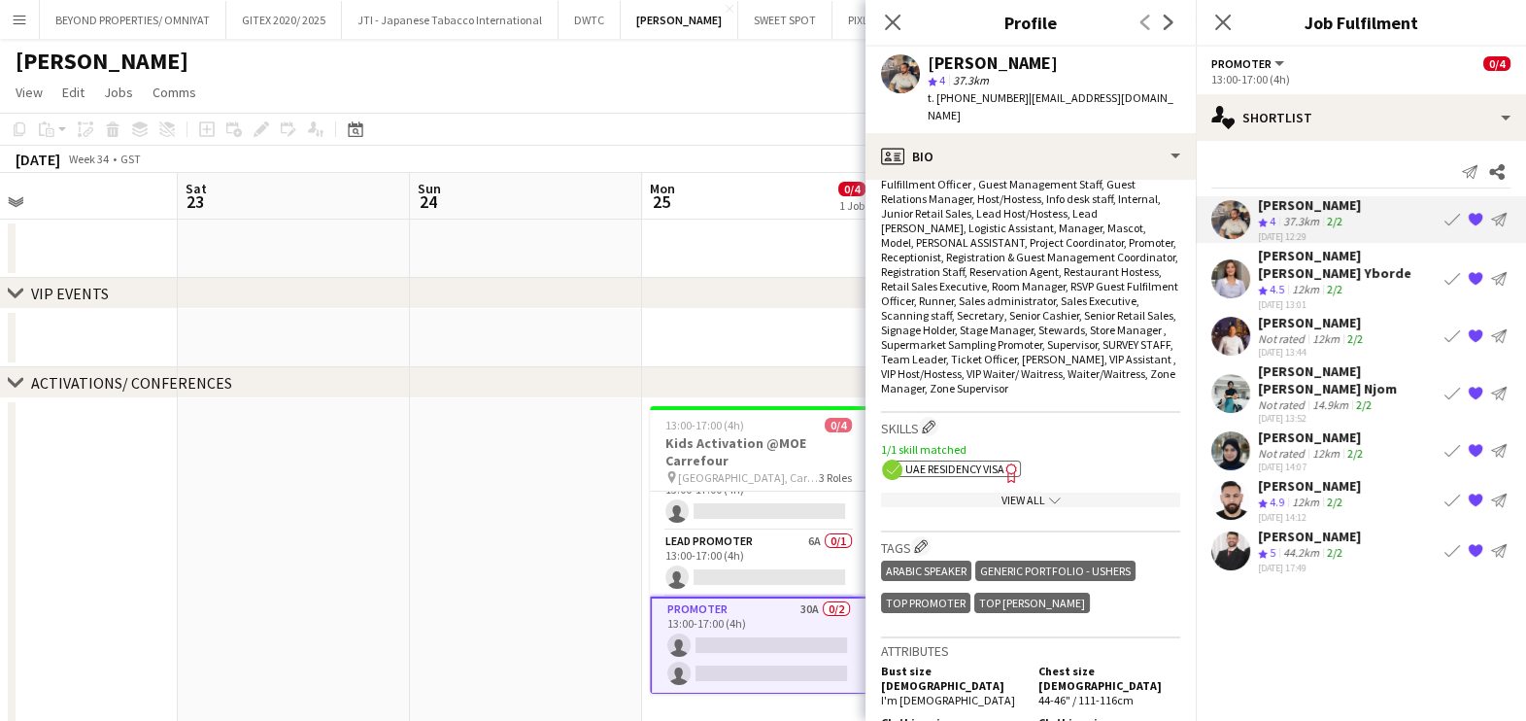
click at [976, 468] on span "UAE Residency Visa" at bounding box center [954, 468] width 99 height 15
click at [770, 549] on app-card-role "Lead Promoter 6A 0/1 13:00-17:00 (4h) single-neutral-actions" at bounding box center [759, 563] width 218 height 66
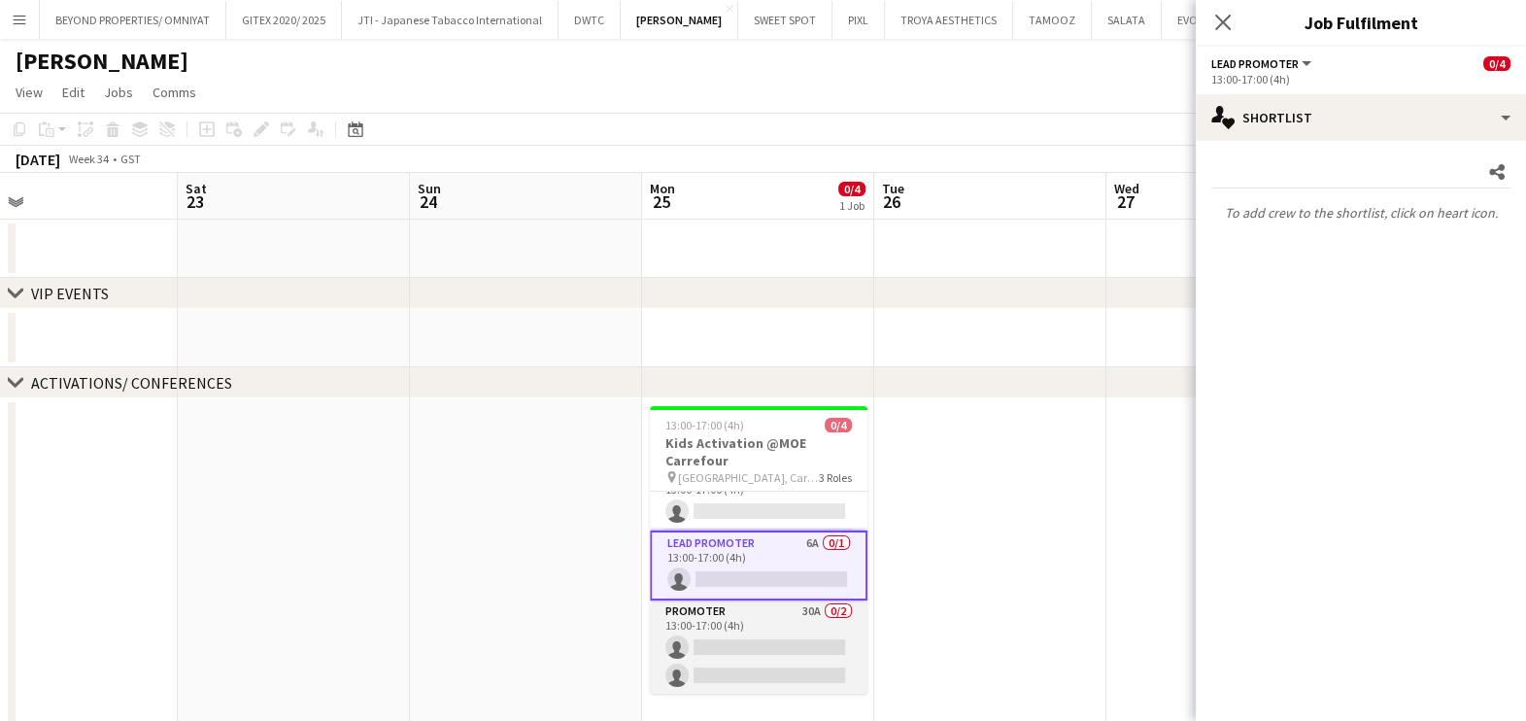
scroll to position [0, 518]
click at [753, 641] on app-card-role "Promoter 30A 0/2 13:00-17:00 (4h) single-neutral-actions single-neutral-actions" at bounding box center [760, 647] width 218 height 94
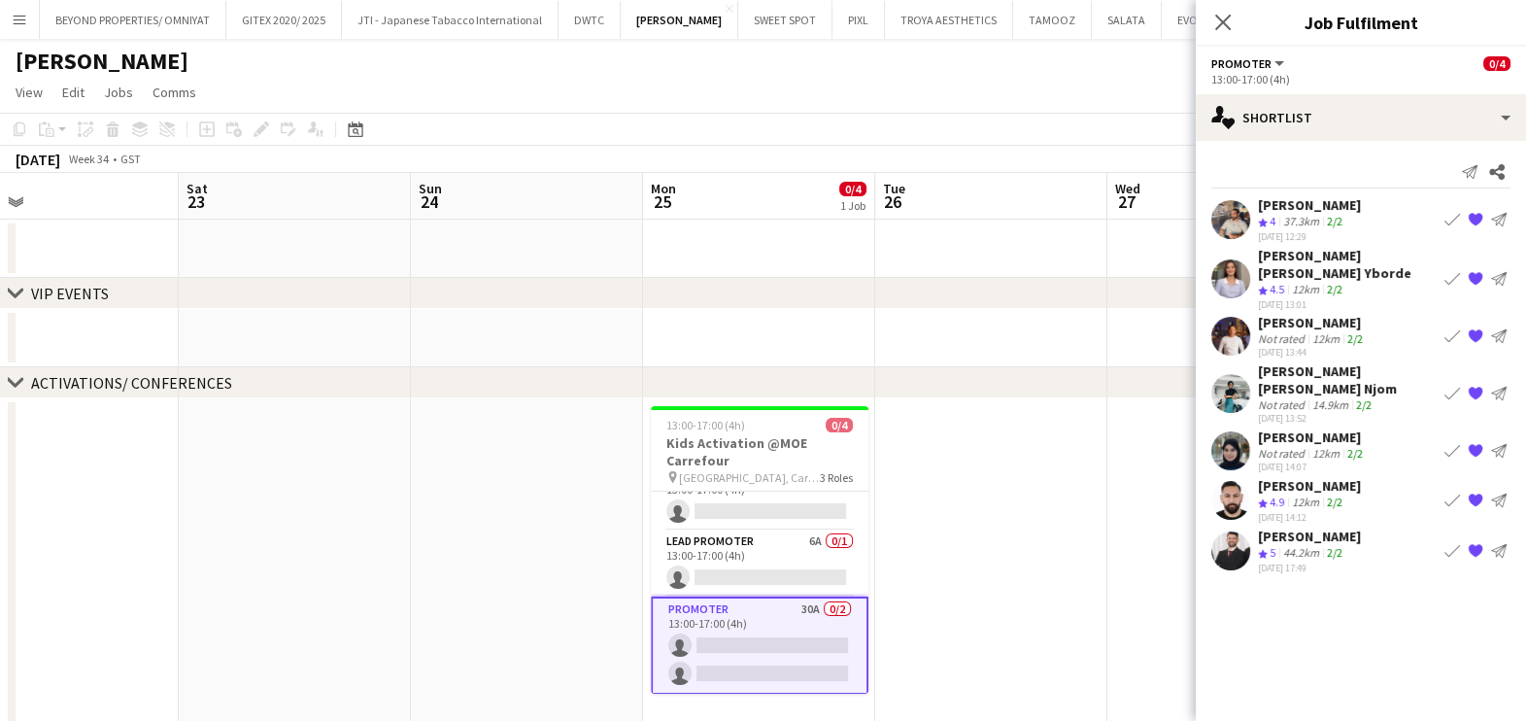
click at [1303, 362] on div "Denise Neng Njom" at bounding box center [1347, 379] width 179 height 35
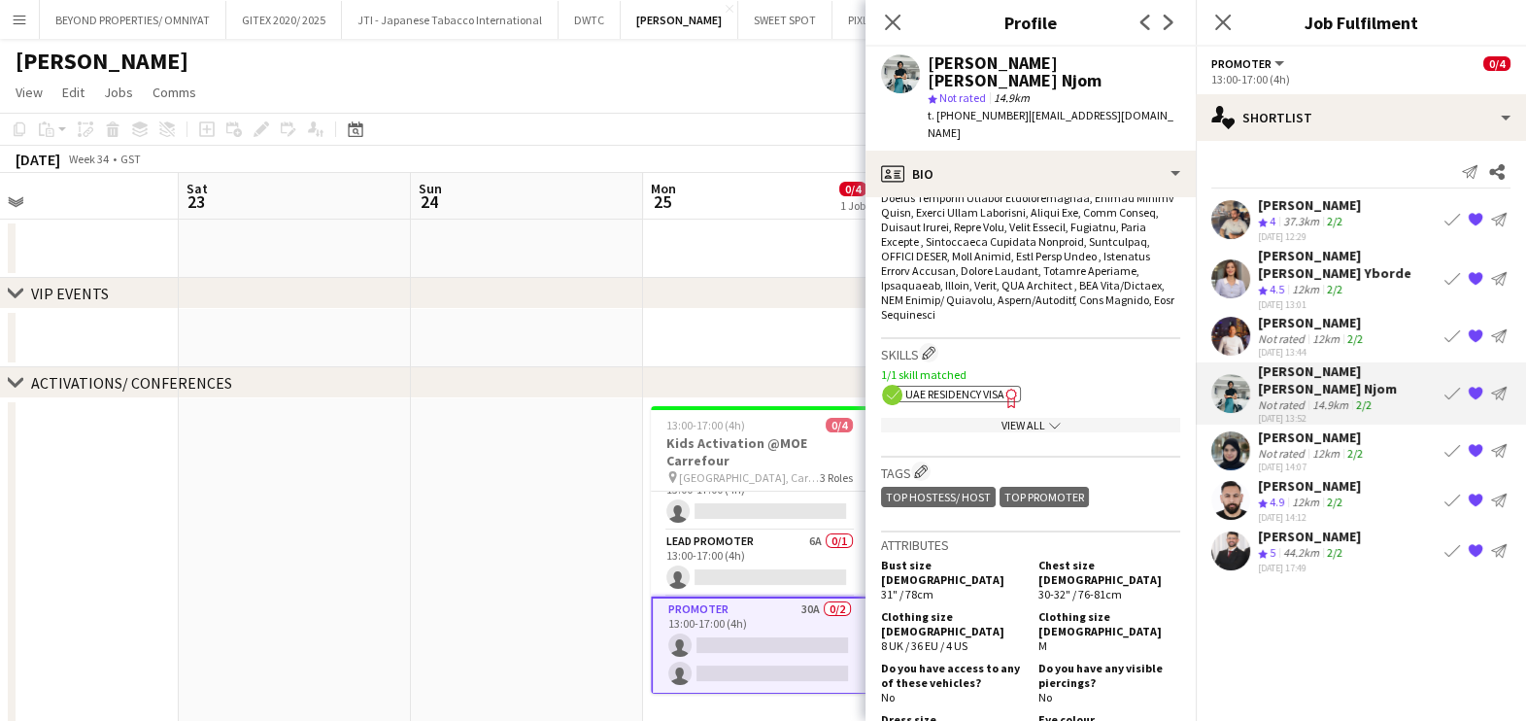
scroll to position [970, 0]
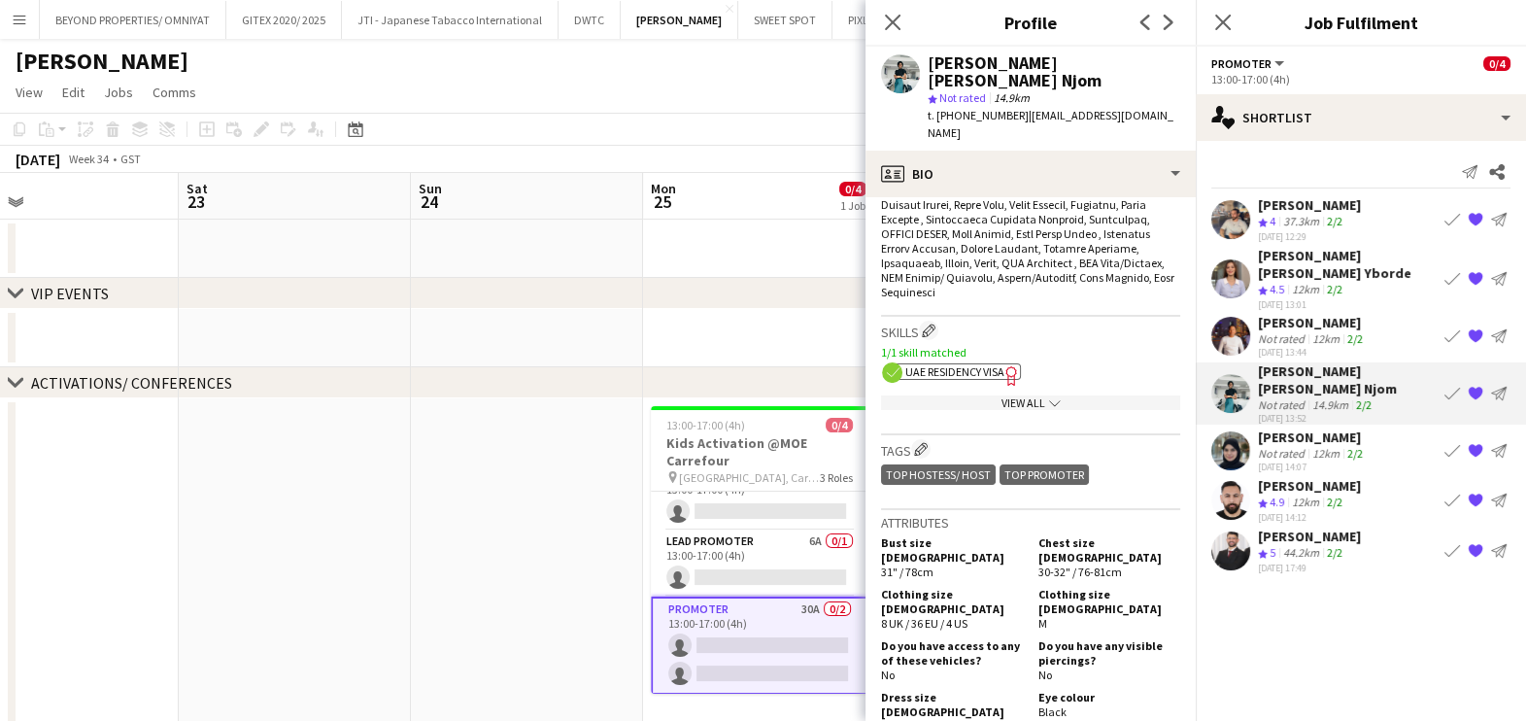
click at [959, 364] on span "UAE Residency Visa" at bounding box center [954, 371] width 99 height 15
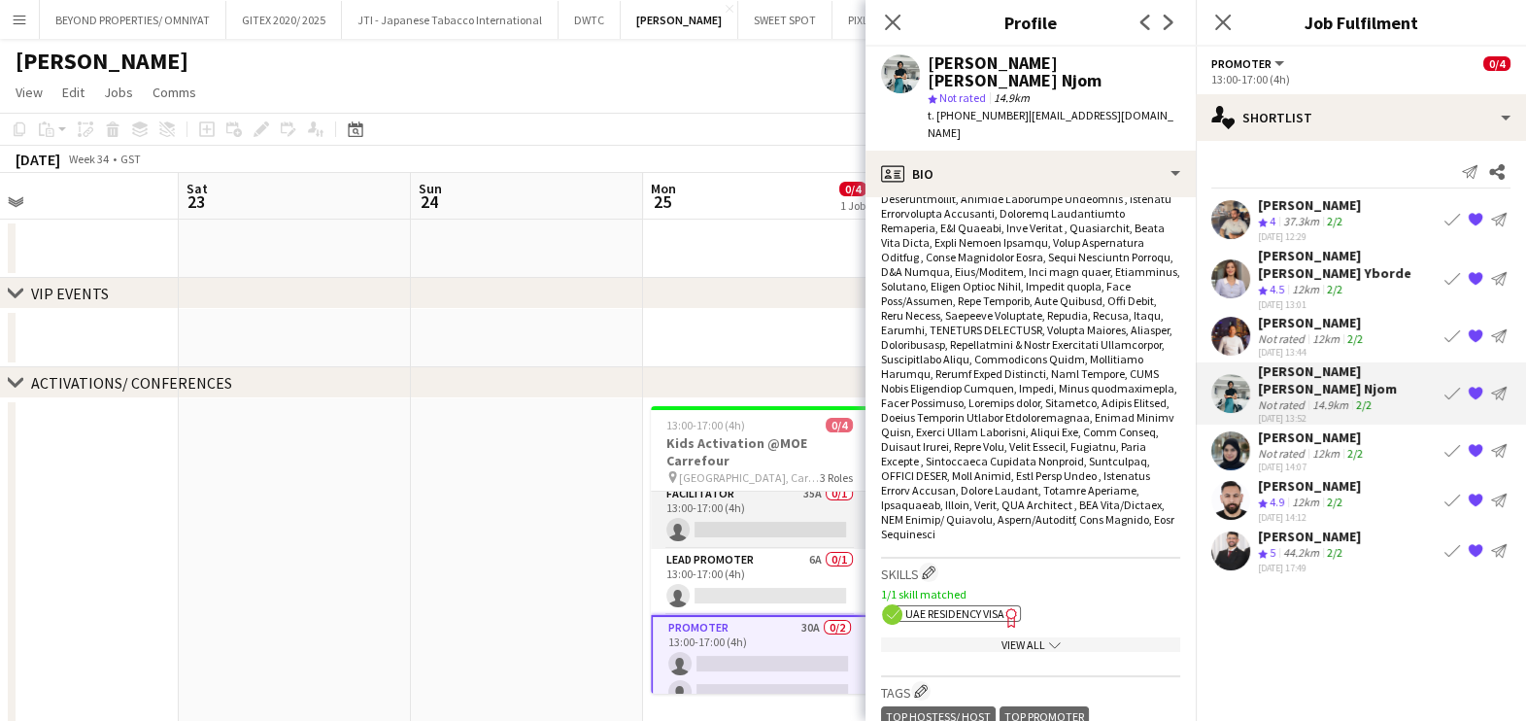
scroll to position [0, 0]
click at [761, 525] on app-card-role "Facilitator 35A 0/1 13:00-17:00 (4h) single-neutral-actions" at bounding box center [760, 524] width 218 height 66
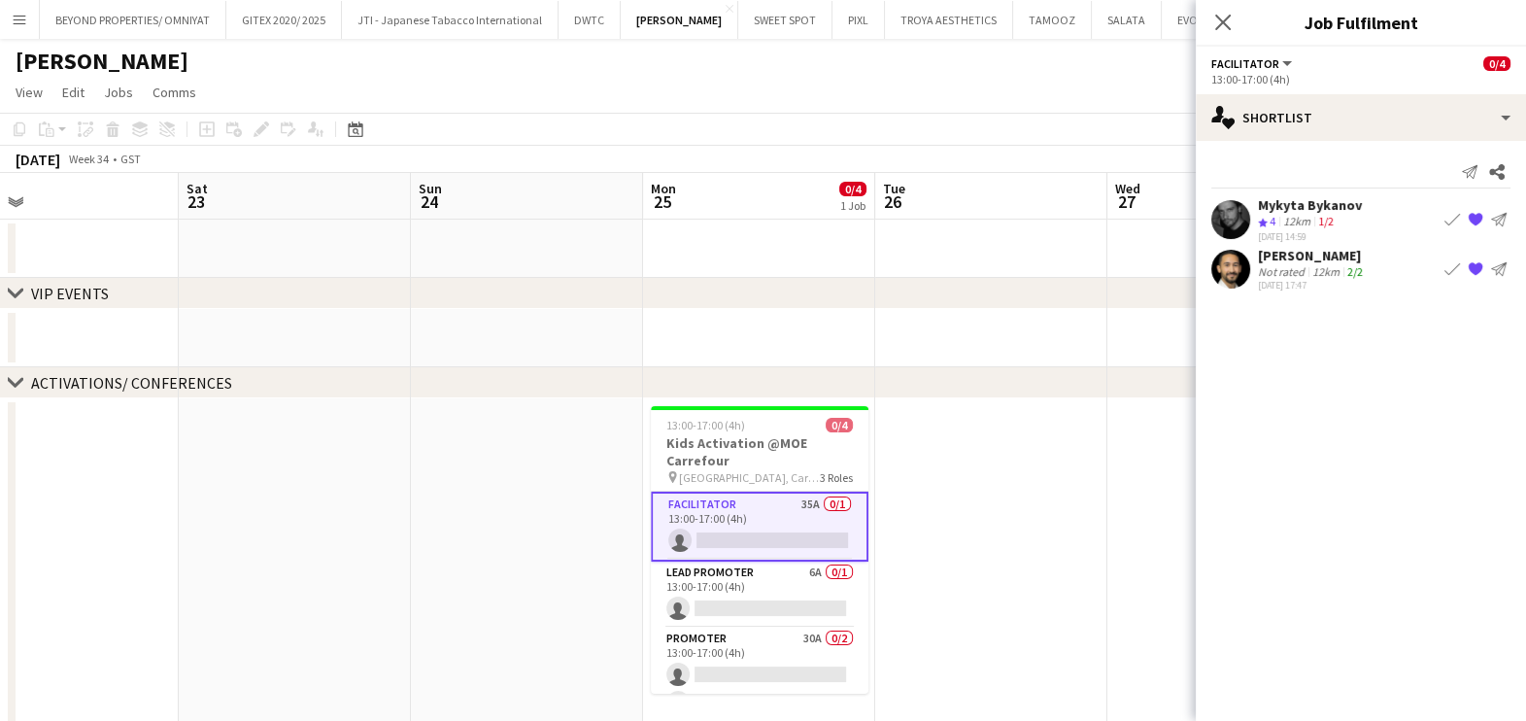
click at [1313, 271] on div "12km" at bounding box center [1325, 271] width 35 height 15
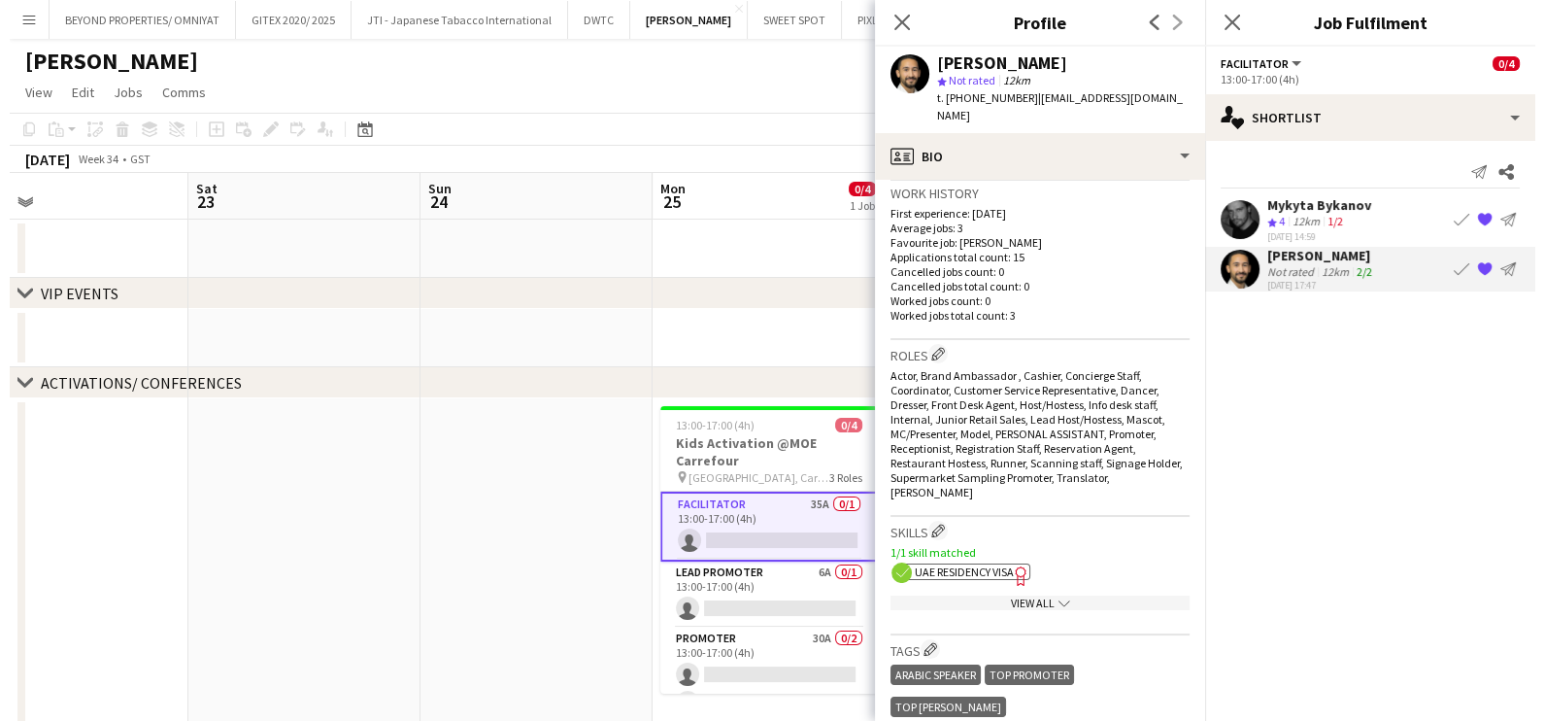
scroll to position [485, 0]
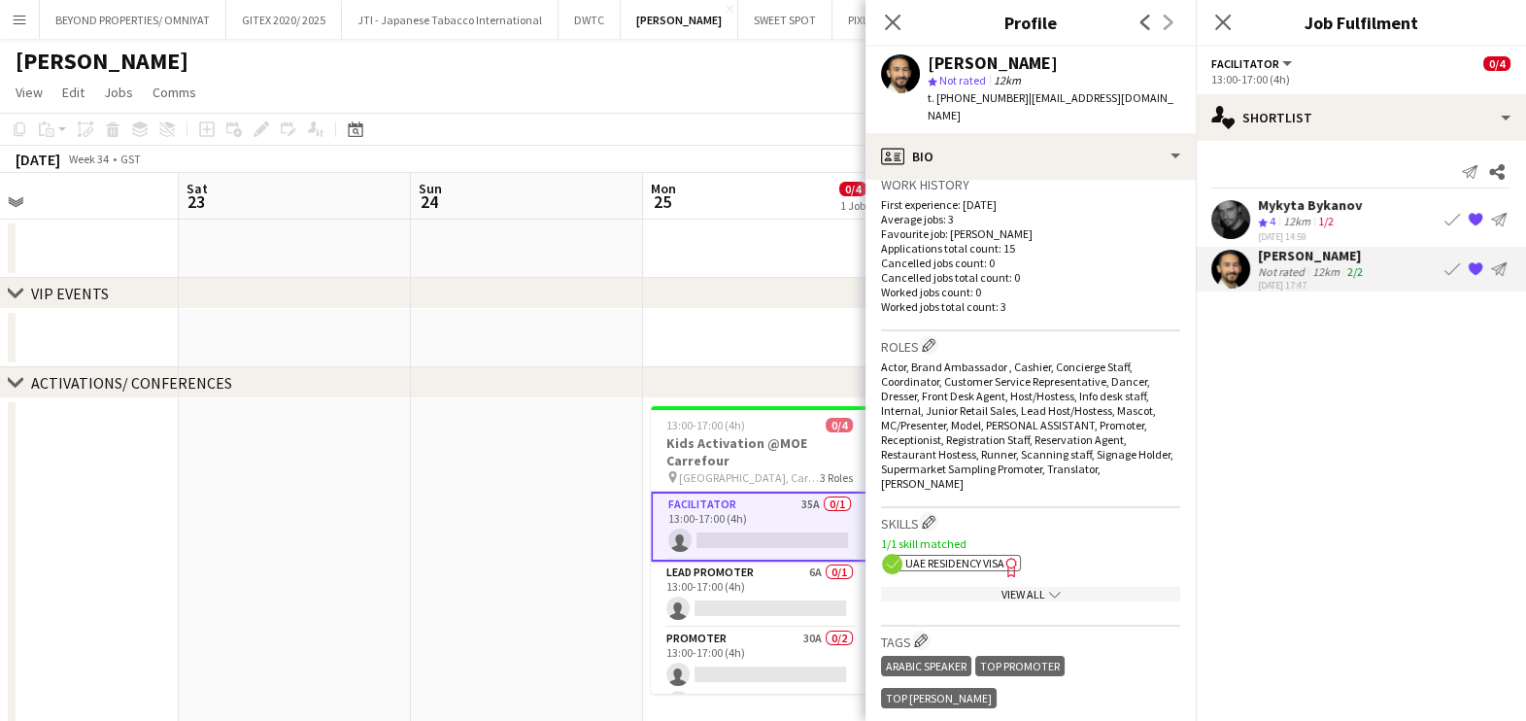
click at [981, 556] on span "UAE Residency Visa" at bounding box center [954, 563] width 99 height 15
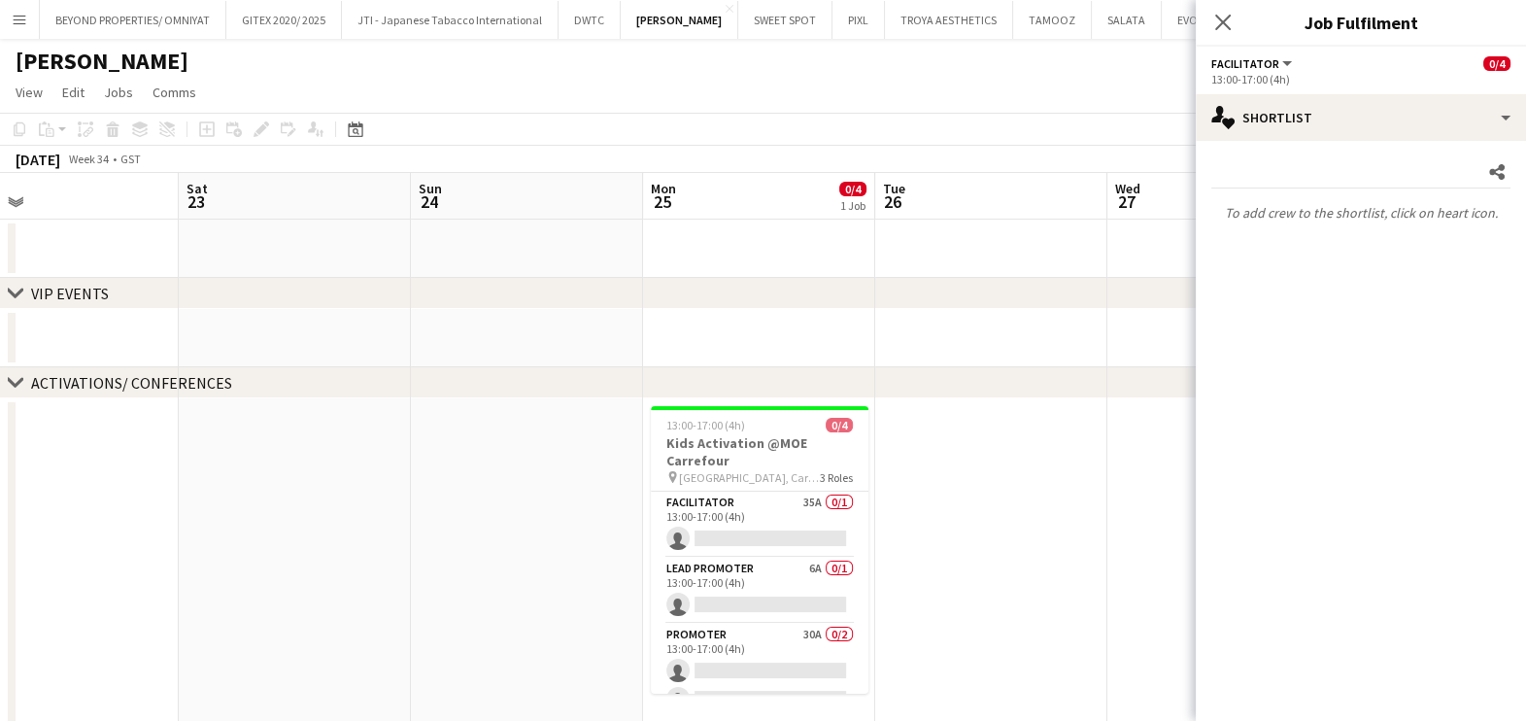
click at [957, 503] on app-date-cell at bounding box center [991, 565] width 232 height 334
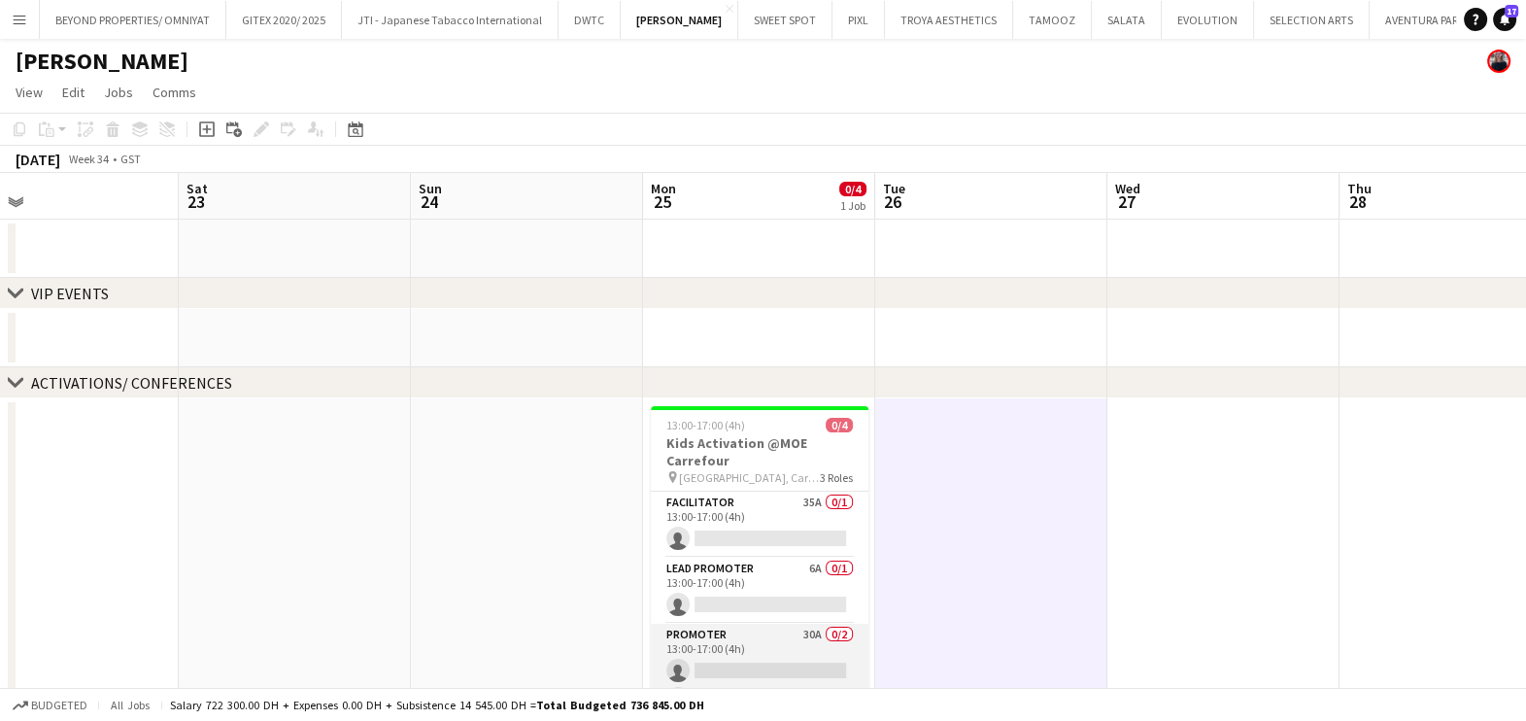
click at [779, 642] on app-card-role "Promoter 30A 0/2 13:00-17:00 (4h) single-neutral-actions single-neutral-actions" at bounding box center [760, 671] width 218 height 94
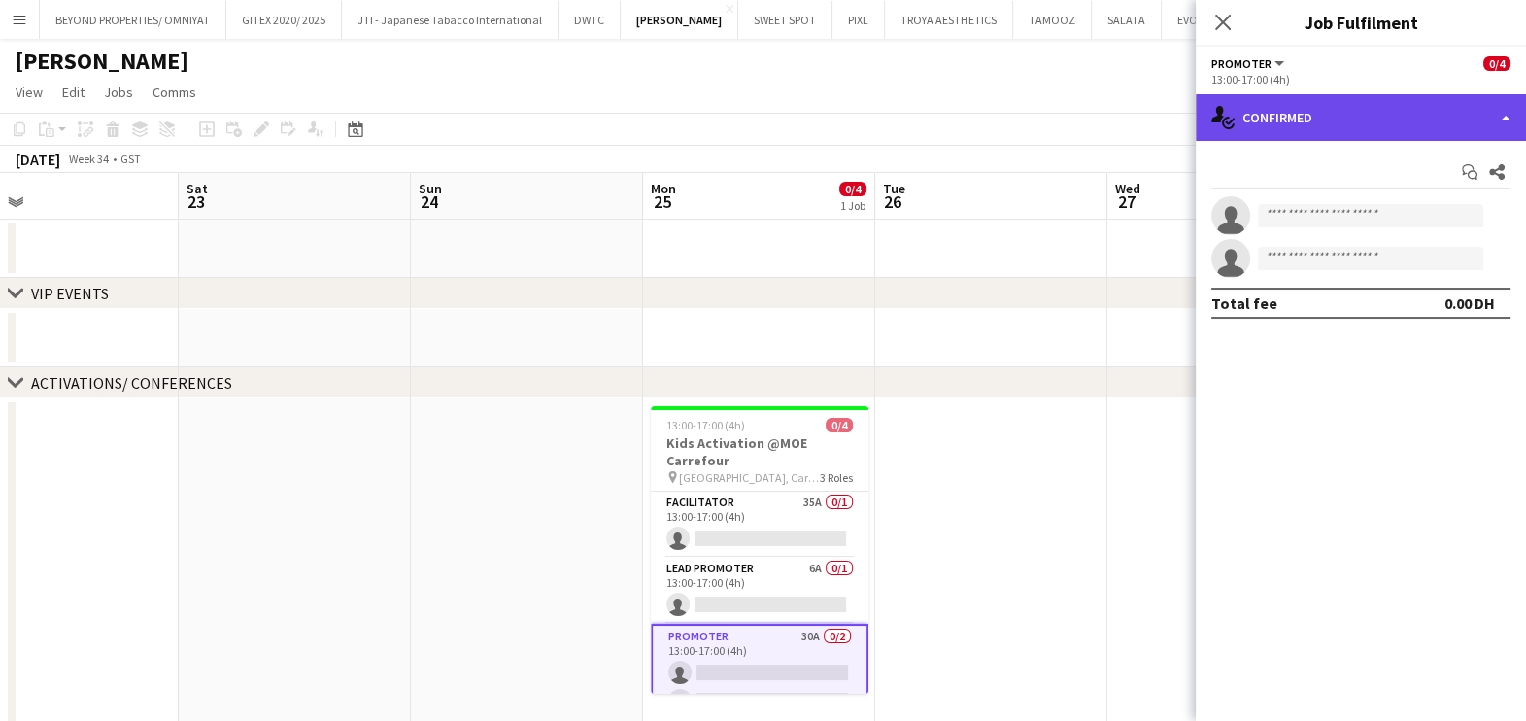
click at [1319, 108] on div "single-neutral-actions-check-2 Confirmed" at bounding box center [1361, 117] width 330 height 47
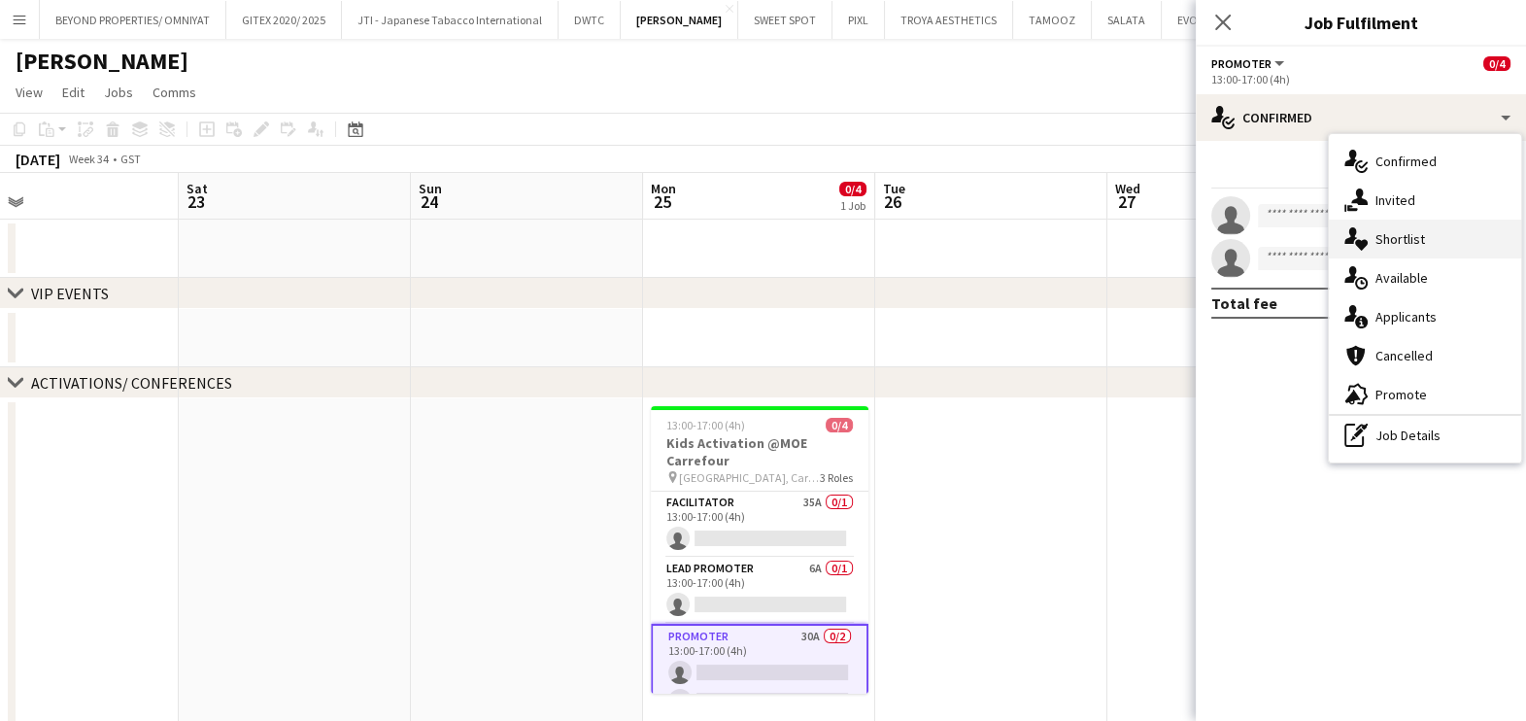
click at [1374, 238] on div "single-neutral-actions-heart Shortlist" at bounding box center [1425, 239] width 192 height 39
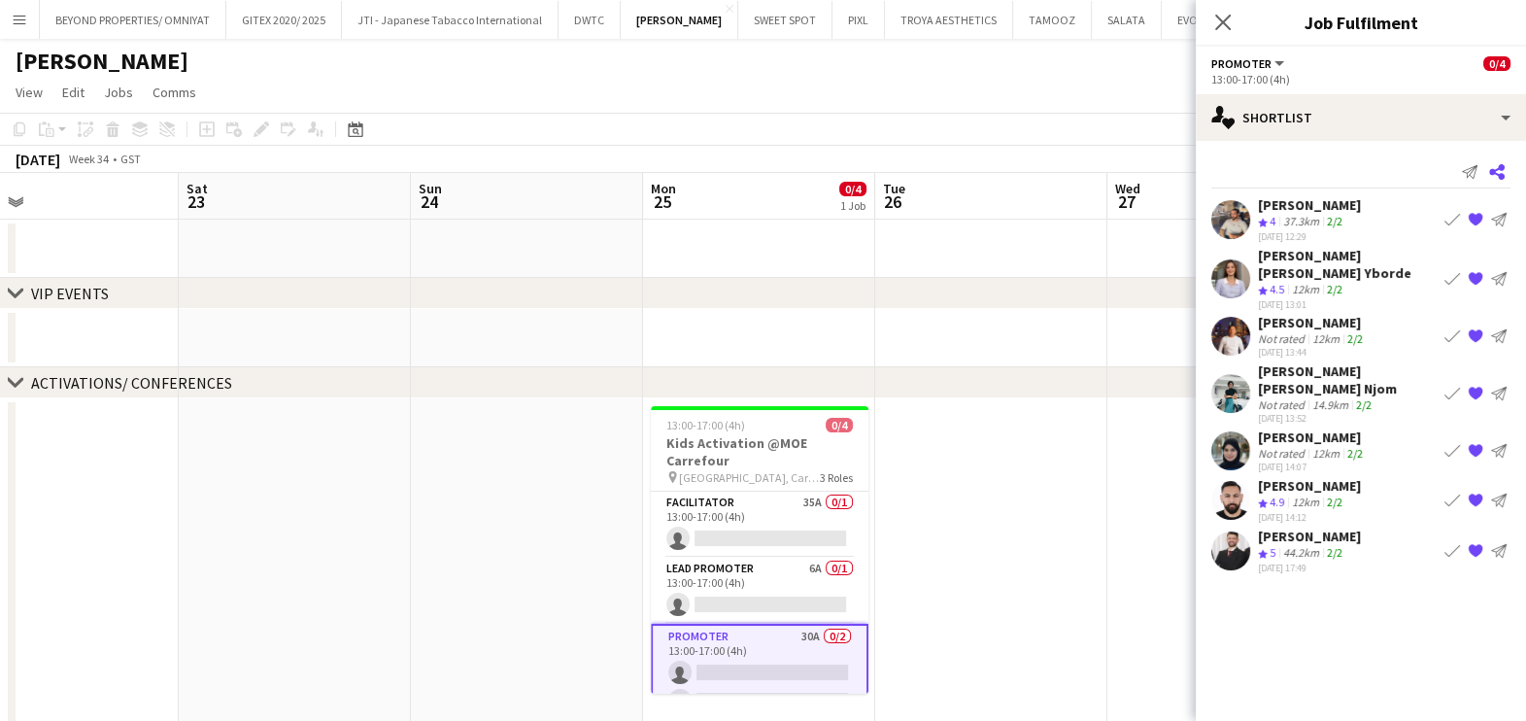
click at [1502, 169] on icon at bounding box center [1497, 172] width 16 height 16
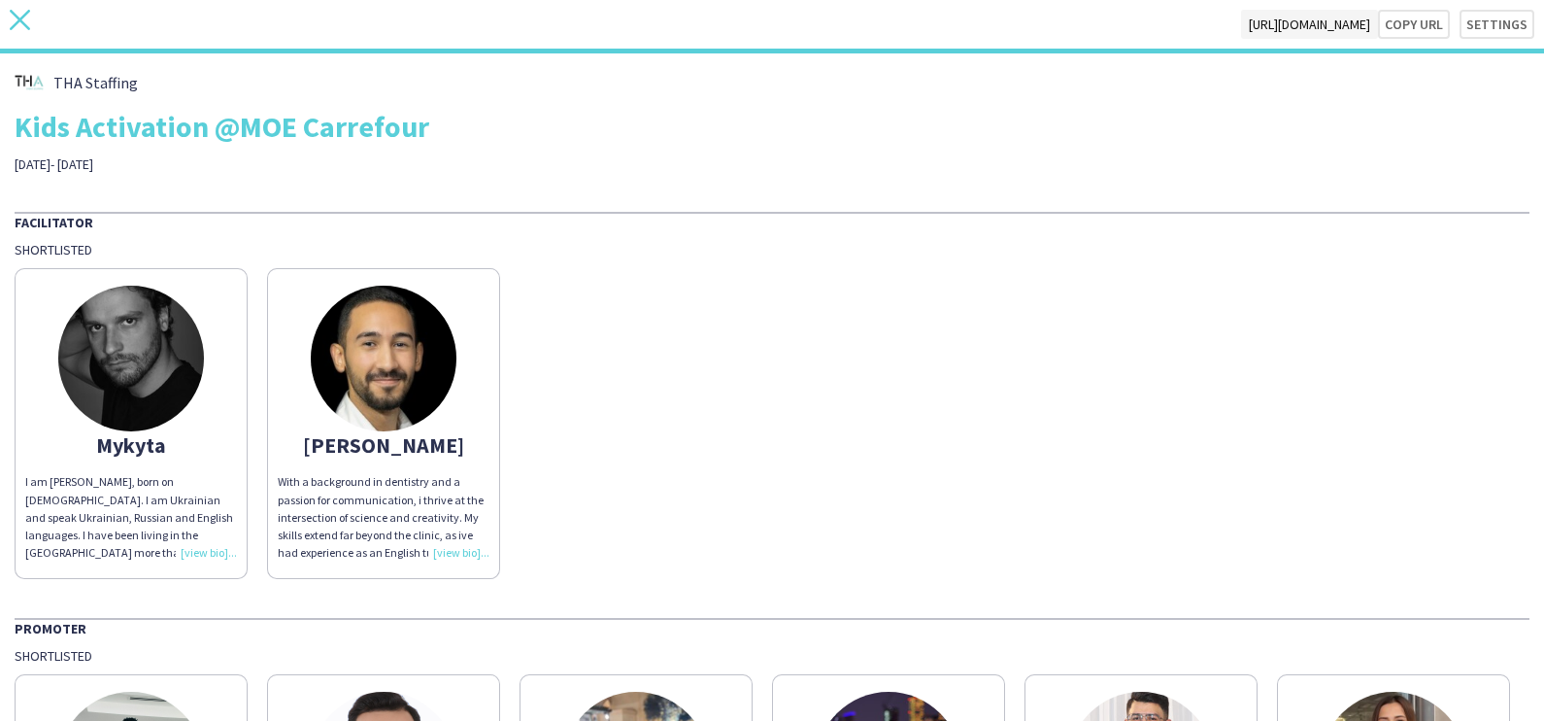
click at [25, 23] on icon "close" at bounding box center [20, 20] width 20 height 20
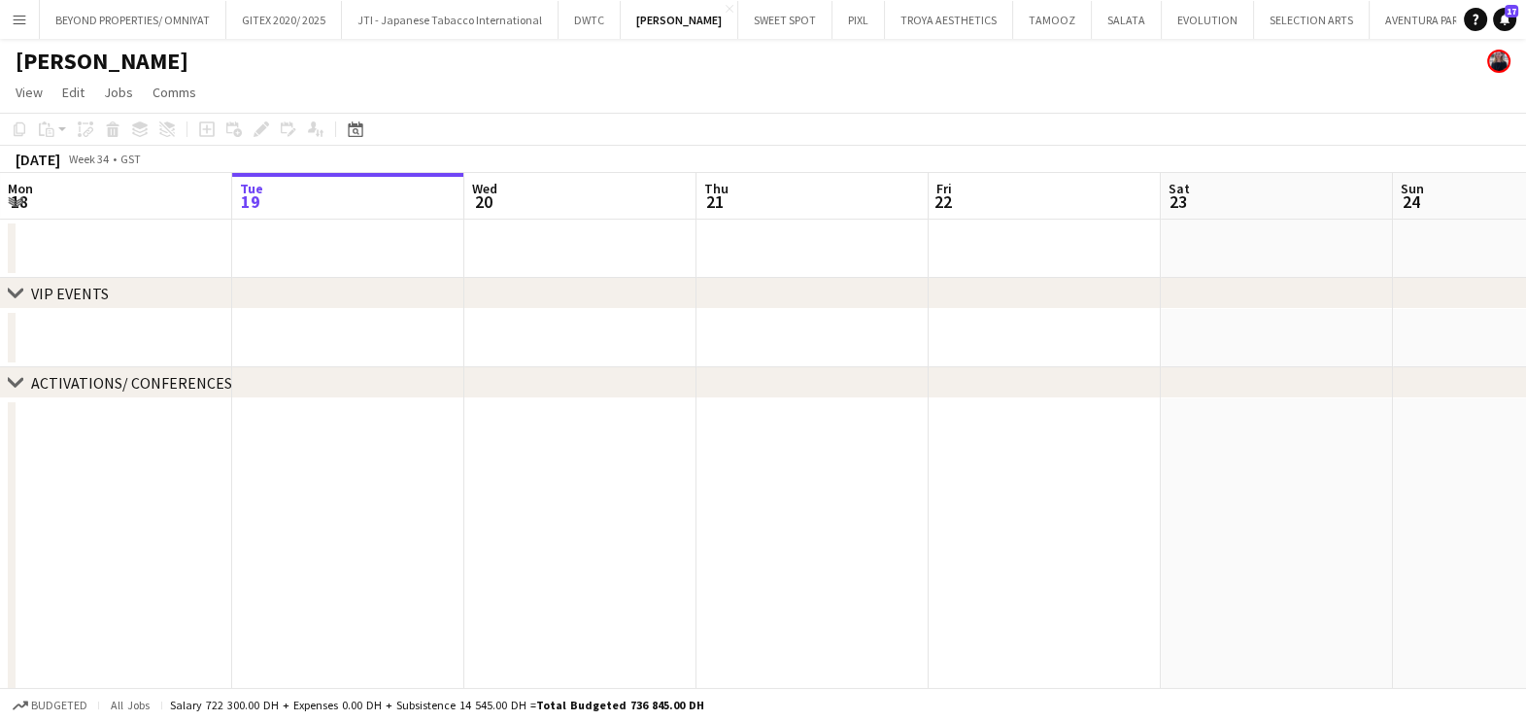
scroll to position [0, 747]
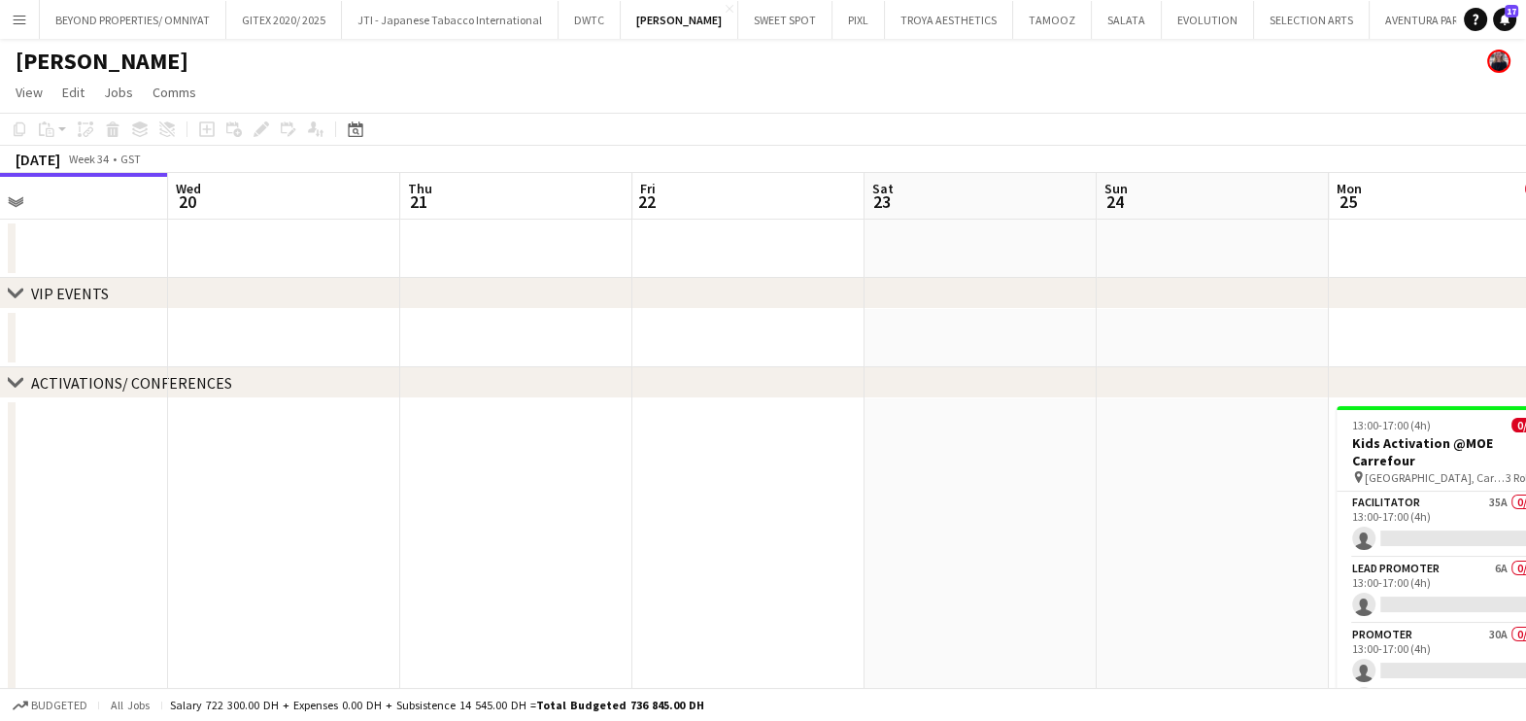
drag, startPoint x: 1062, startPoint y: 354, endPoint x: 182, endPoint y: 349, distance: 880.0
click at [182, 349] on app-calendar-viewport "Sat 16 Sun 17 Mon 18 Tue 19 Wed 20 Thu 21 Fri 22 Sat 23 Sun 24 Mon 25 0/4 1 Job…" at bounding box center [763, 587] width 1526 height 828
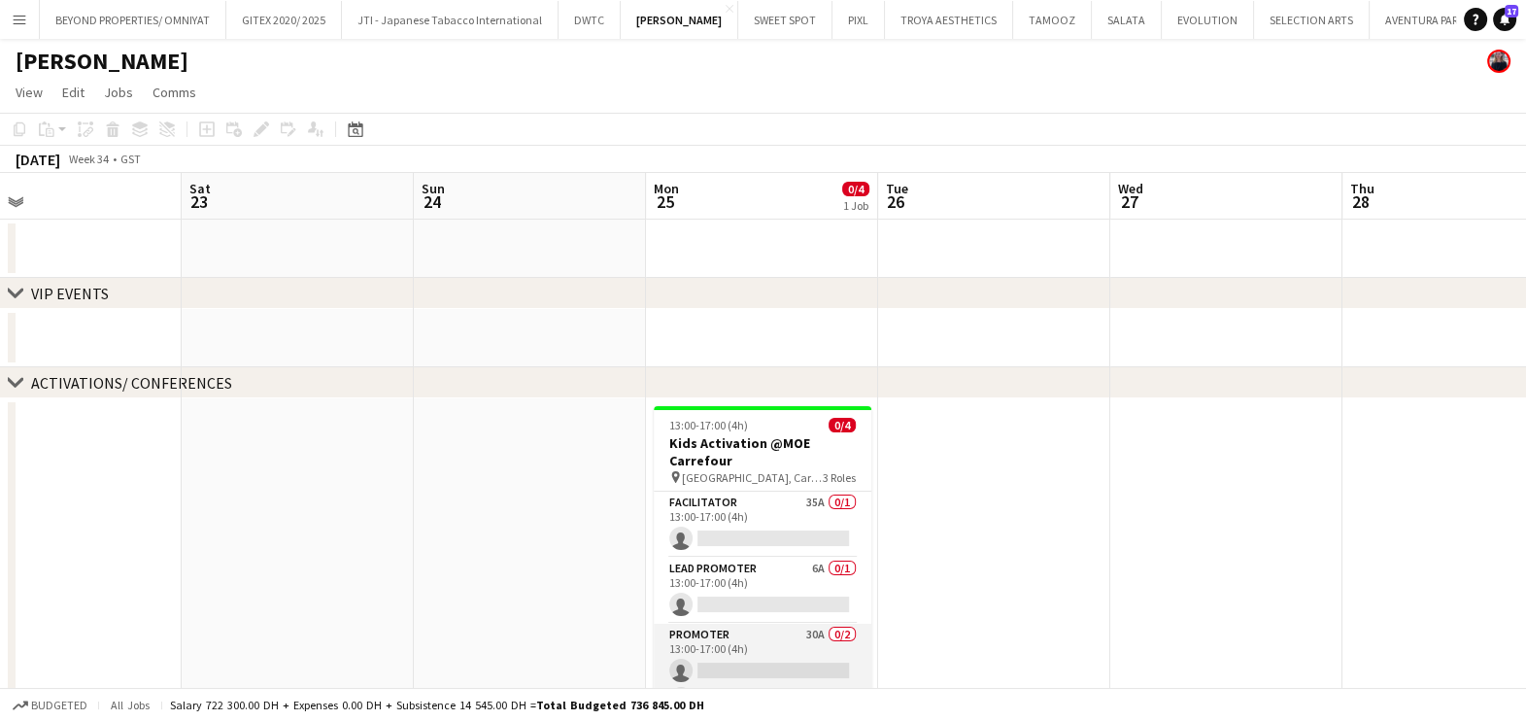
click at [816, 655] on app-card-role "Promoter 30A 0/2 13:00-17:00 (4h) single-neutral-actions single-neutral-actions" at bounding box center [763, 671] width 218 height 94
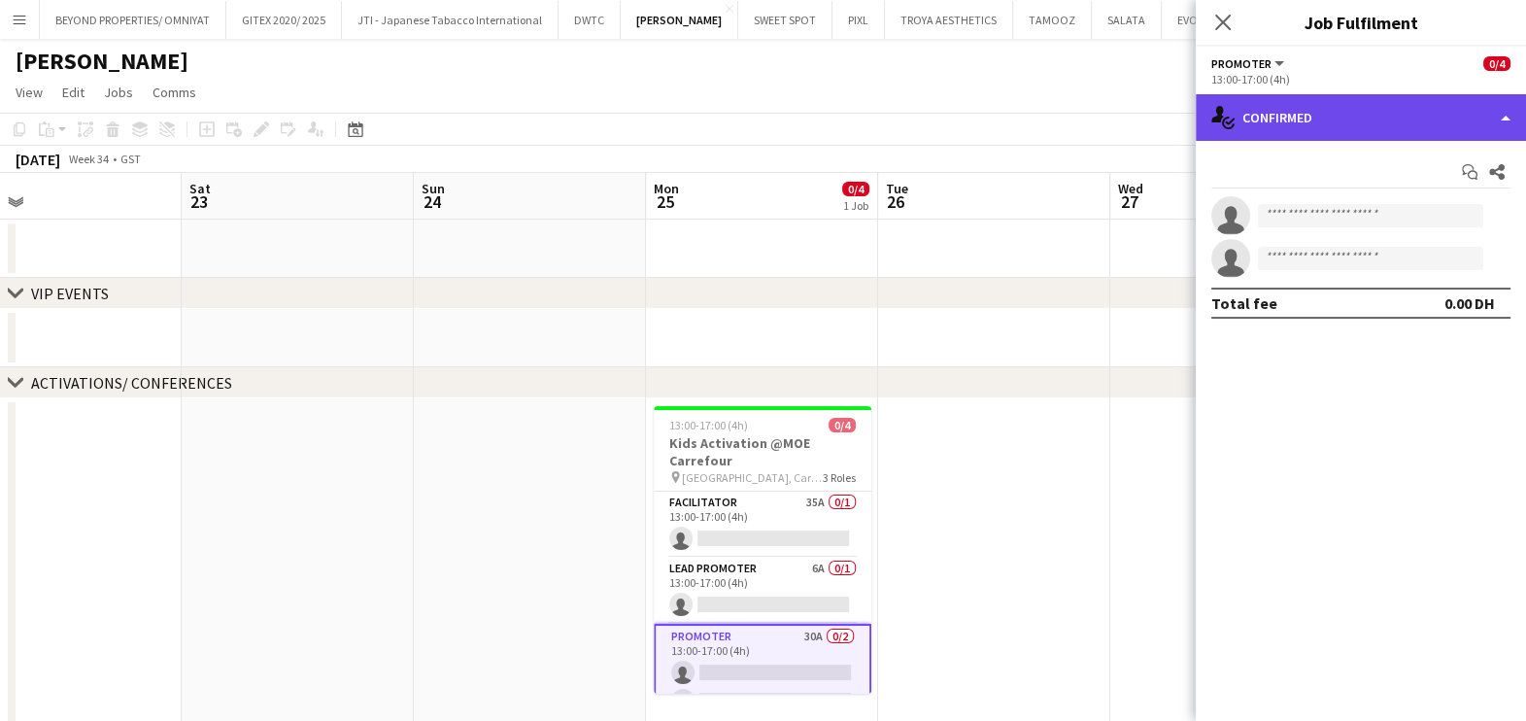
click at [1344, 114] on div "single-neutral-actions-check-2 Confirmed" at bounding box center [1361, 117] width 330 height 47
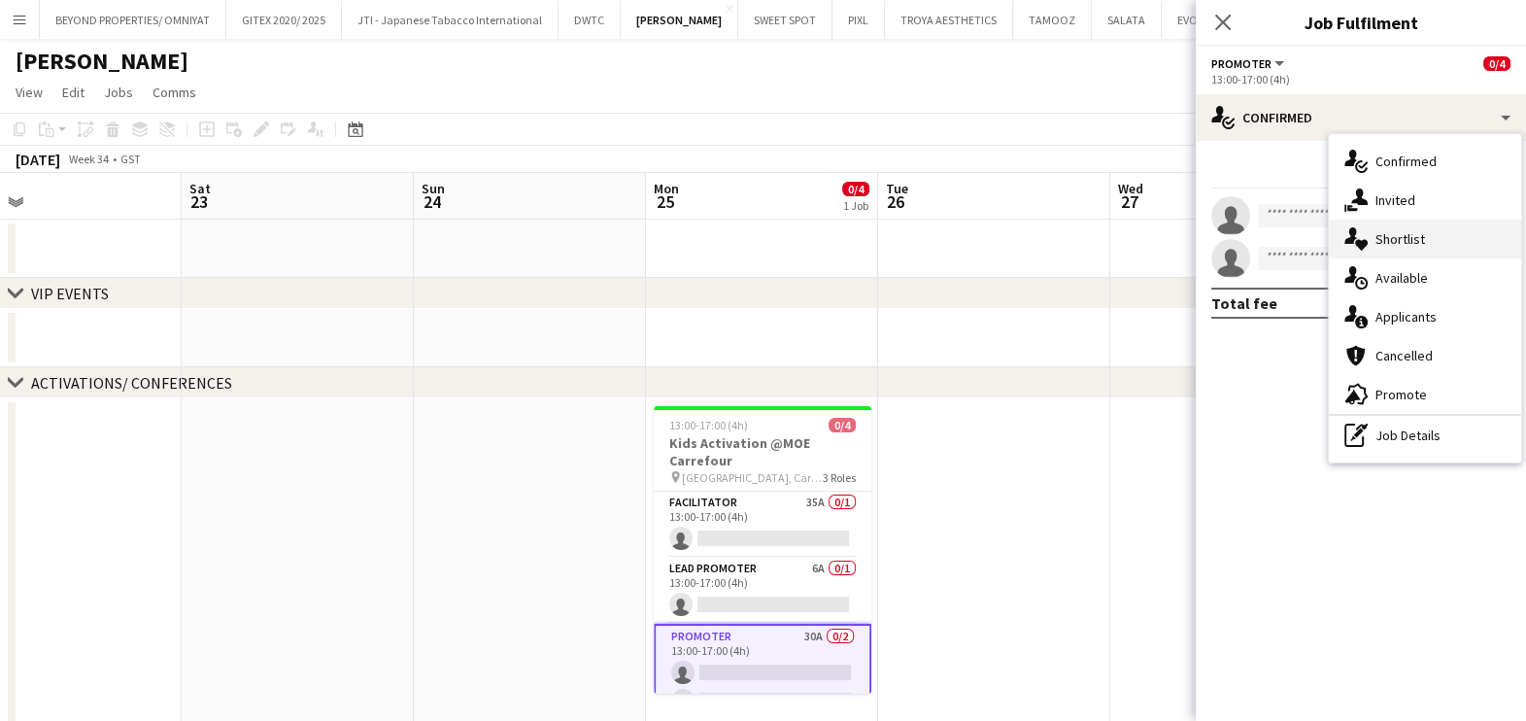
click at [1397, 249] on div "single-neutral-actions-heart Shortlist" at bounding box center [1425, 239] width 192 height 39
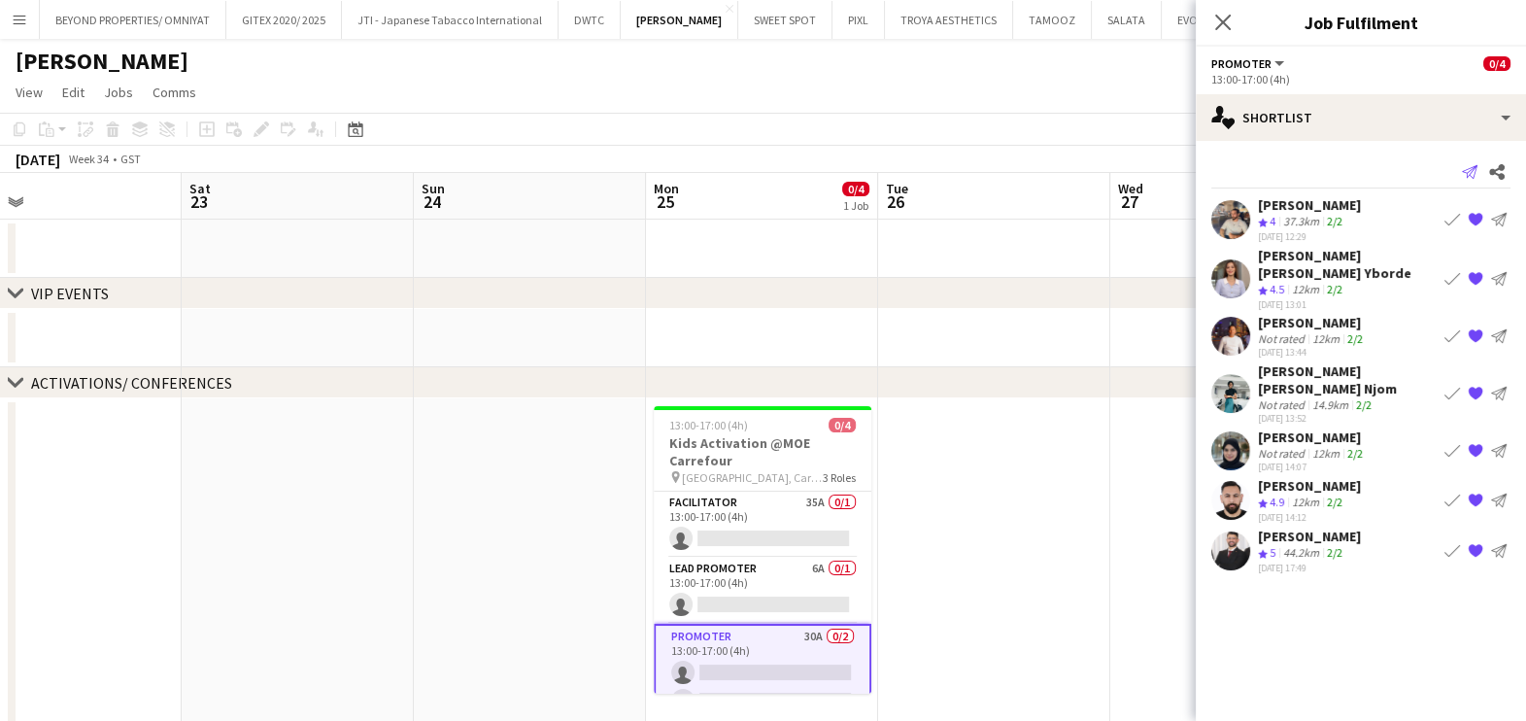
click at [1470, 169] on icon "Send notification" at bounding box center [1470, 172] width 16 height 16
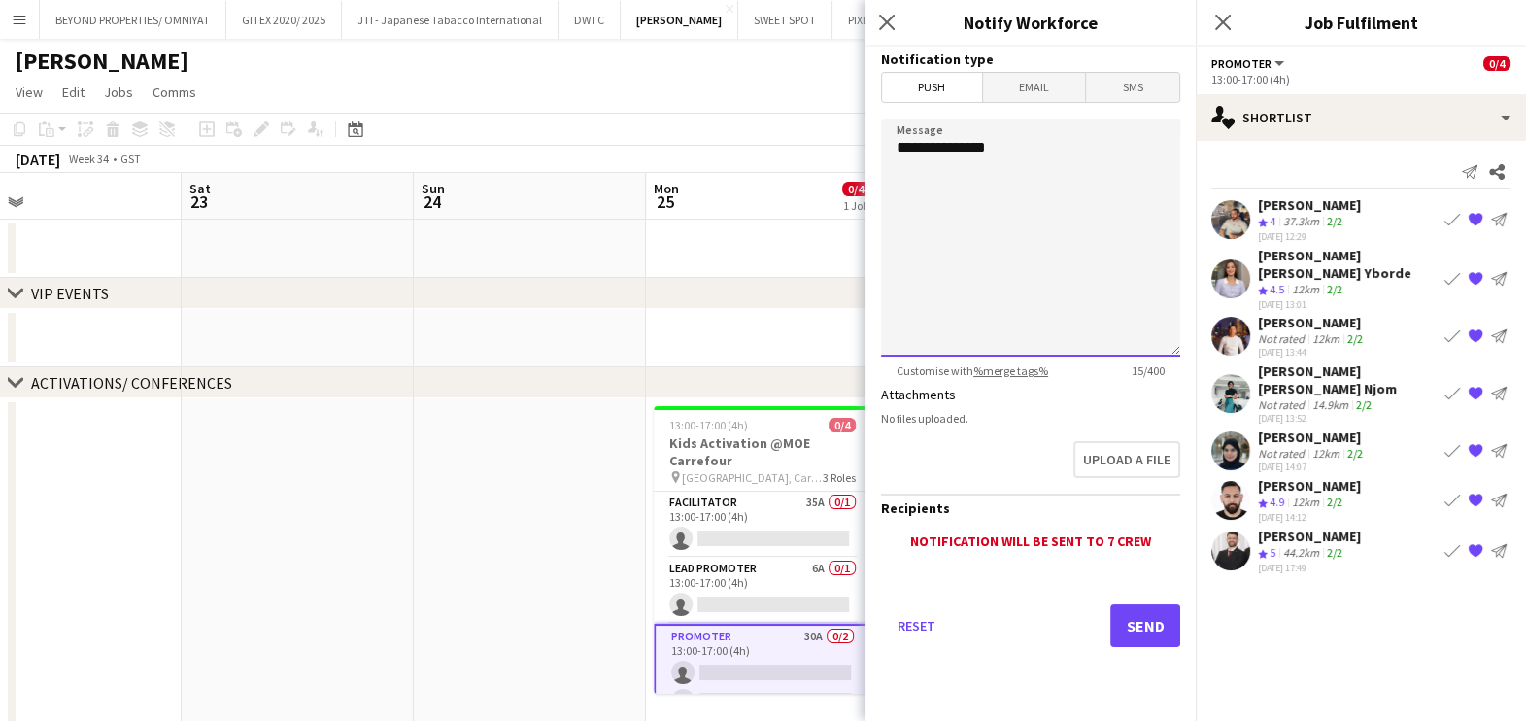
click at [1054, 158] on textarea "**********" at bounding box center [1030, 237] width 299 height 238
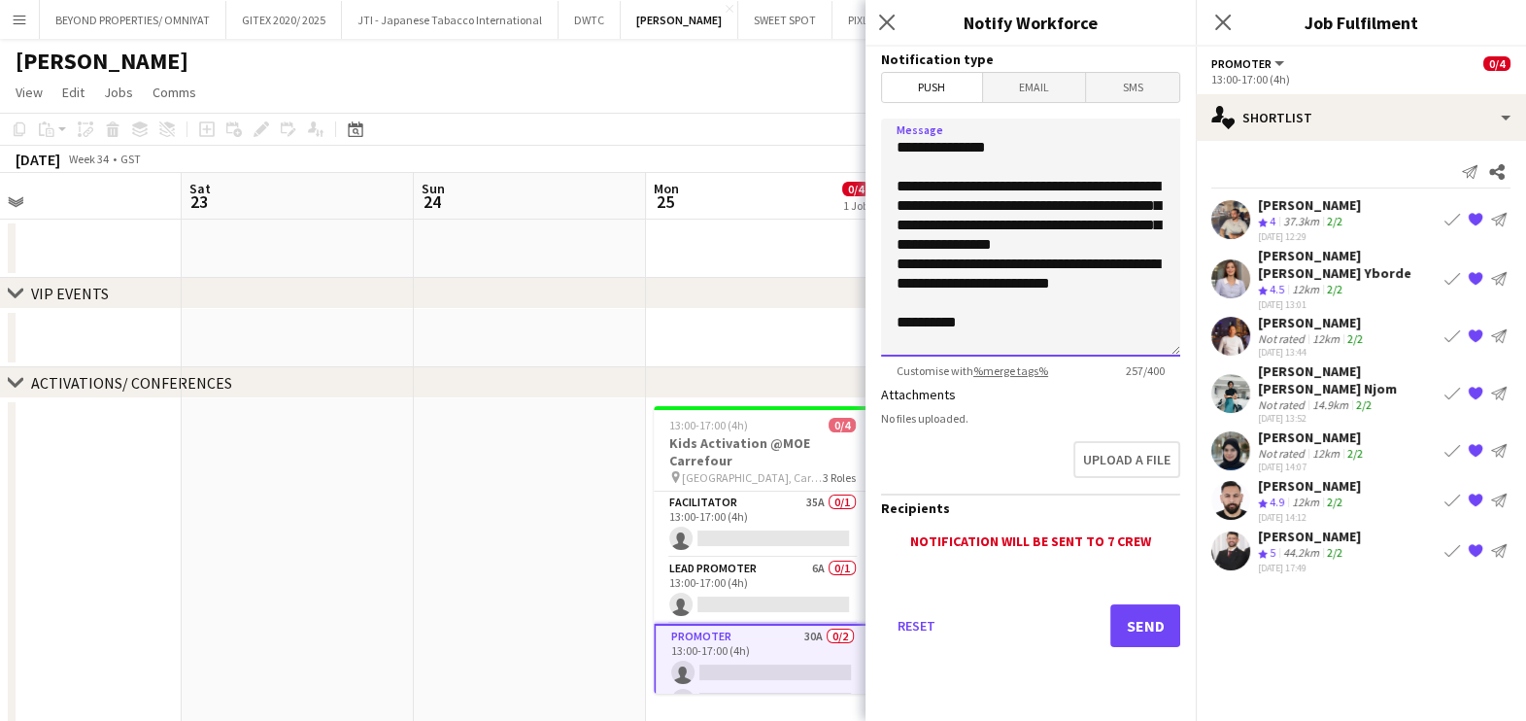
click at [1095, 185] on textarea "**********" at bounding box center [1030, 237] width 299 height 238
type textarea "**********"
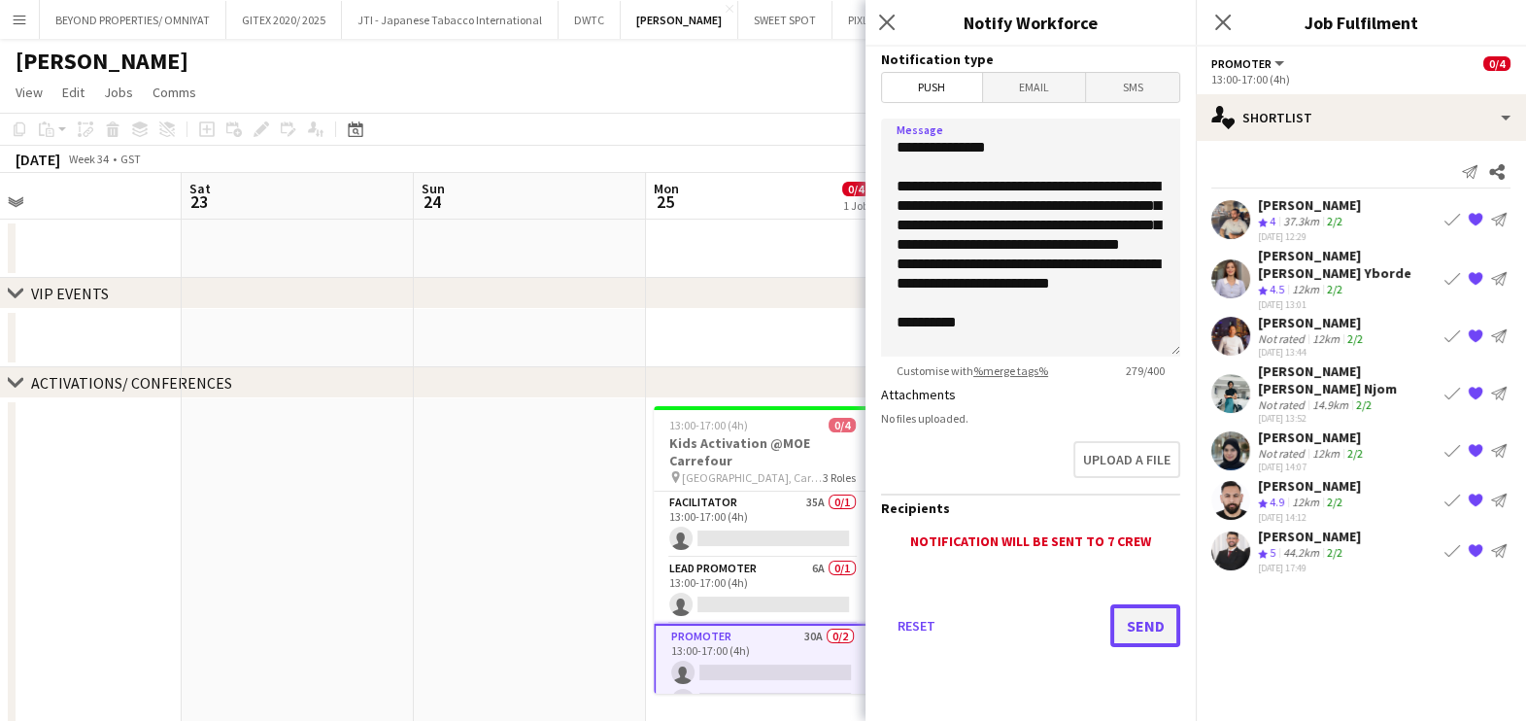
click at [1166, 608] on button "Send" at bounding box center [1145, 625] width 70 height 43
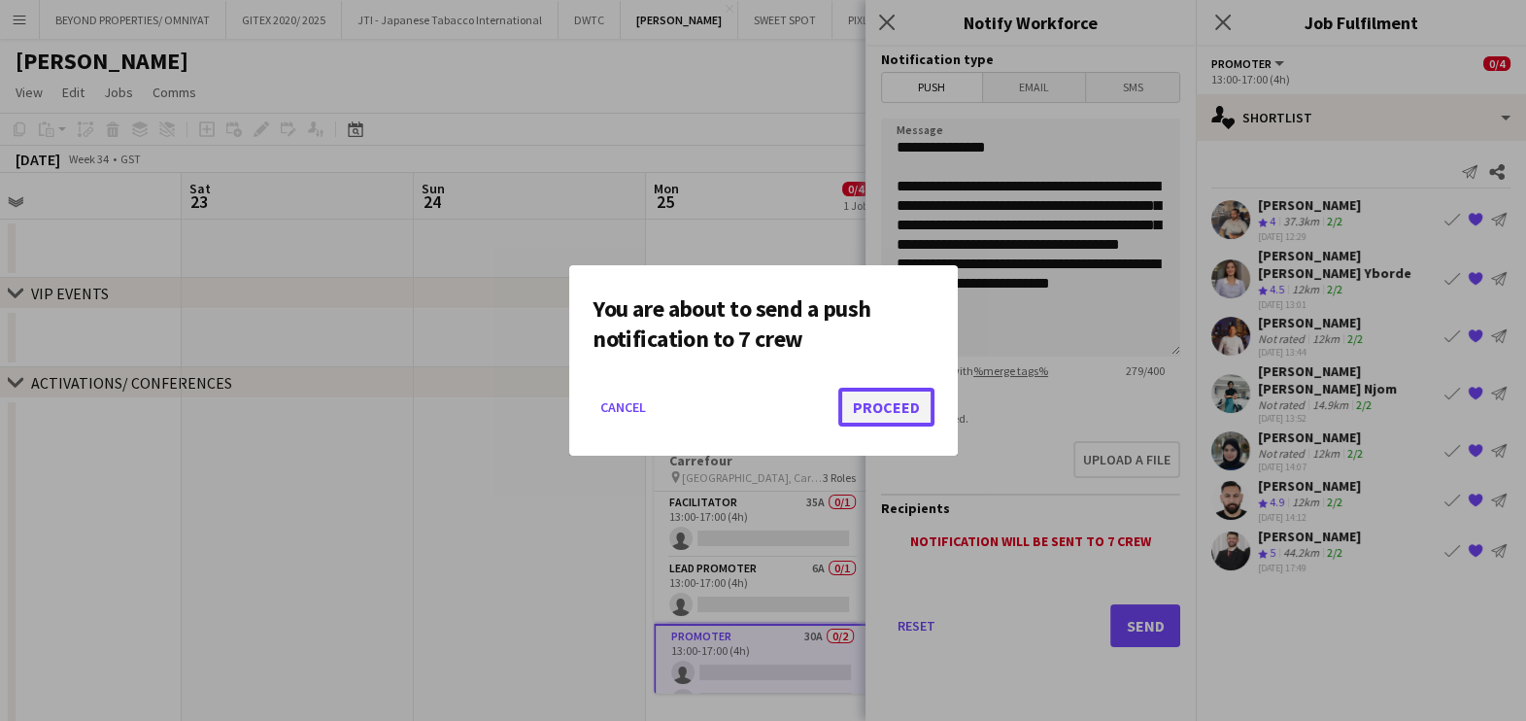
click at [895, 409] on button "Proceed" at bounding box center [886, 407] width 96 height 39
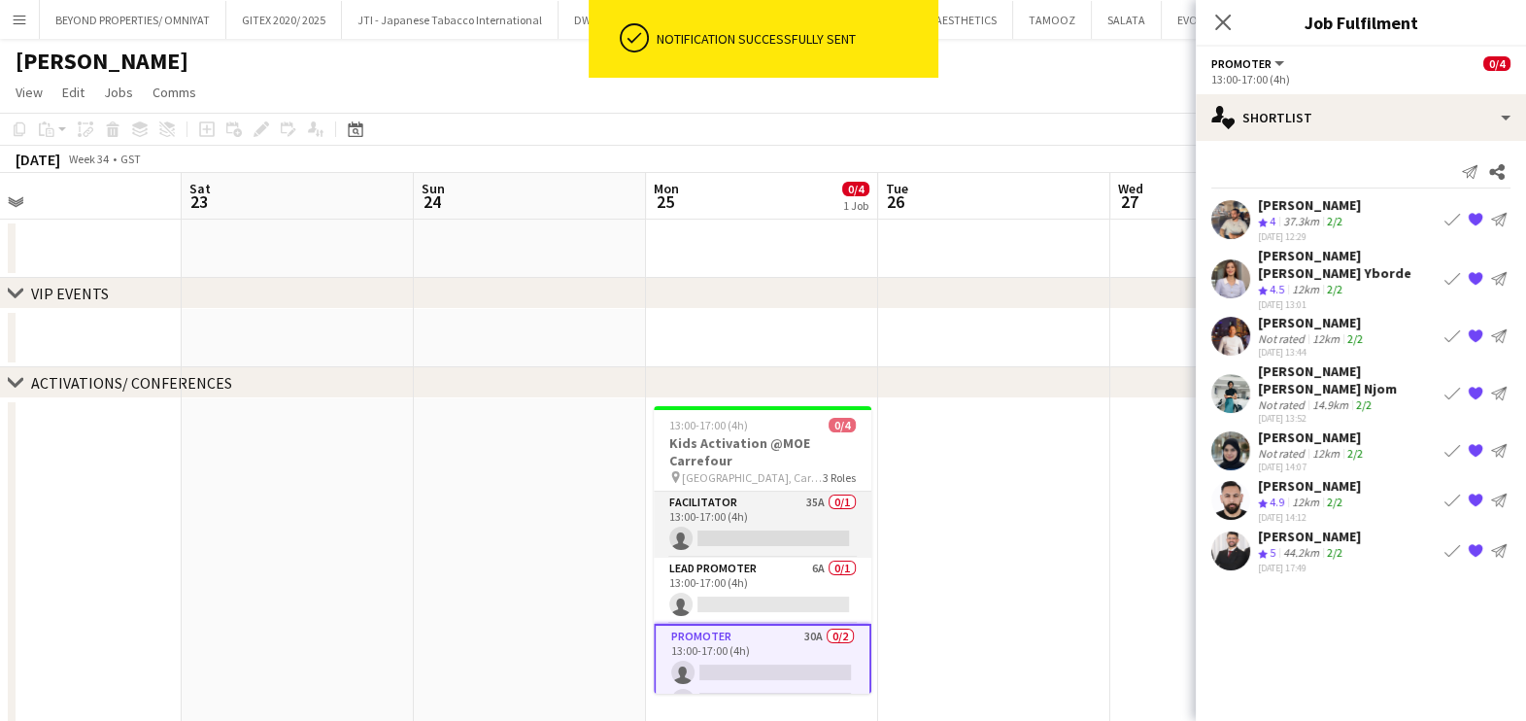
click at [789, 511] on app-card-role "Facilitator 35A 0/1 13:00-17:00 (4h) single-neutral-actions" at bounding box center [763, 524] width 218 height 66
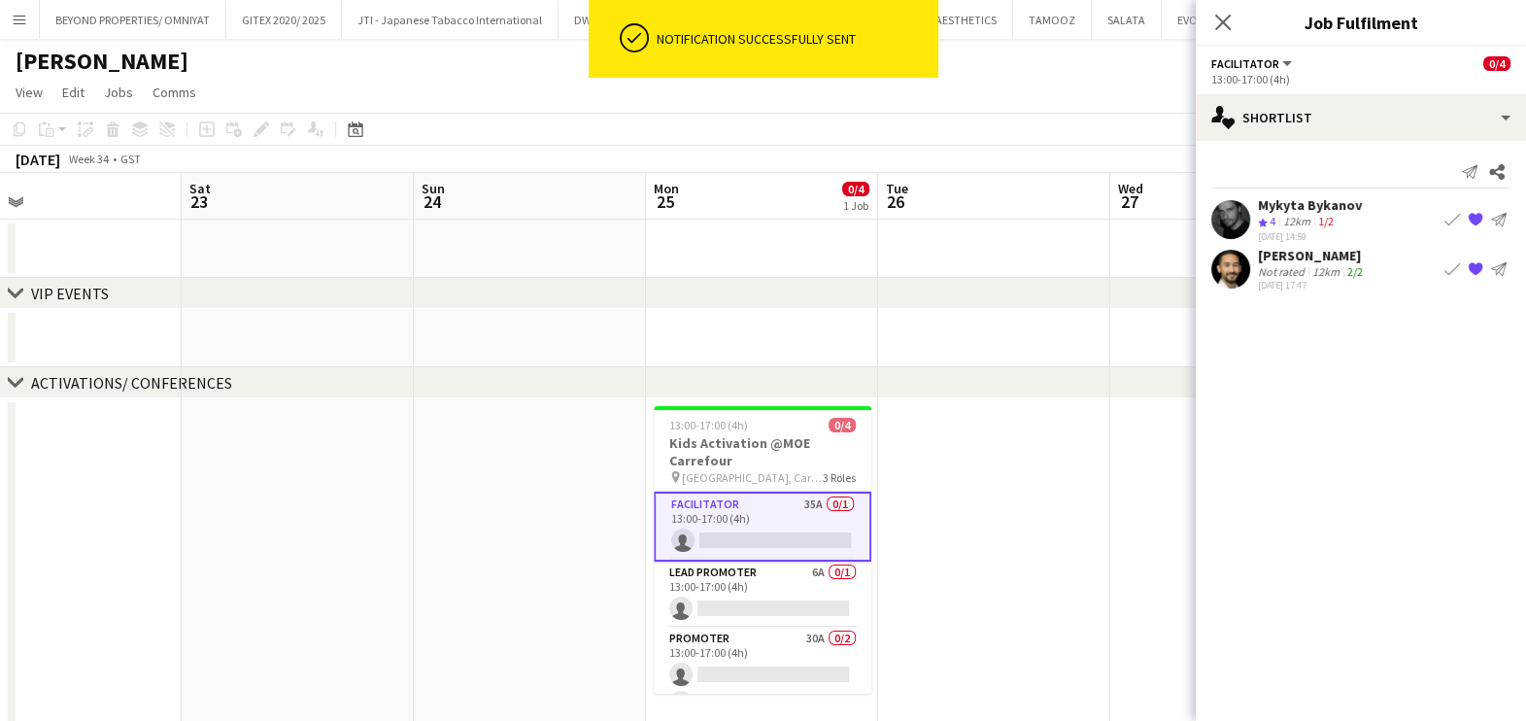
click at [1475, 269] on app-icon "{{ spriteTitle }}" at bounding box center [1476, 269] width 16 height 16
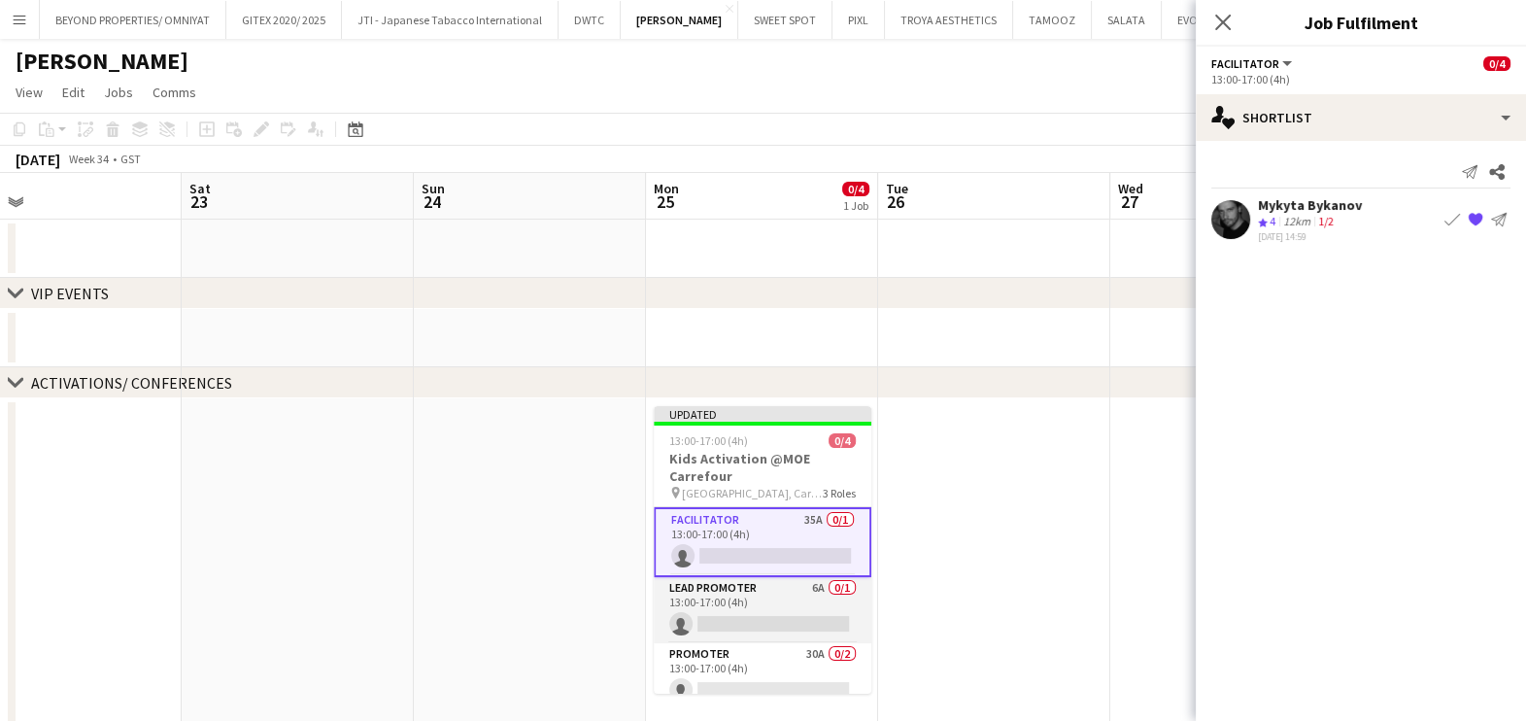
click at [764, 597] on app-card-role "Lead Promoter 6A 0/1 13:00-17:00 (4h) single-neutral-actions" at bounding box center [763, 610] width 218 height 66
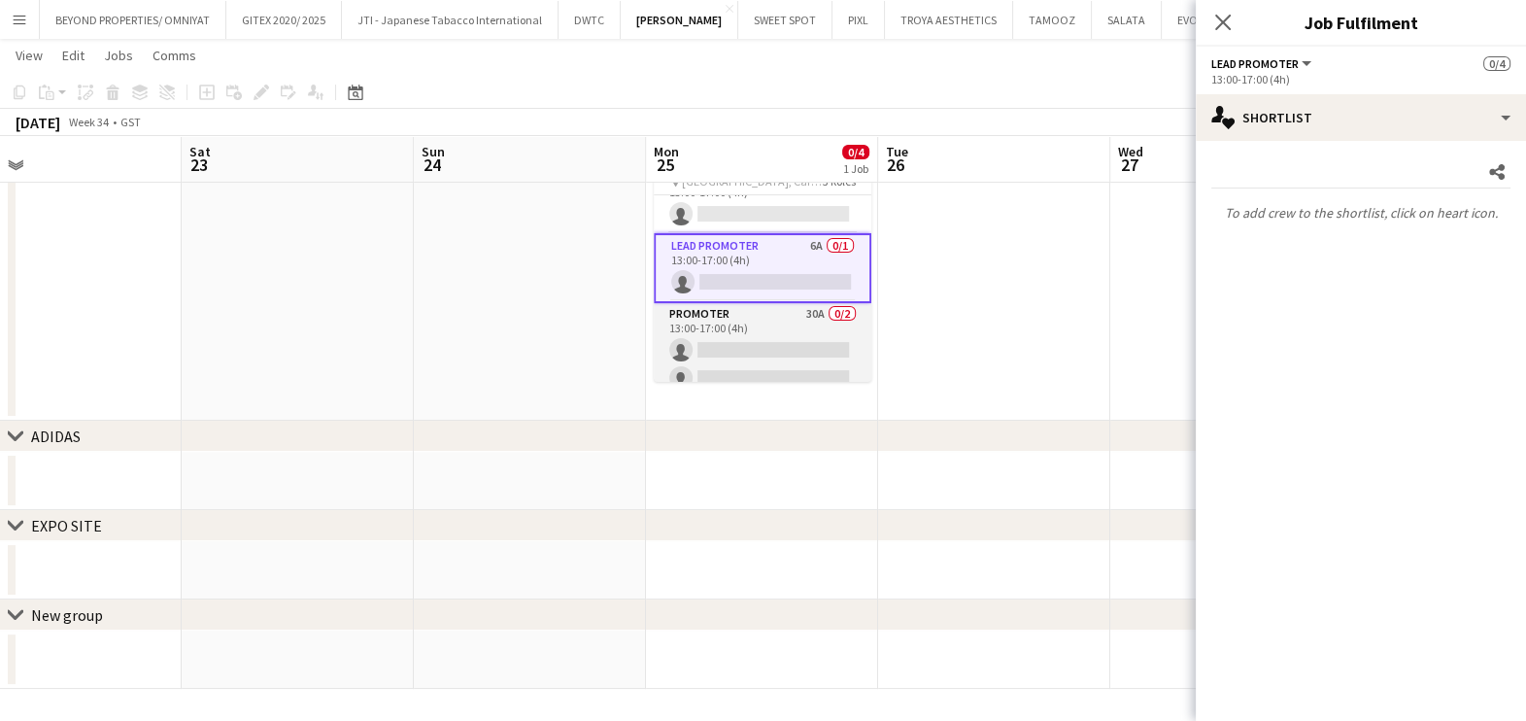
scroll to position [43, 0]
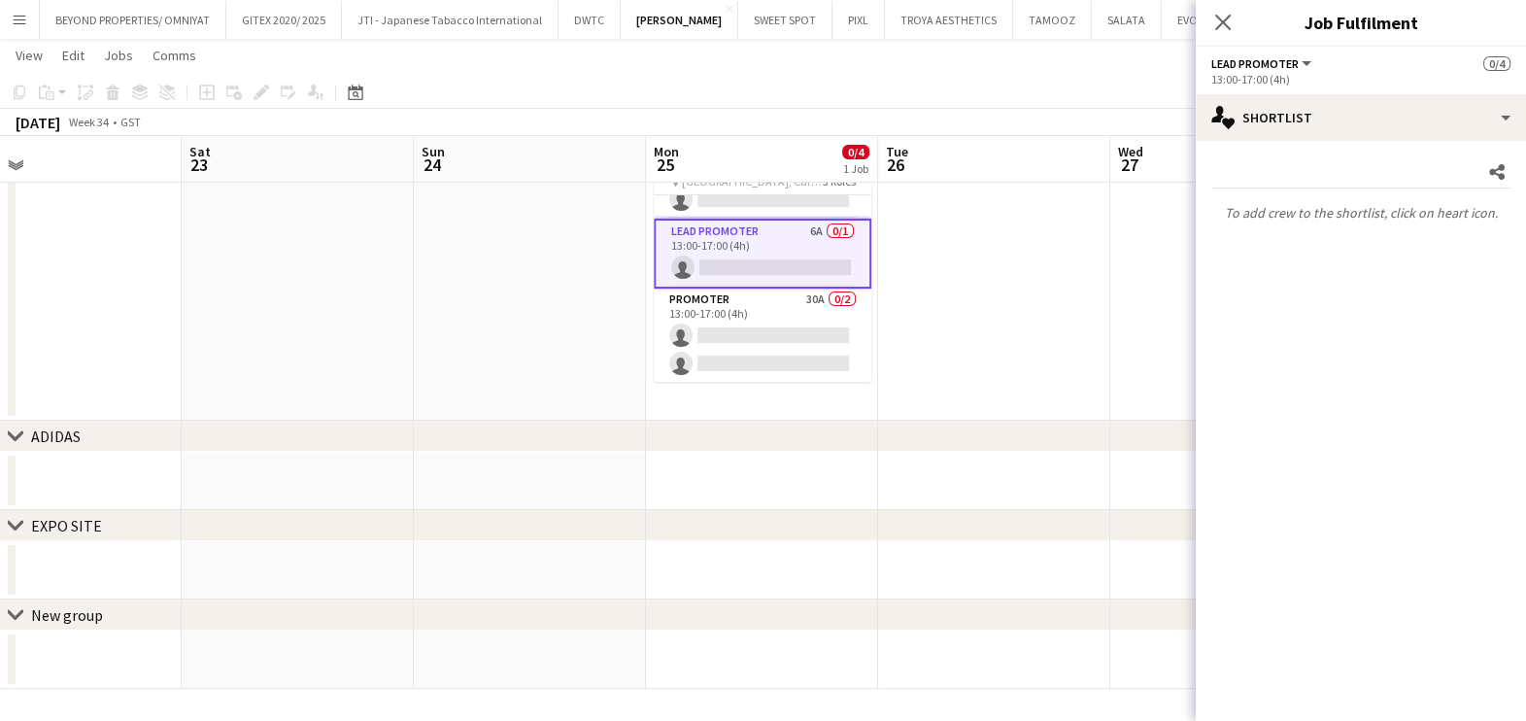
click at [948, 286] on app-date-cell at bounding box center [994, 253] width 232 height 334
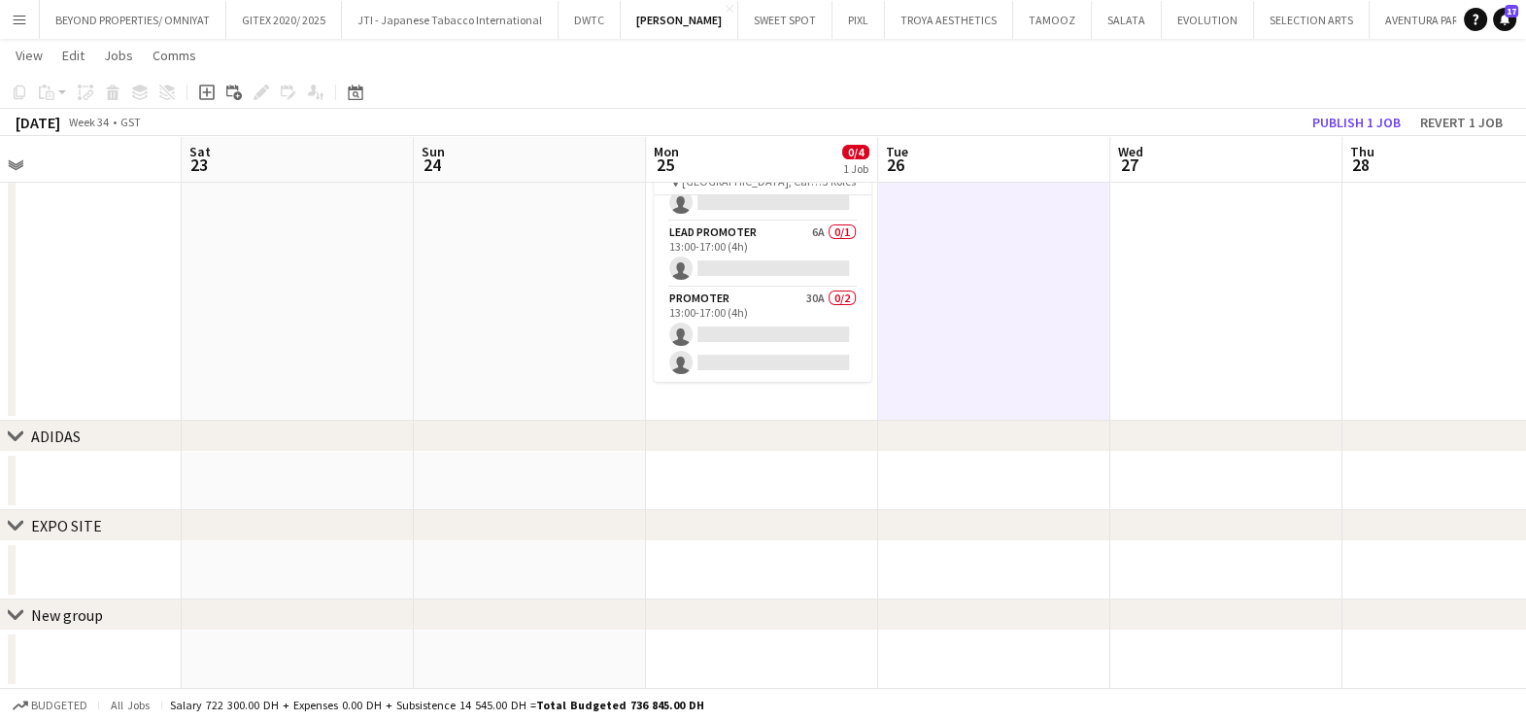
scroll to position [39, 0]
click at [1355, 120] on button "Publish 1 job" at bounding box center [1356, 122] width 104 height 25
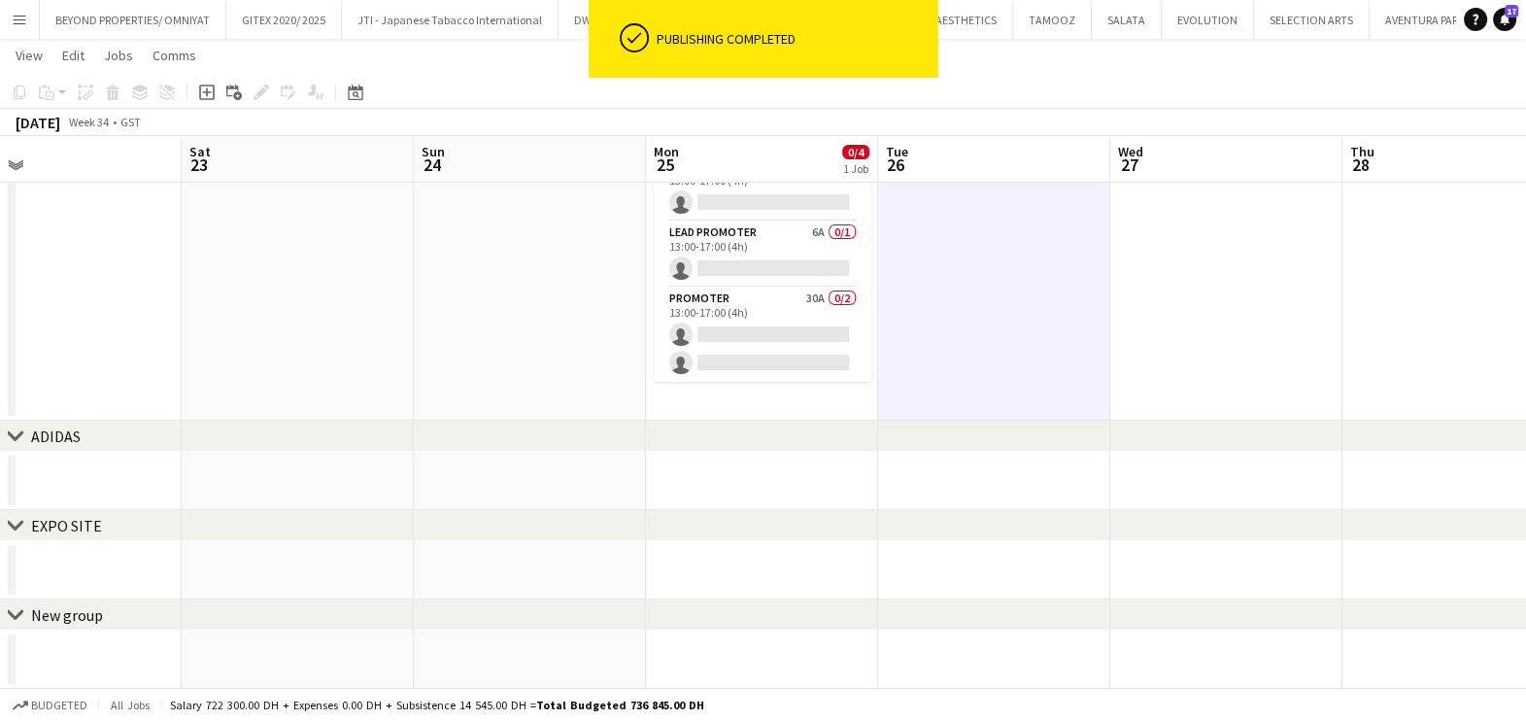
scroll to position [23, 0]
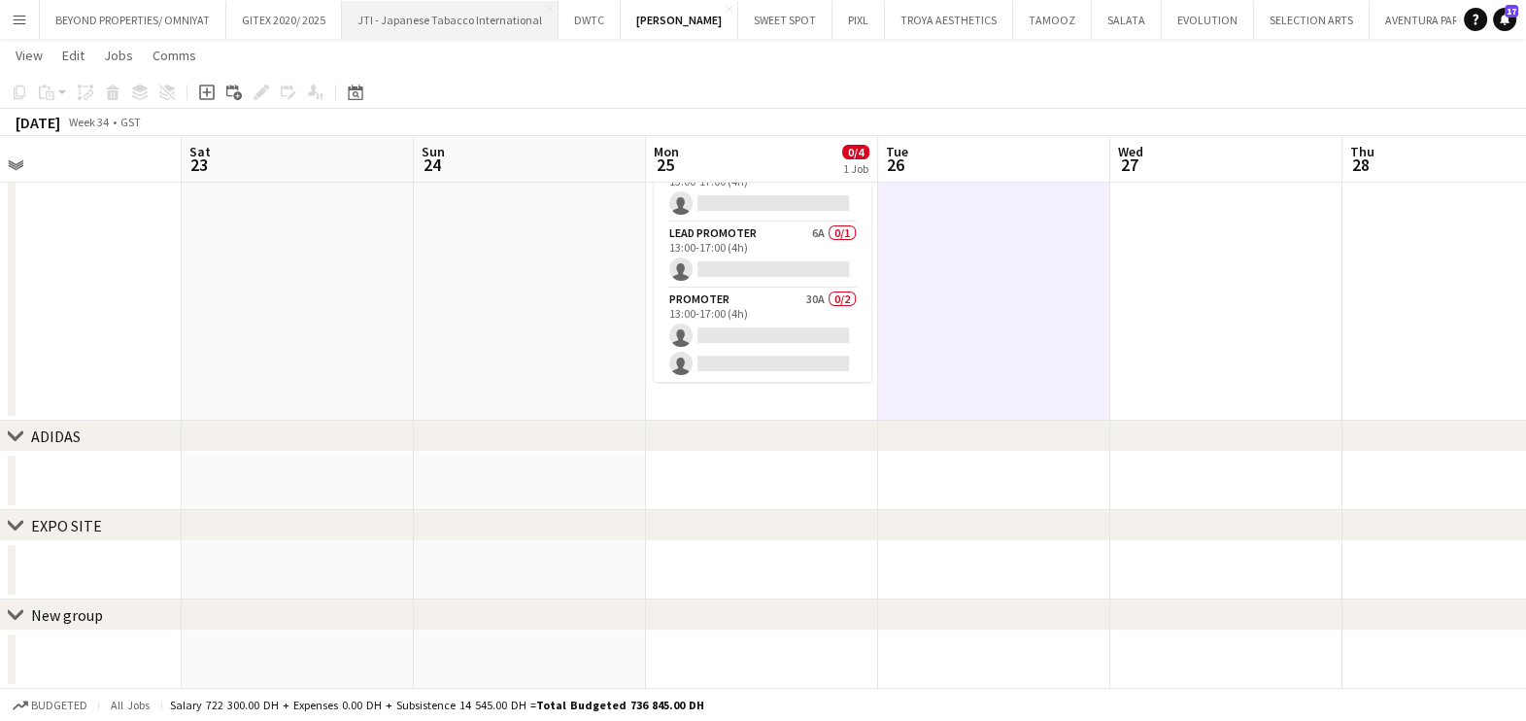
click at [413, 29] on button "JTI - Japanese Tabacco International Close" at bounding box center [450, 20] width 217 height 38
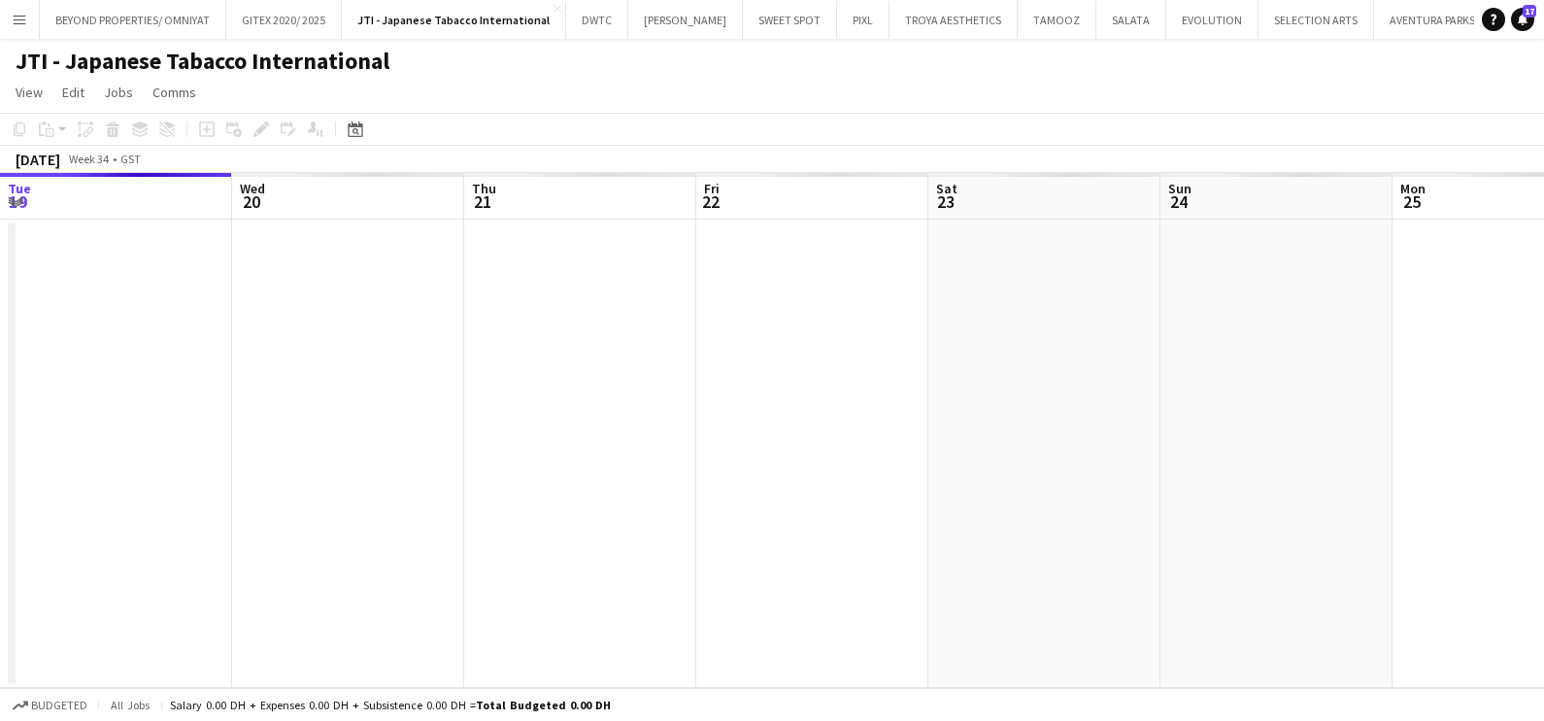
click at [198, 425] on app-calendar-viewport "Sun 17 Mon 18 Tue 19 Wed 20 Thu 21 Fri 22 Sat 23 Sun 24 Mon 25 Tue 26 Wed 27 Th…" at bounding box center [772, 430] width 1544 height 515
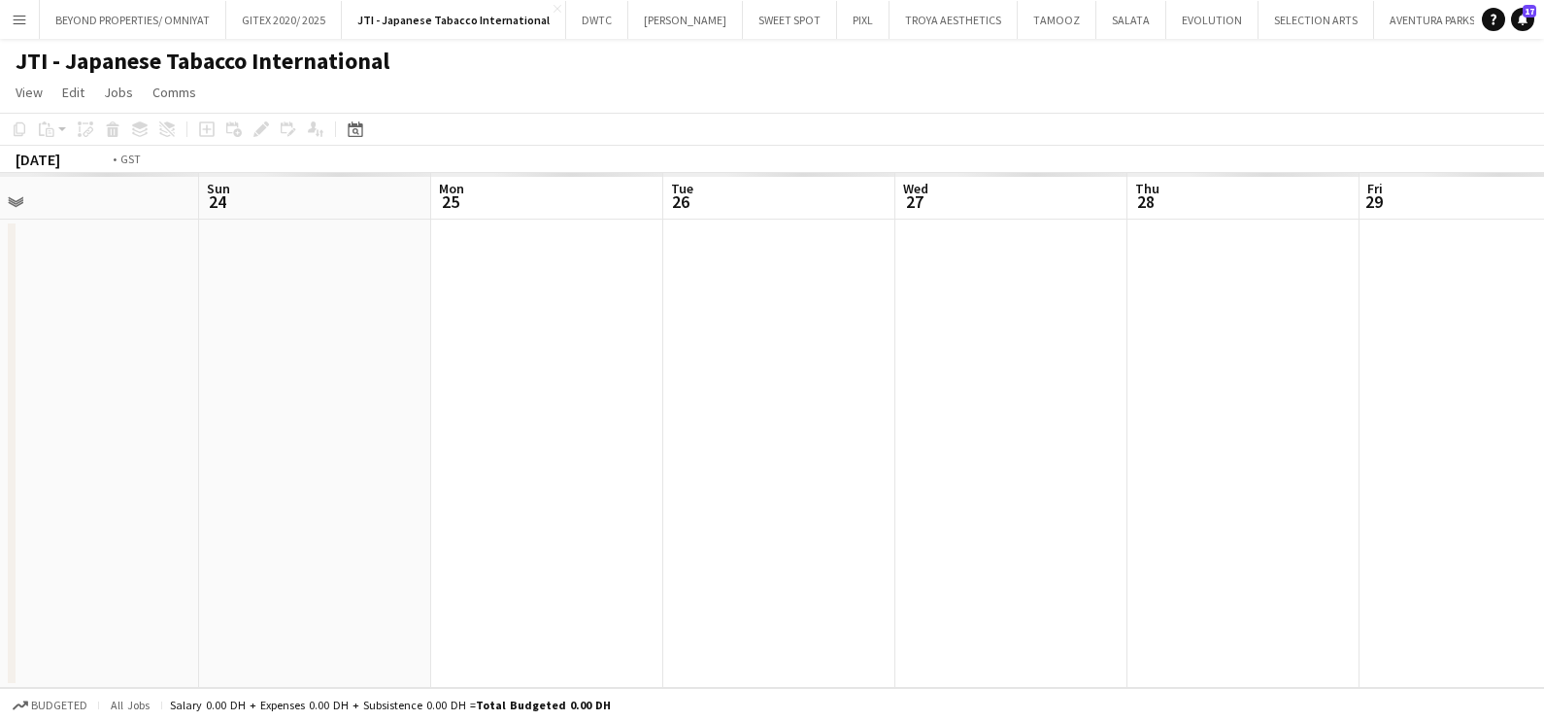
drag, startPoint x: 688, startPoint y: 427, endPoint x: 98, endPoint y: 428, distance: 589.6
click at [92, 427] on app-calendar-viewport "Wed 20 Thu 21 Fri 22 Sat 23 Sun 24 Mon 25 Tue 26 Wed 27 Thu 28 Fri 29 Sat 30 Su…" at bounding box center [772, 430] width 1544 height 515
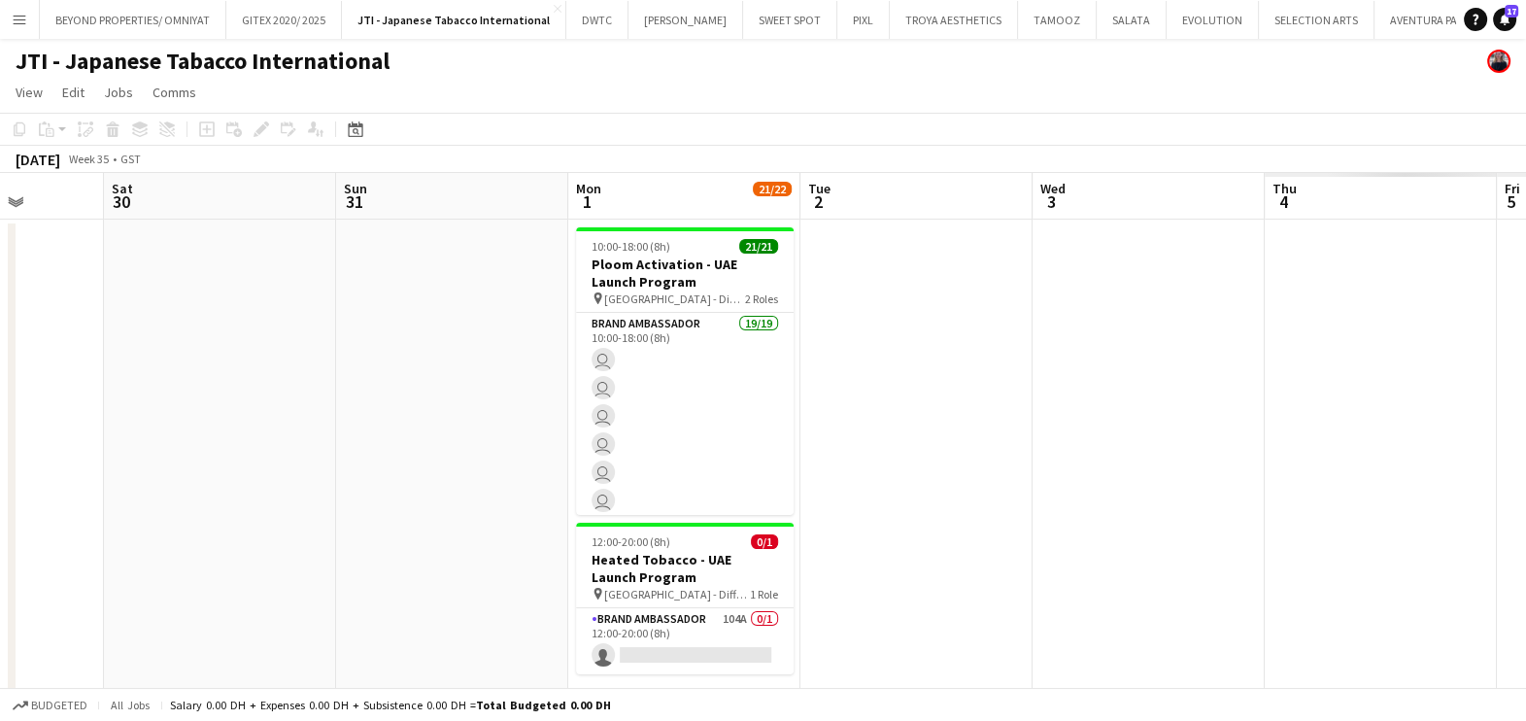
drag, startPoint x: 826, startPoint y: 443, endPoint x: 29, endPoint y: 448, distance: 796.5
click at [29, 448] on app-calendar-viewport "Tue 26 Wed 27 Thu 28 Fri 29 Sat 30 Sun 31 Mon 1 21/22 2 Jobs Tue 2 Wed 3 Thu 4 …" at bounding box center [763, 444] width 1526 height 542
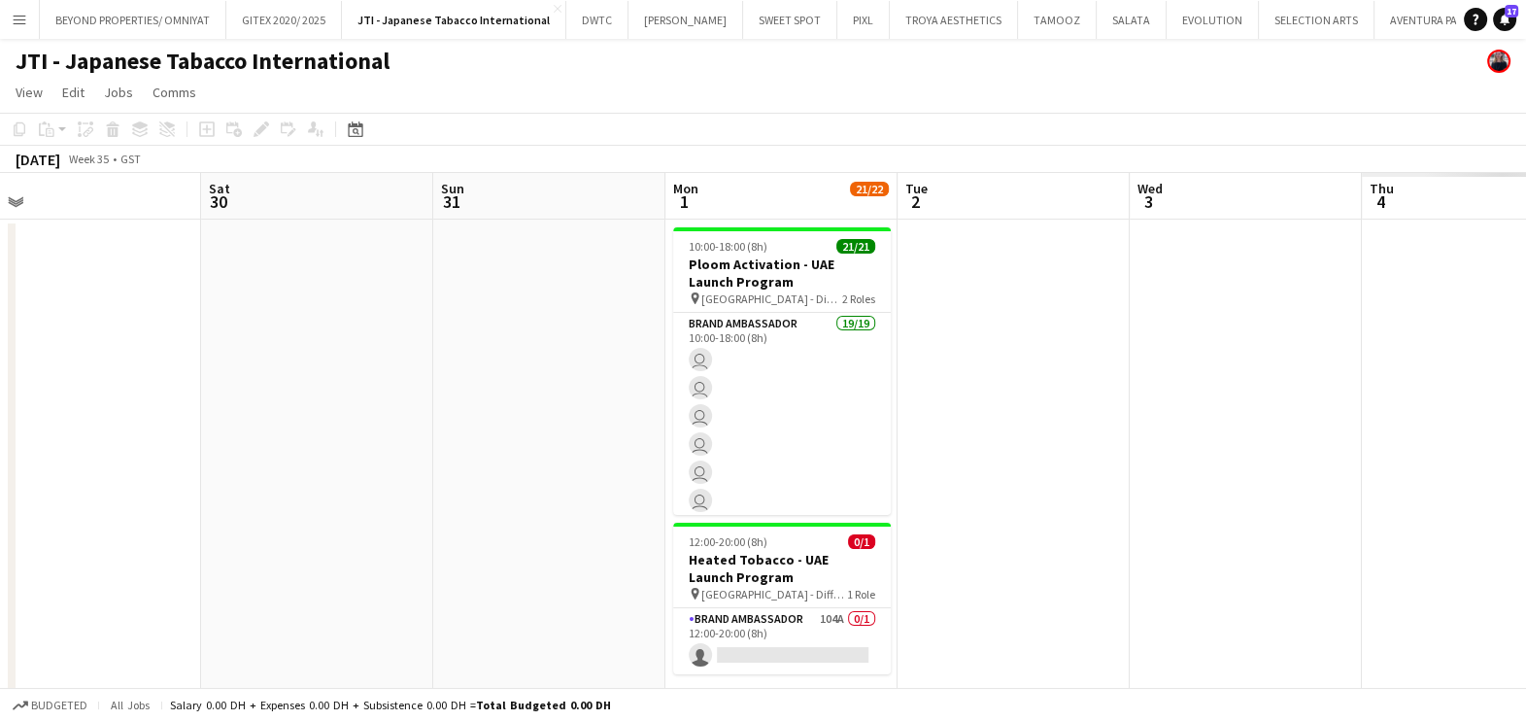
drag, startPoint x: 834, startPoint y: 456, endPoint x: 724, endPoint y: 457, distance: 110.7
click at [724, 457] on app-calendar-viewport "Tue 26 Wed 27 Thu 28 Fri 29 Sat 30 Sun 31 Mon 1 21/22 2 Jobs Tue 2 Wed 3 Thu 4 …" at bounding box center [763, 444] width 1526 height 542
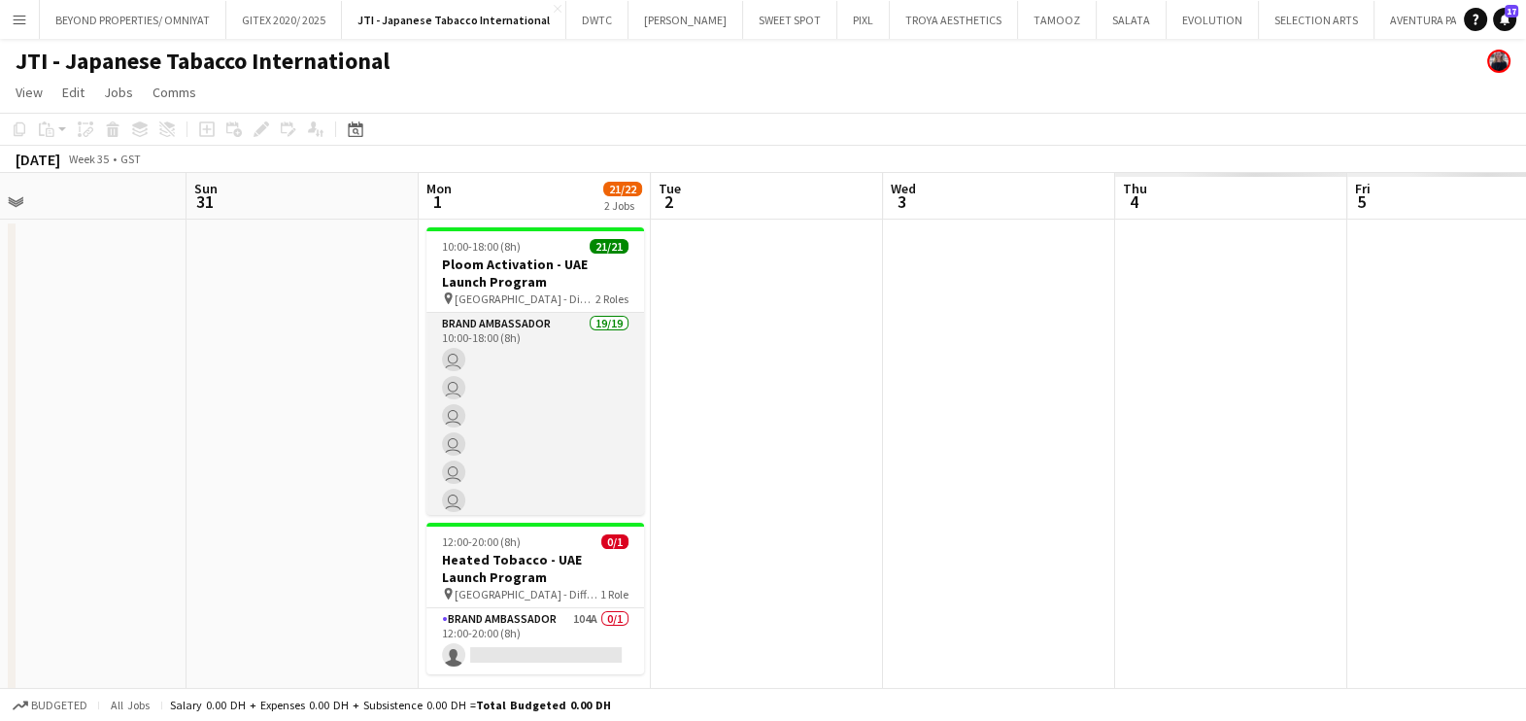
click at [537, 350] on app-card-role "Brand Ambassador 19/19 10:00-18:00 (8h) user user user user user user user user…" at bounding box center [535, 599] width 218 height 573
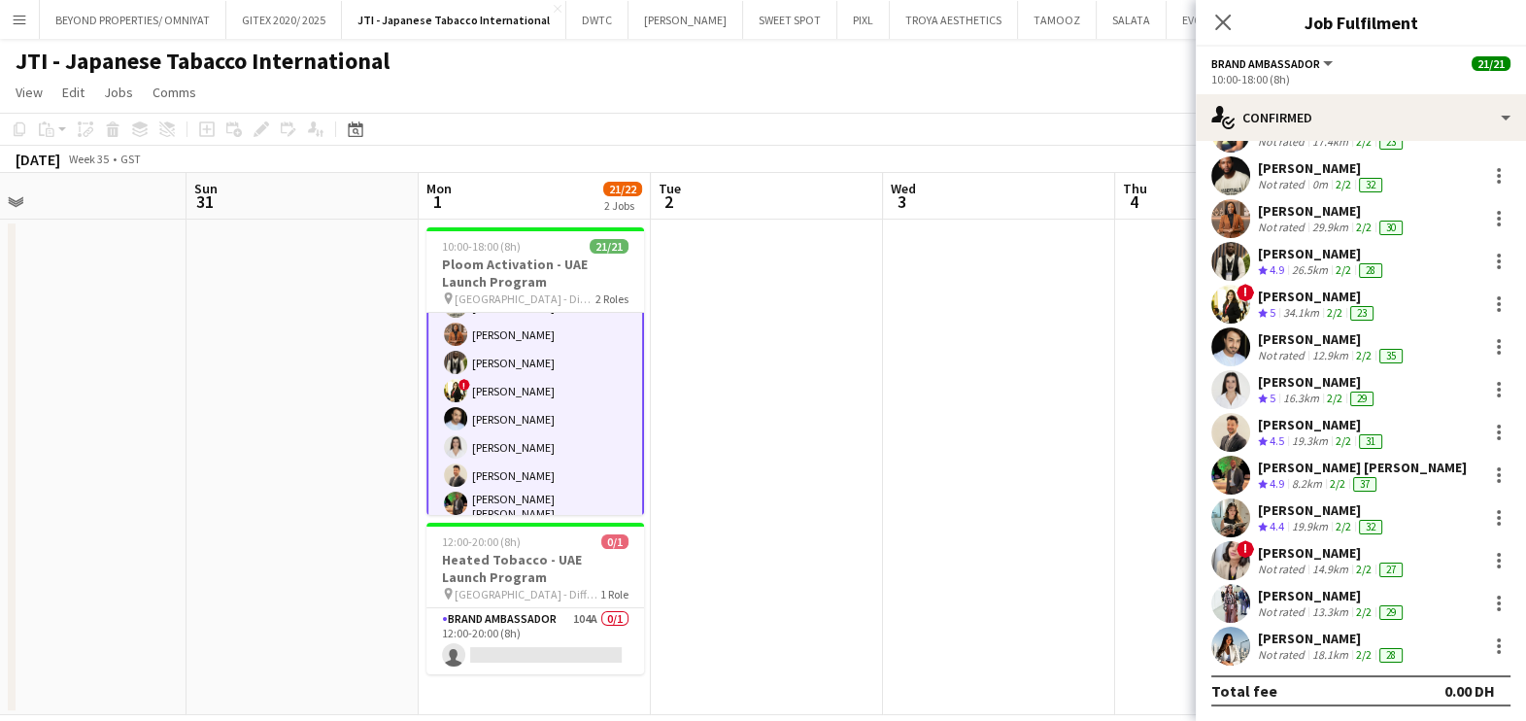
scroll to position [467, 0]
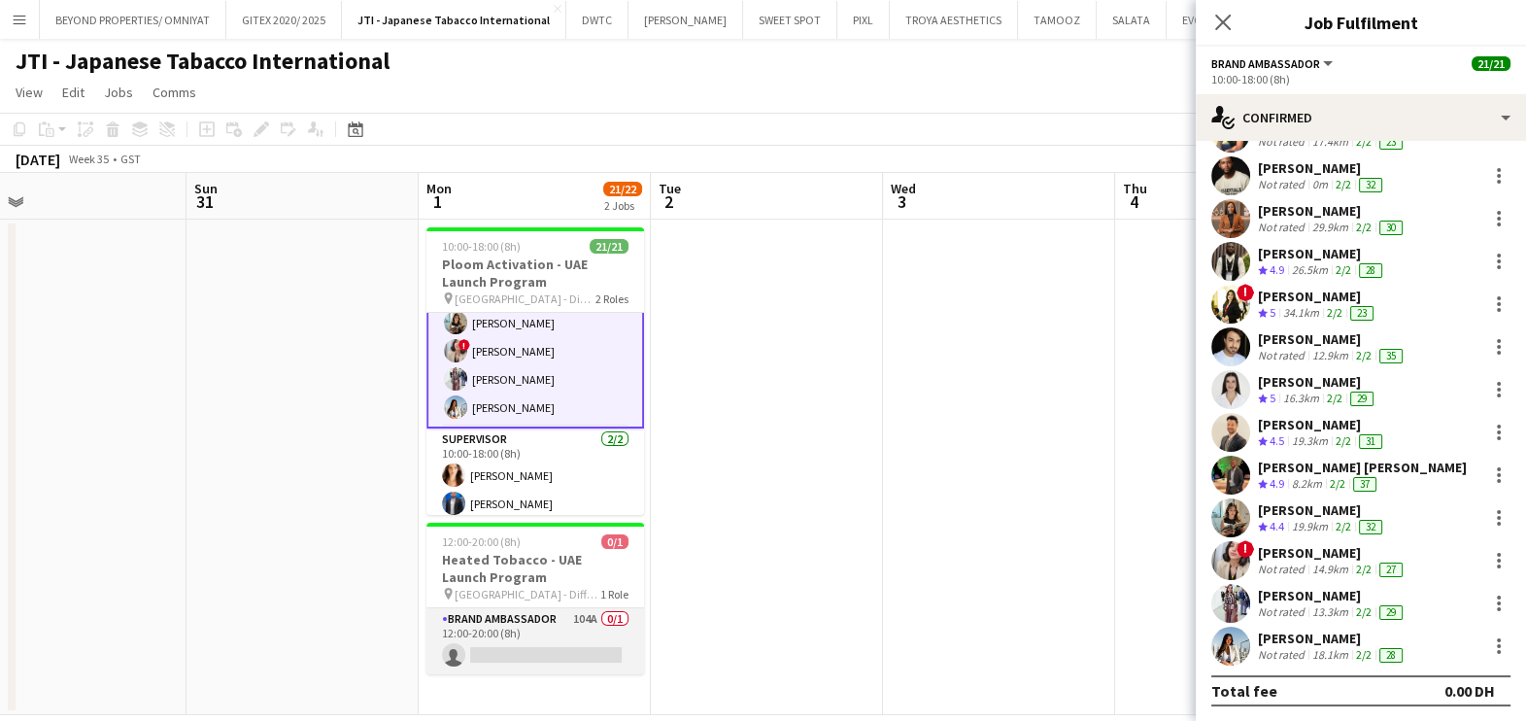
click at [525, 624] on app-card-role "Brand Ambassador 104A 0/1 12:00-20:00 (8h) single-neutral-actions" at bounding box center [535, 641] width 218 height 66
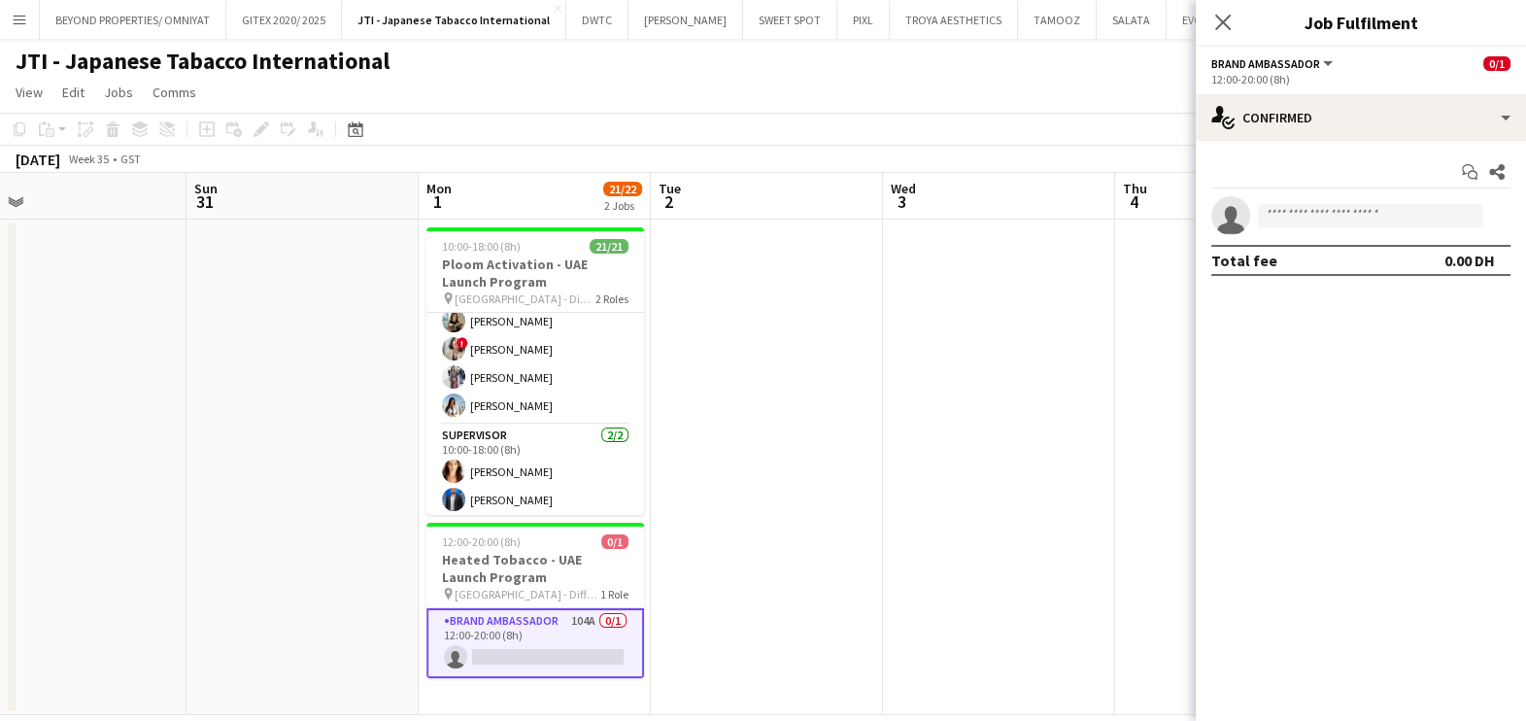
scroll to position [0, 0]
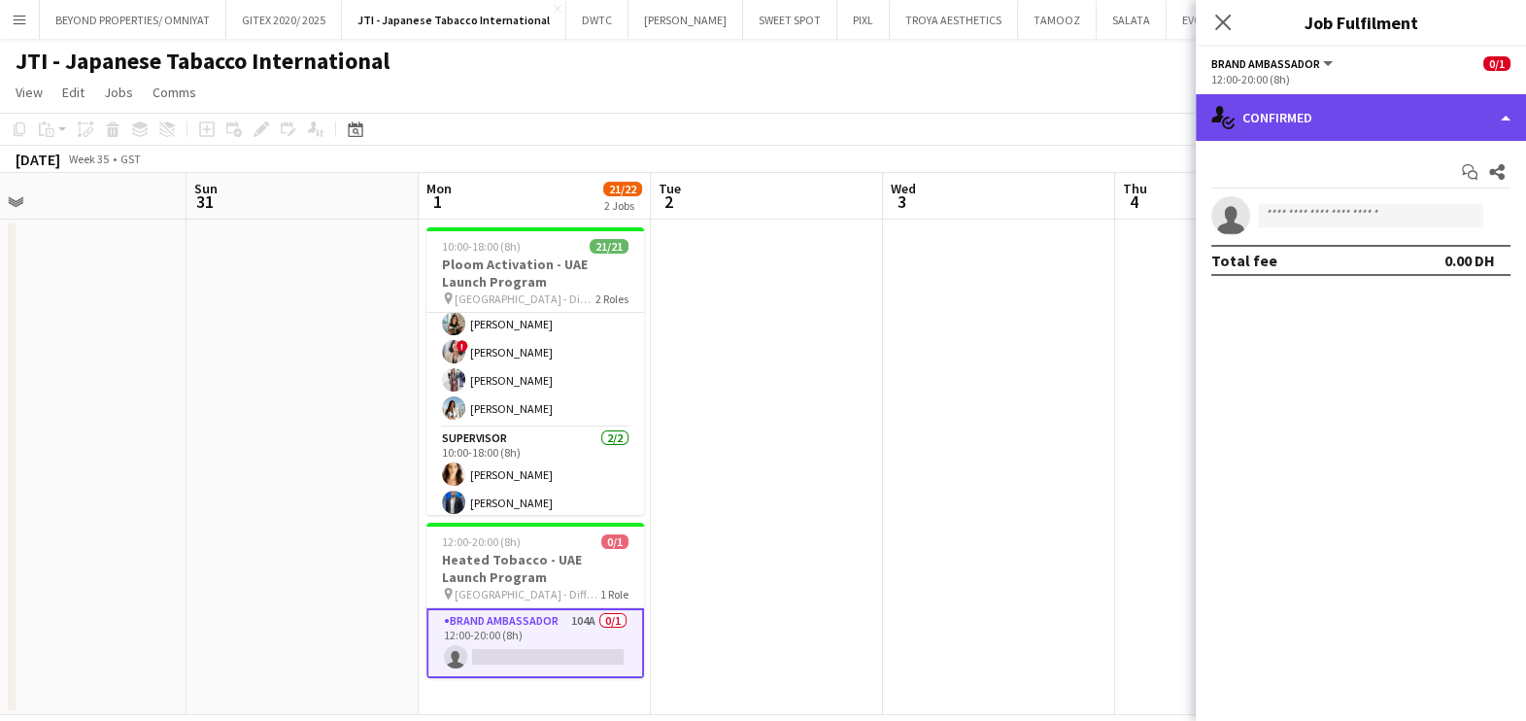
click at [1305, 116] on div "single-neutral-actions-check-2 Confirmed" at bounding box center [1361, 117] width 330 height 47
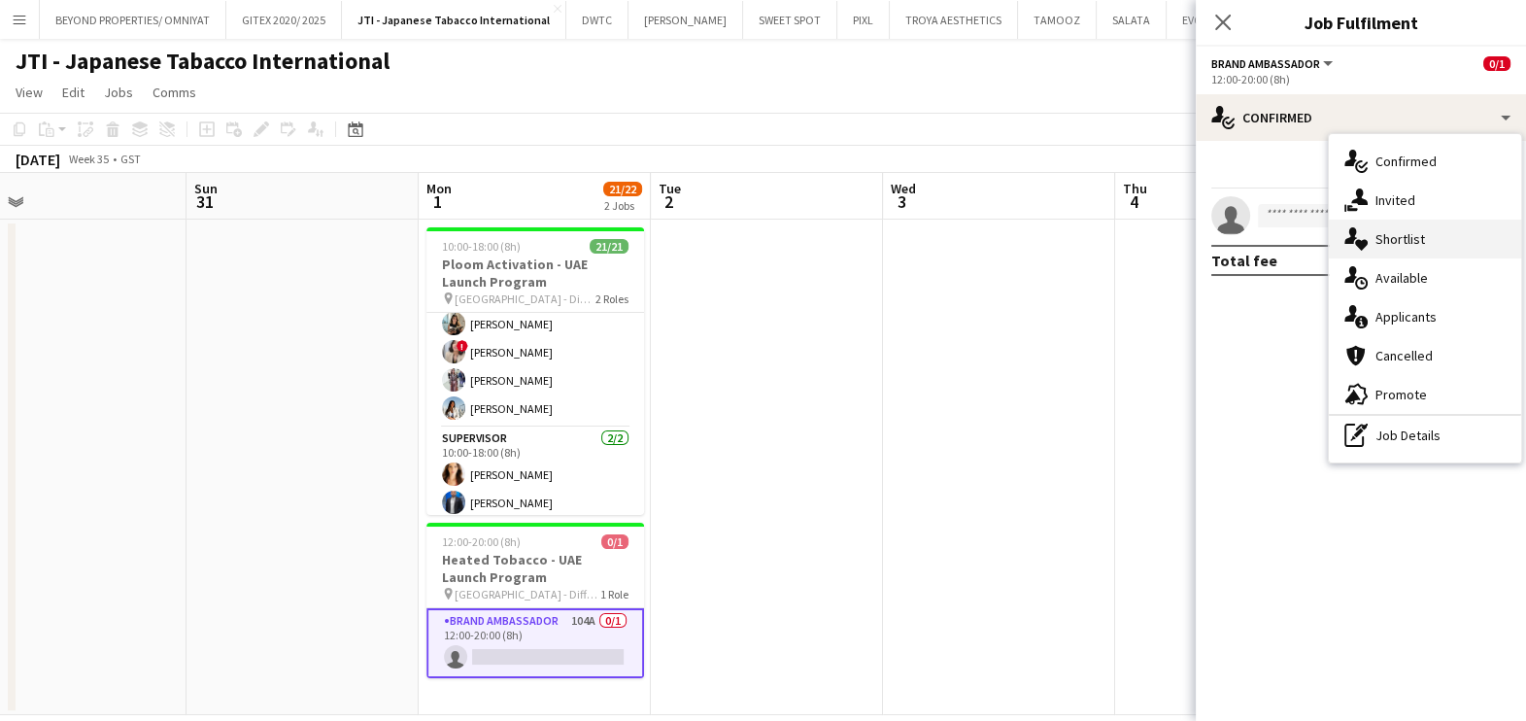
click at [1374, 249] on div "single-neutral-actions-heart Shortlist" at bounding box center [1425, 239] width 192 height 39
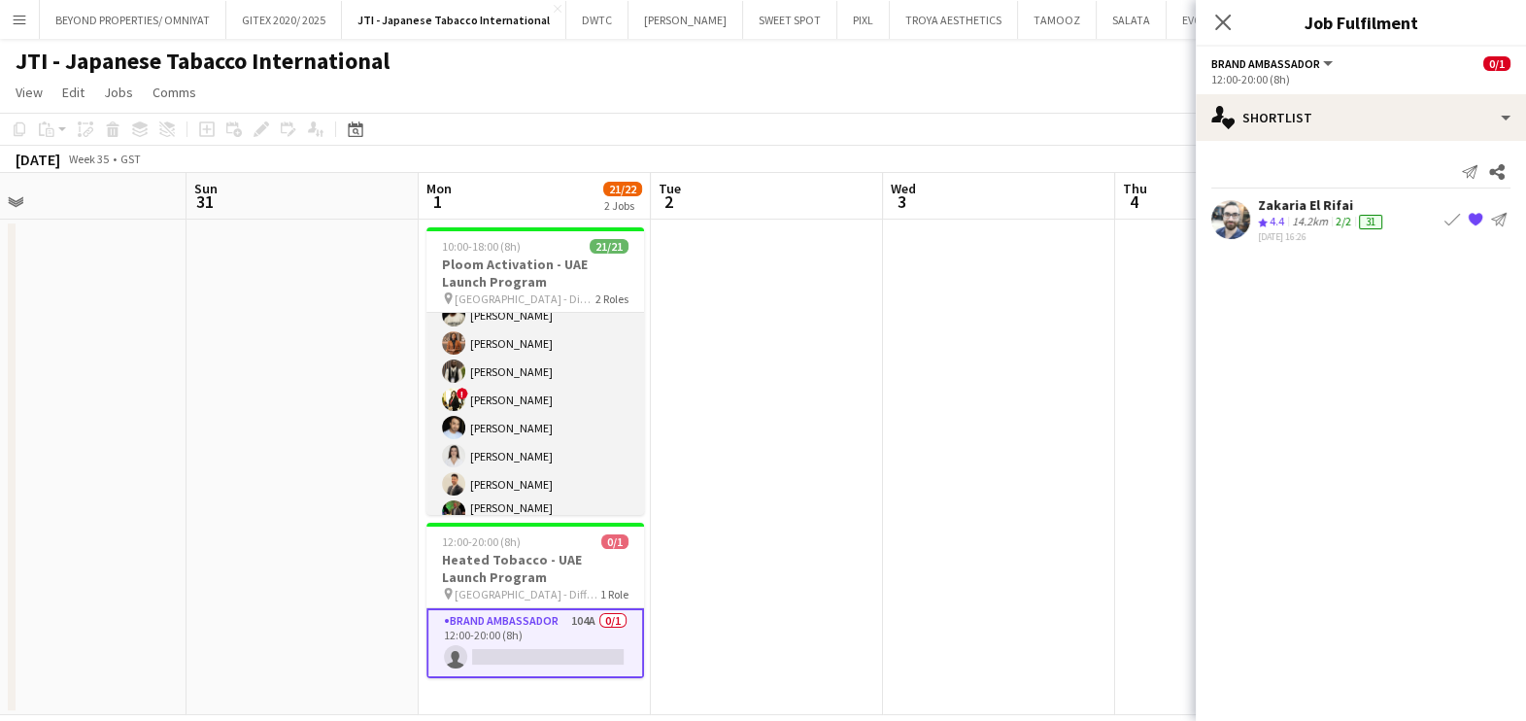
scroll to position [464, 0]
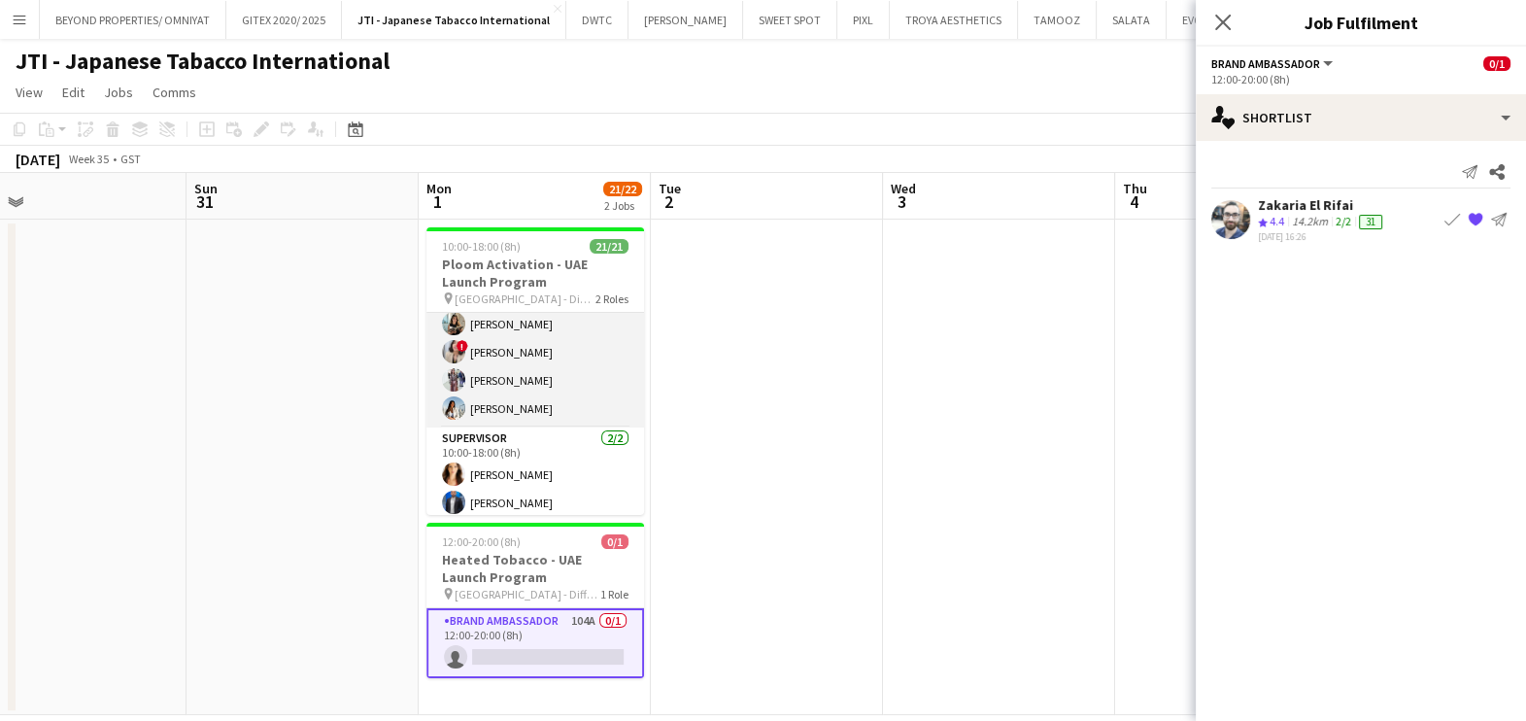
click at [568, 364] on app-card-role "Brand Ambassador 19/19 10:00-18:00 (8h) Aubrey Ellaine Rabino Tanja Vukas Jaafa…" at bounding box center [535, 137] width 218 height 579
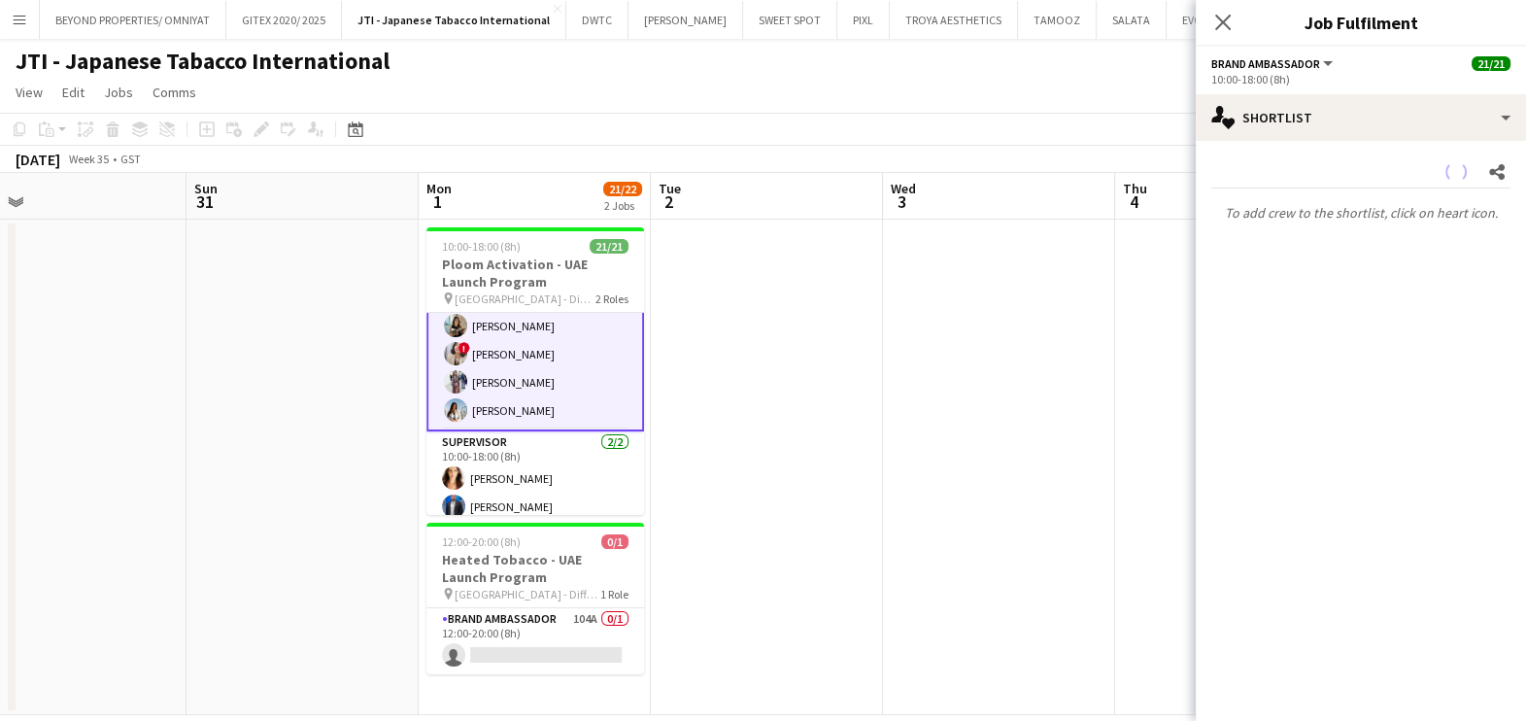
scroll to position [465, 0]
click at [554, 652] on app-card-role "Brand Ambassador 104A 0/1 12:00-20:00 (8h) single-neutral-actions" at bounding box center [535, 641] width 218 height 66
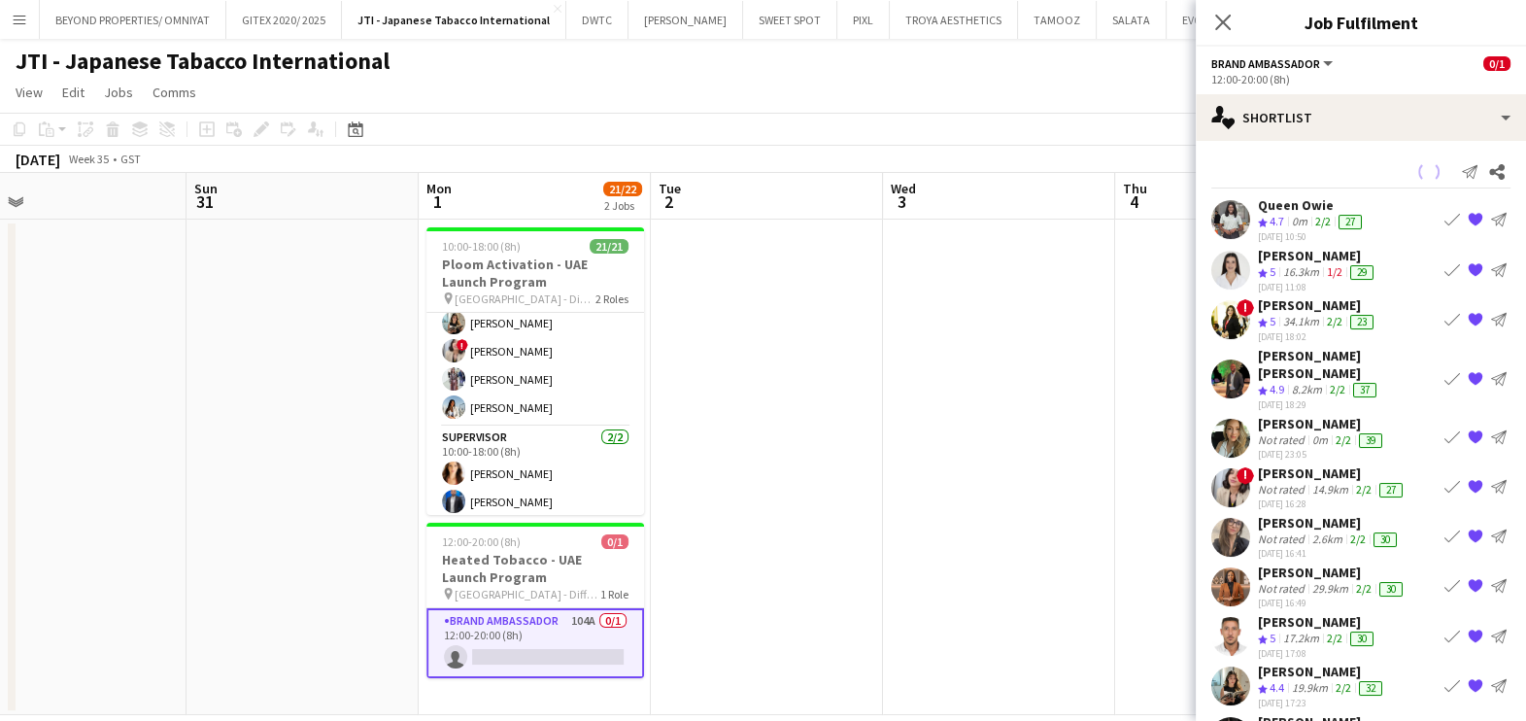
scroll to position [464, 0]
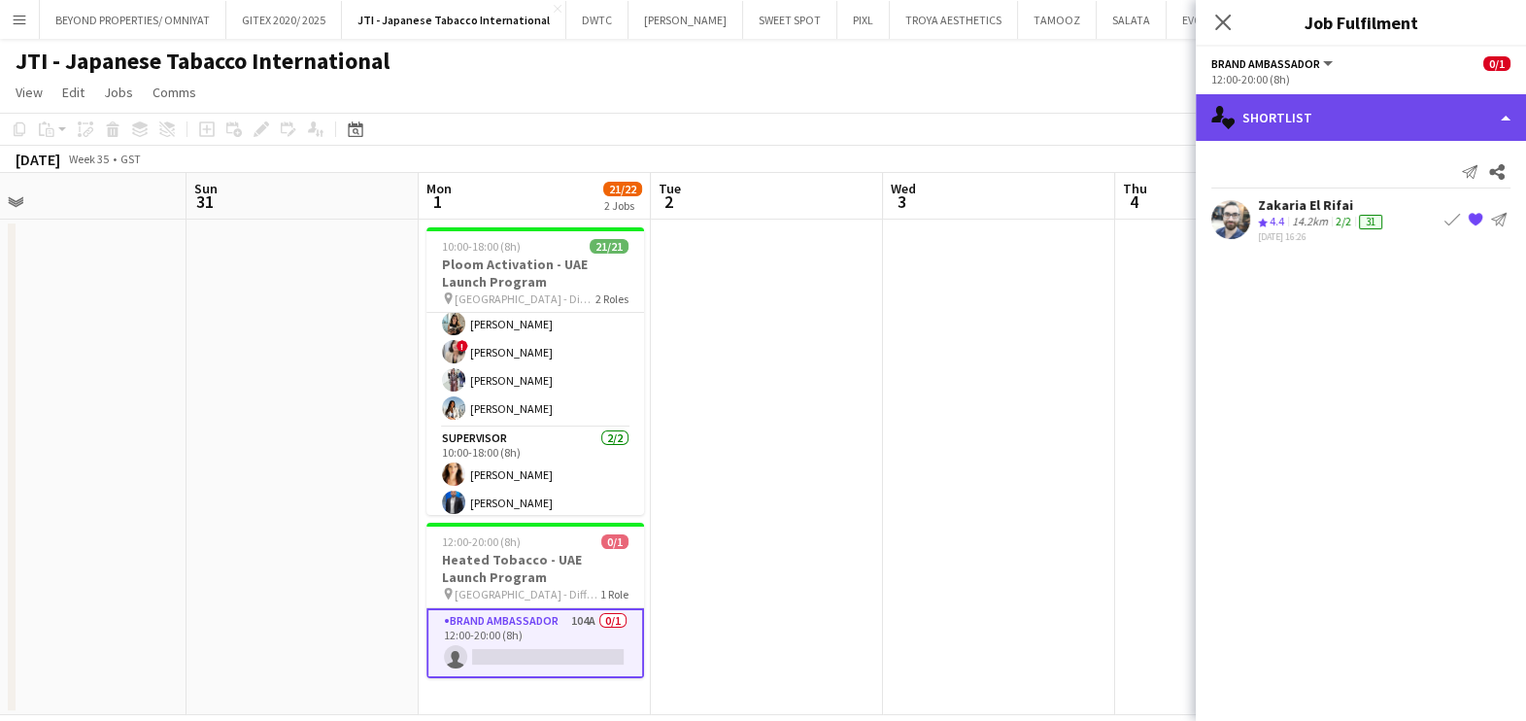
click at [1323, 112] on div "single-neutral-actions-heart Shortlist" at bounding box center [1361, 117] width 330 height 47
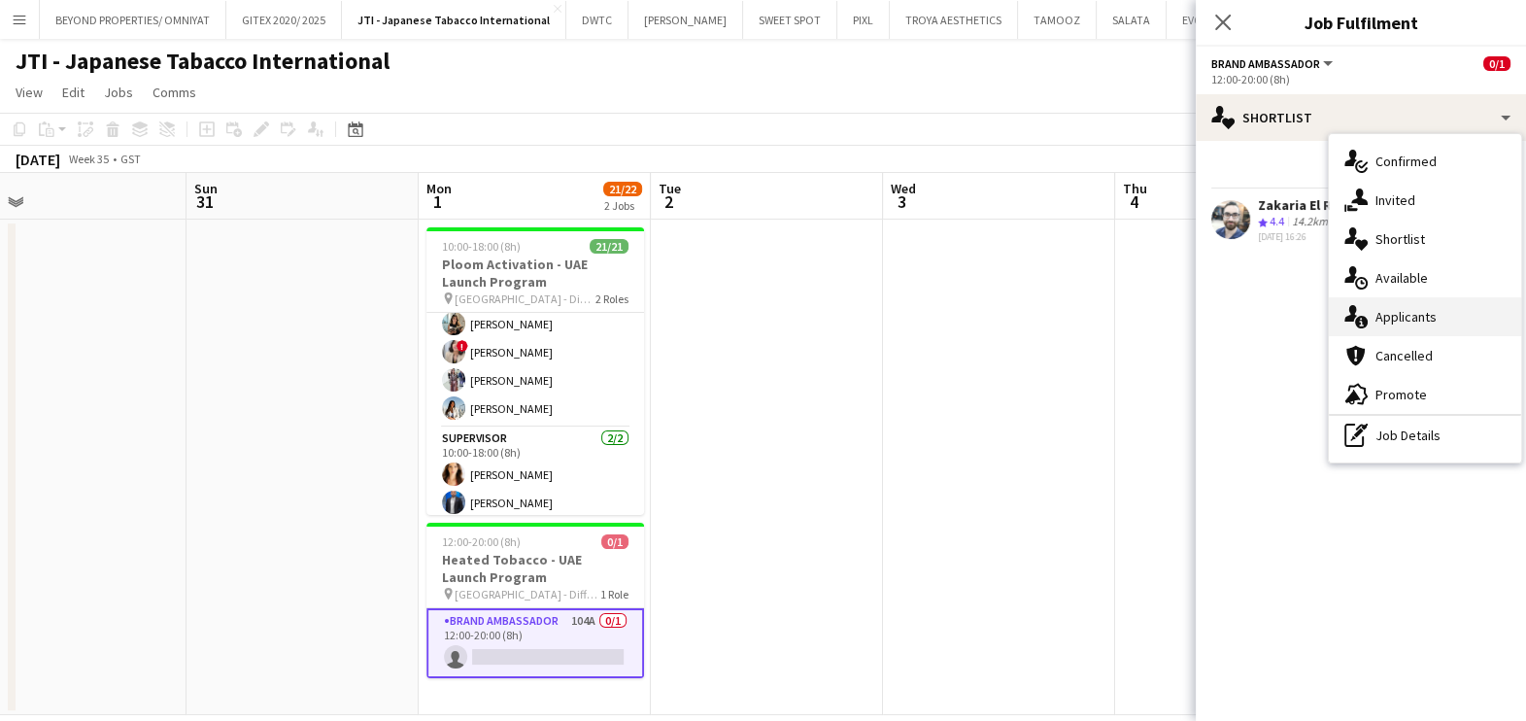
click at [1382, 303] on div "single-neutral-actions-information Applicants" at bounding box center [1425, 316] width 192 height 39
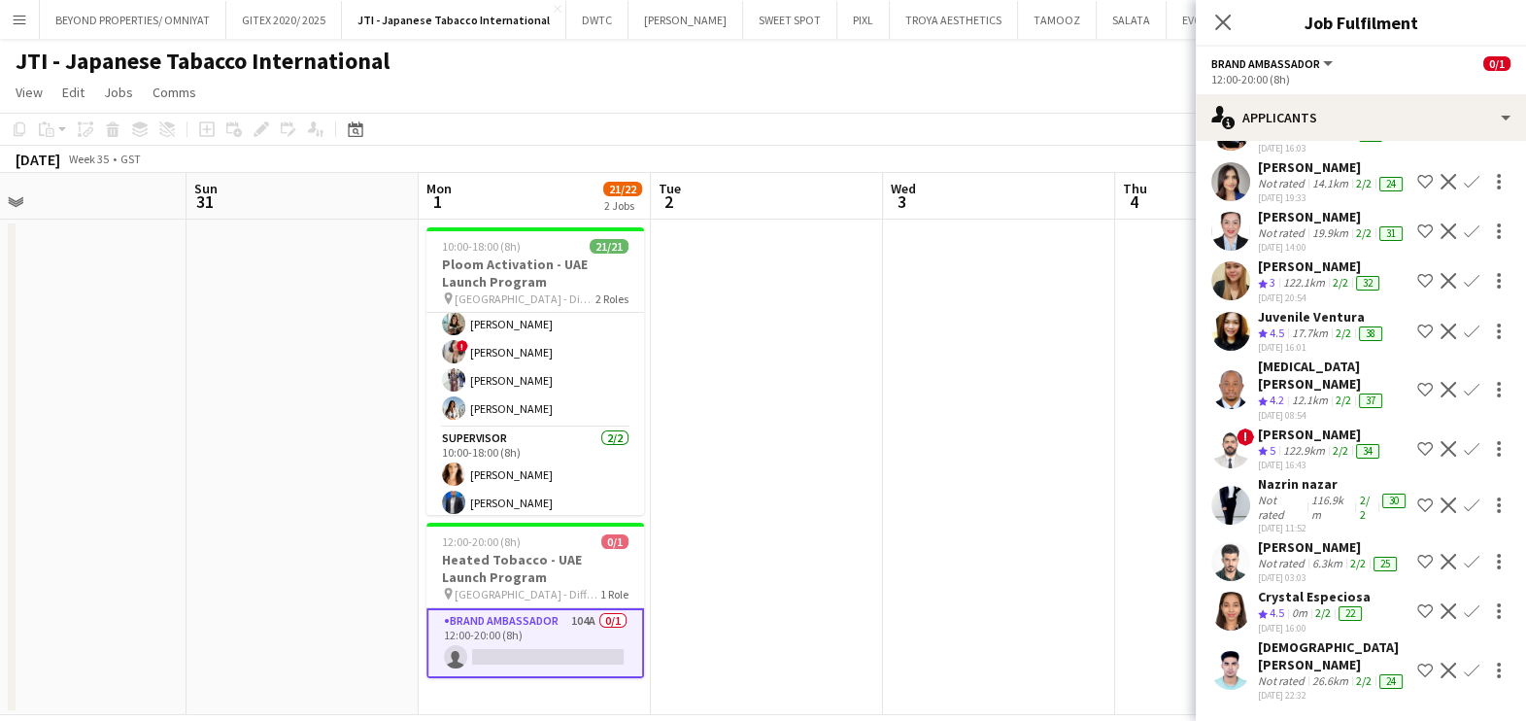
scroll to position [4095, 0]
click at [1268, 176] on div "Tashya Fernando" at bounding box center [1332, 166] width 149 height 17
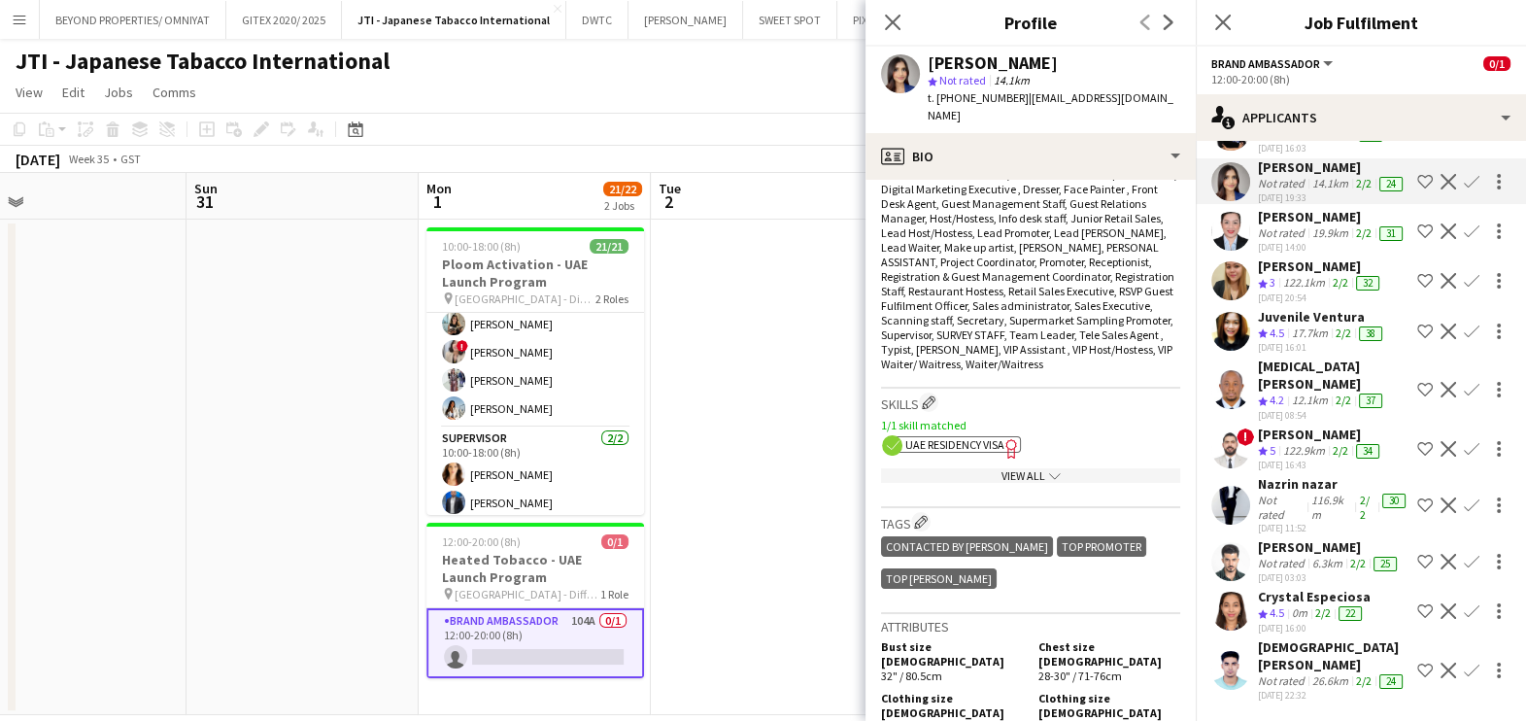
scroll to position [728, 0]
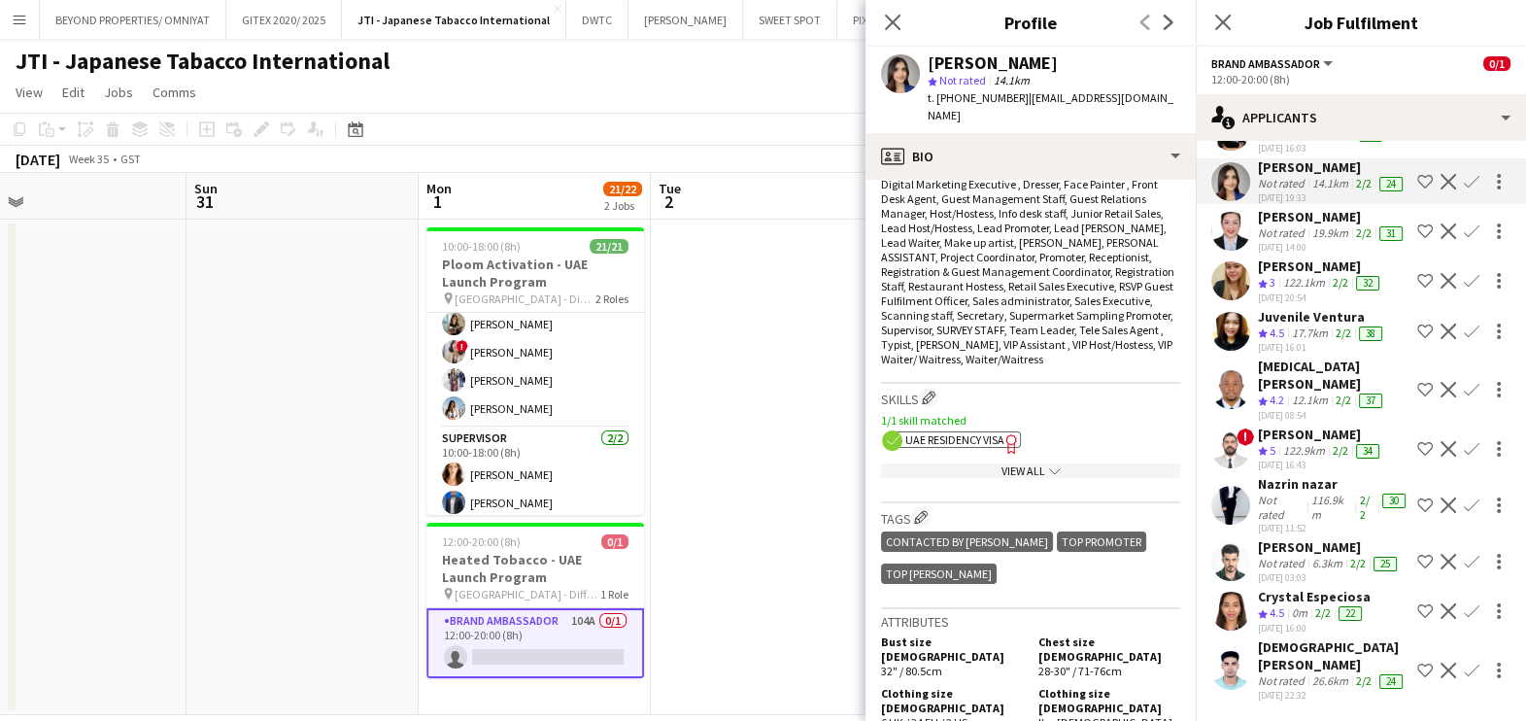
click at [972, 433] on span "UAE Residency Visa" at bounding box center [954, 439] width 99 height 15
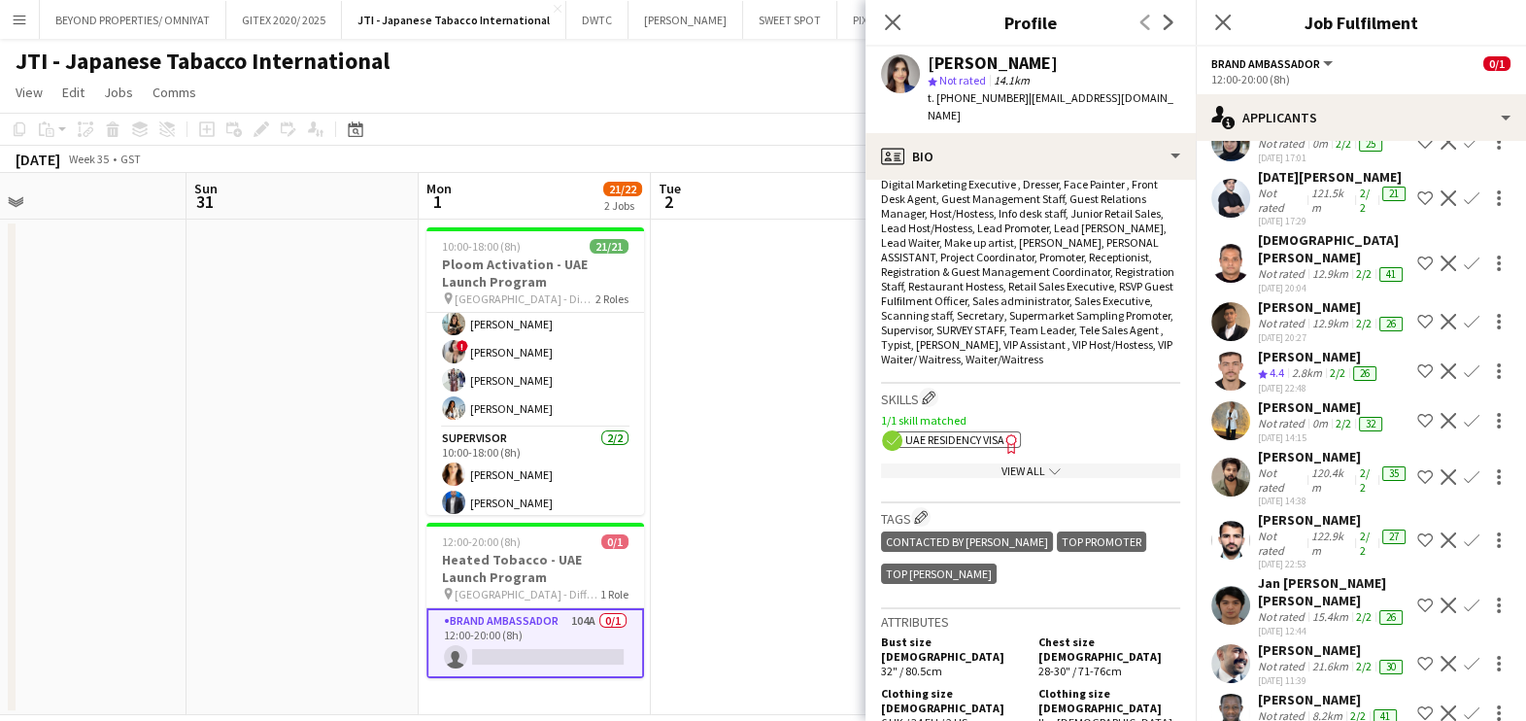
scroll to position [3367, 0]
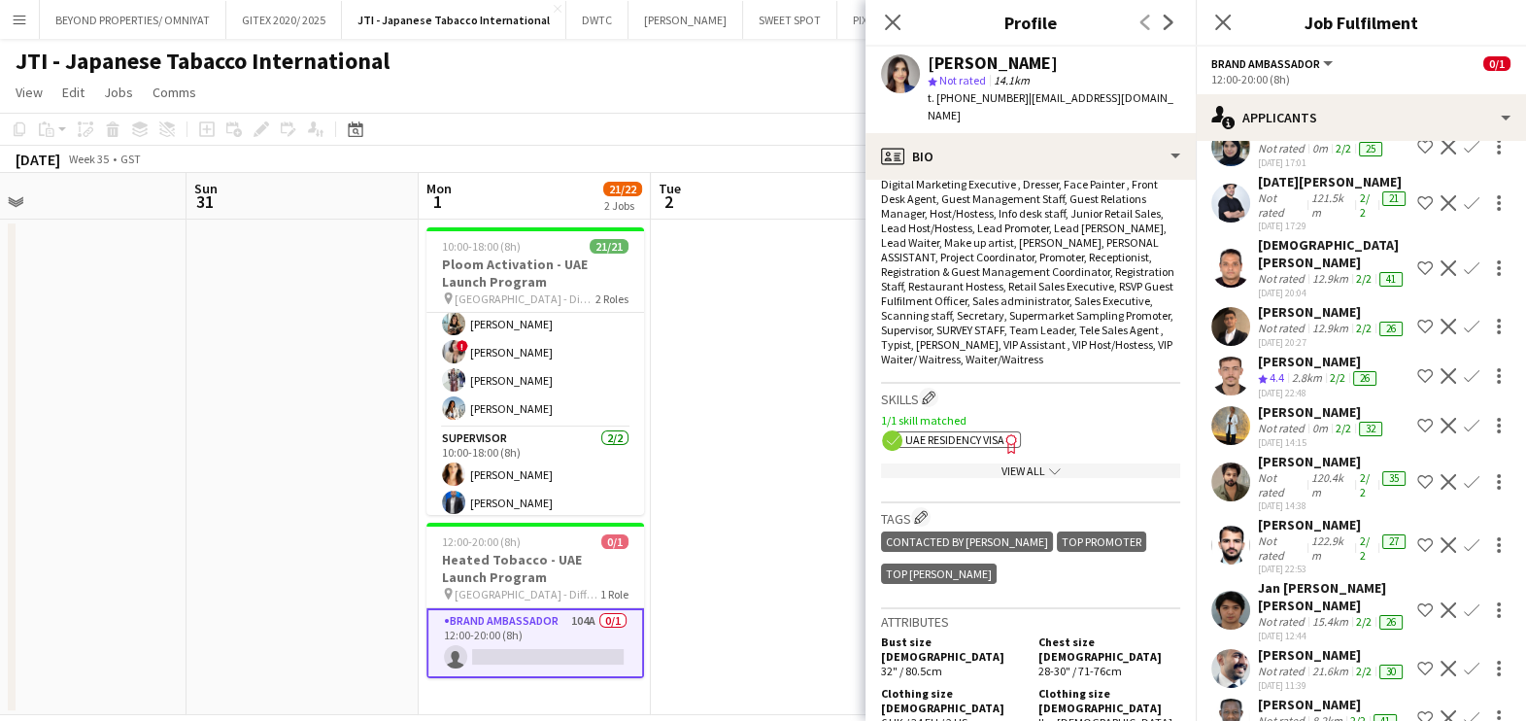
click at [1288, 90] on div "Baby Roma Aggabao" at bounding box center [1327, 81] width 138 height 17
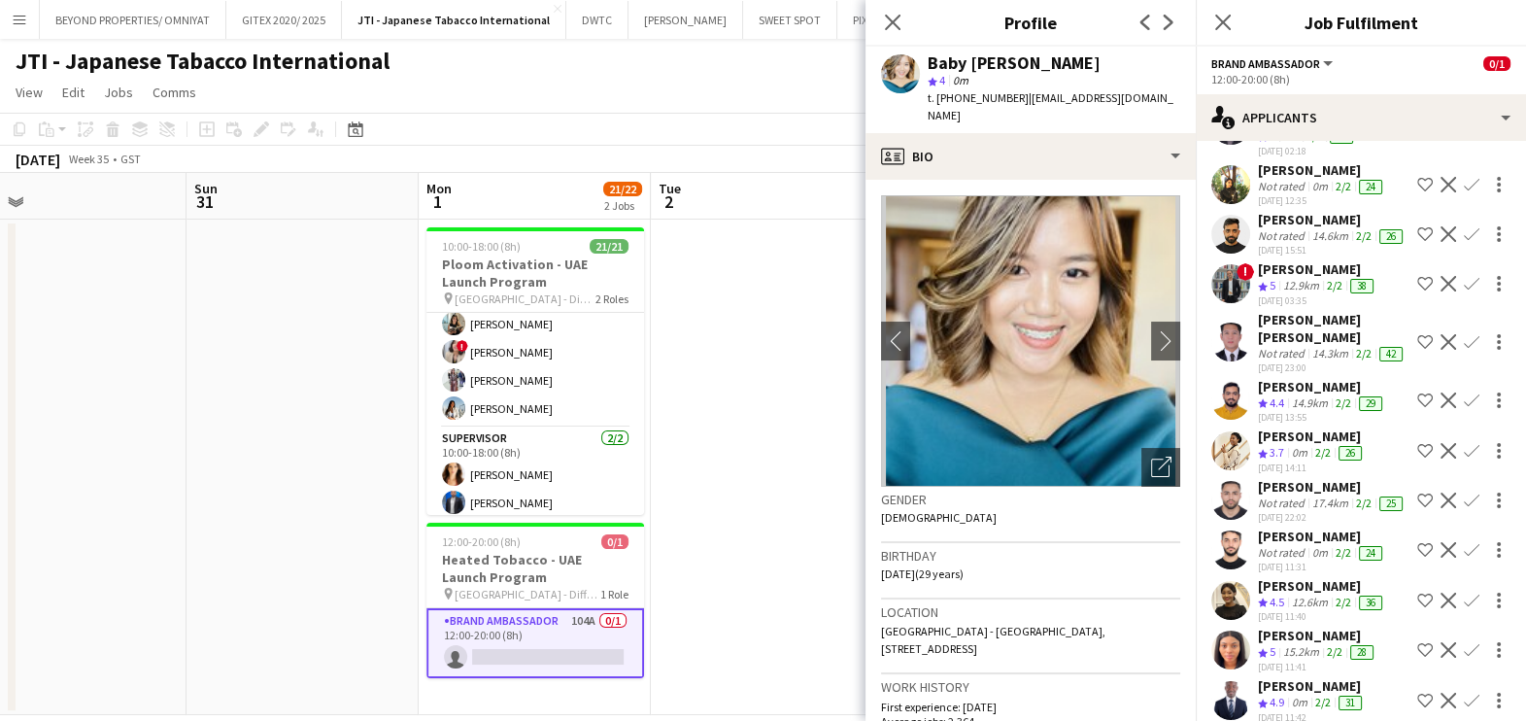
scroll to position [1545, 0]
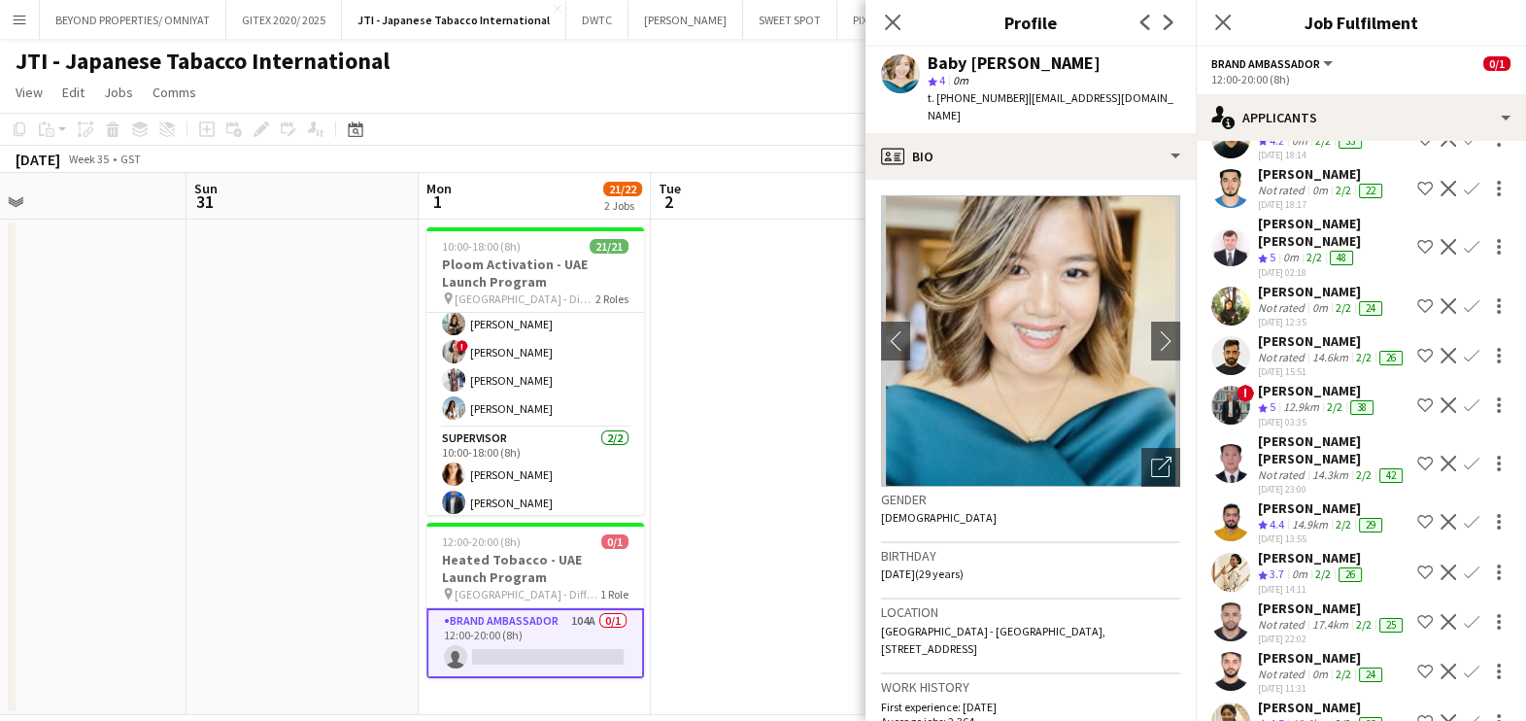
click at [1267, 300] on div "Sahreem Chaman" at bounding box center [1322, 291] width 128 height 17
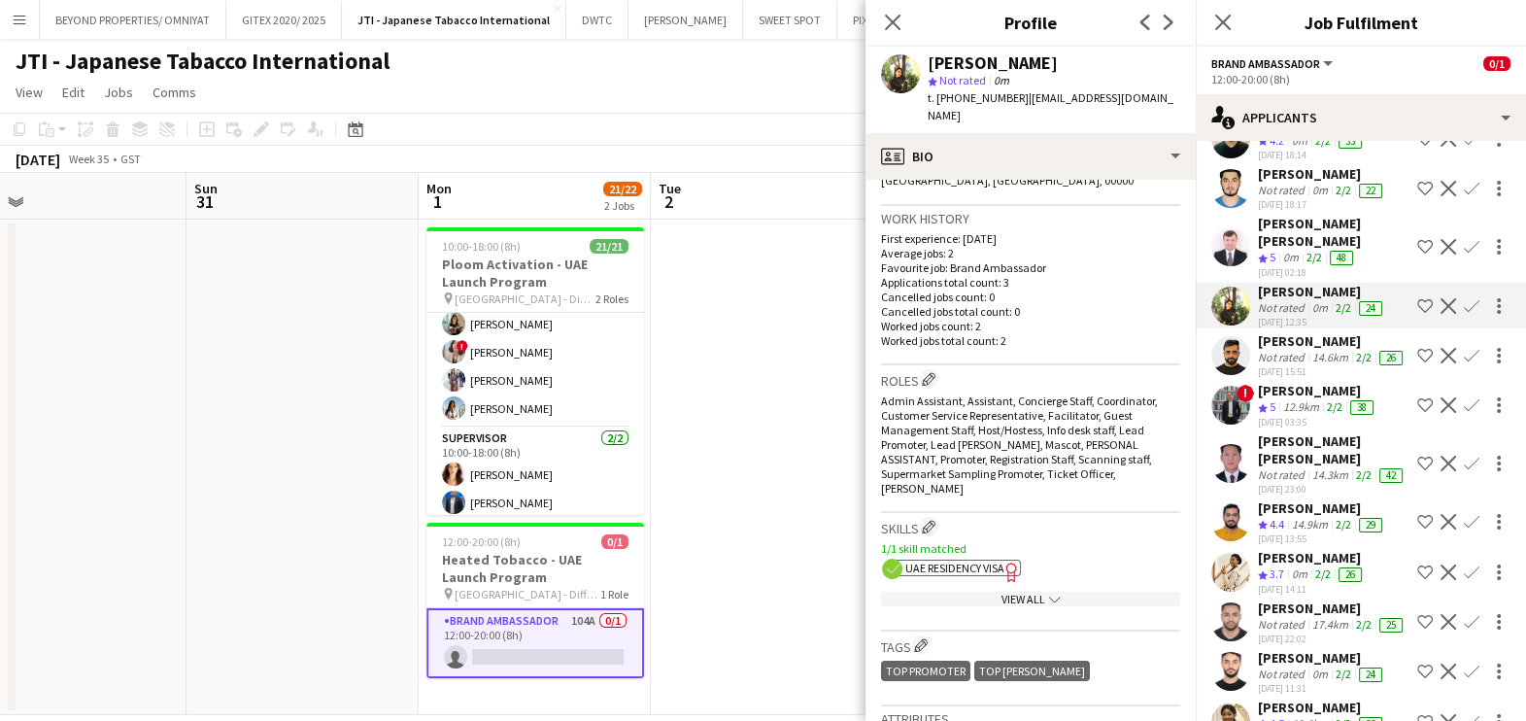
scroll to position [485, 0]
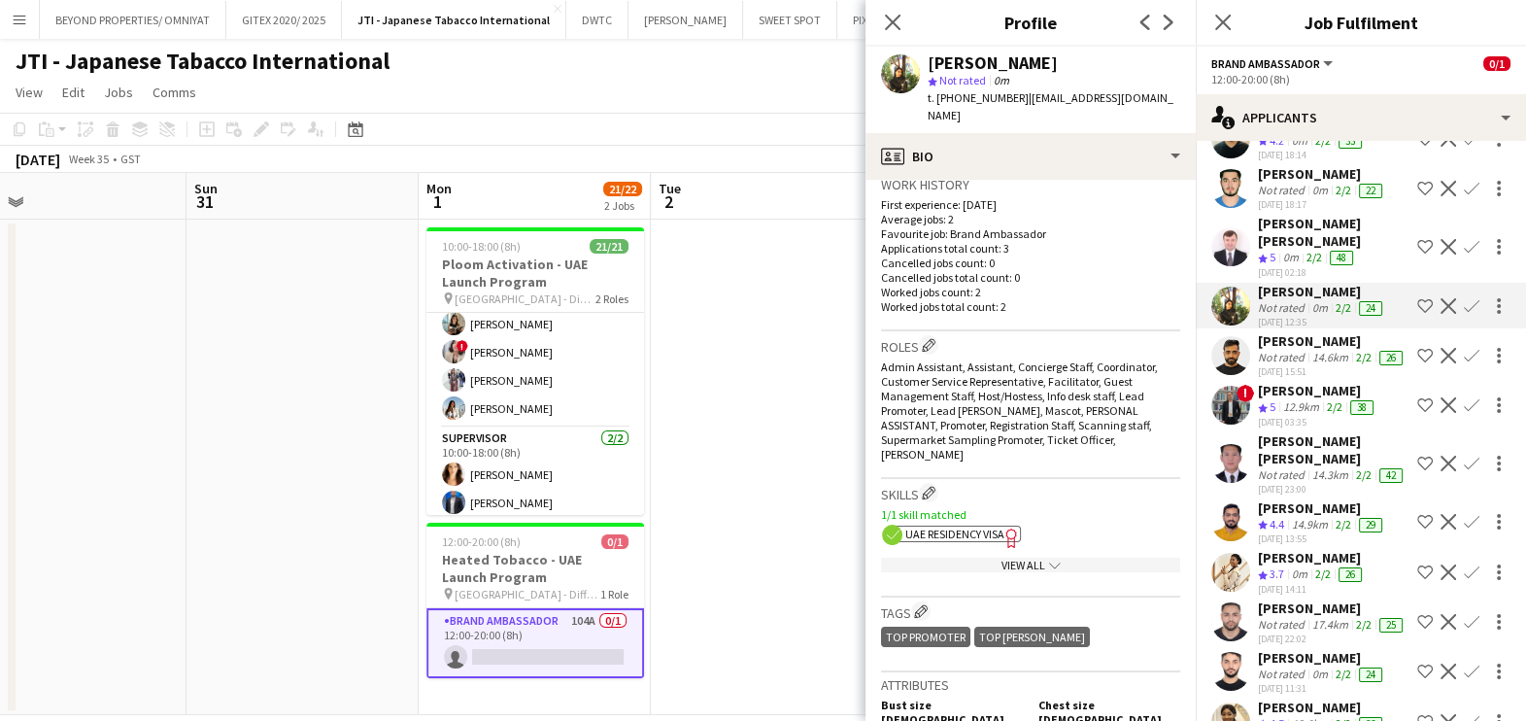
click at [971, 526] on span "UAE Residency Visa" at bounding box center [954, 533] width 99 height 15
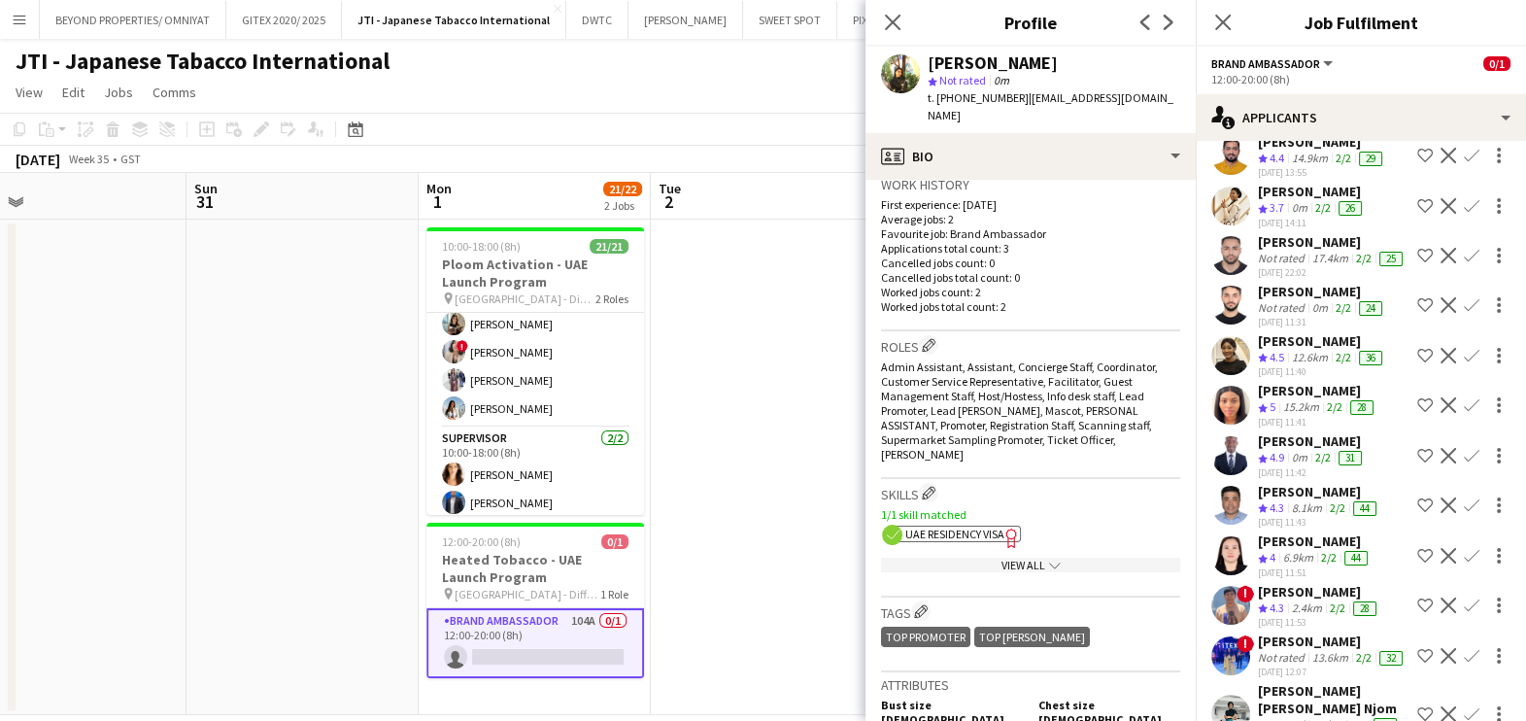
scroll to position [1942, 0]
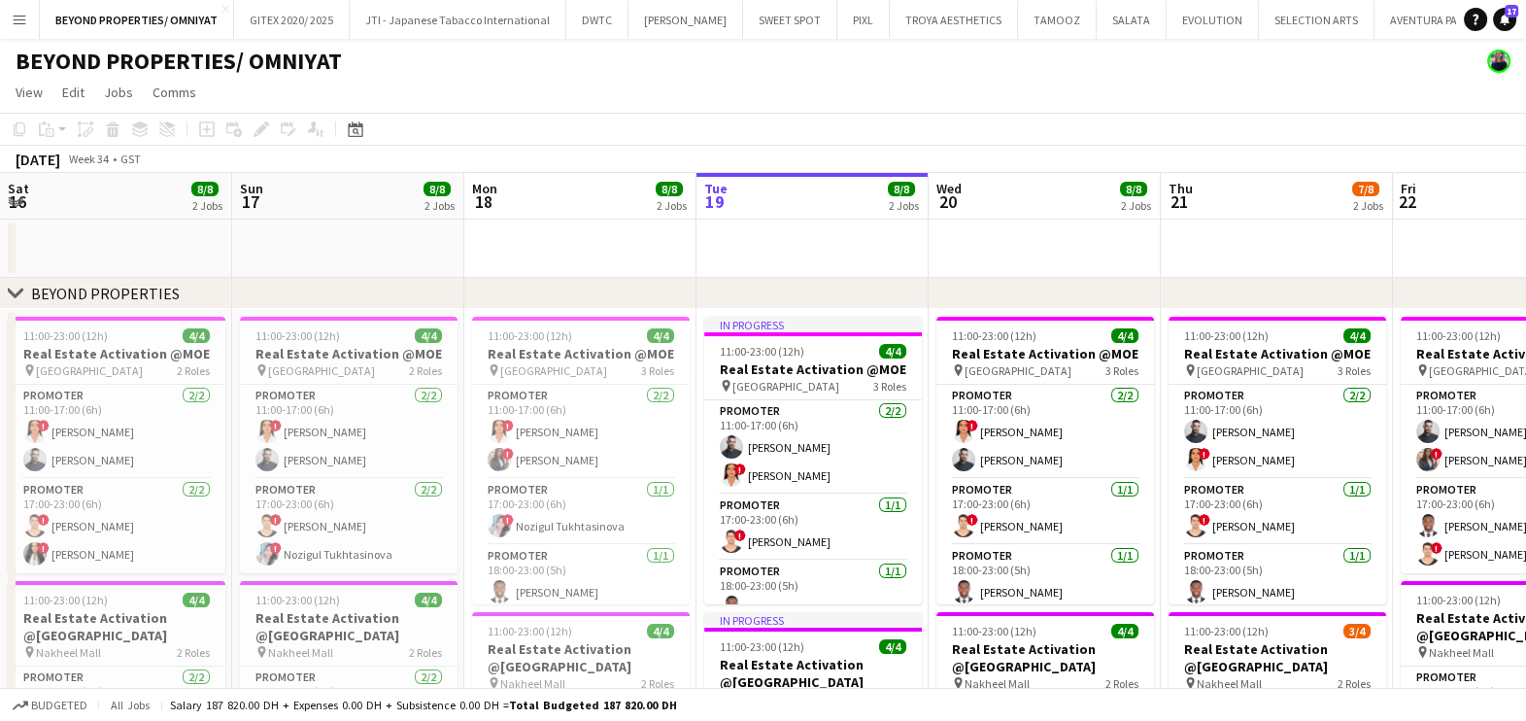
scroll to position [0, 464]
